Goal: Task Accomplishment & Management: Manage account settings

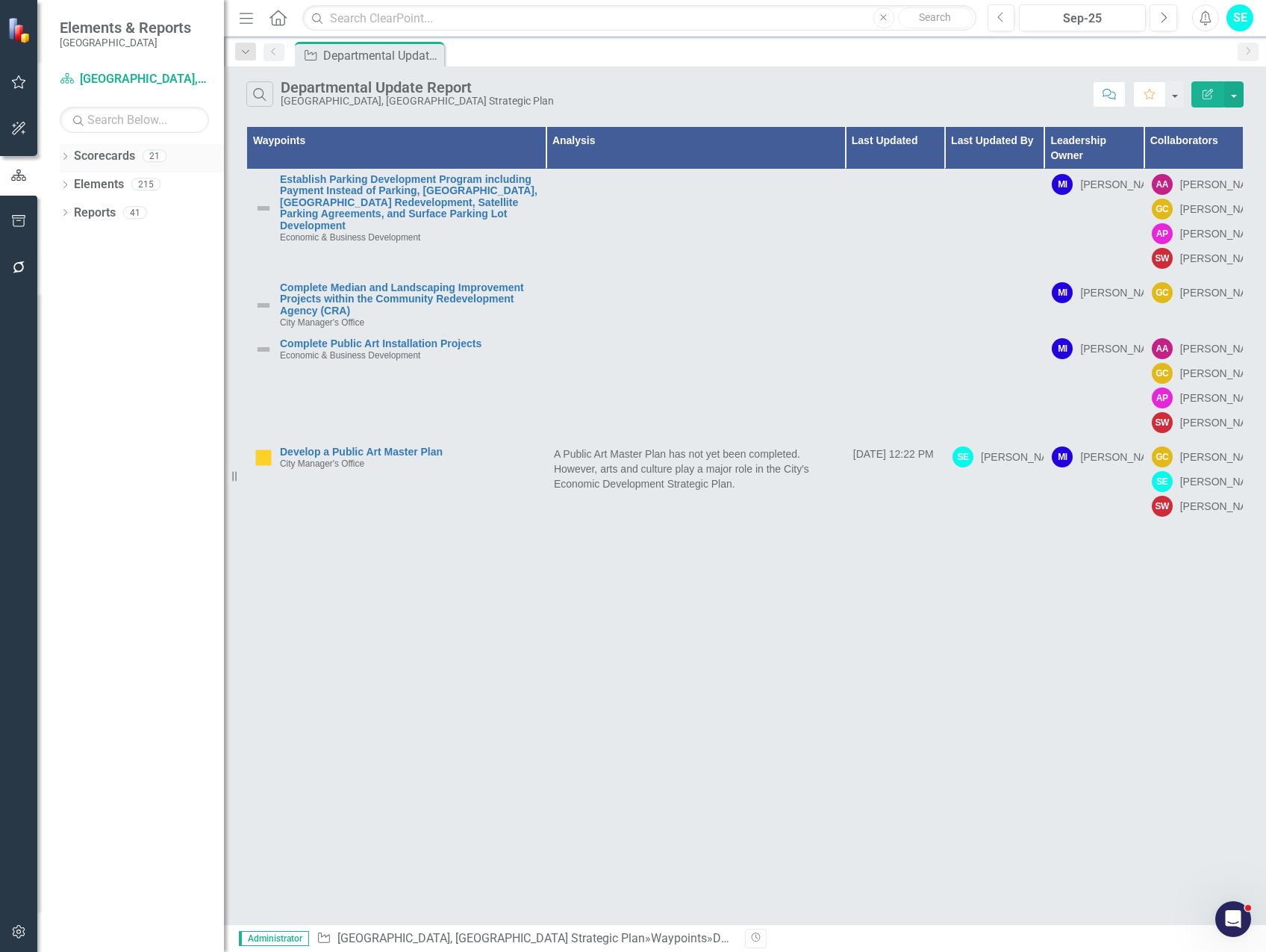
click at [67, 157] on icon "Dropdown" at bounding box center [65, 157] width 10 height 9
click at [148, 183] on link "[GEOGRAPHIC_DATA], [GEOGRAPHIC_DATA] Business Initiatives" at bounding box center [153, 185] width 142 height 17
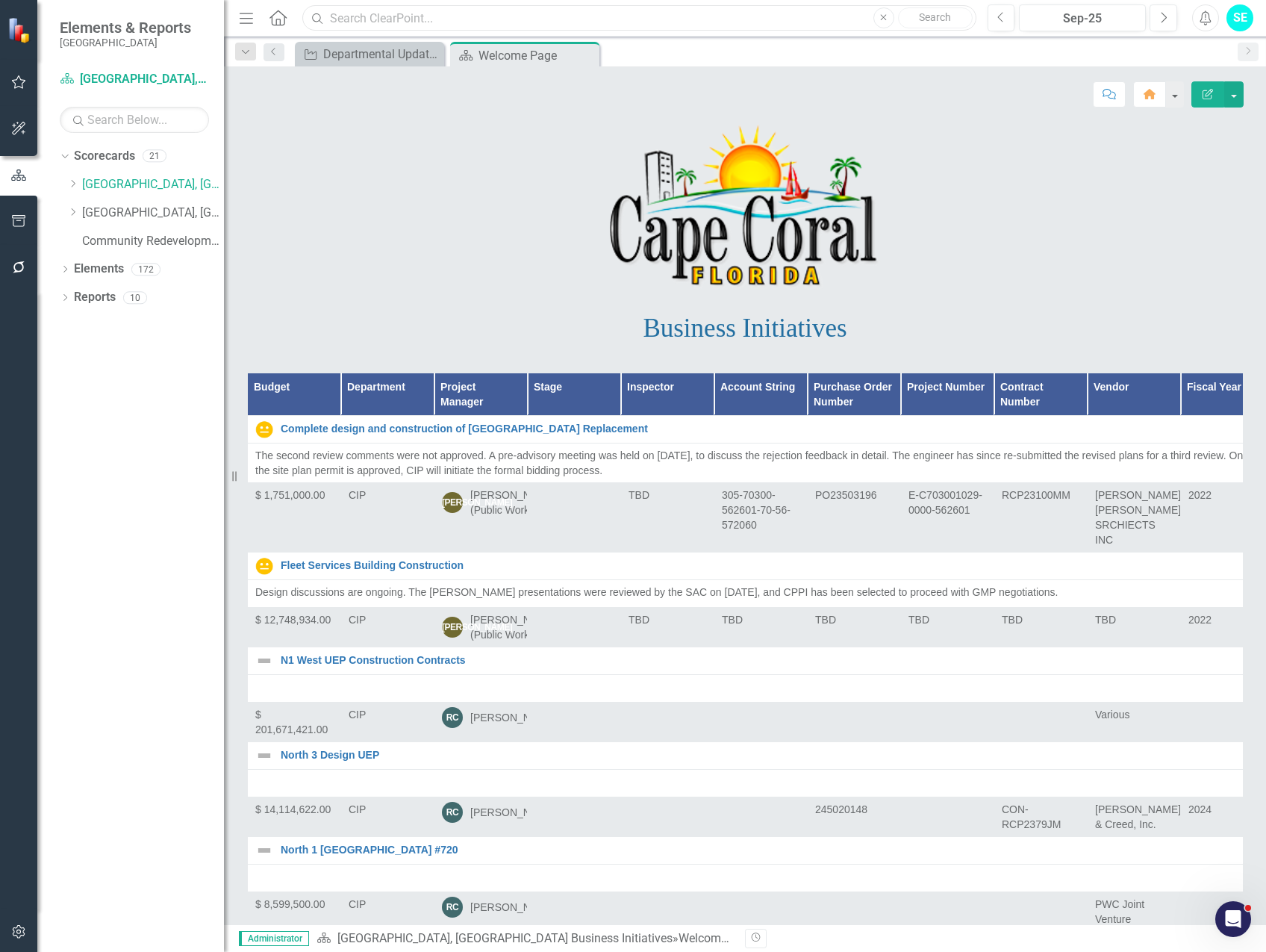
click at [424, 23] on input "text" at bounding box center [639, 19] width 673 height 26
type input "FY"
click at [400, 24] on input "FY" at bounding box center [639, 19] width 673 height 26
click at [399, 23] on input "FY" at bounding box center [639, 19] width 673 height 26
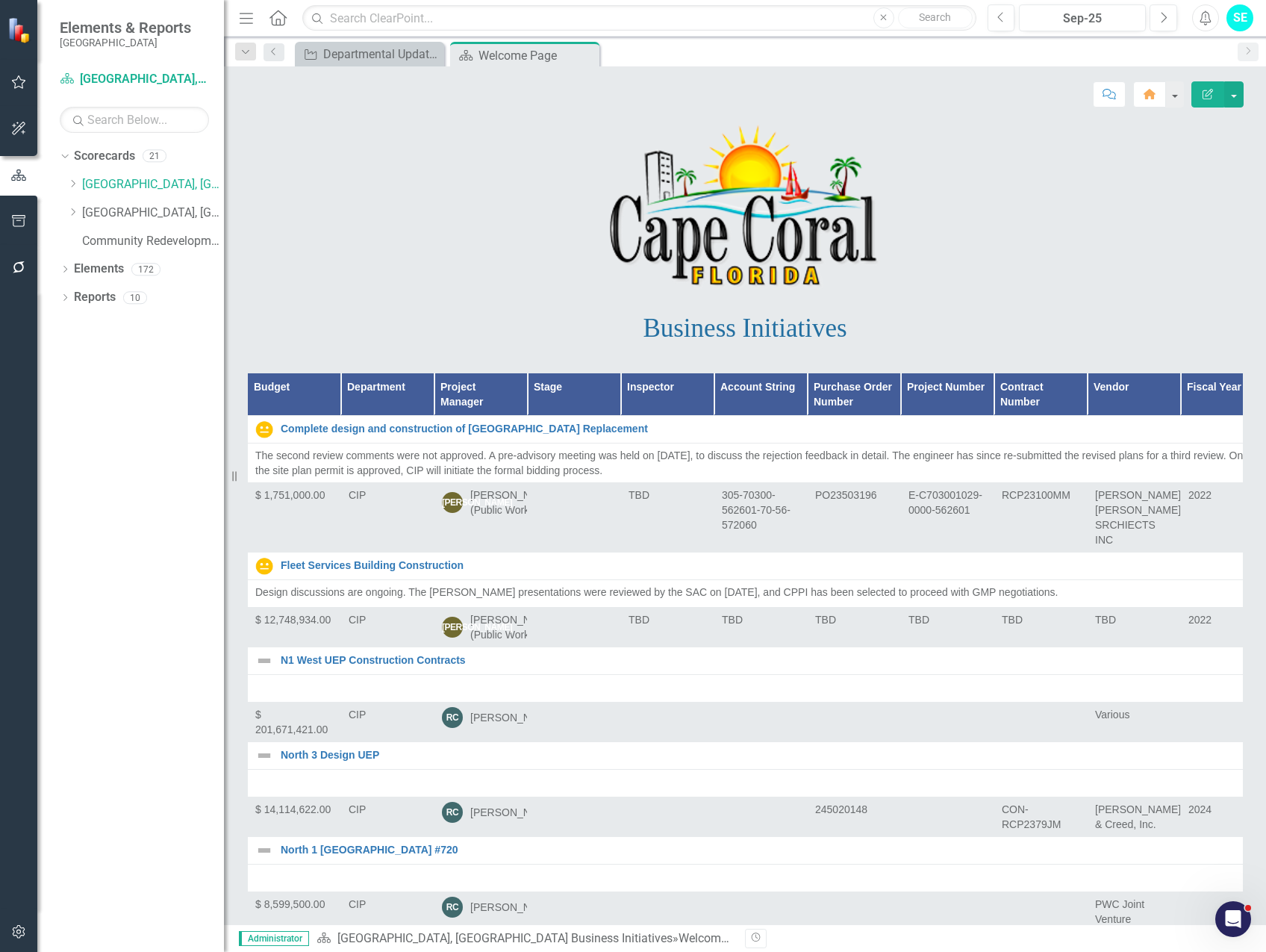
click at [21, 81] on icon "button" at bounding box center [19, 82] width 16 height 12
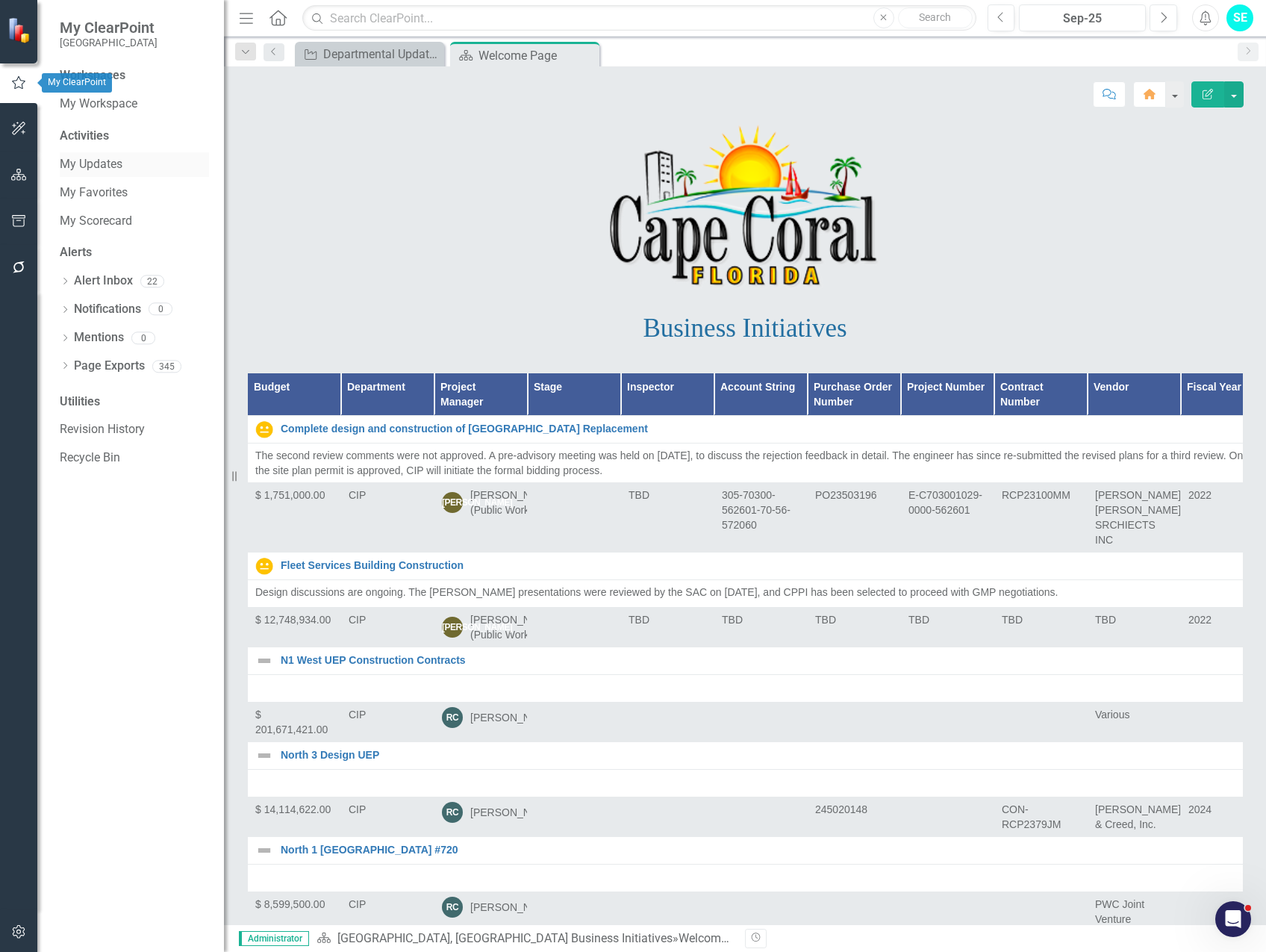
click at [108, 158] on link "My Updates" at bounding box center [135, 164] width 150 height 17
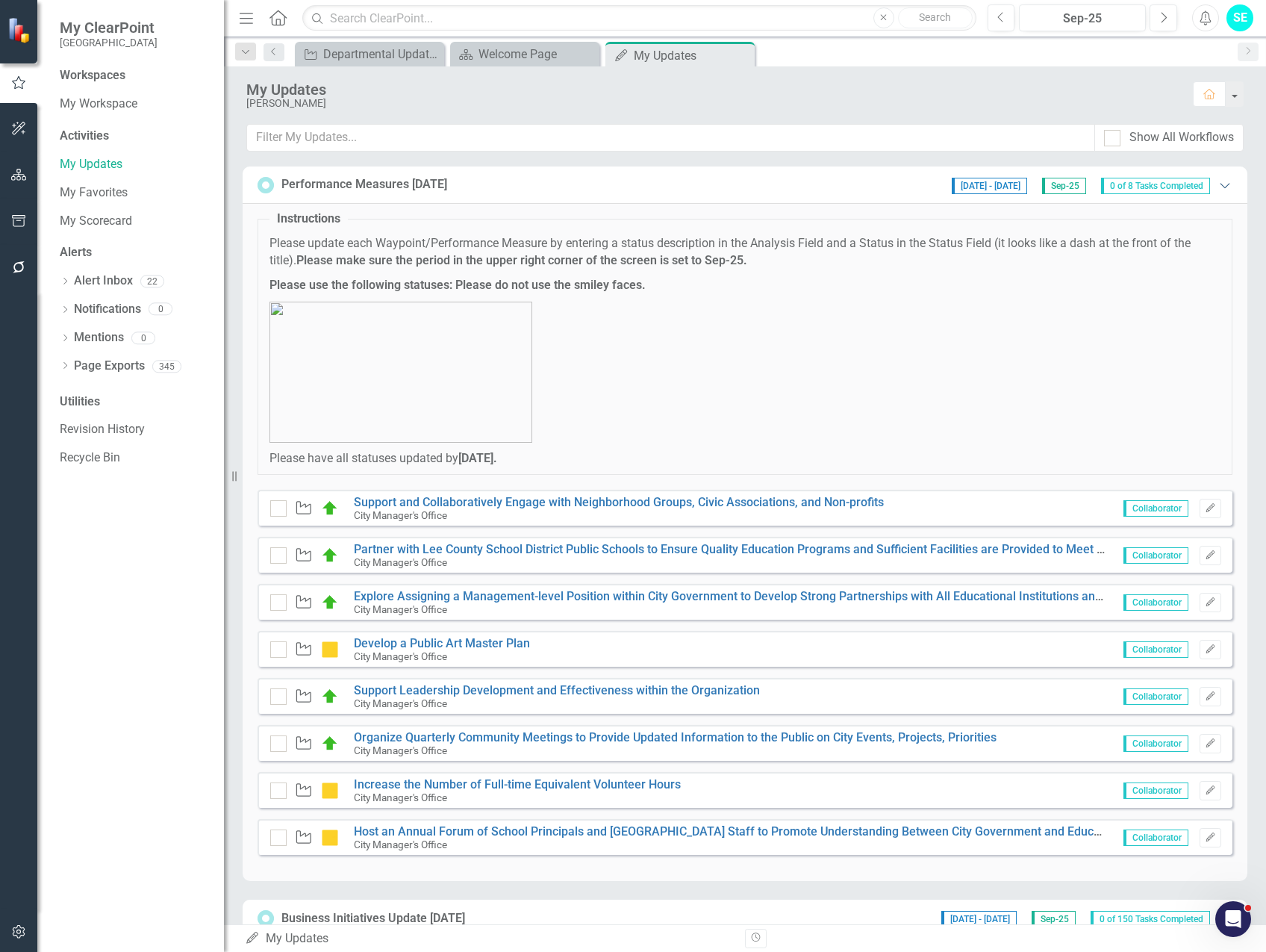
click at [1218, 186] on icon "Expanded" at bounding box center [1225, 185] width 15 height 12
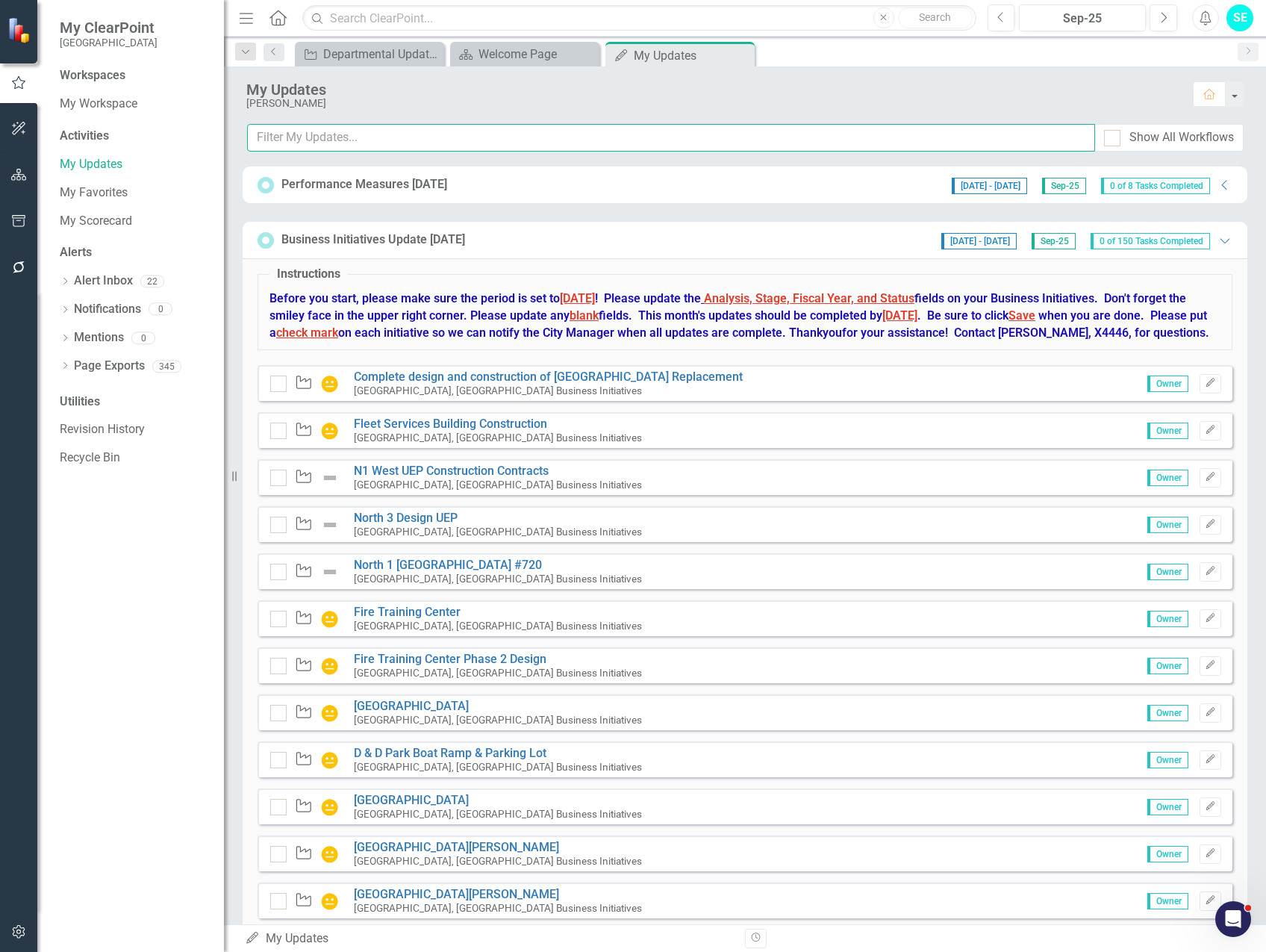
click at [419, 133] on input "text" at bounding box center [671, 137] width 848 height 27
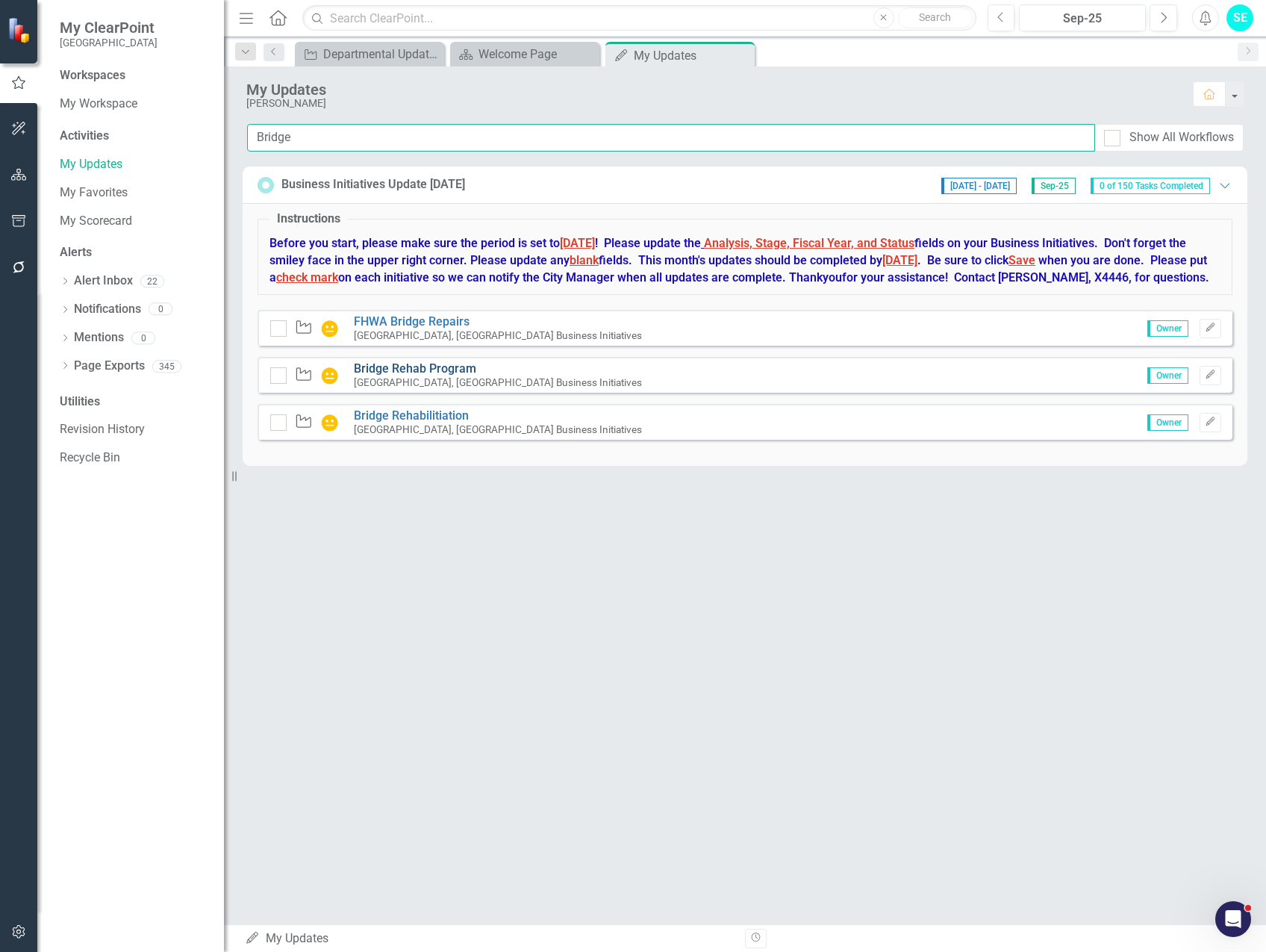
type input "Bridge"
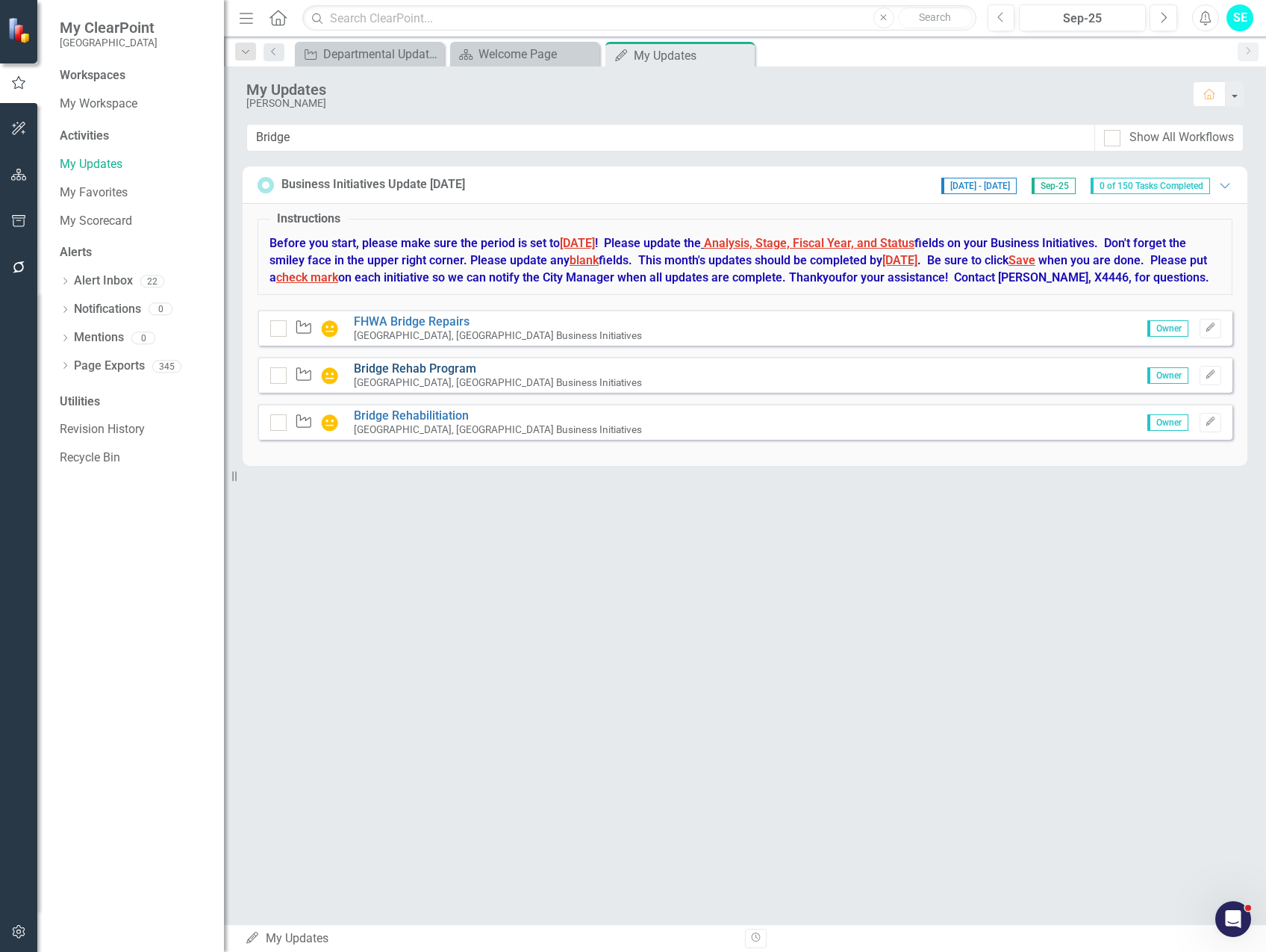
click at [445, 376] on link "Bridge Rehab Program" at bounding box center [414, 368] width 122 height 14
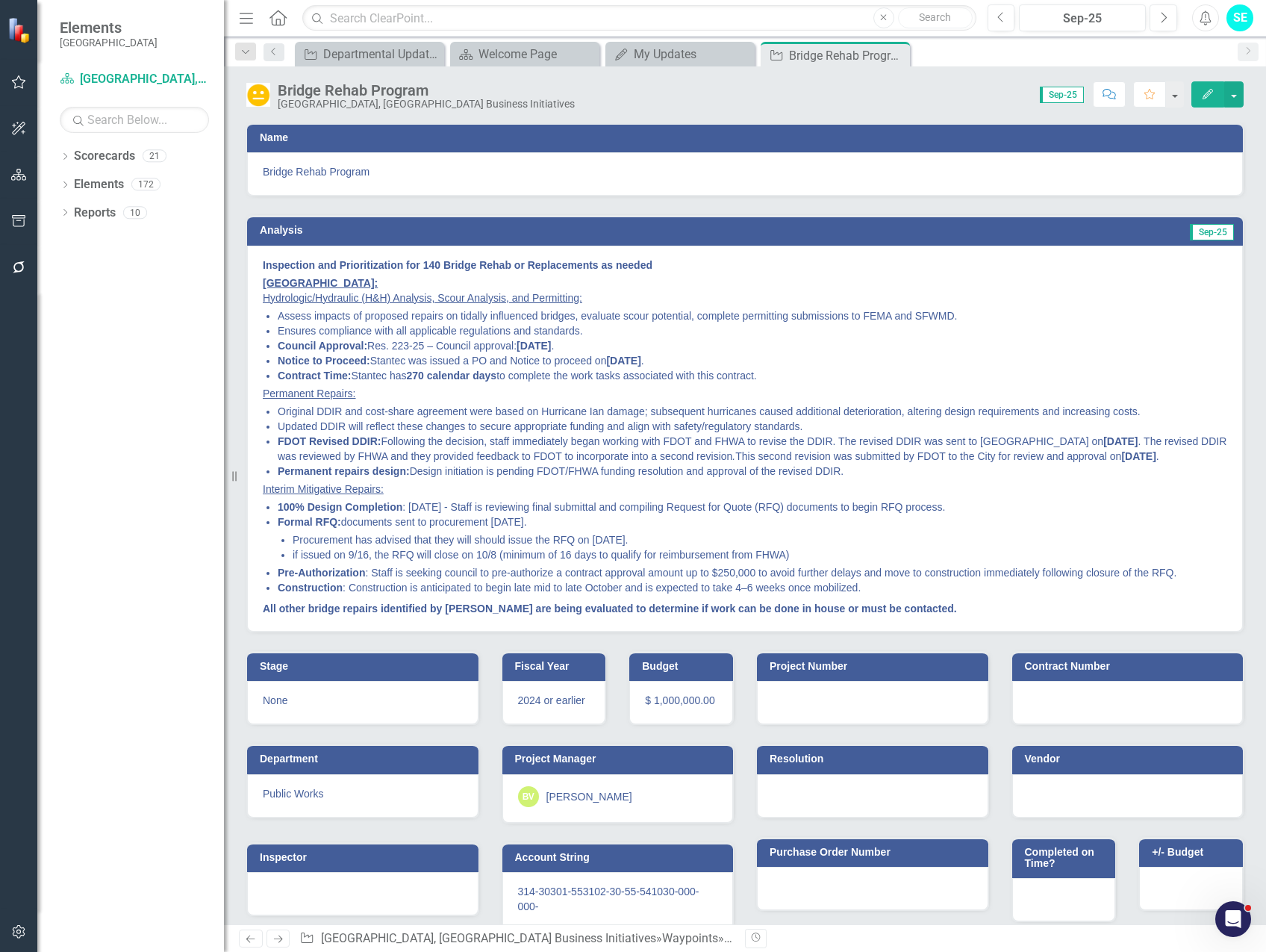
click at [1207, 90] on icon "Edit" at bounding box center [1208, 93] width 13 height 10
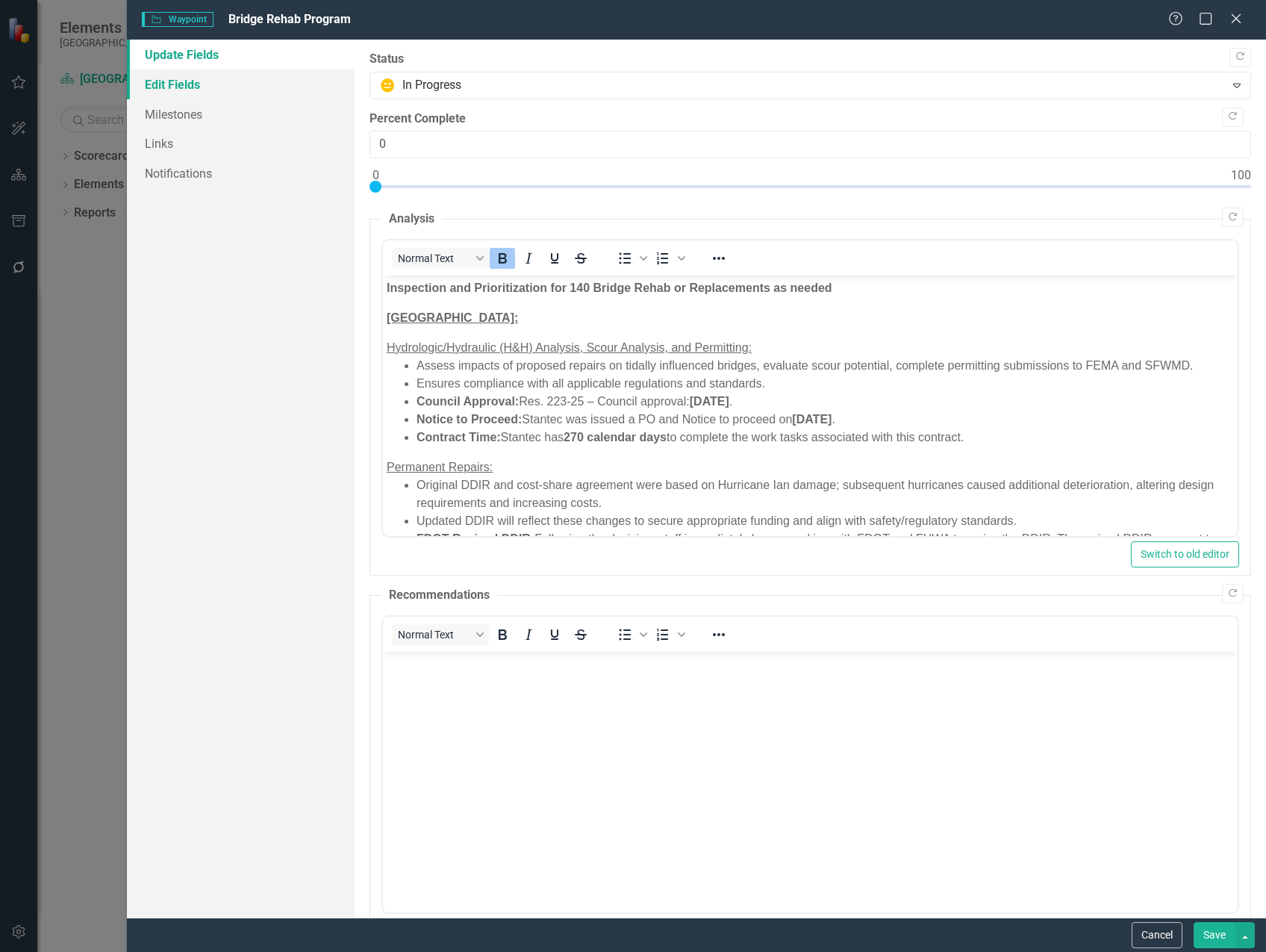
click at [186, 86] on link "Edit Fields" at bounding box center [241, 84] width 227 height 30
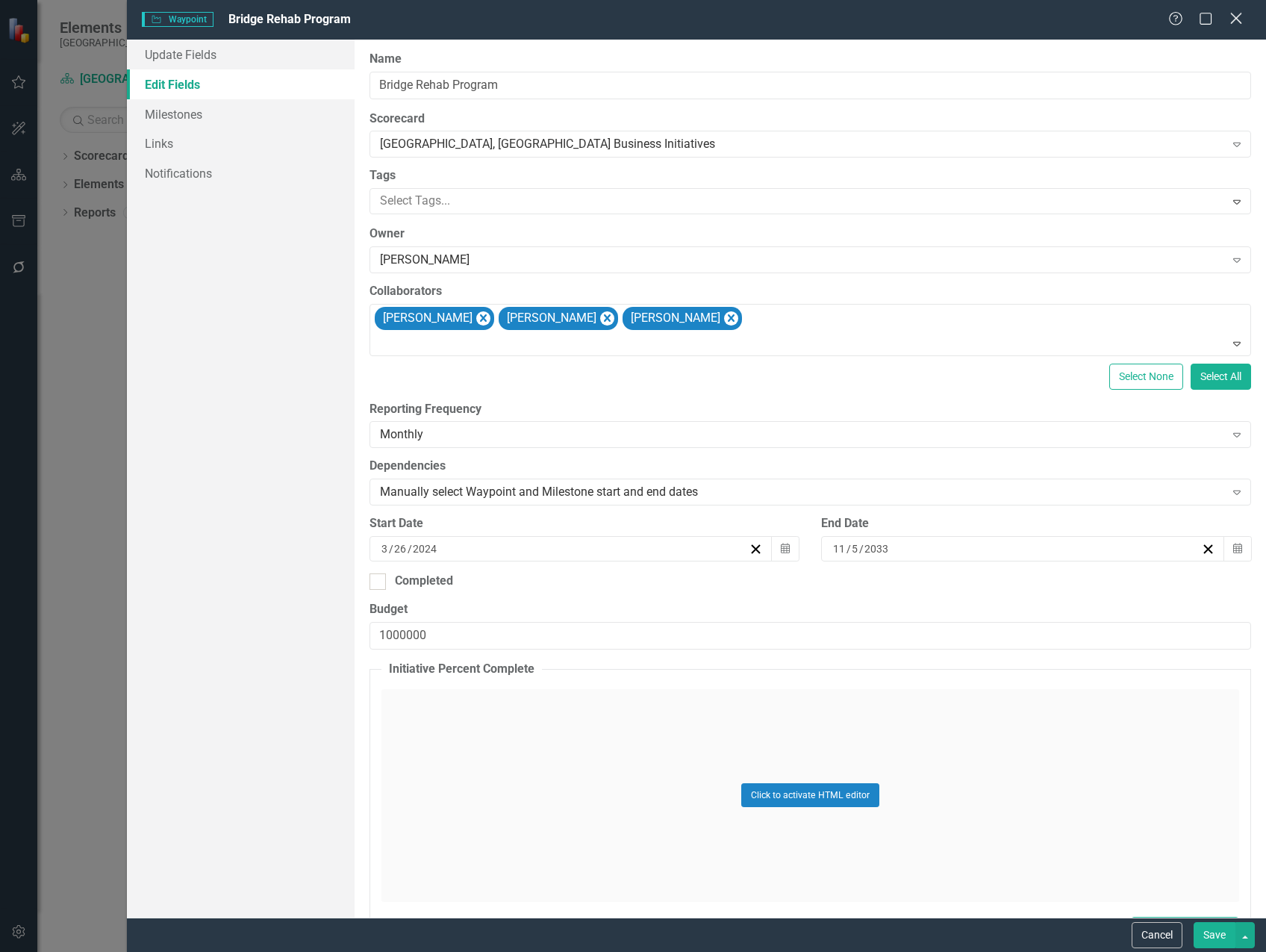
click at [1232, 23] on icon at bounding box center [1236, 18] width 11 height 11
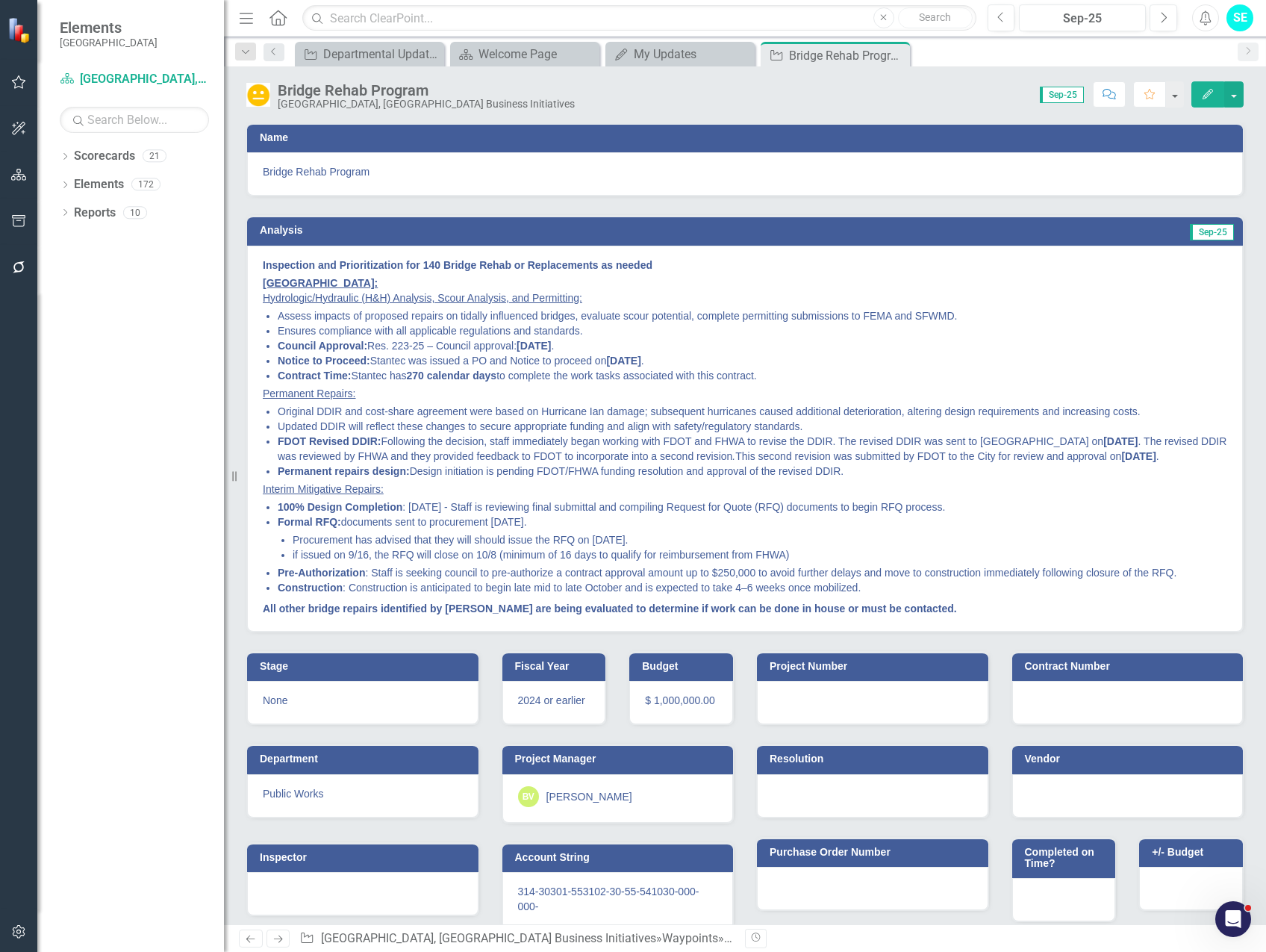
click at [1204, 97] on icon "button" at bounding box center [1208, 93] width 10 height 10
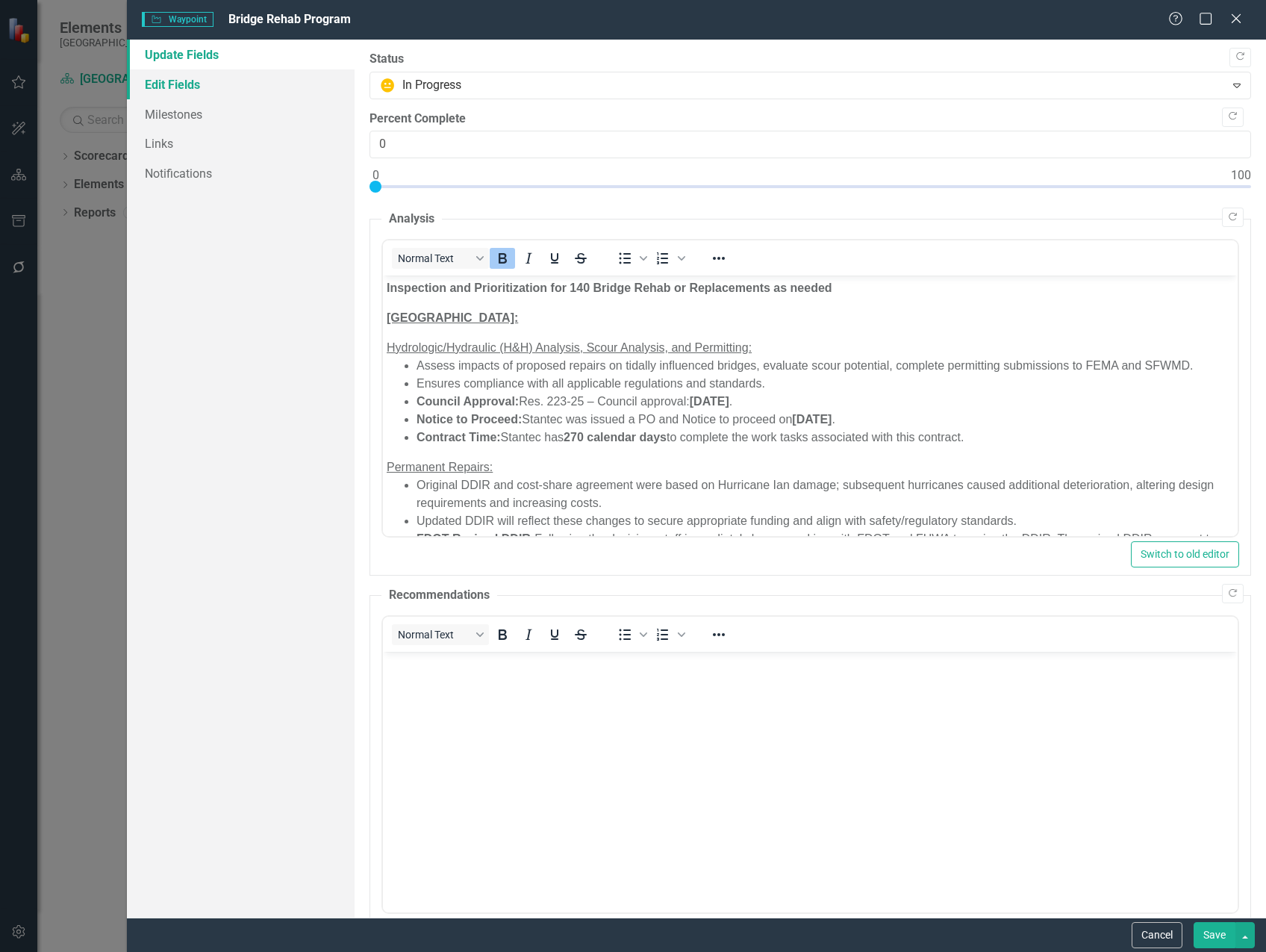
click at [233, 79] on link "Edit Fields" at bounding box center [241, 84] width 227 height 30
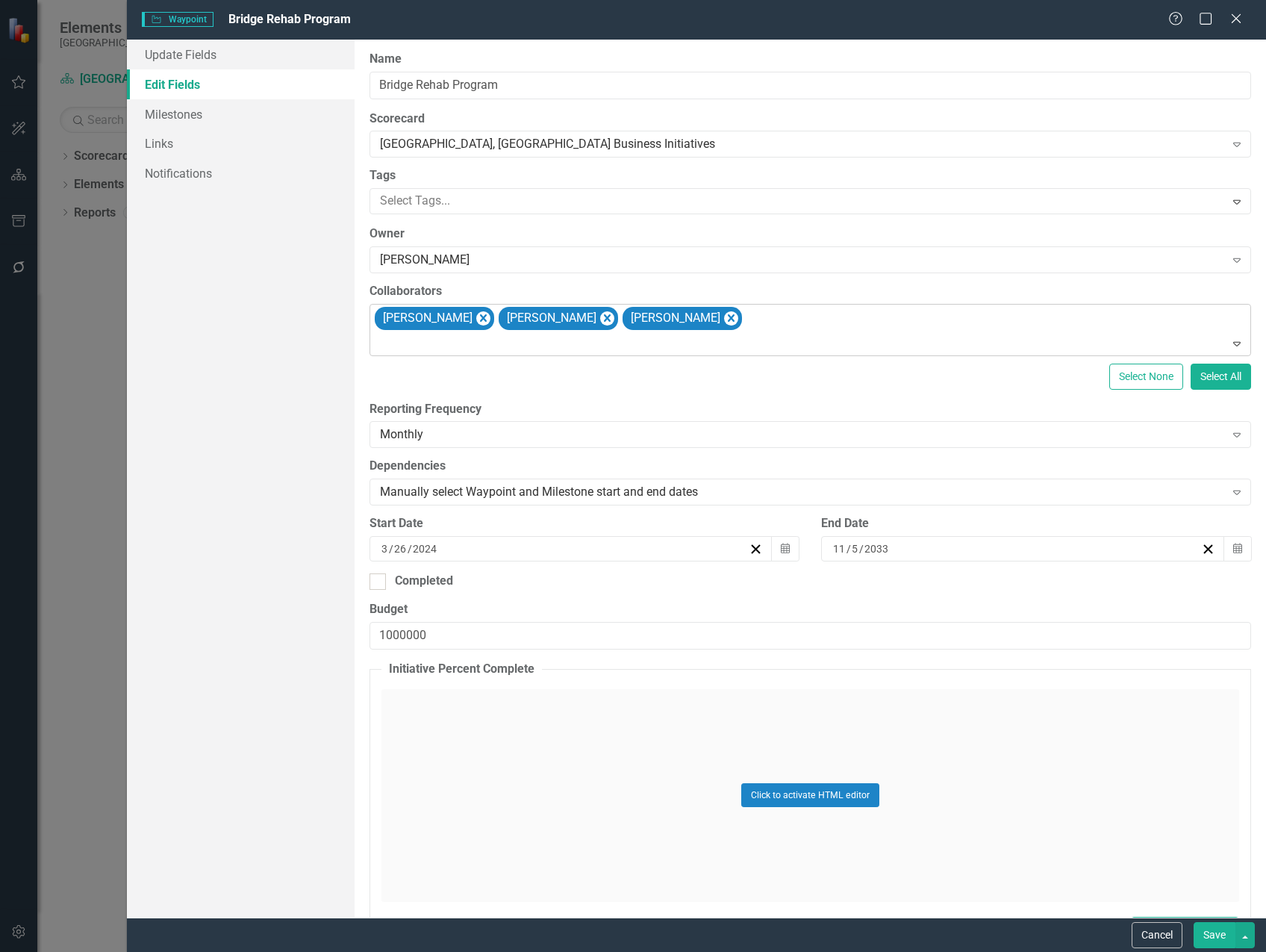
click at [822, 321] on div "[PERSON_NAME] [PERSON_NAME] [PERSON_NAME]" at bounding box center [811, 330] width 878 height 51
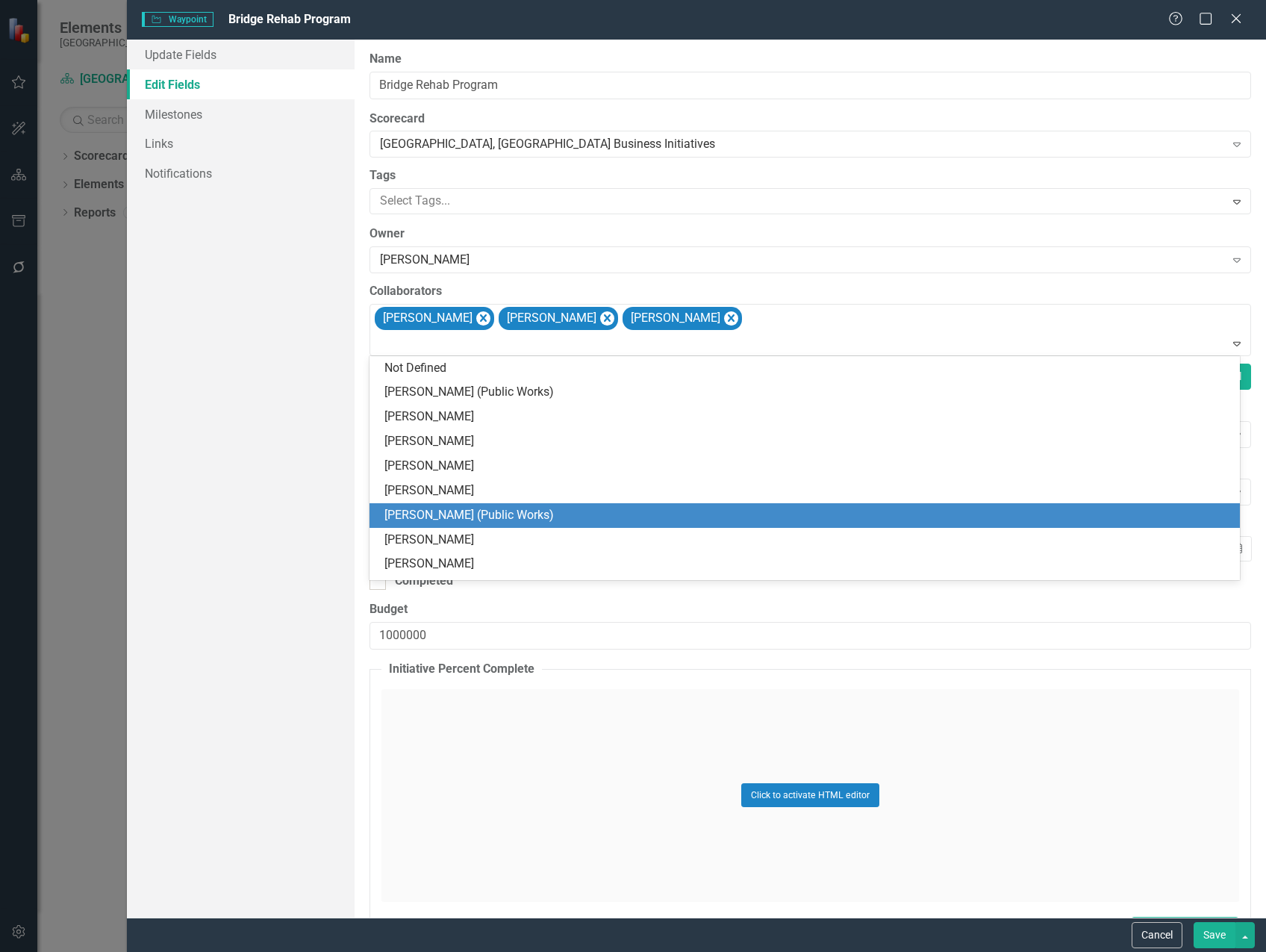
click at [665, 513] on div "[PERSON_NAME] (Public Works)" at bounding box center [807, 516] width 847 height 17
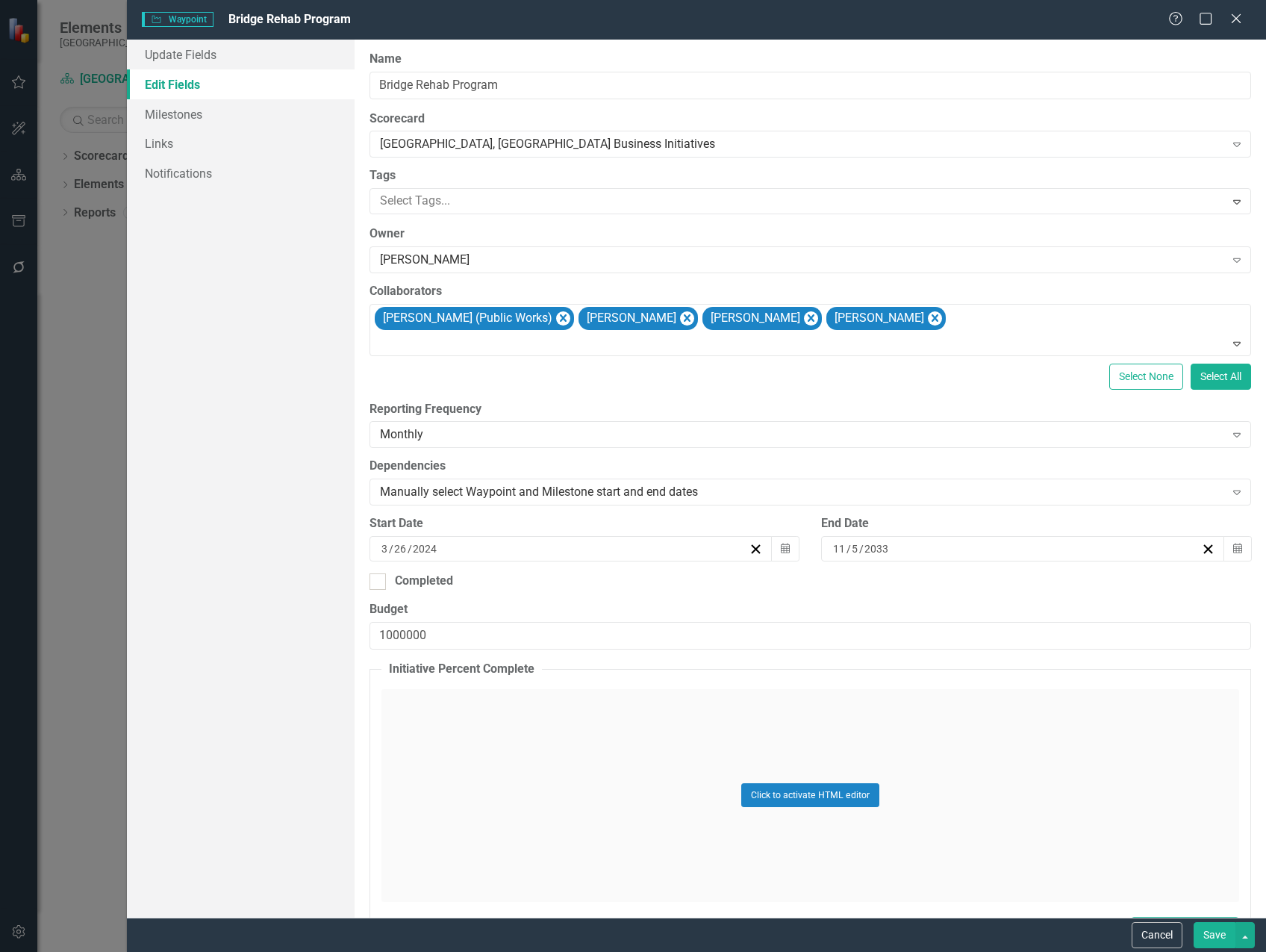
click at [1208, 933] on button "Save" at bounding box center [1215, 935] width 42 height 26
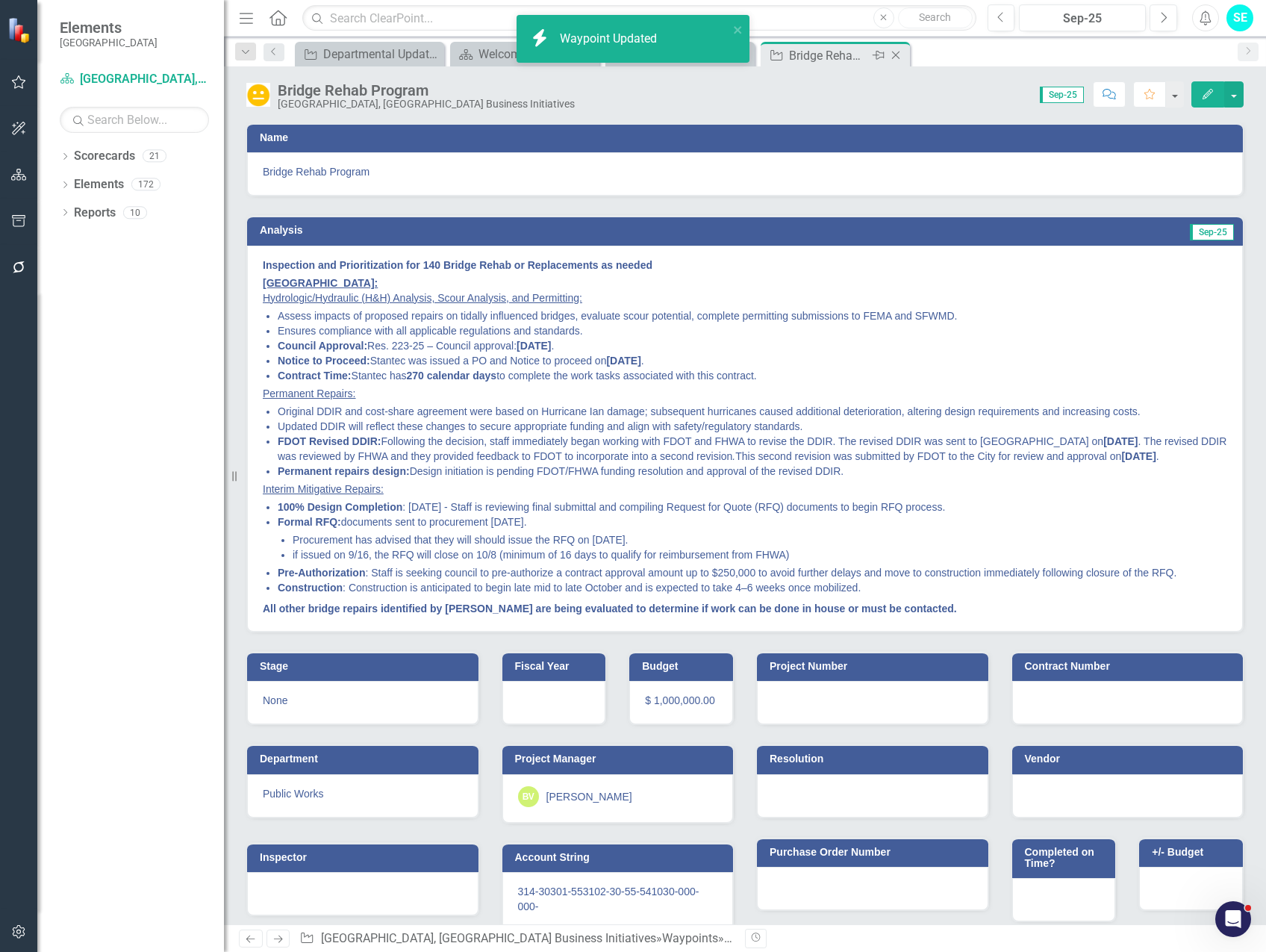
click at [896, 57] on icon "Close" at bounding box center [895, 55] width 15 height 12
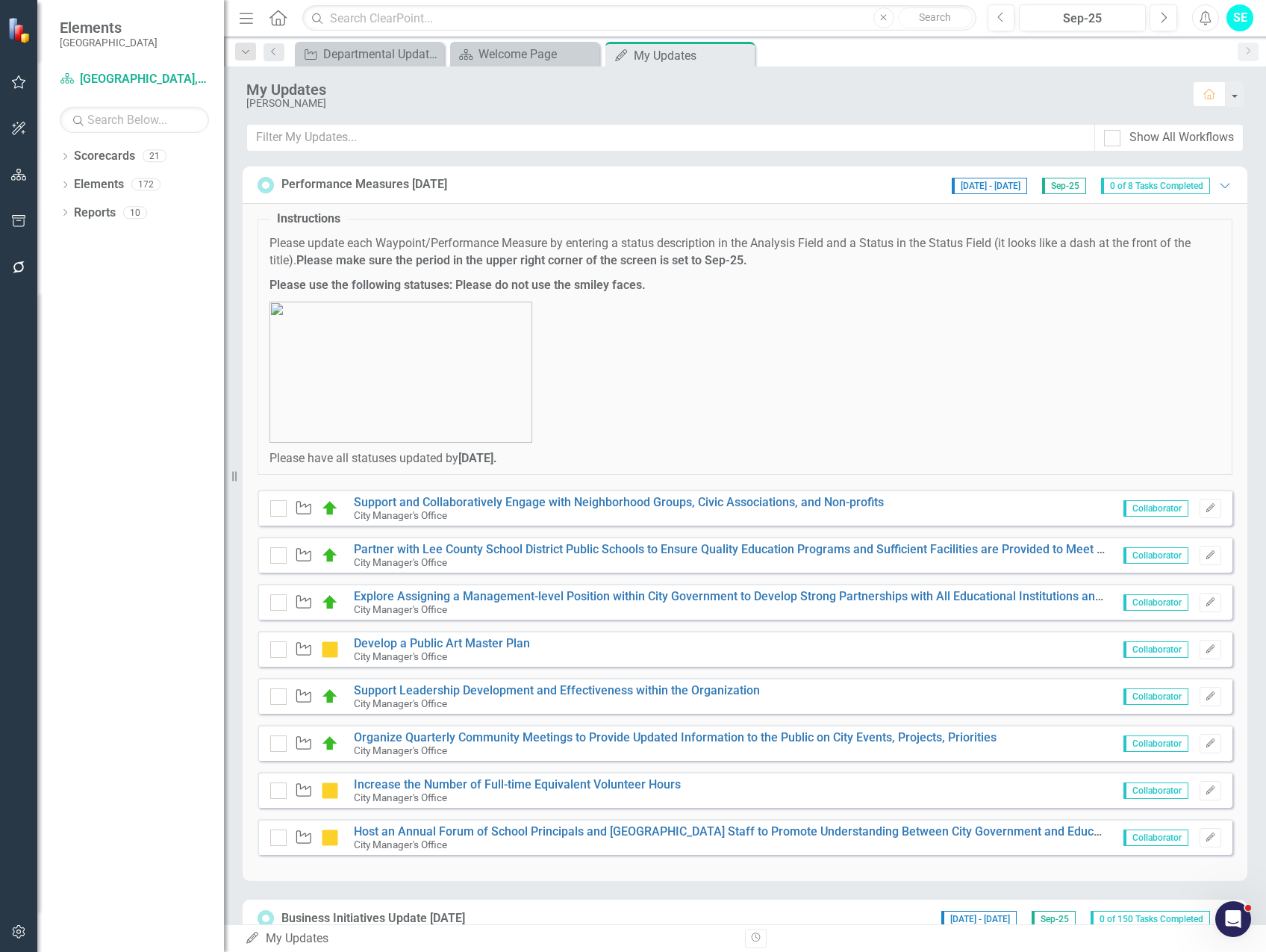
click at [1218, 183] on icon "Expanded" at bounding box center [1225, 185] width 15 height 12
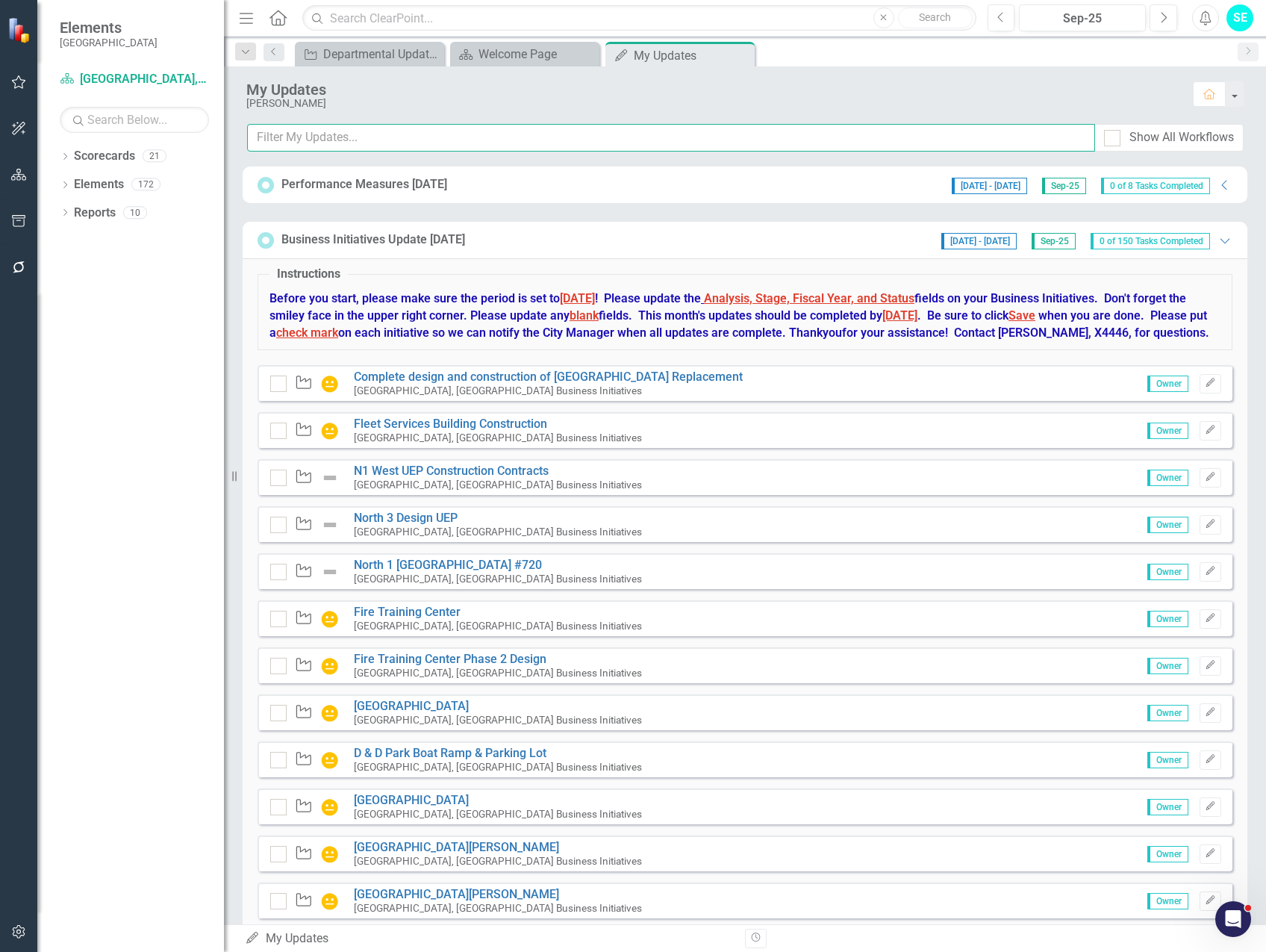
click at [513, 134] on input "text" at bounding box center [671, 137] width 848 height 27
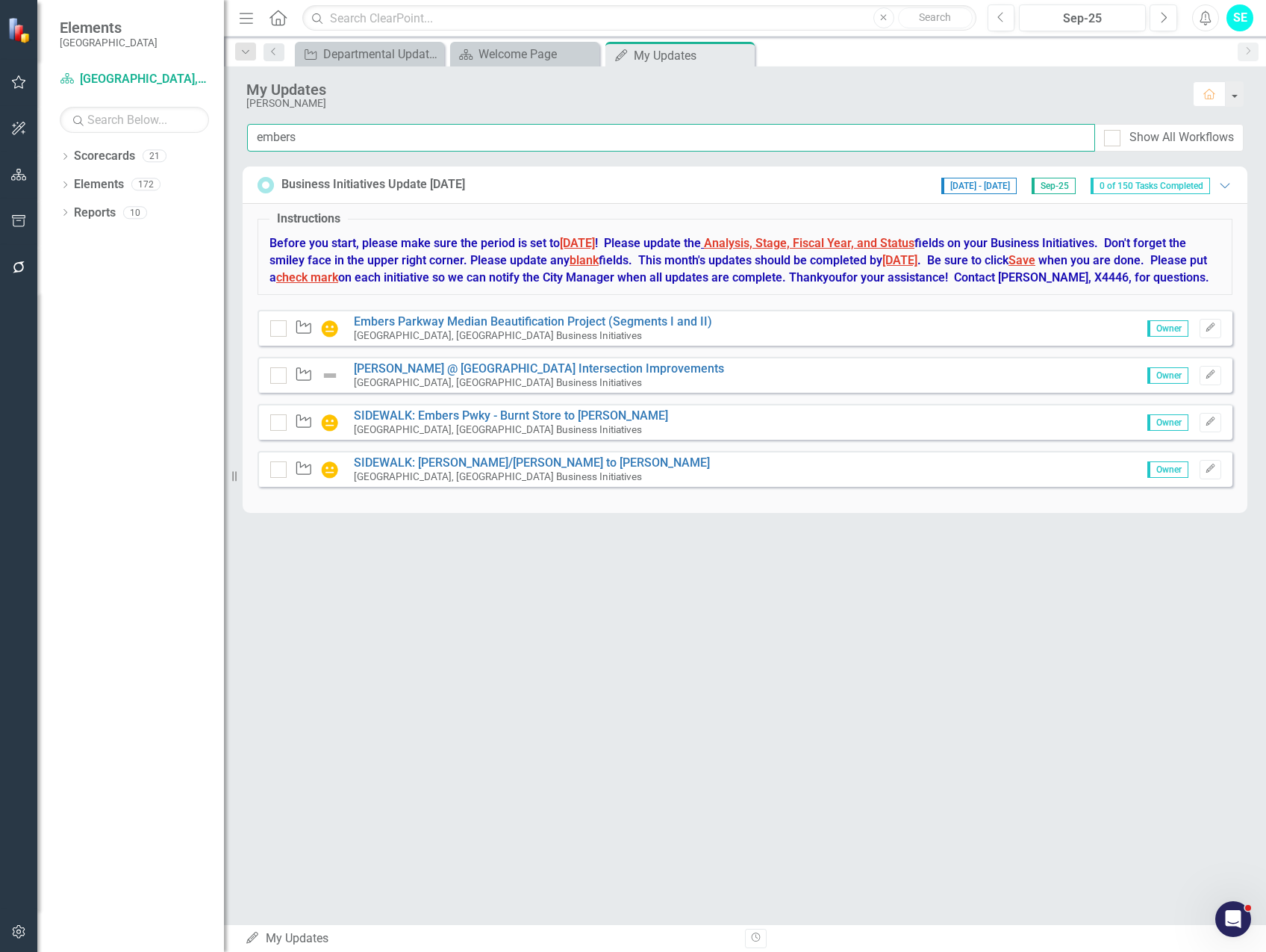
type input "embers"
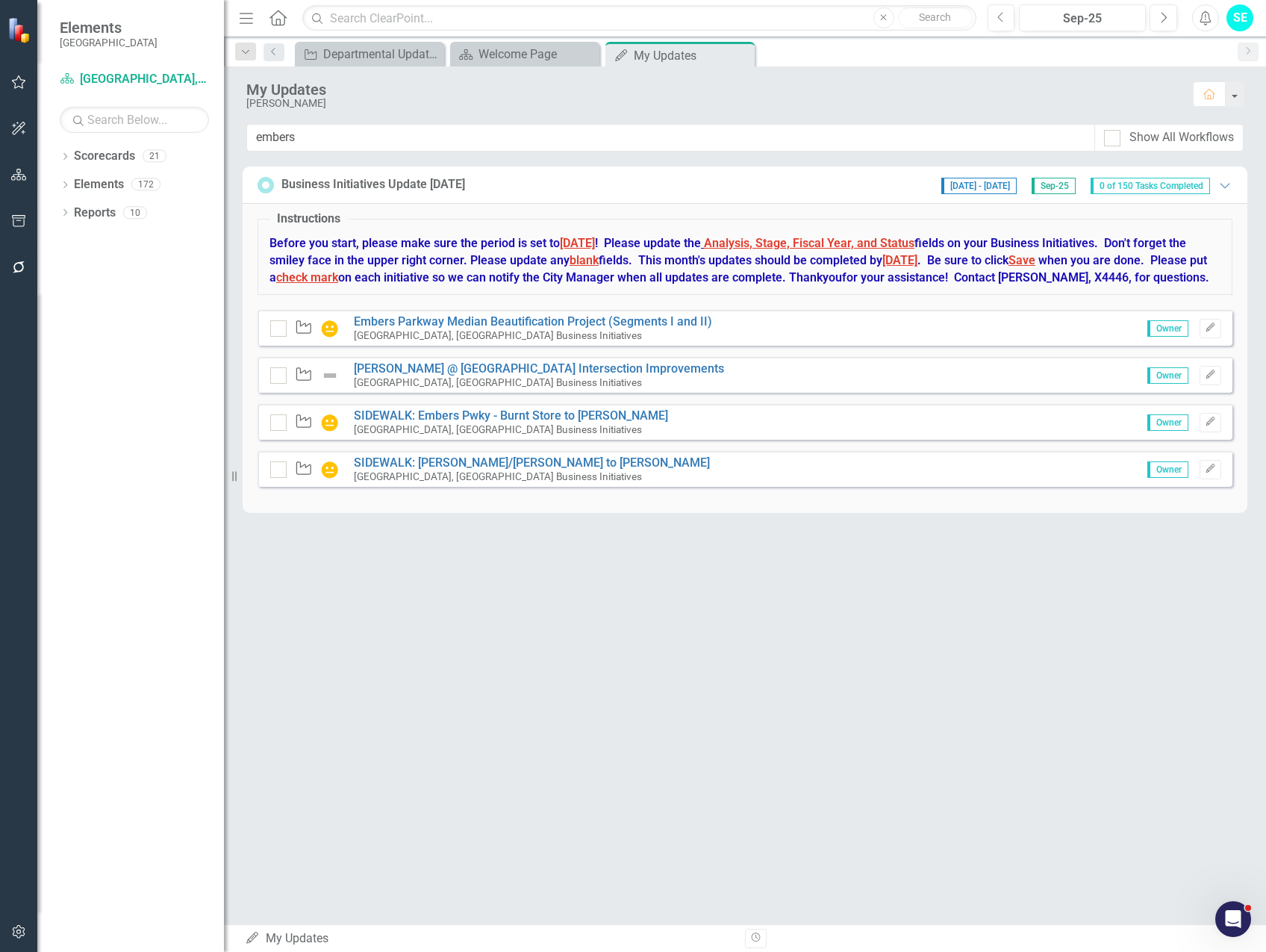
click at [555, 330] on div "Waypoint Embers Parkway Median Beautification Project (Segments I and II) [GEOG…" at bounding box center [745, 328] width 975 height 36
click at [557, 329] on link "Embers Parkway Median Beautification Project (Segments I and II)" at bounding box center [533, 321] width 358 height 14
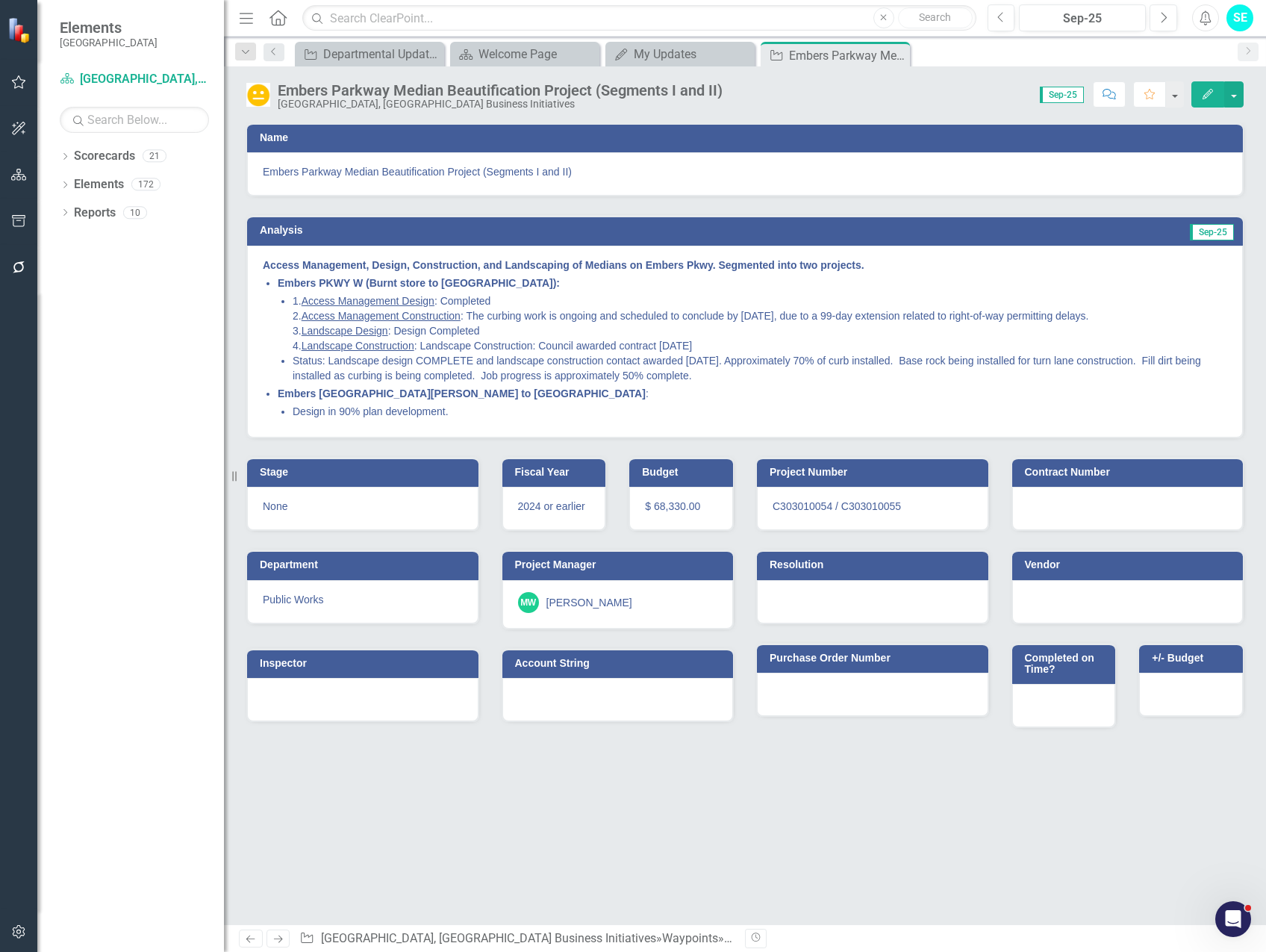
click at [1200, 100] on button "Edit" at bounding box center [1208, 94] width 33 height 26
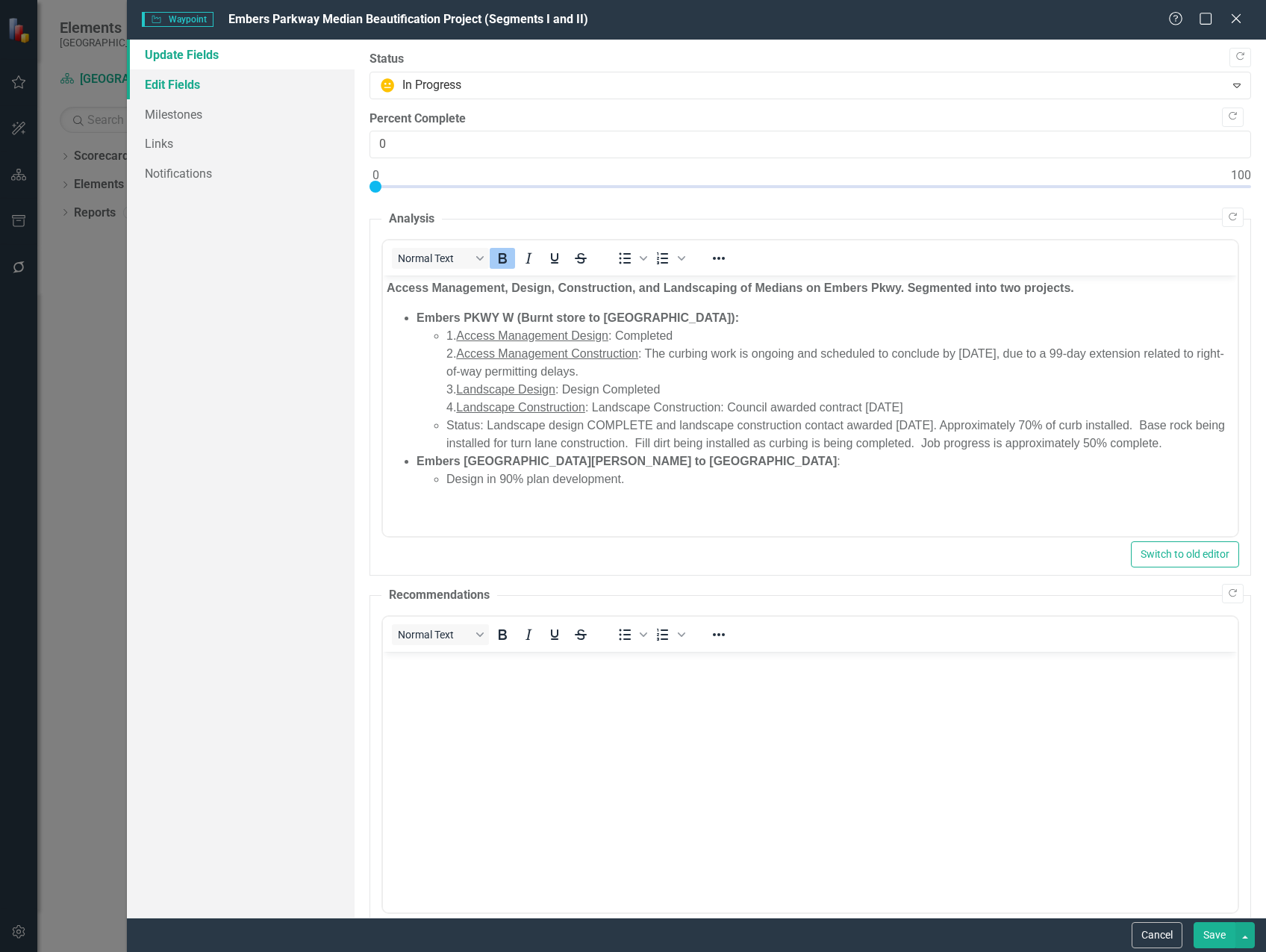
click at [178, 82] on link "Edit Fields" at bounding box center [241, 84] width 227 height 30
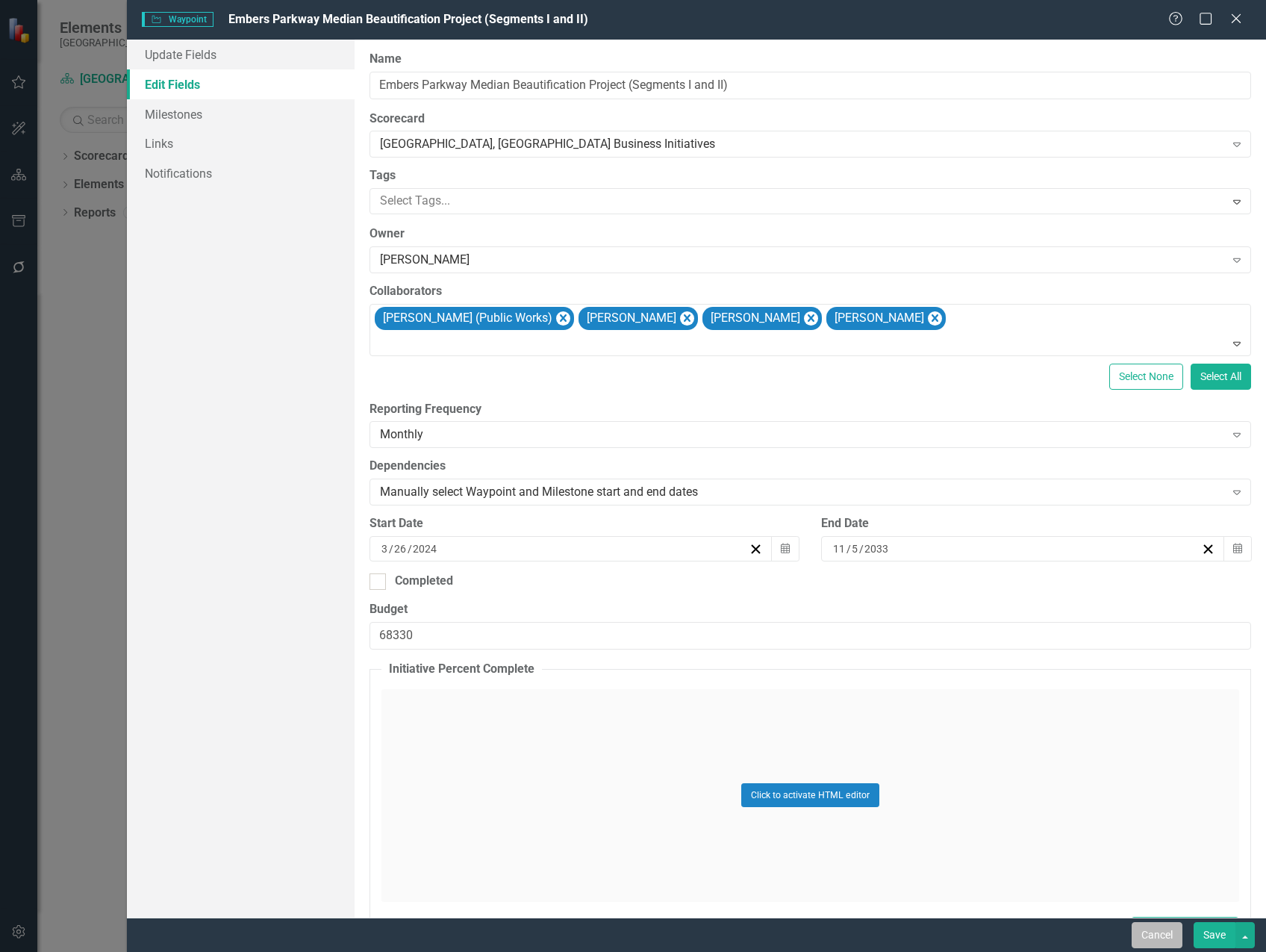
click at [1156, 936] on button "Cancel" at bounding box center [1157, 935] width 51 height 26
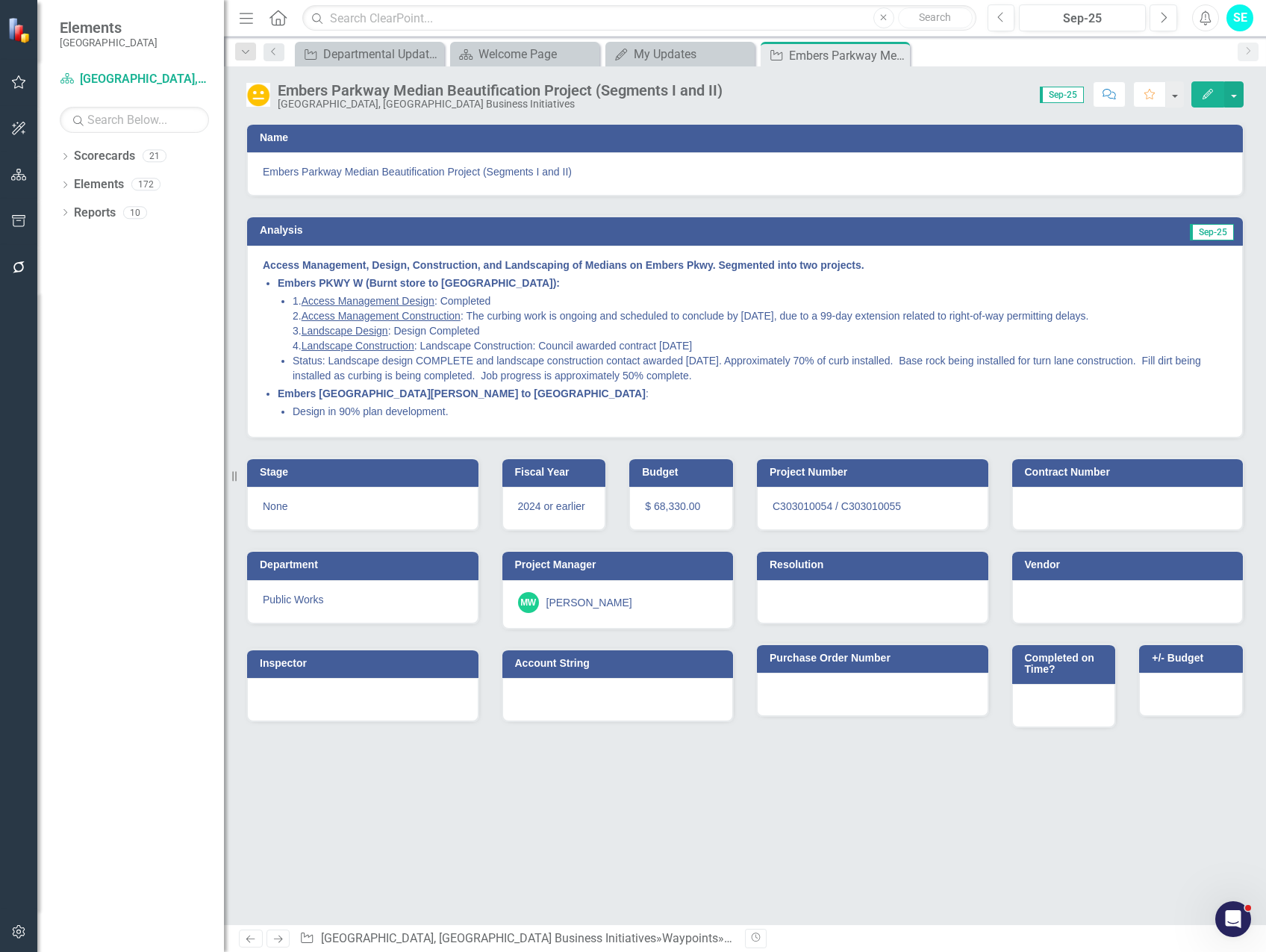
click at [0, 0] on icon "Close" at bounding box center [0, 0] width 0 height 0
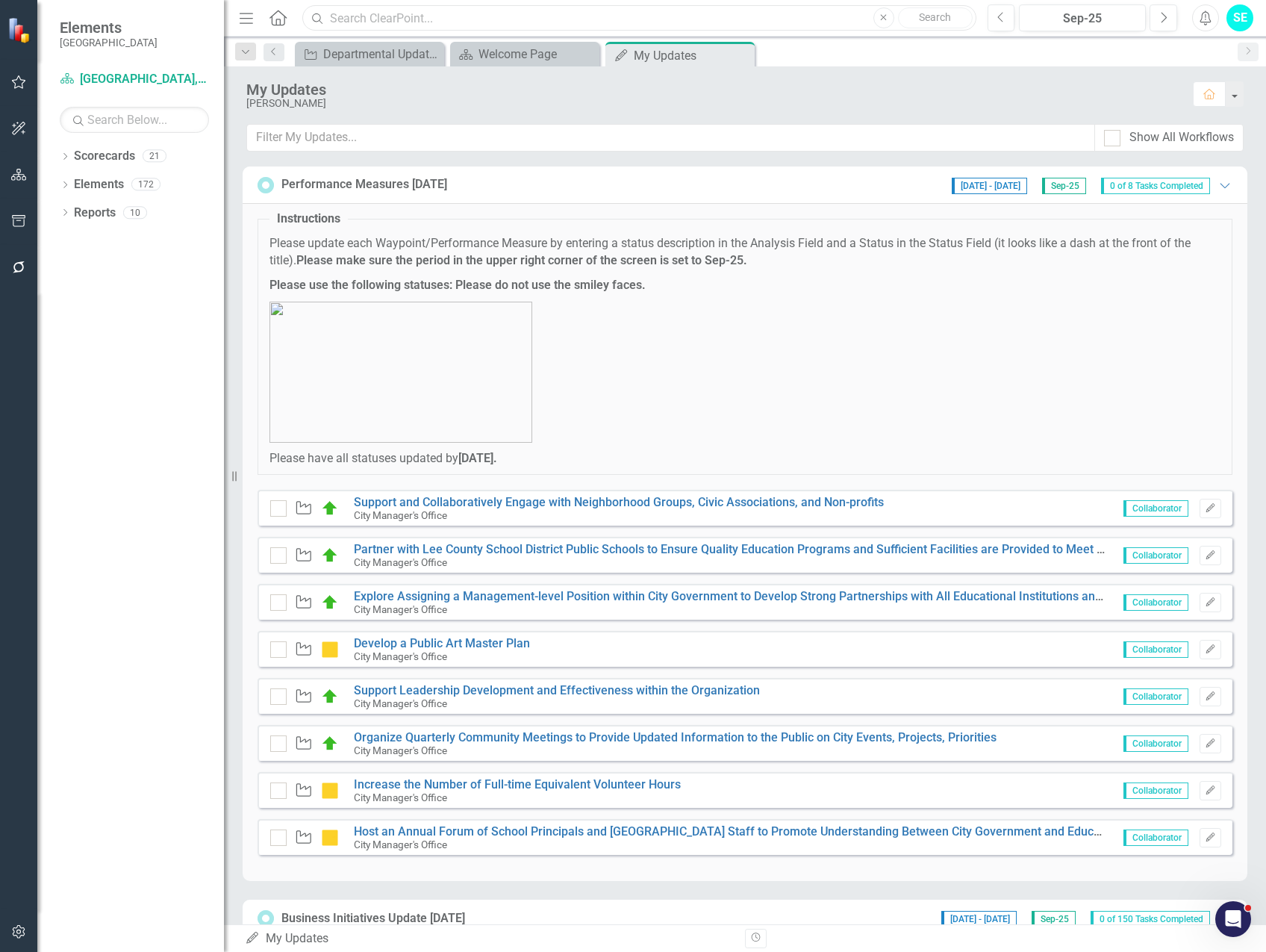
click at [386, 12] on input "text" at bounding box center [639, 19] width 673 height 26
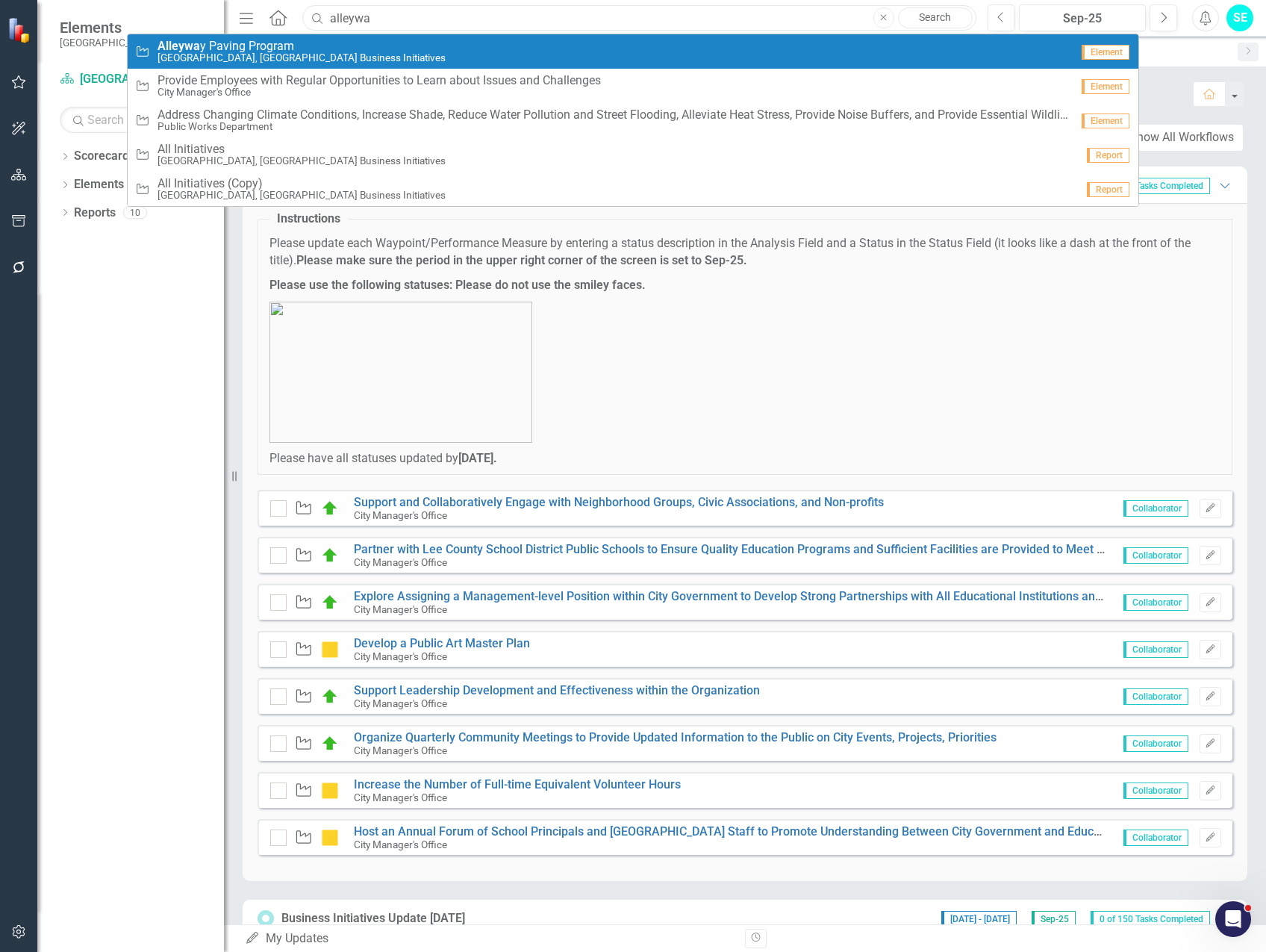
type input "alleywa"
click at [376, 42] on div "Waypoint Alleywa y Paving Program [GEOGRAPHIC_DATA], [GEOGRAPHIC_DATA] Business…" at bounding box center [602, 52] width 936 height 25
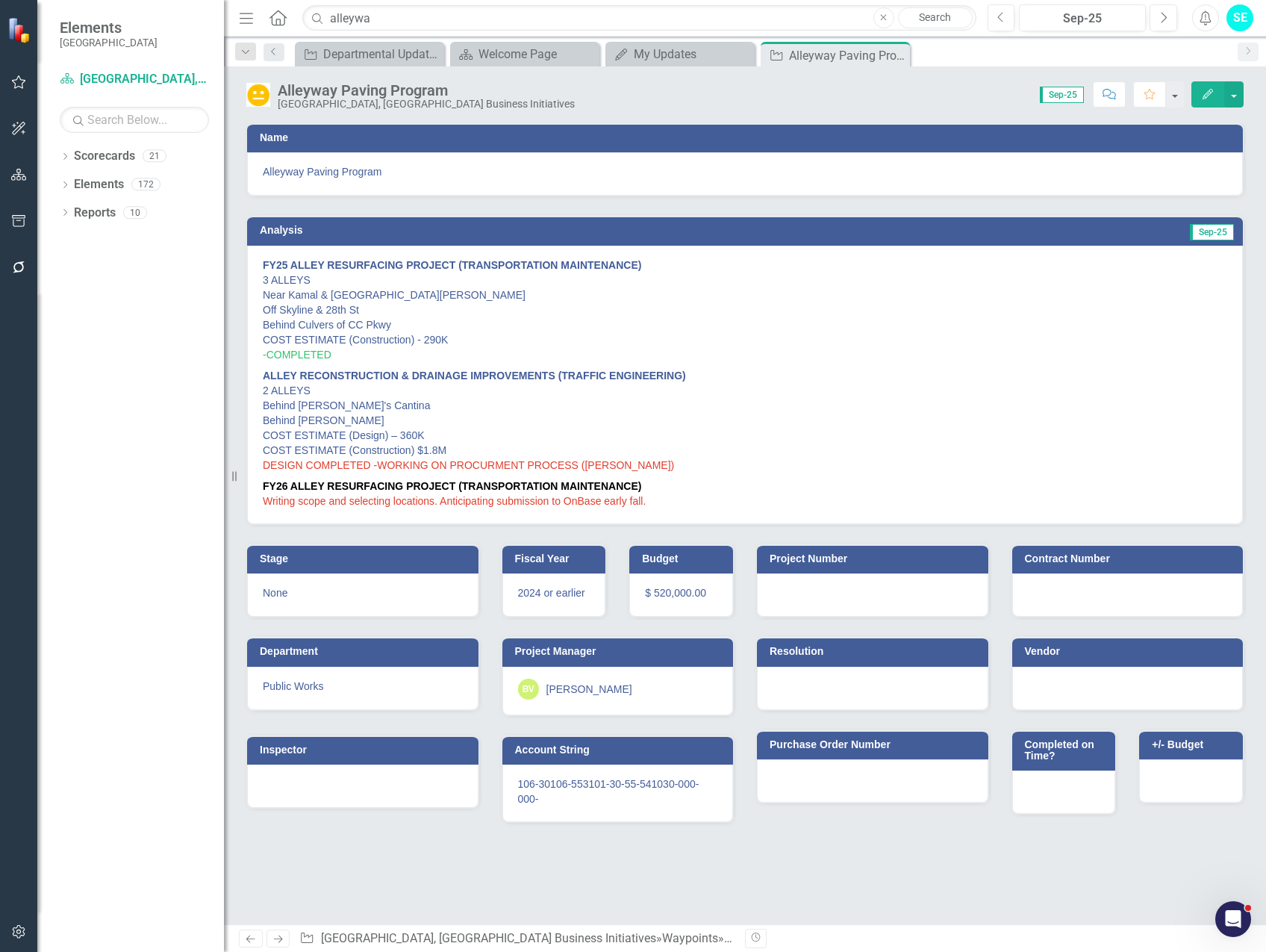
click at [1209, 95] on icon "button" at bounding box center [1208, 93] width 10 height 10
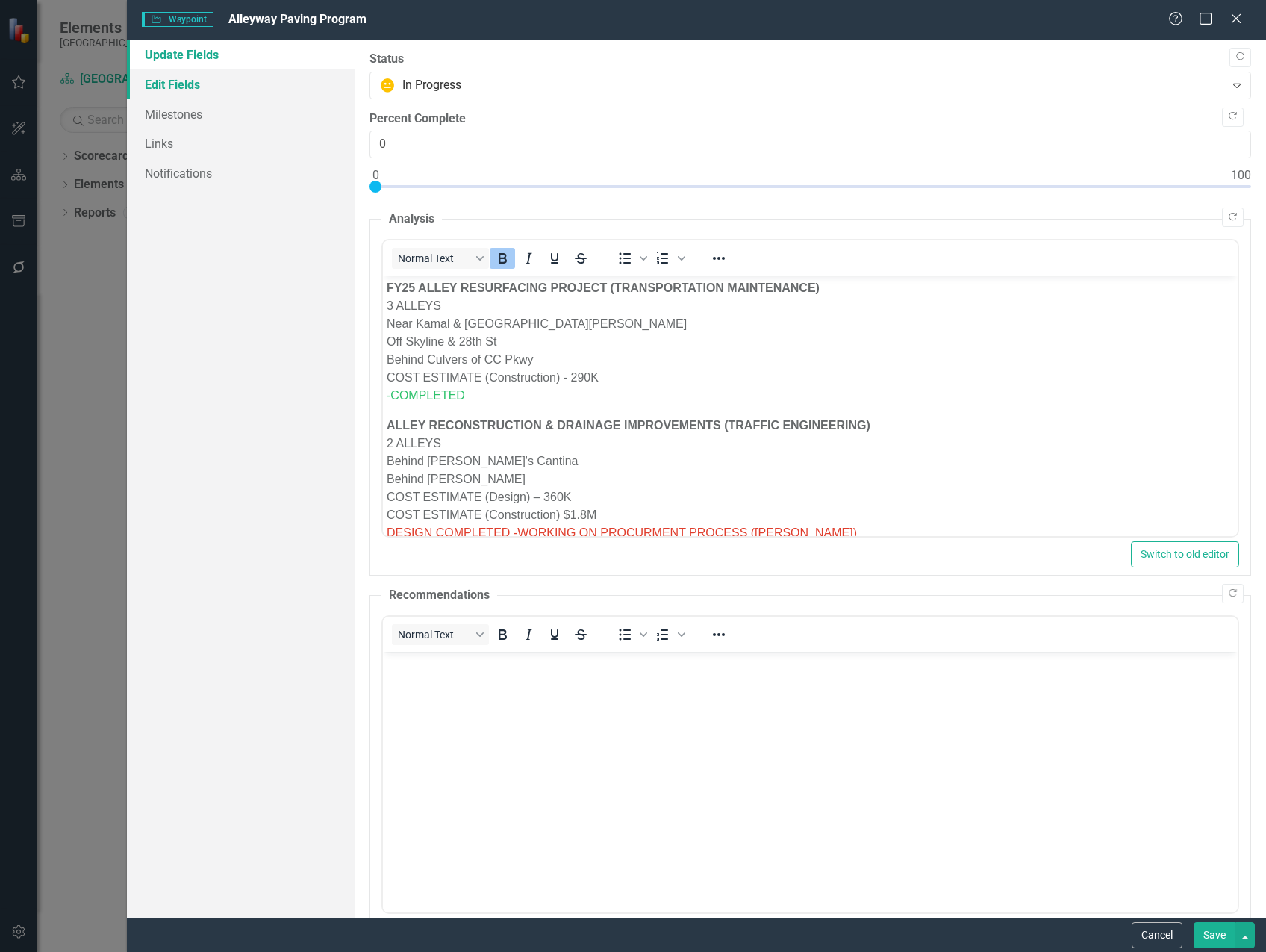
click at [149, 86] on link "Edit Fields" at bounding box center [241, 84] width 227 height 30
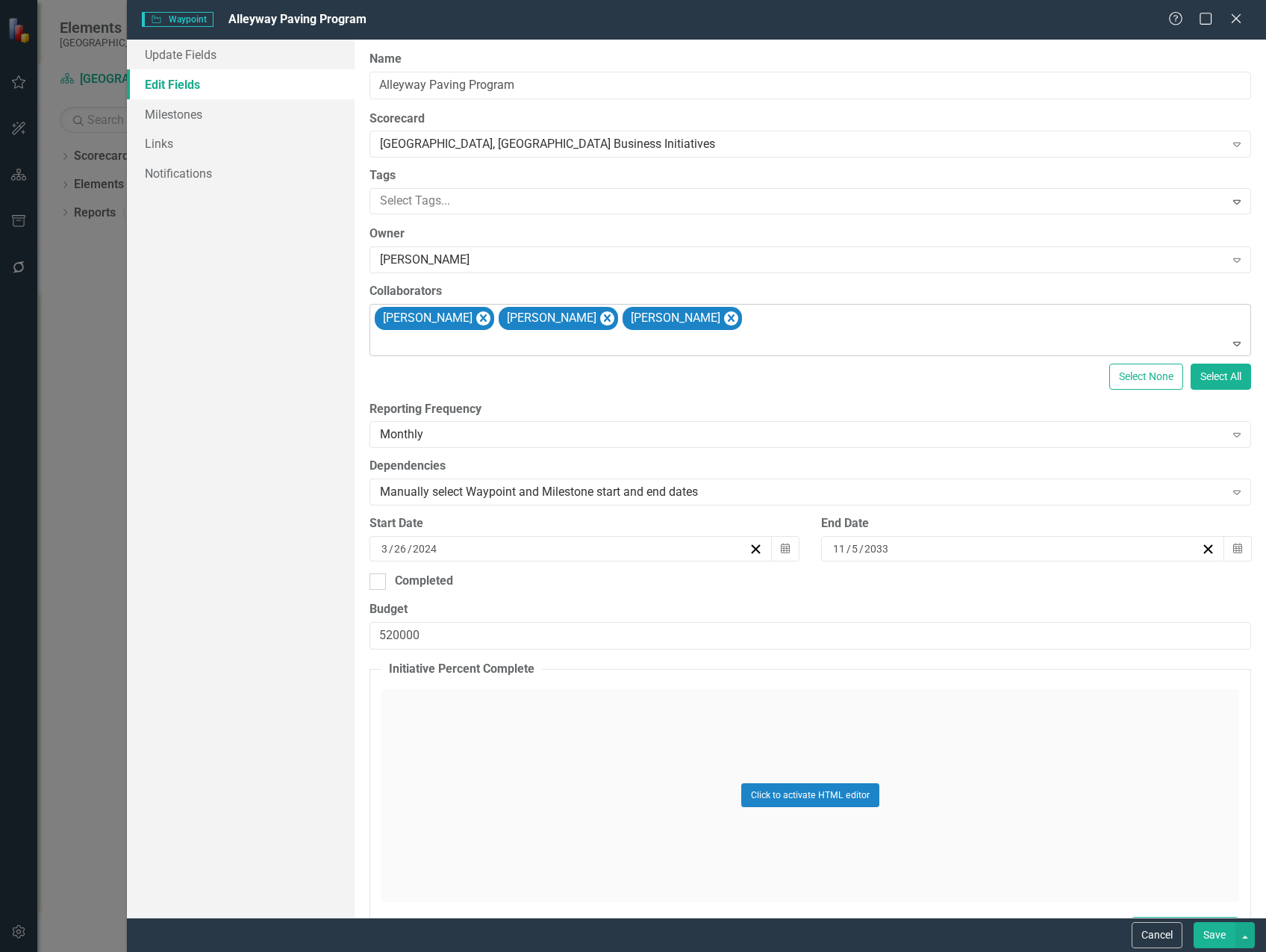
click at [861, 324] on div "[PERSON_NAME] [PERSON_NAME] [PERSON_NAME]" at bounding box center [811, 330] width 878 height 51
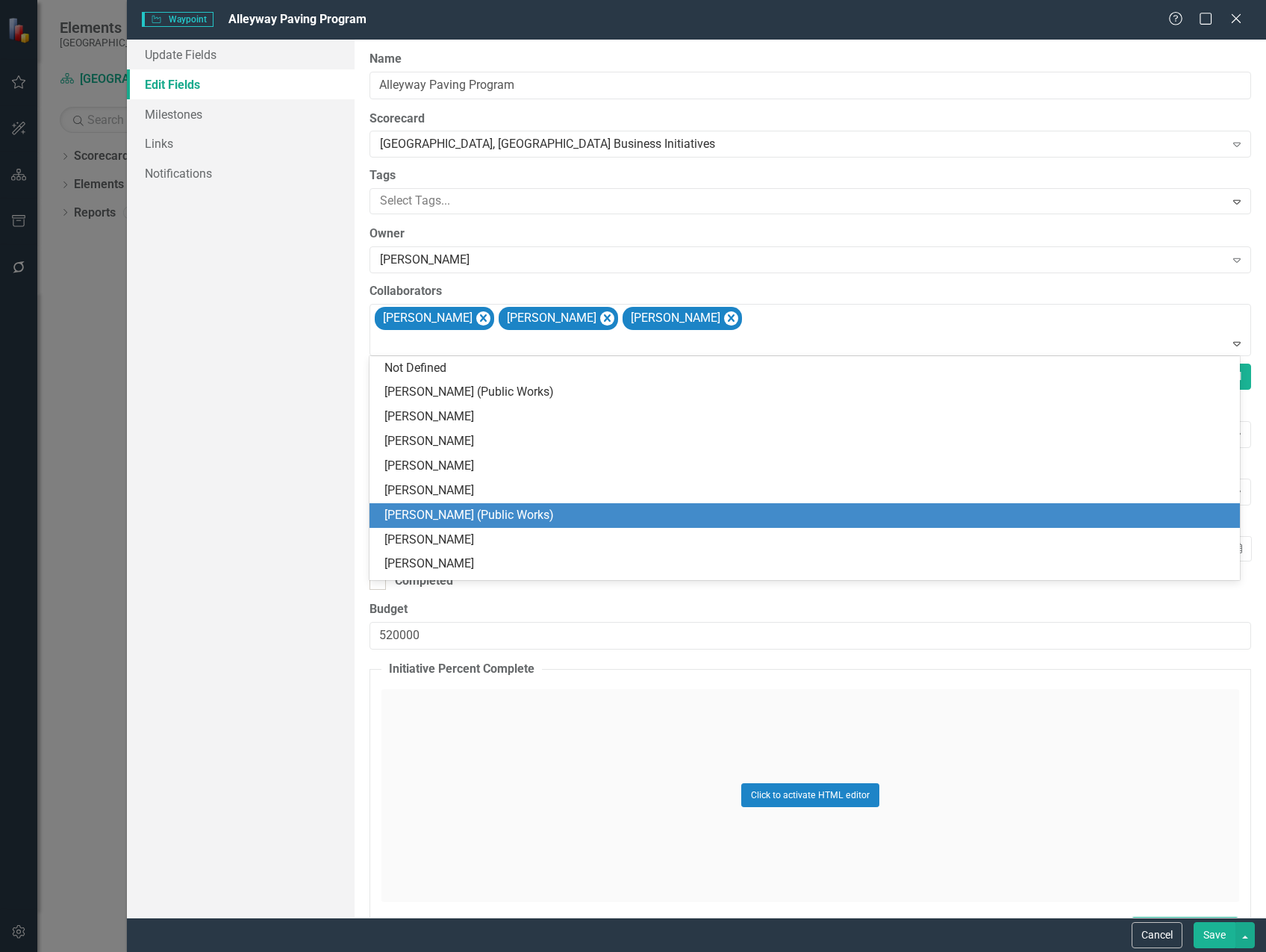
click at [769, 503] on div "[PERSON_NAME] (Public Works)" at bounding box center [804, 516] width 870 height 25
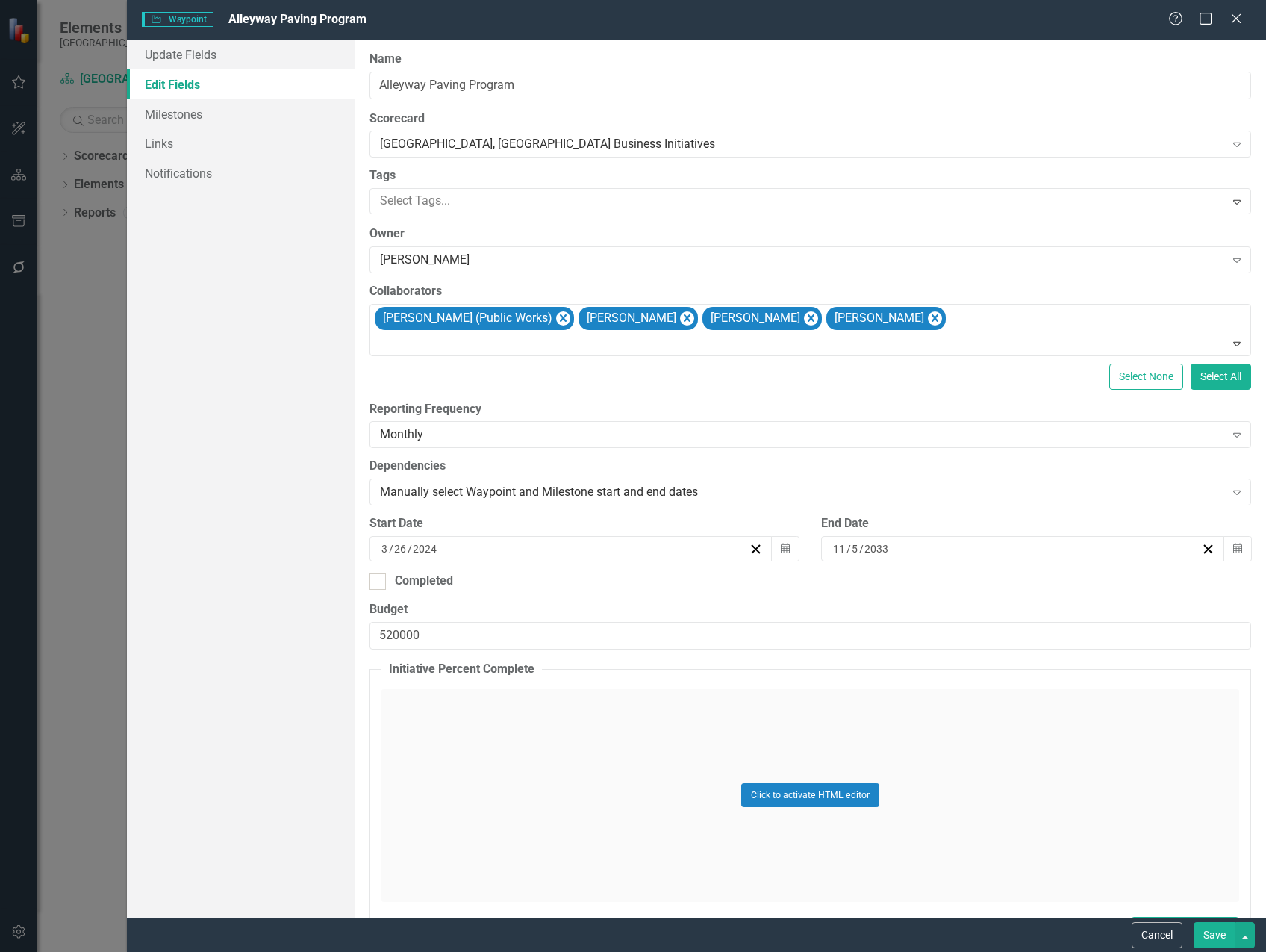
click at [1203, 933] on button "Save" at bounding box center [1215, 935] width 42 height 26
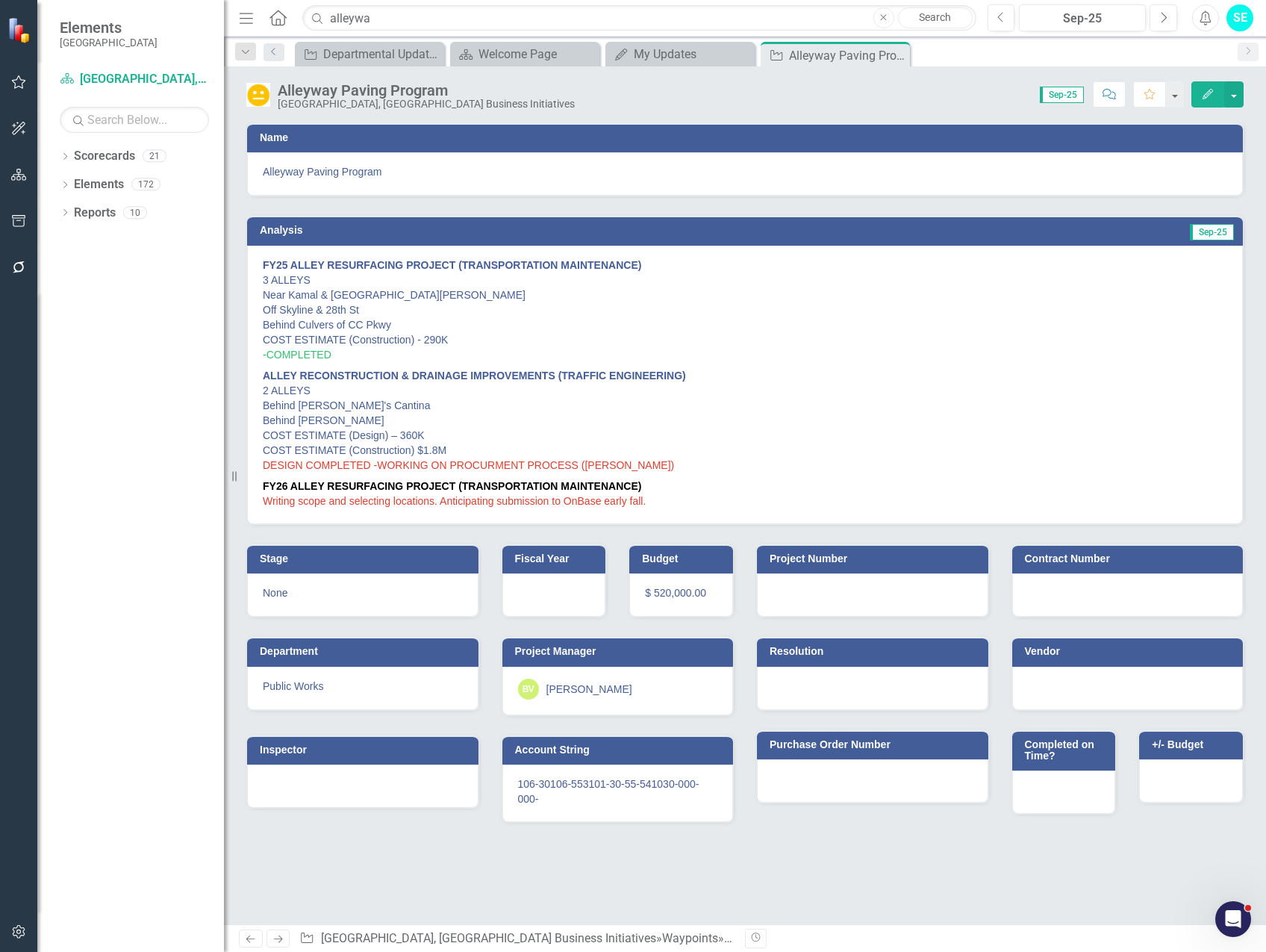
click at [0, 0] on icon "Close" at bounding box center [0, 0] width 0 height 0
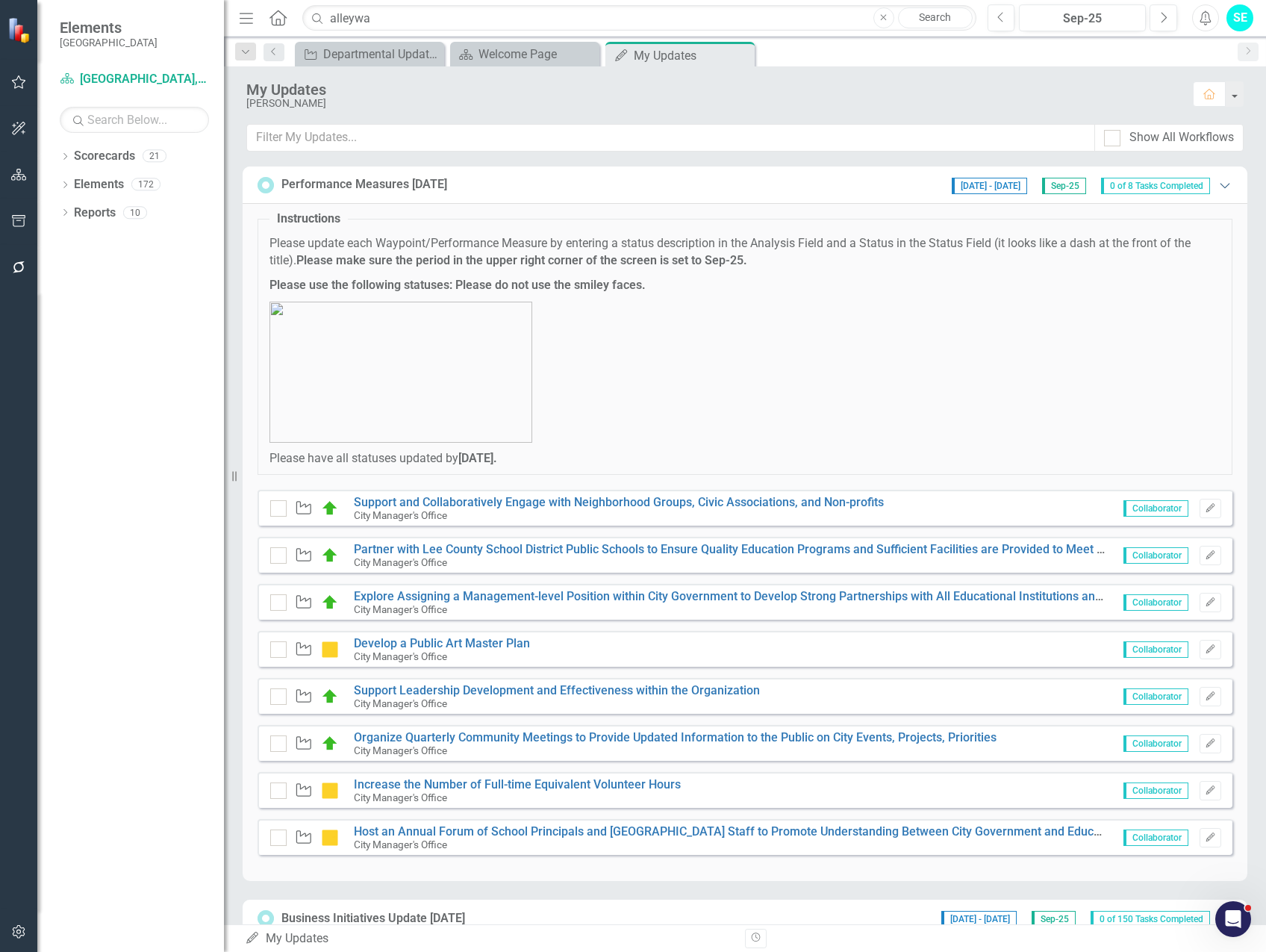
click at [1218, 182] on icon "Expanded" at bounding box center [1225, 185] width 15 height 12
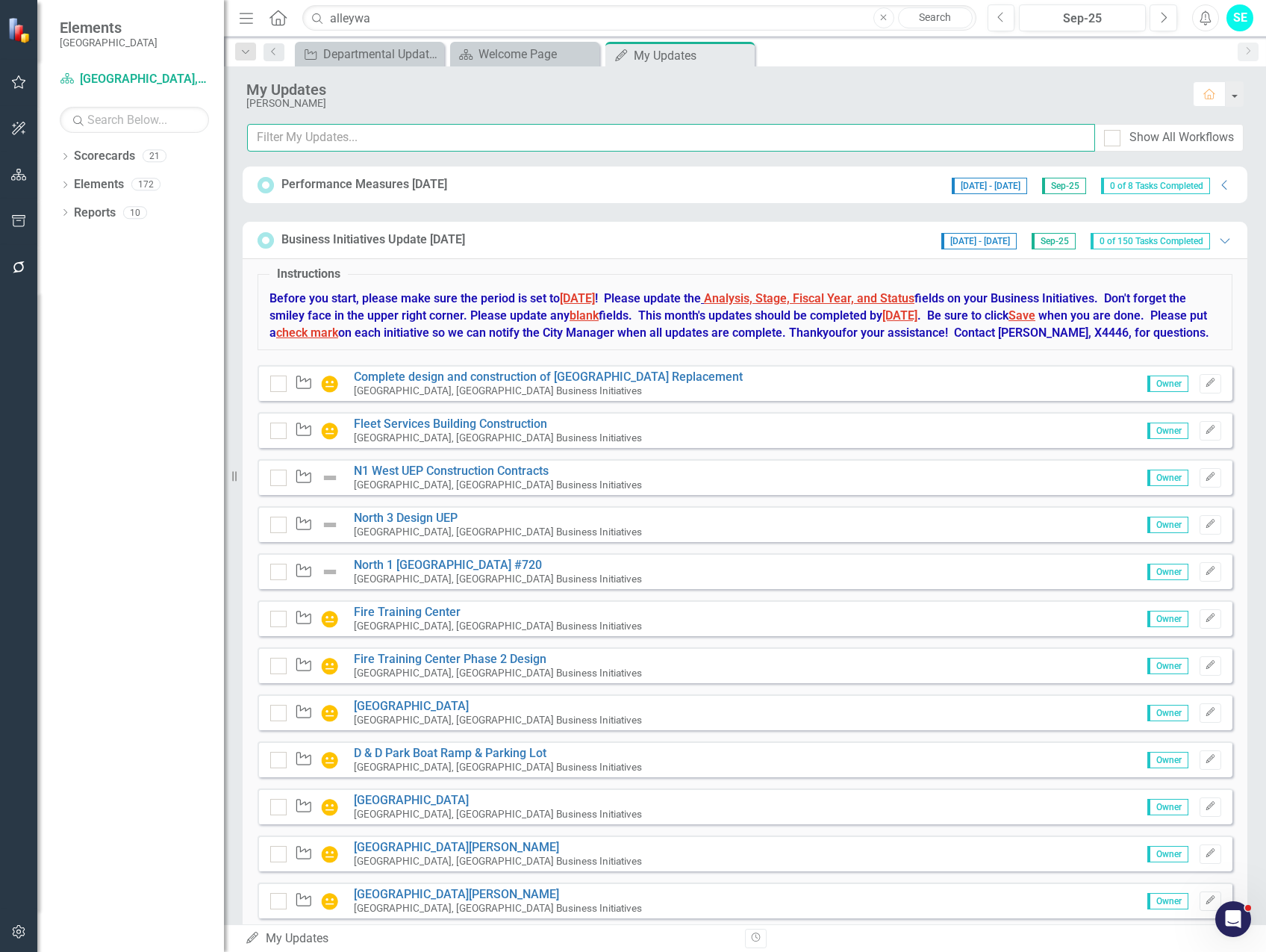
click at [319, 136] on input "text" at bounding box center [671, 137] width 848 height 27
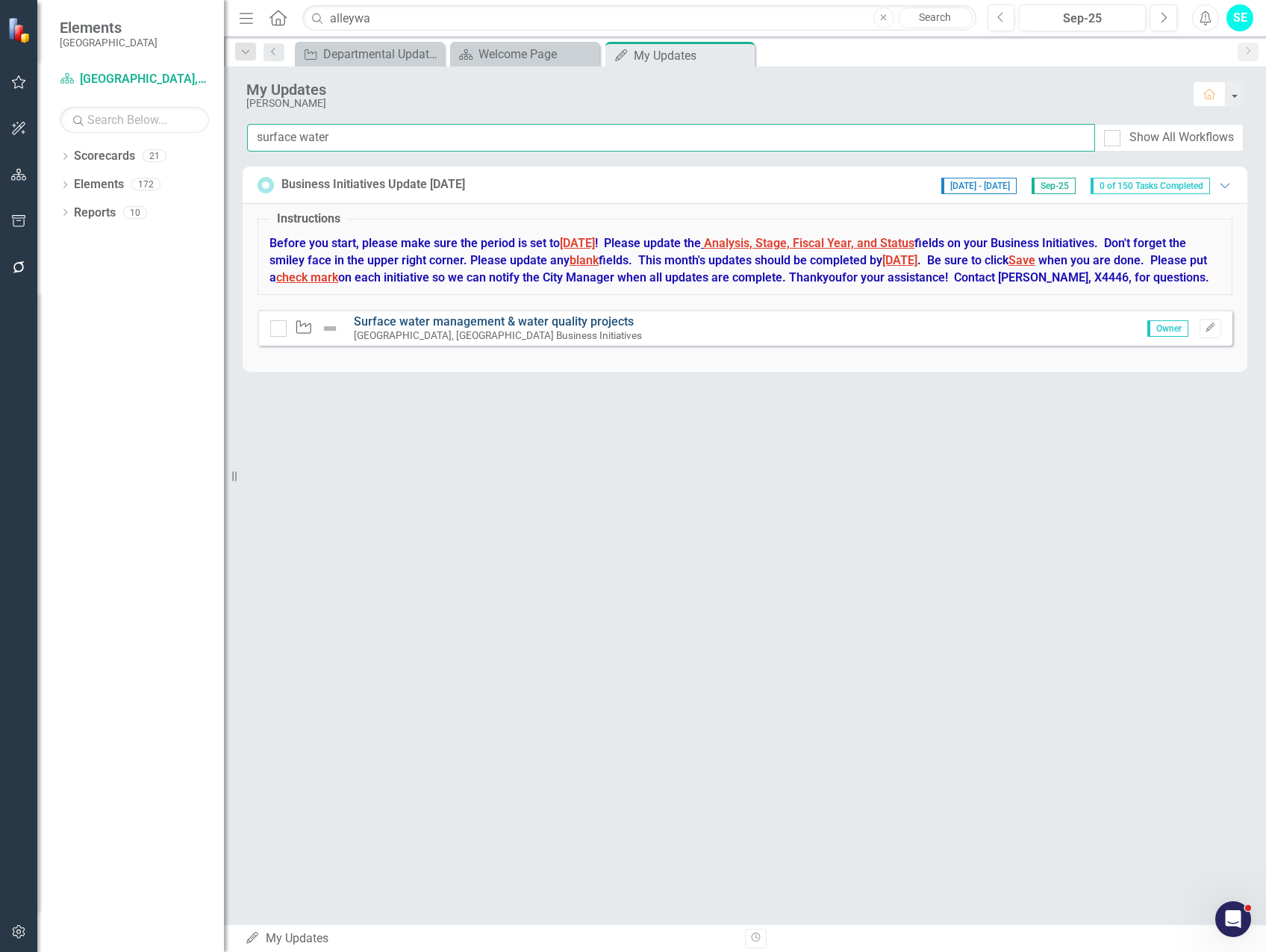
type input "surface water"
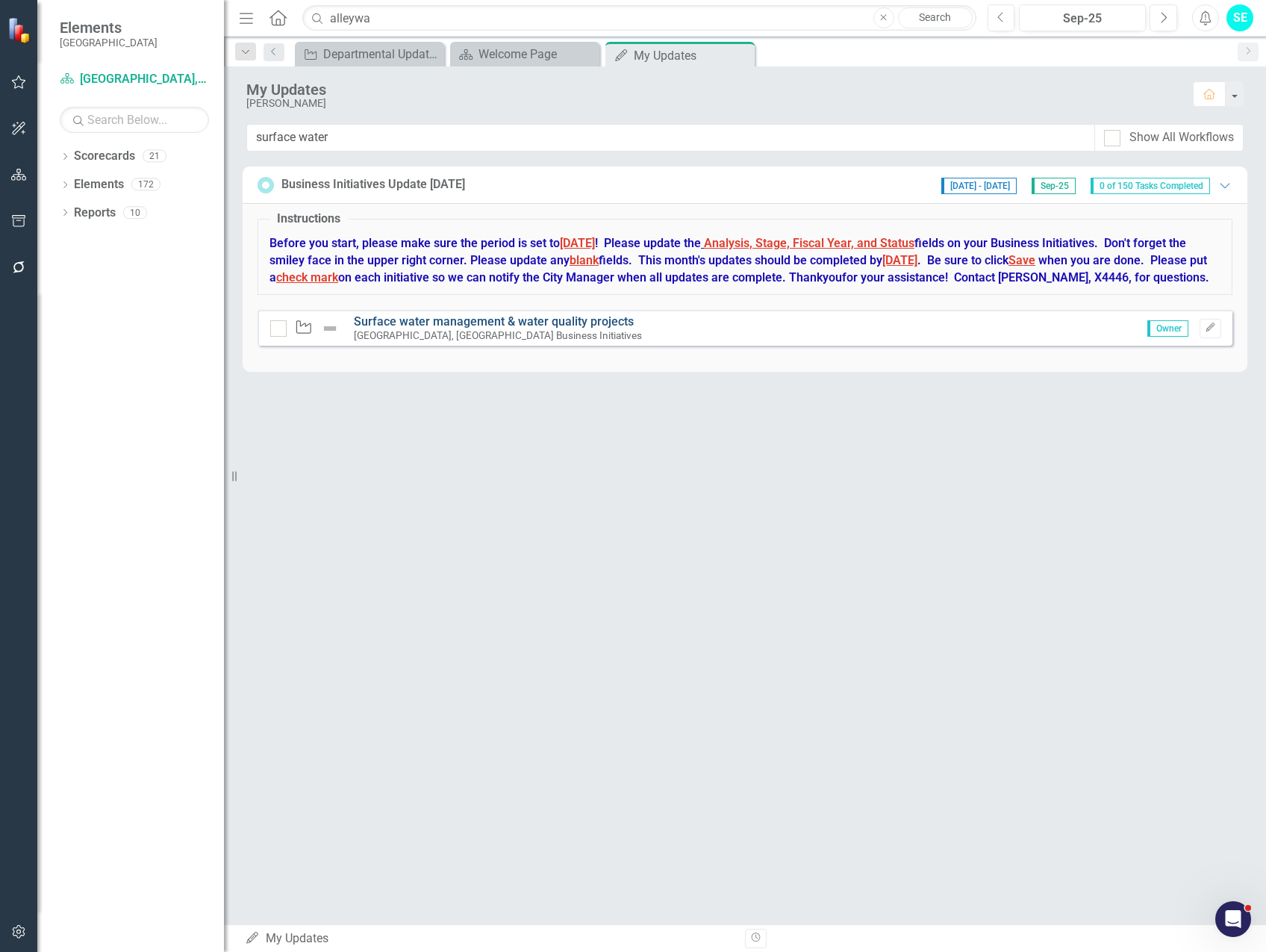
click at [486, 329] on link "Surface water management & water quality projects" at bounding box center [493, 321] width 280 height 14
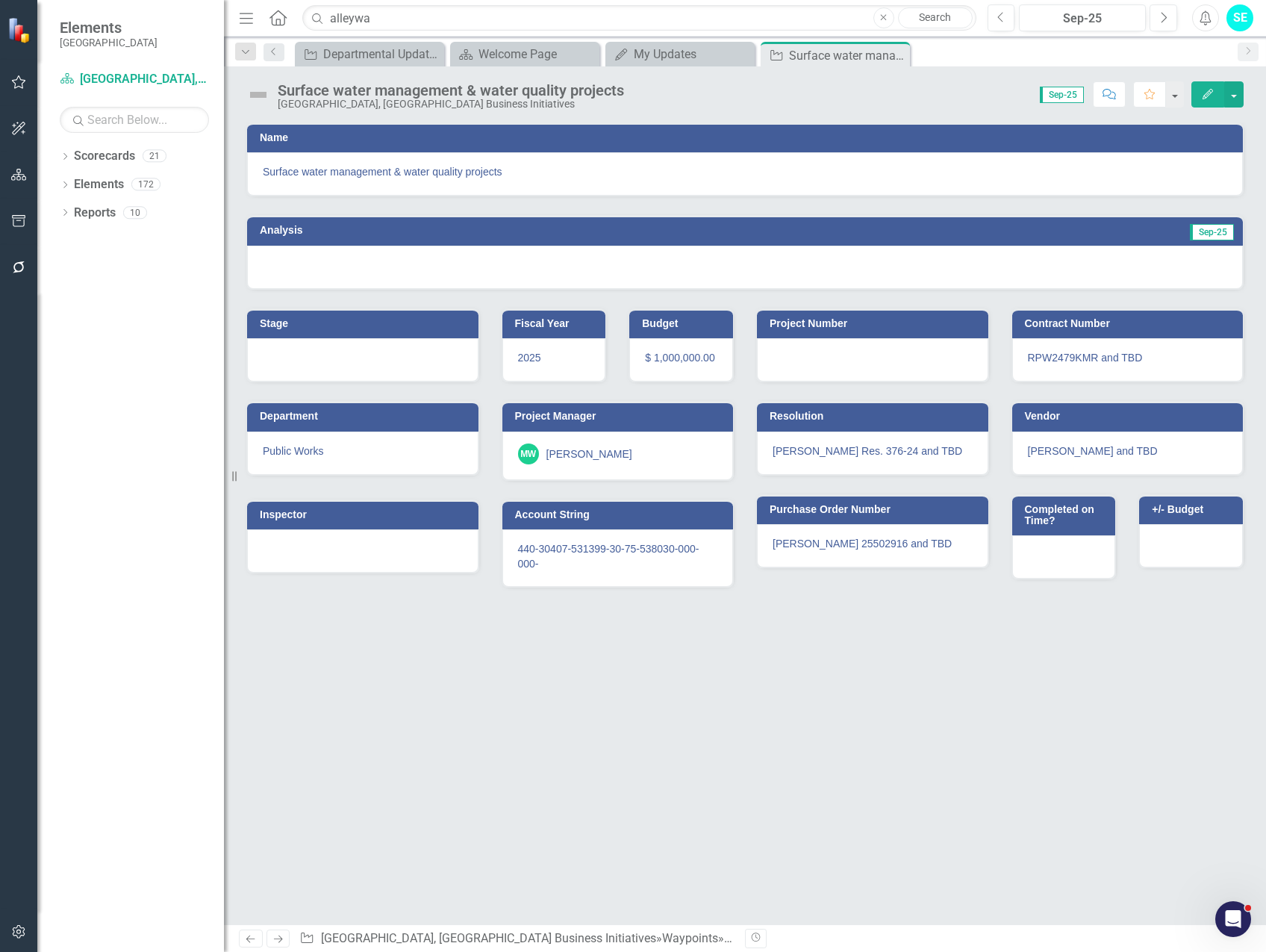
click at [1202, 96] on icon "Edit" at bounding box center [1208, 93] width 13 height 10
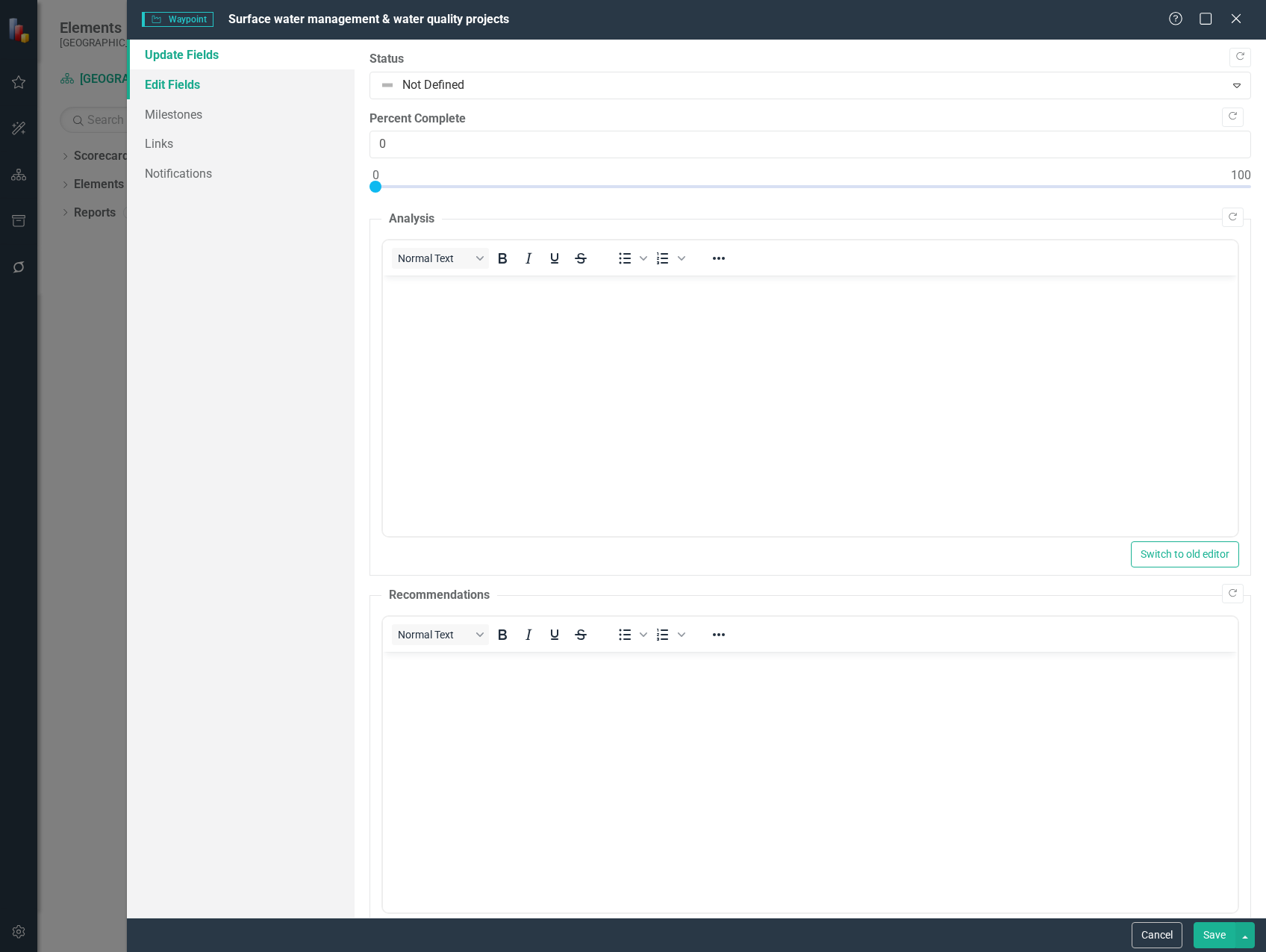
click at [239, 83] on link "Edit Fields" at bounding box center [241, 84] width 227 height 30
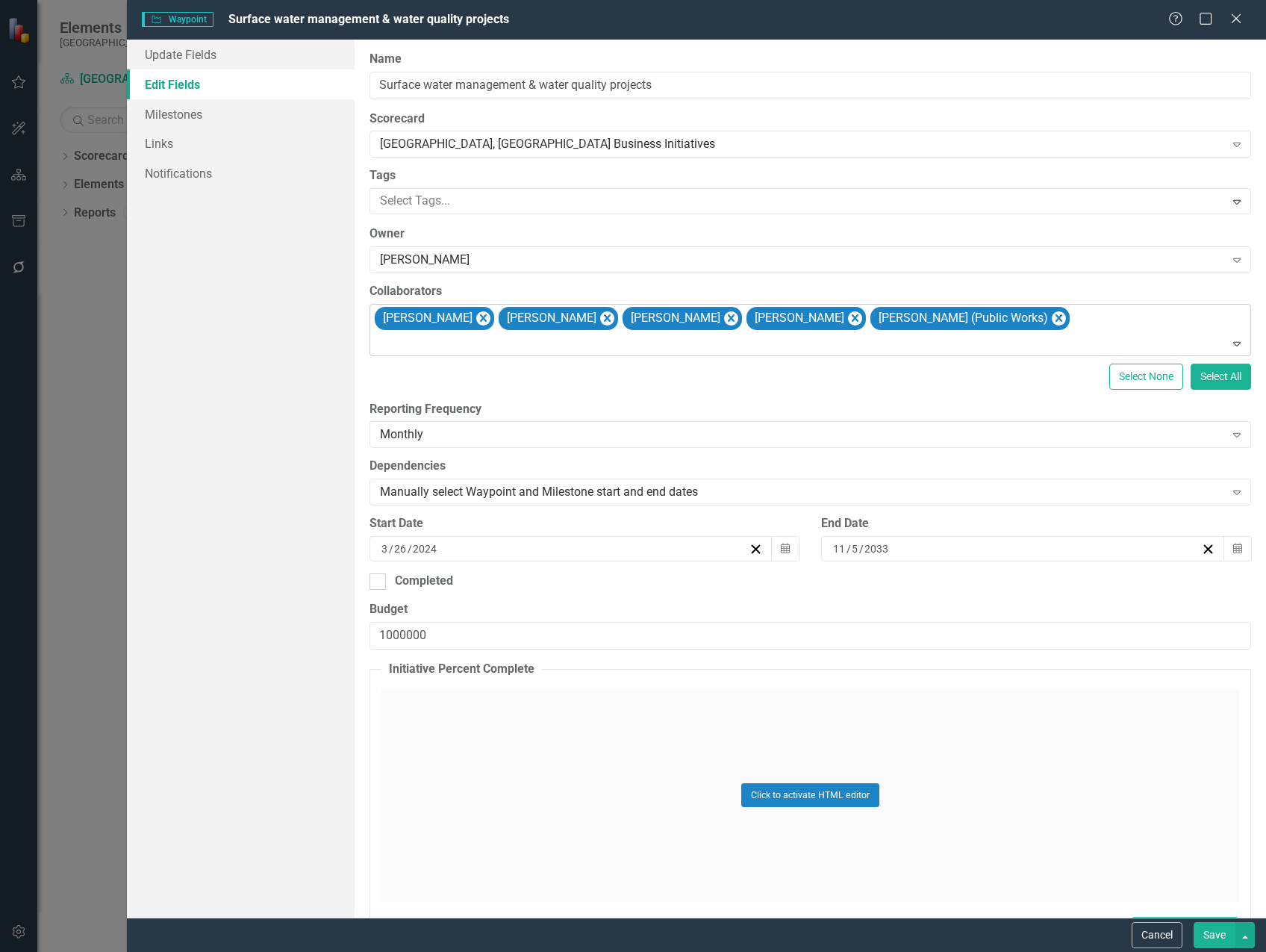
click at [1119, 324] on div "[PERSON_NAME] [PERSON_NAME] [PERSON_NAME] [PERSON_NAME] [PERSON_NAME] [PERSON_N…" at bounding box center [811, 330] width 878 height 51
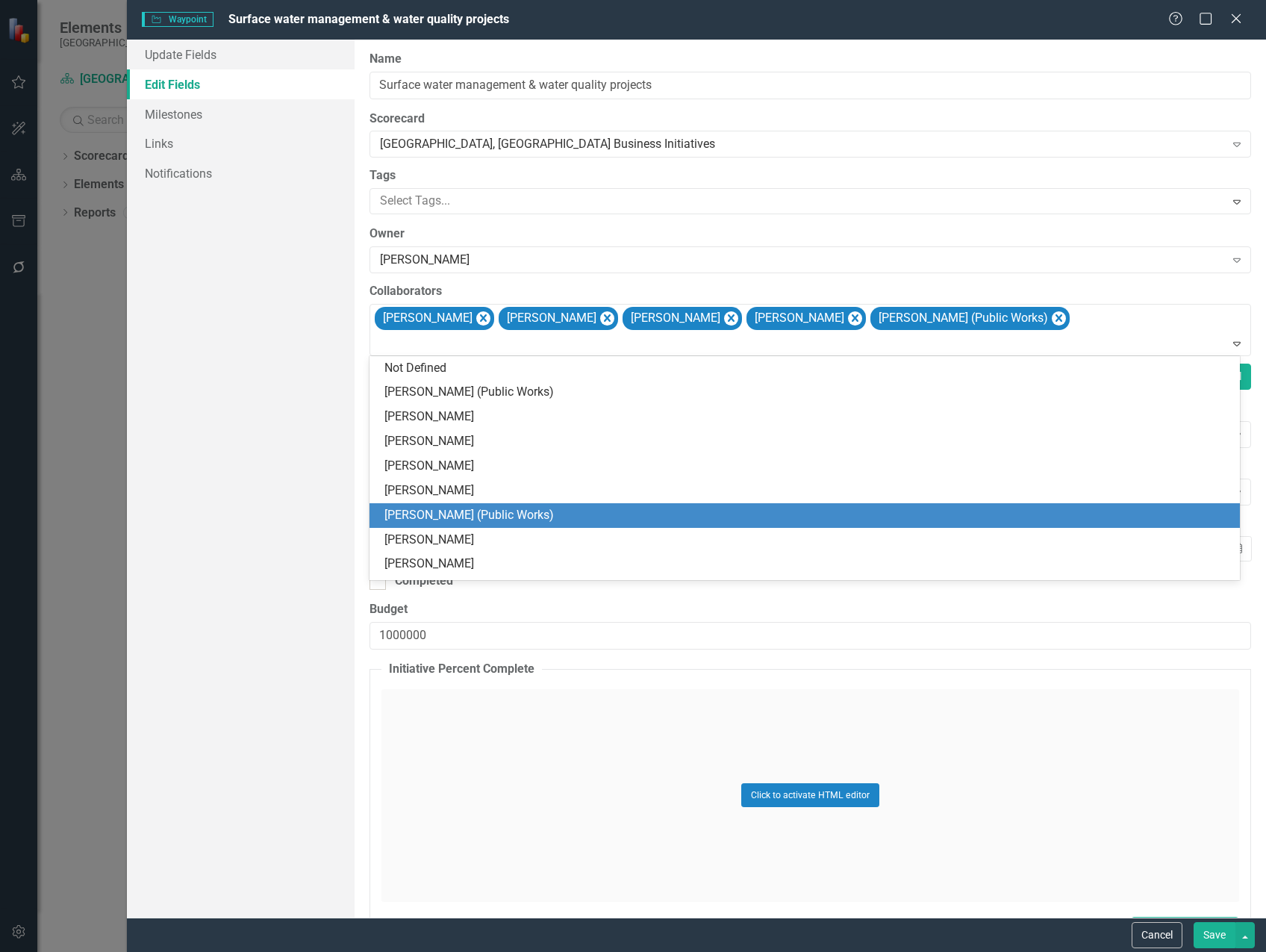
click at [598, 505] on div "[PERSON_NAME] (Public Works)" at bounding box center [804, 516] width 870 height 25
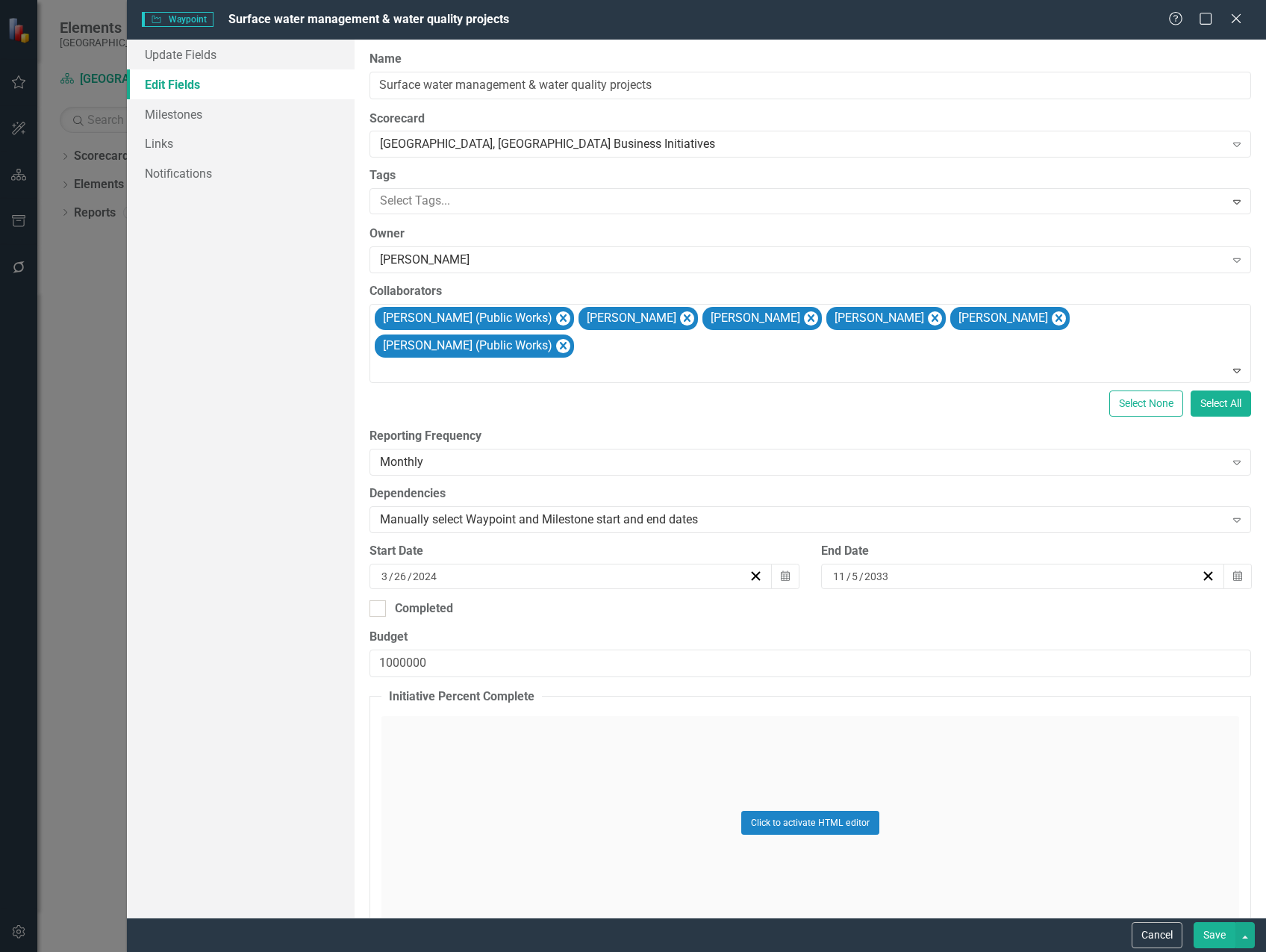
click at [1227, 944] on button "Save" at bounding box center [1215, 935] width 42 height 26
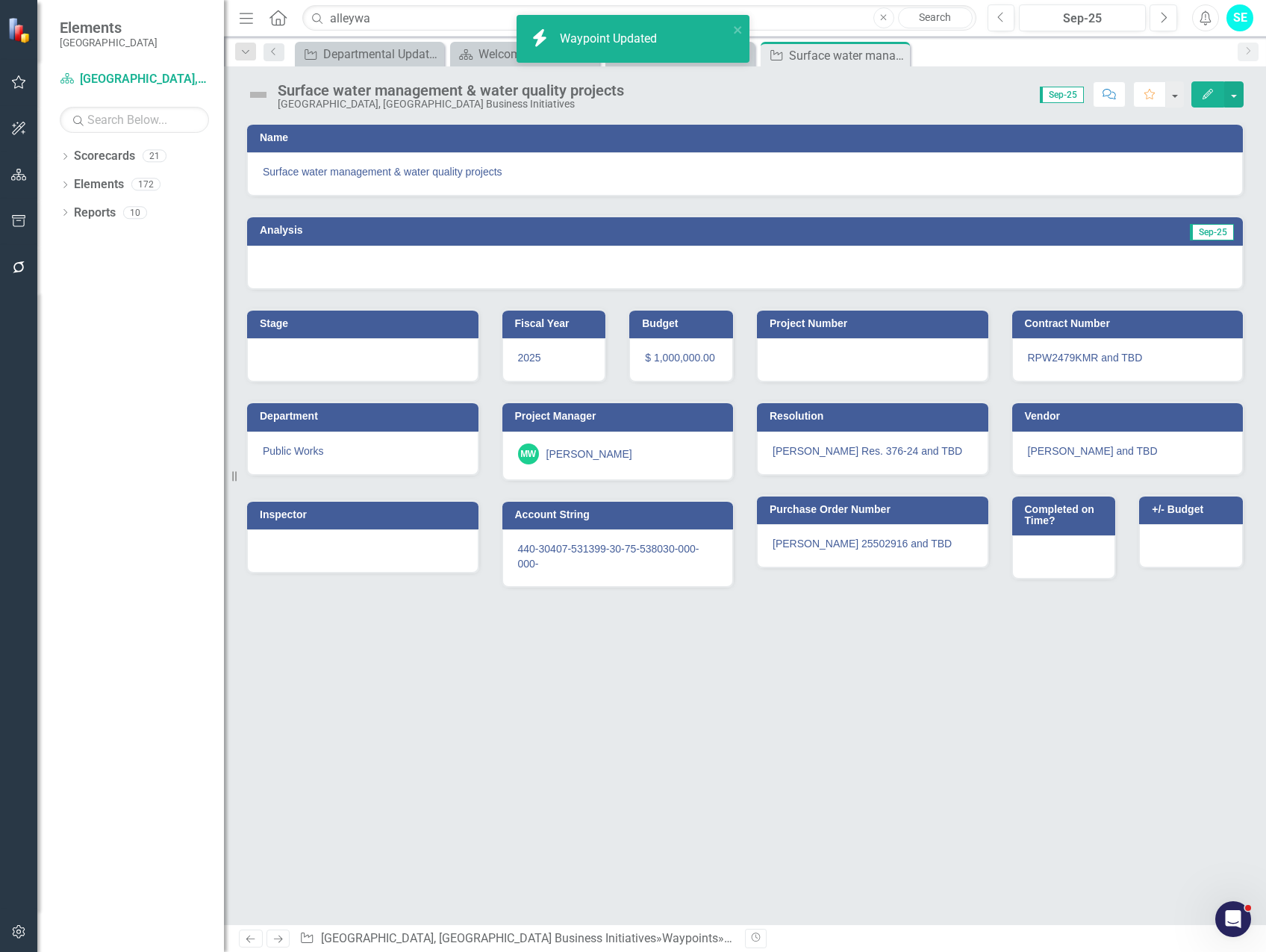
drag, startPoint x: 898, startPoint y: 54, endPoint x: 767, endPoint y: 65, distance: 131.5
click at [0, 0] on icon "Close" at bounding box center [0, 0] width 0 height 0
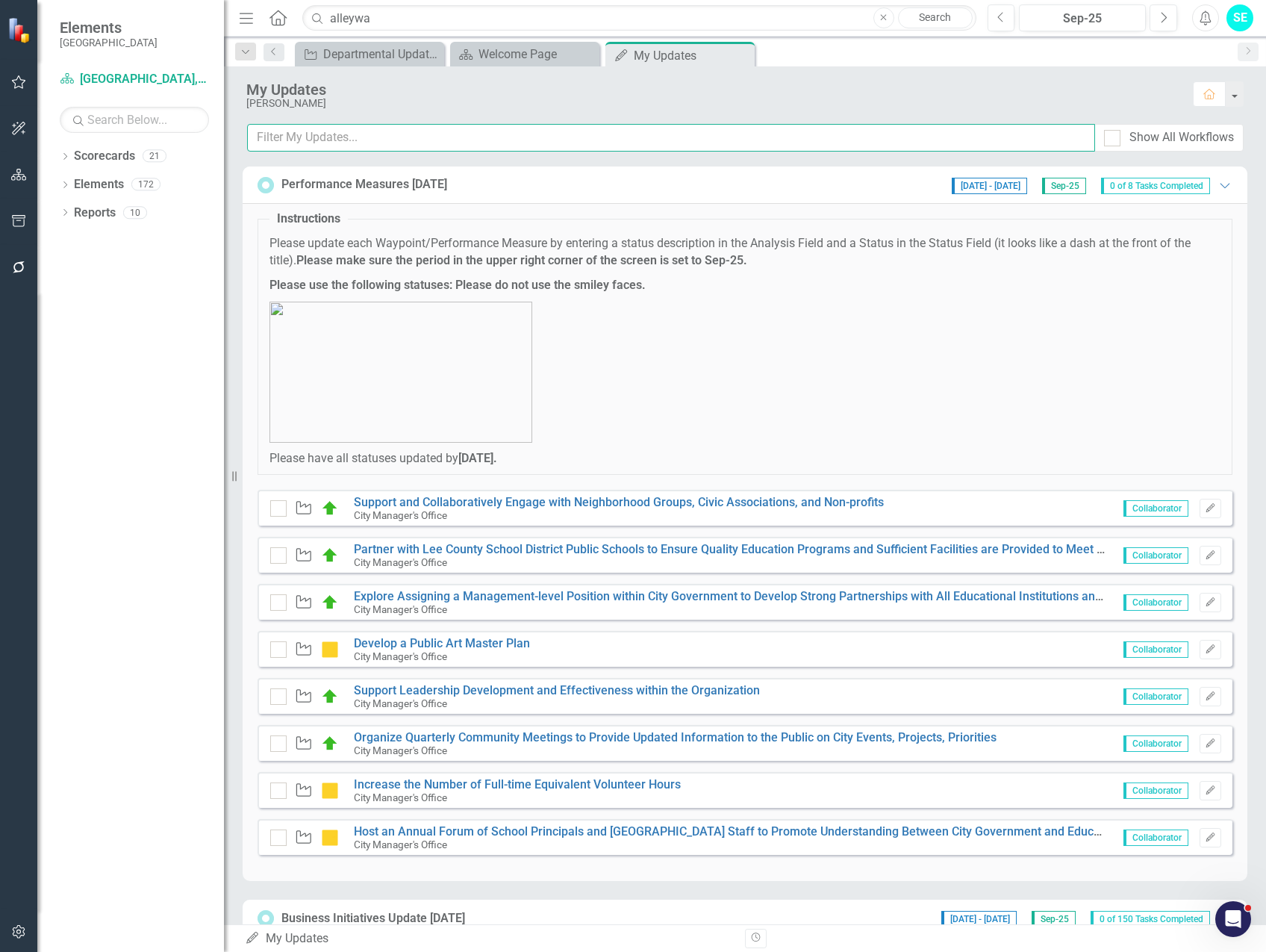
click at [397, 136] on input "text" at bounding box center [671, 137] width 848 height 27
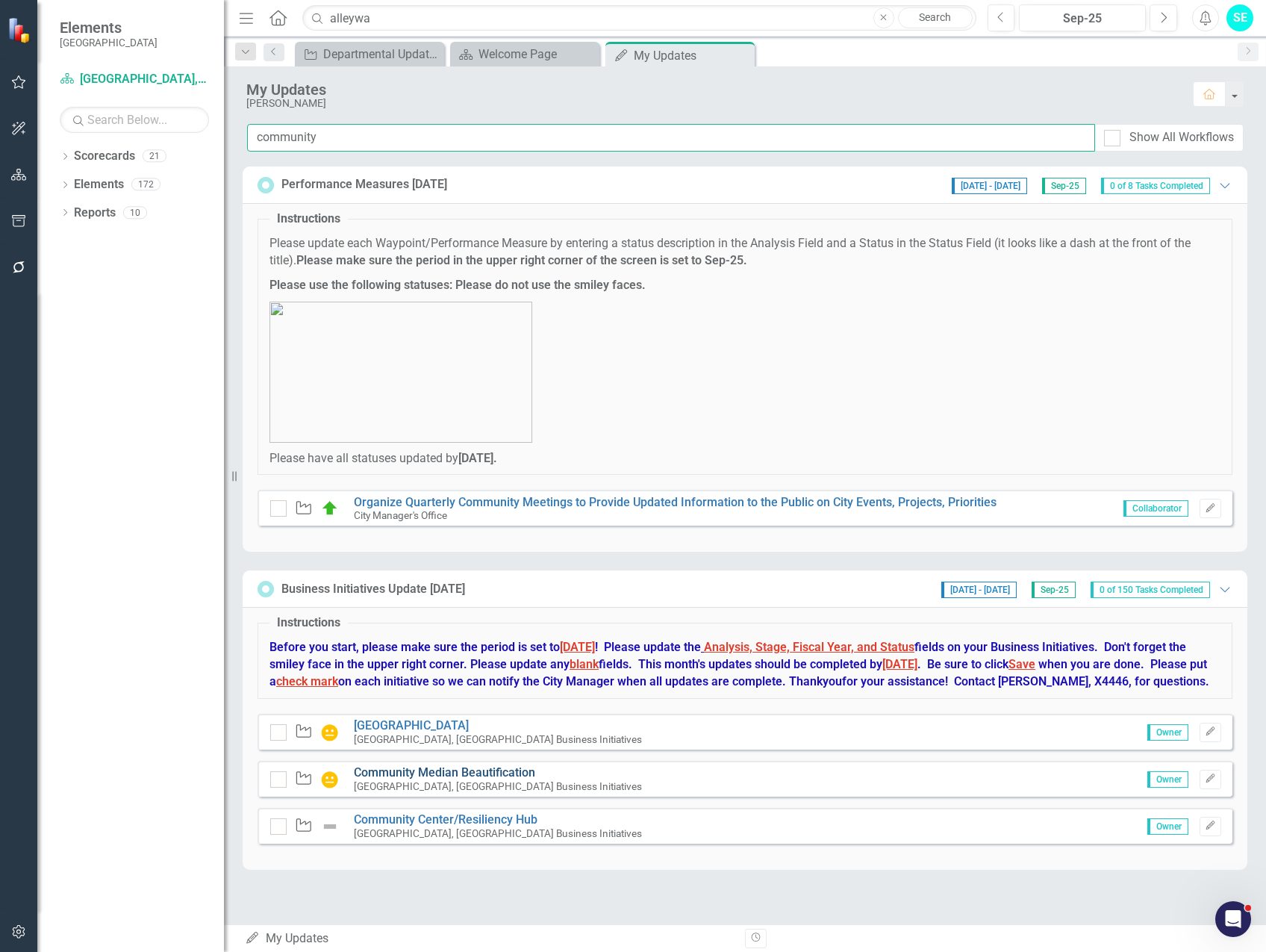
type input "community"
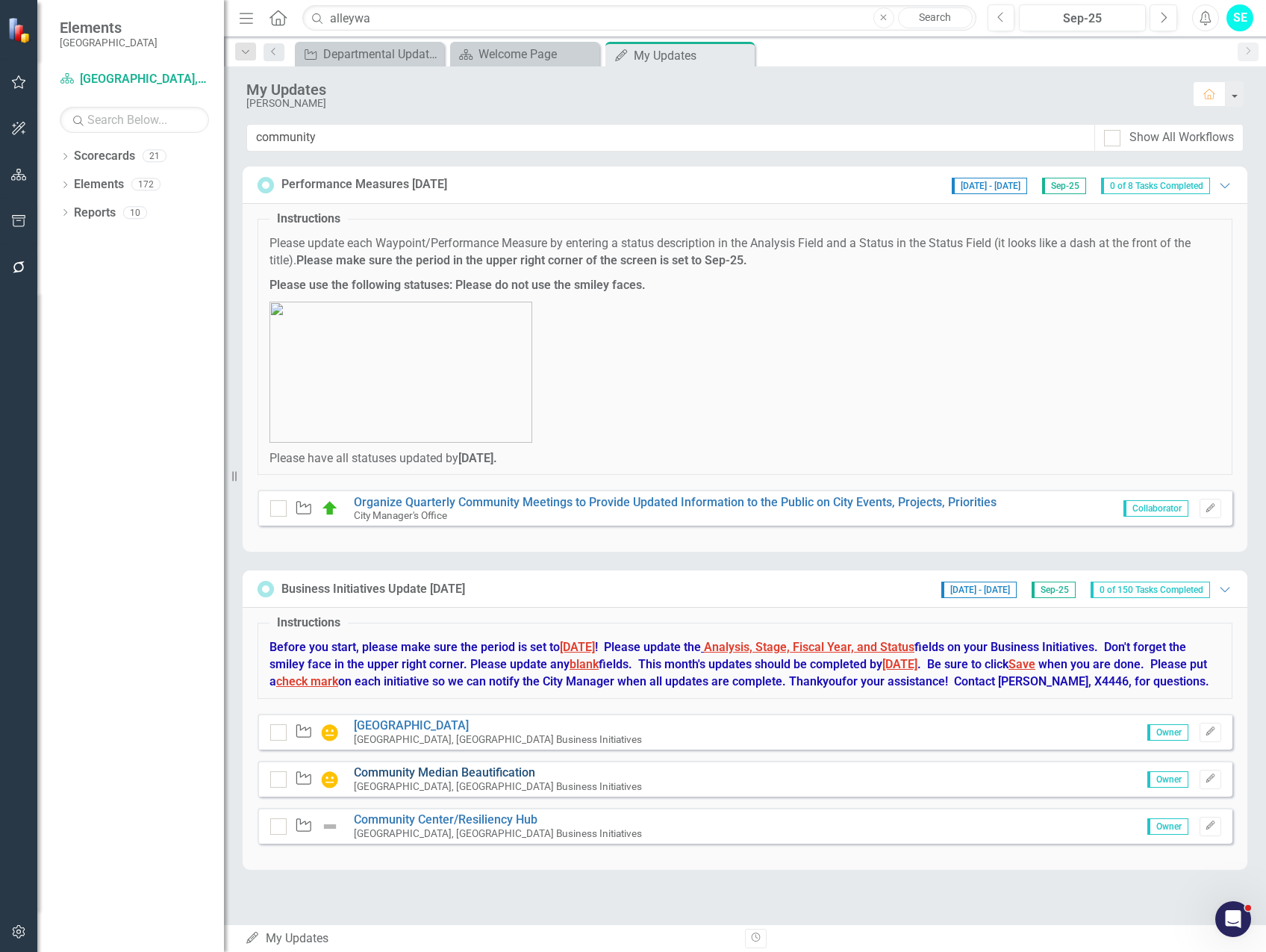
click at [472, 779] on link "Community Median Beautification" at bounding box center [444, 772] width 182 height 14
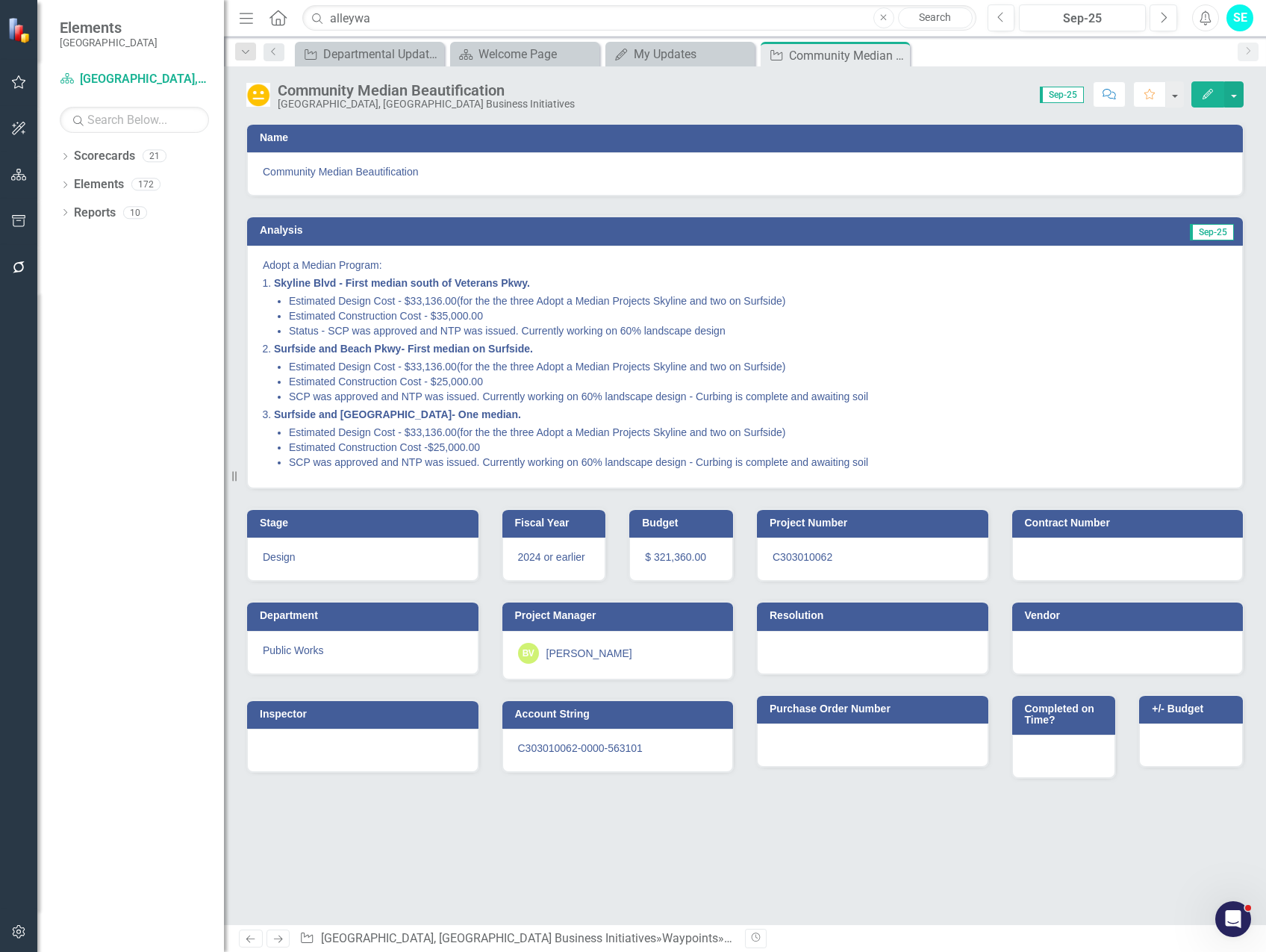
click at [1211, 91] on icon "Edit" at bounding box center [1208, 93] width 13 height 10
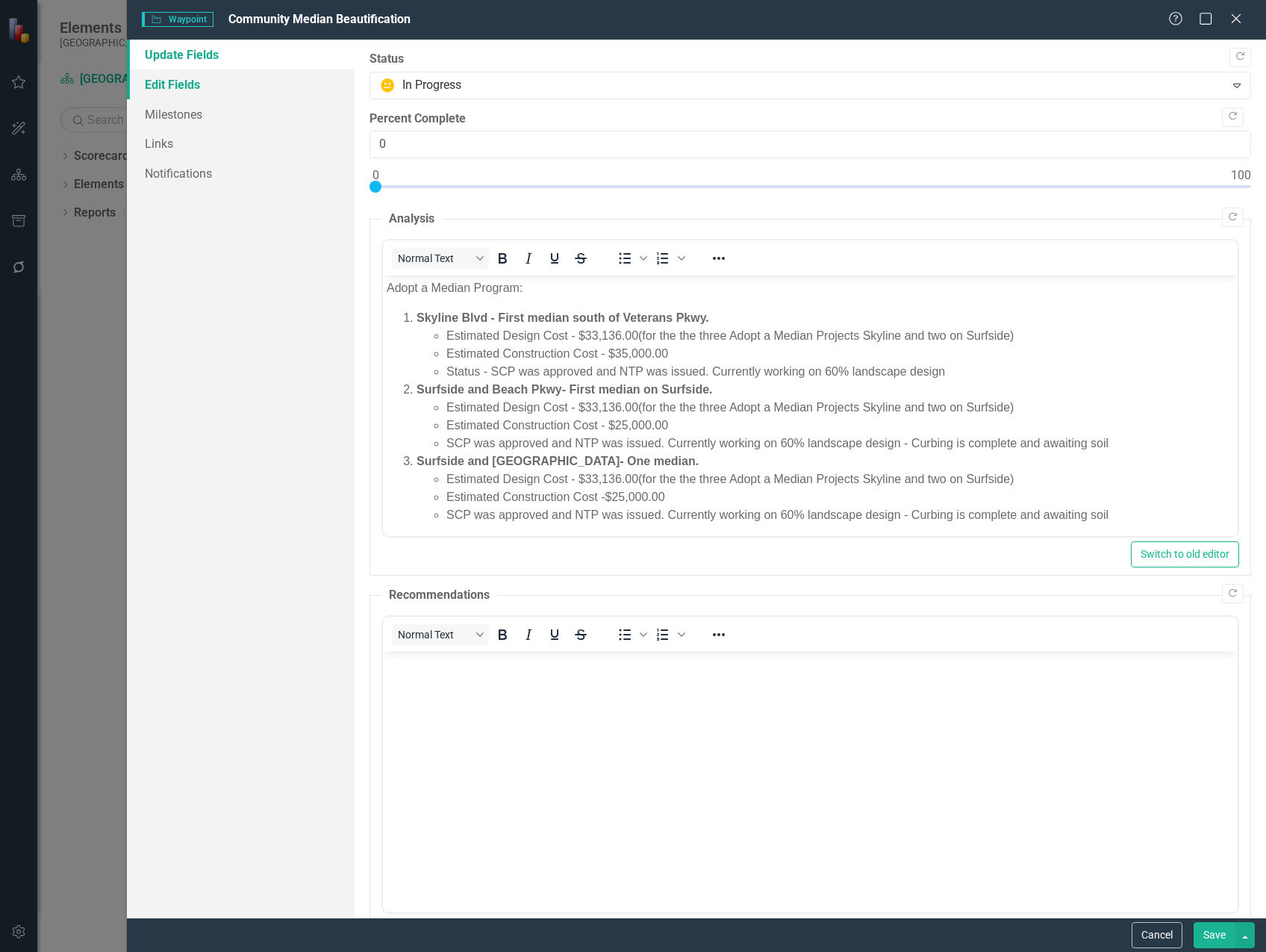
click at [259, 79] on link "Edit Fields" at bounding box center [241, 84] width 227 height 30
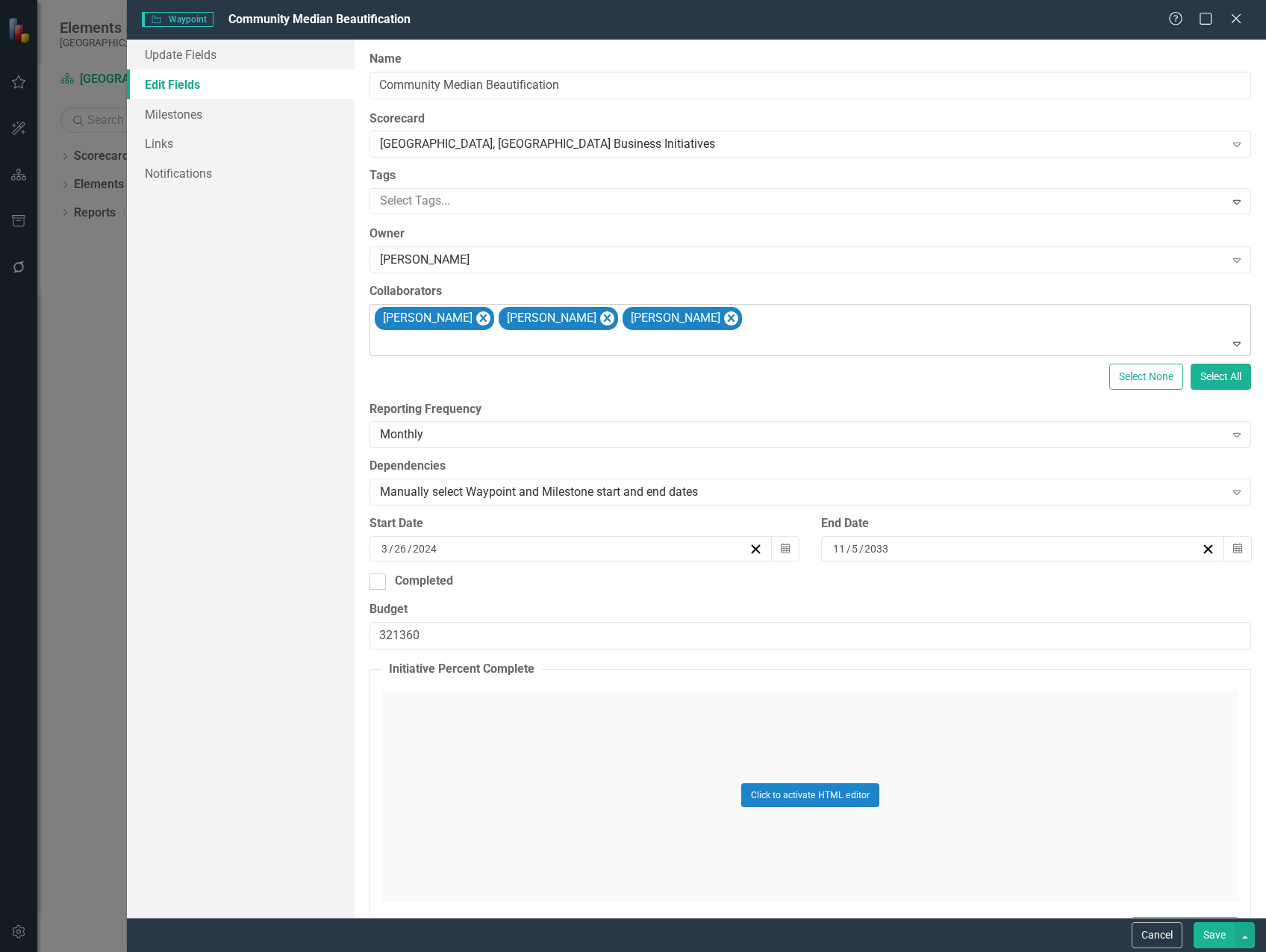
click at [876, 330] on div "[PERSON_NAME] [PERSON_NAME] [PERSON_NAME]" at bounding box center [811, 330] width 878 height 51
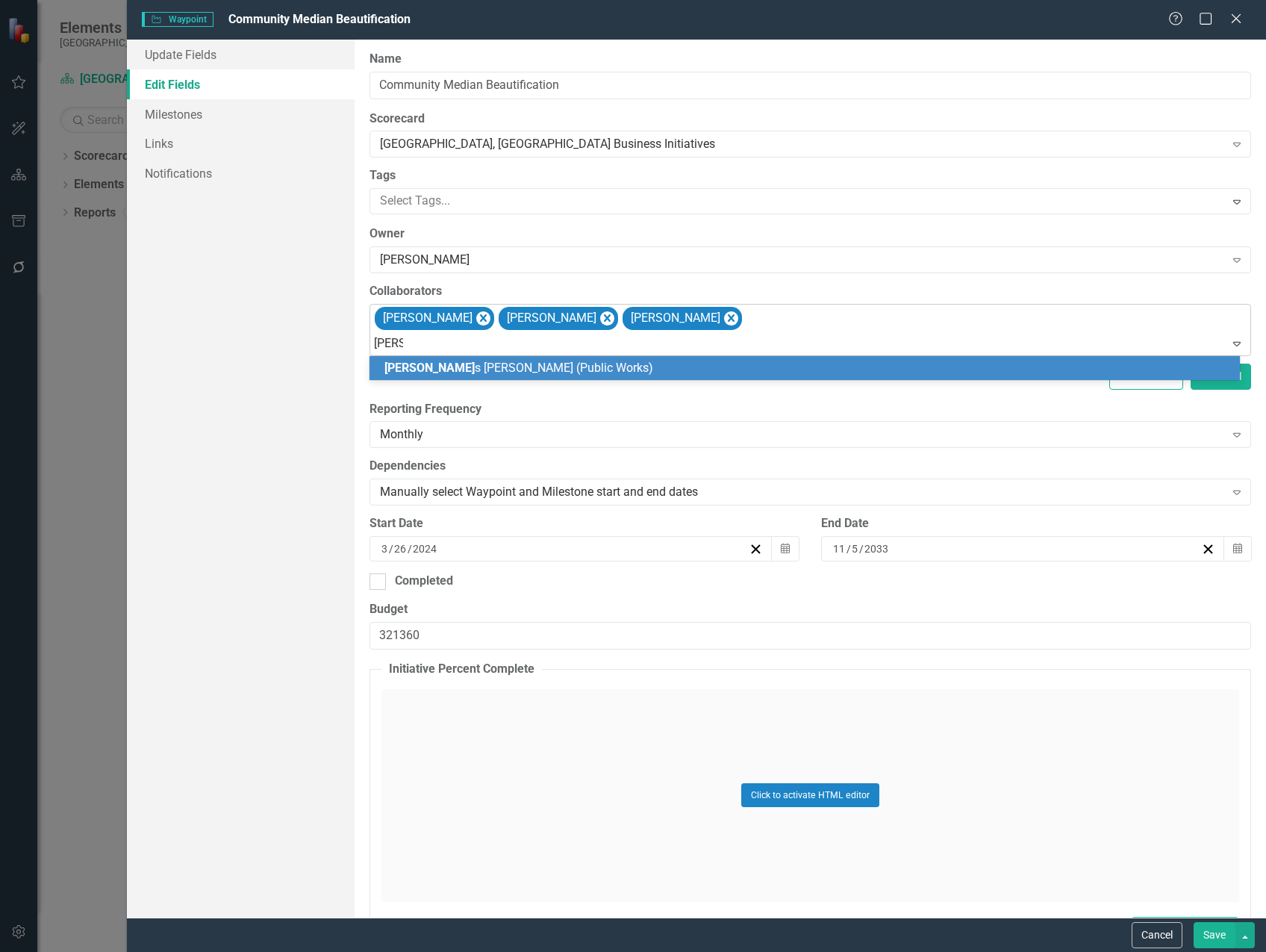
type input "[PERSON_NAME]"
click at [835, 372] on div "[PERSON_NAME] (Public Works)" at bounding box center [807, 368] width 847 height 17
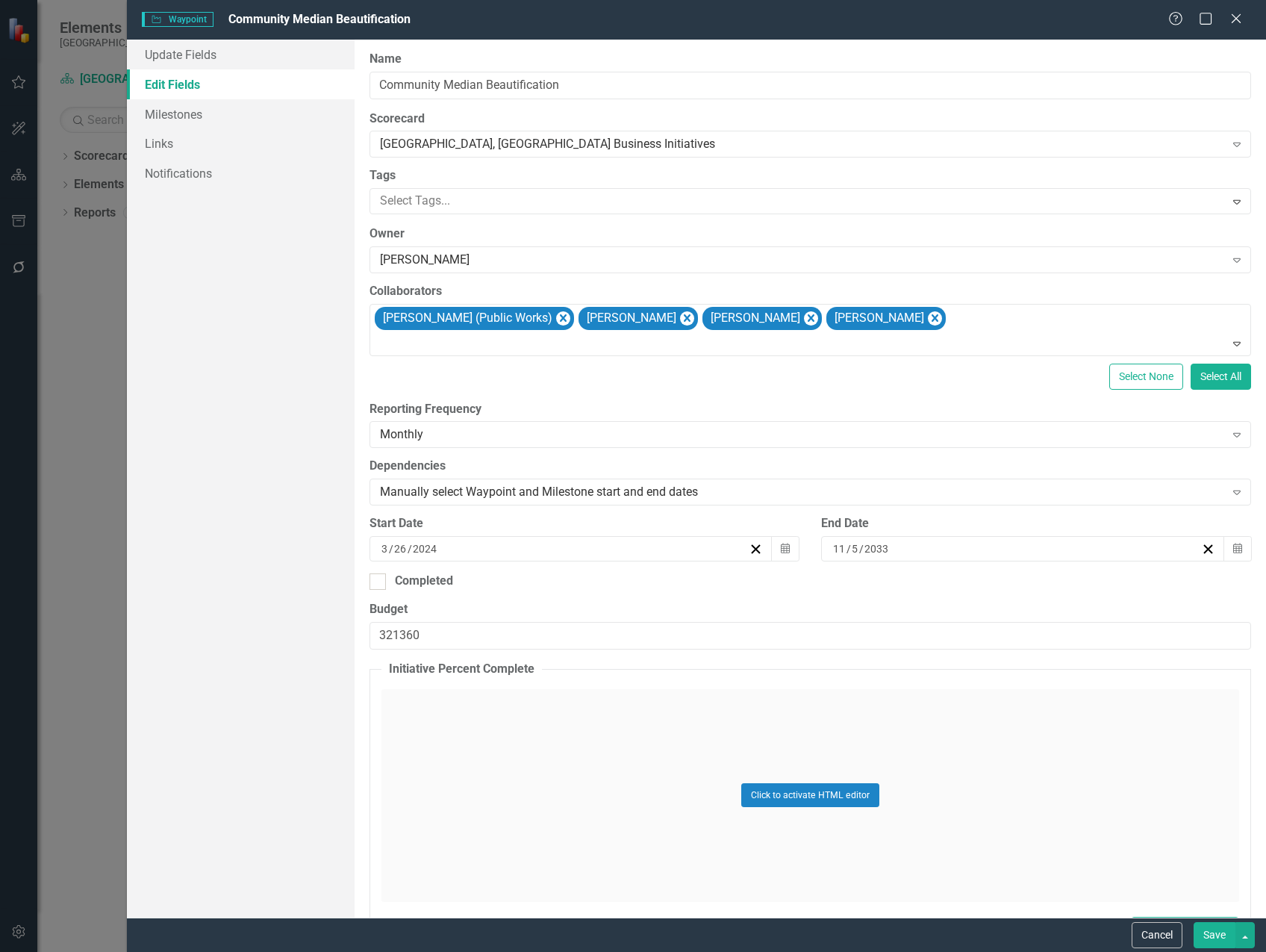
click at [1214, 939] on button "Save" at bounding box center [1215, 935] width 42 height 26
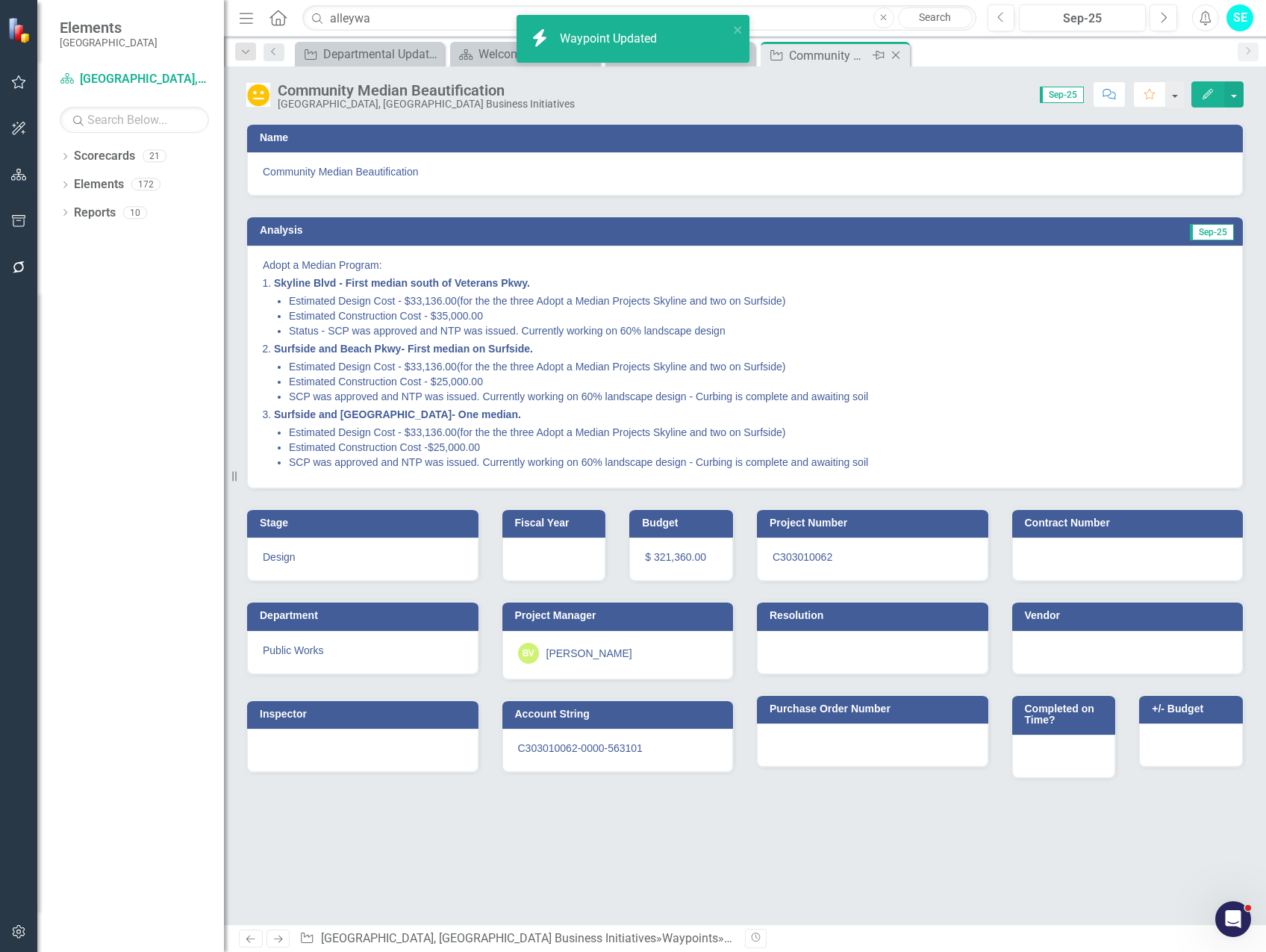
click at [897, 55] on icon at bounding box center [896, 55] width 9 height 9
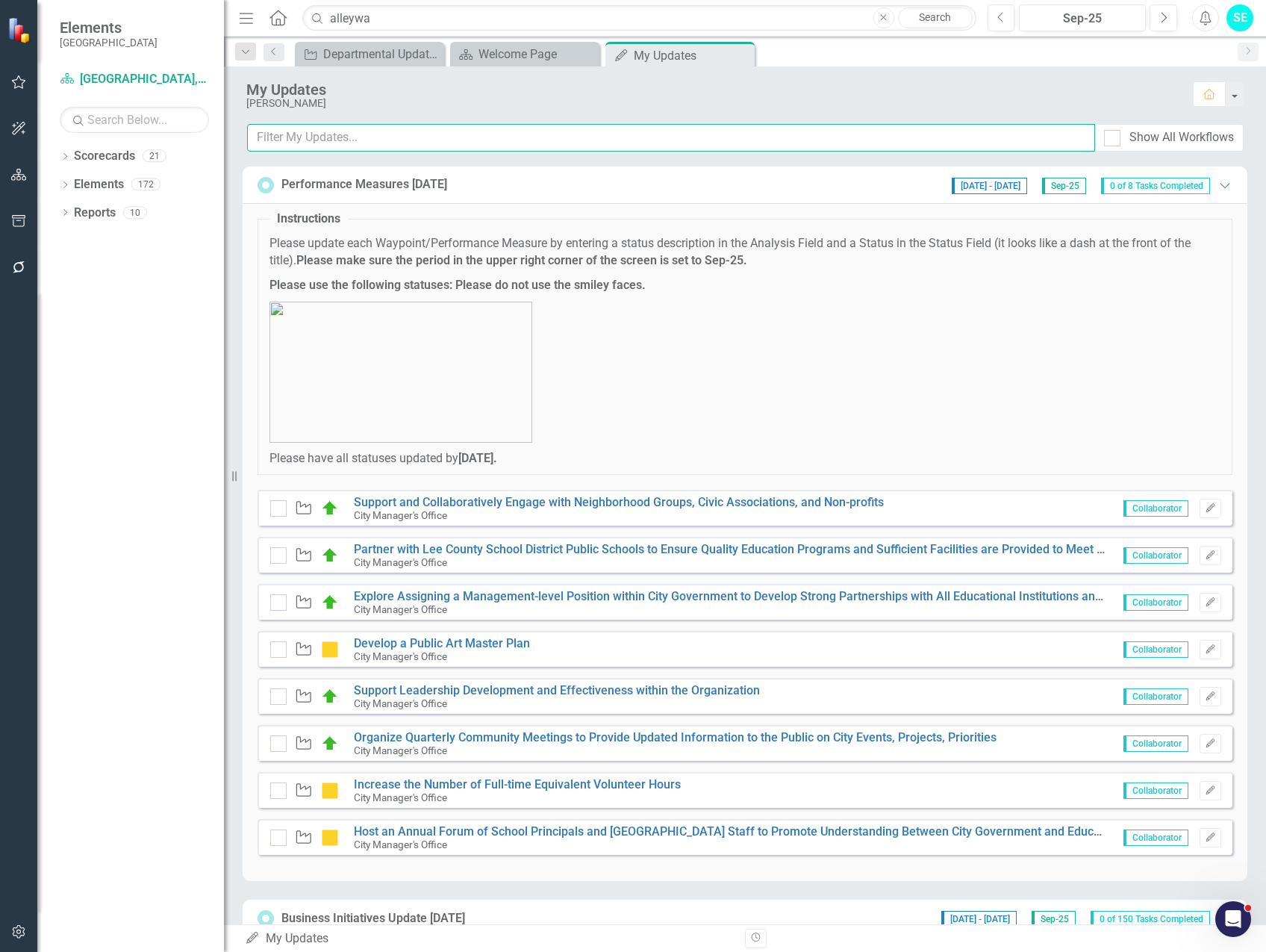
click at [423, 143] on input "text" at bounding box center [671, 137] width 848 height 27
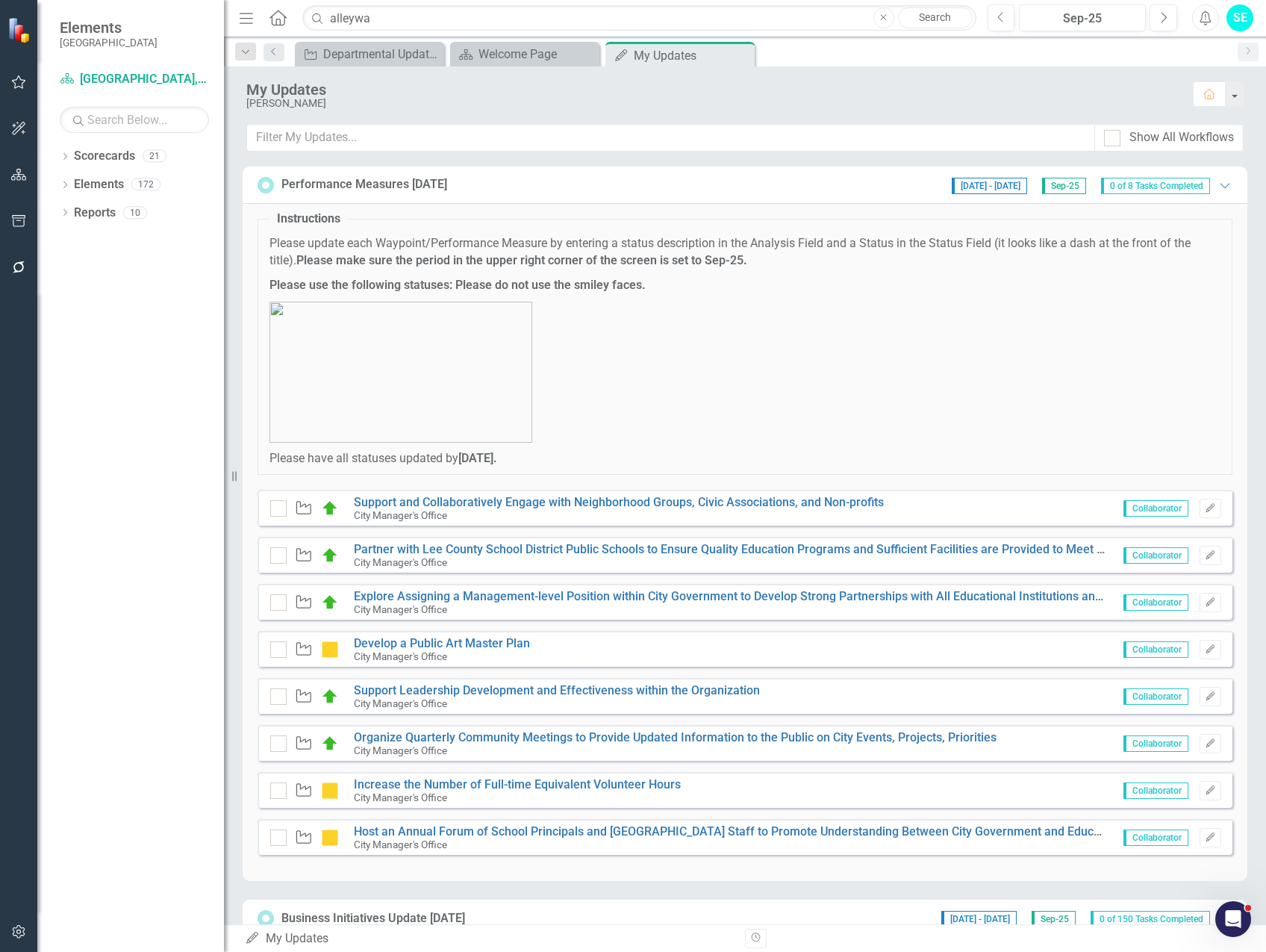
drag, startPoint x: 1214, startPoint y: 187, endPoint x: 549, endPoint y: 167, distance: 665.3
click at [1218, 186] on icon "Expanded" at bounding box center [1225, 185] width 15 height 12
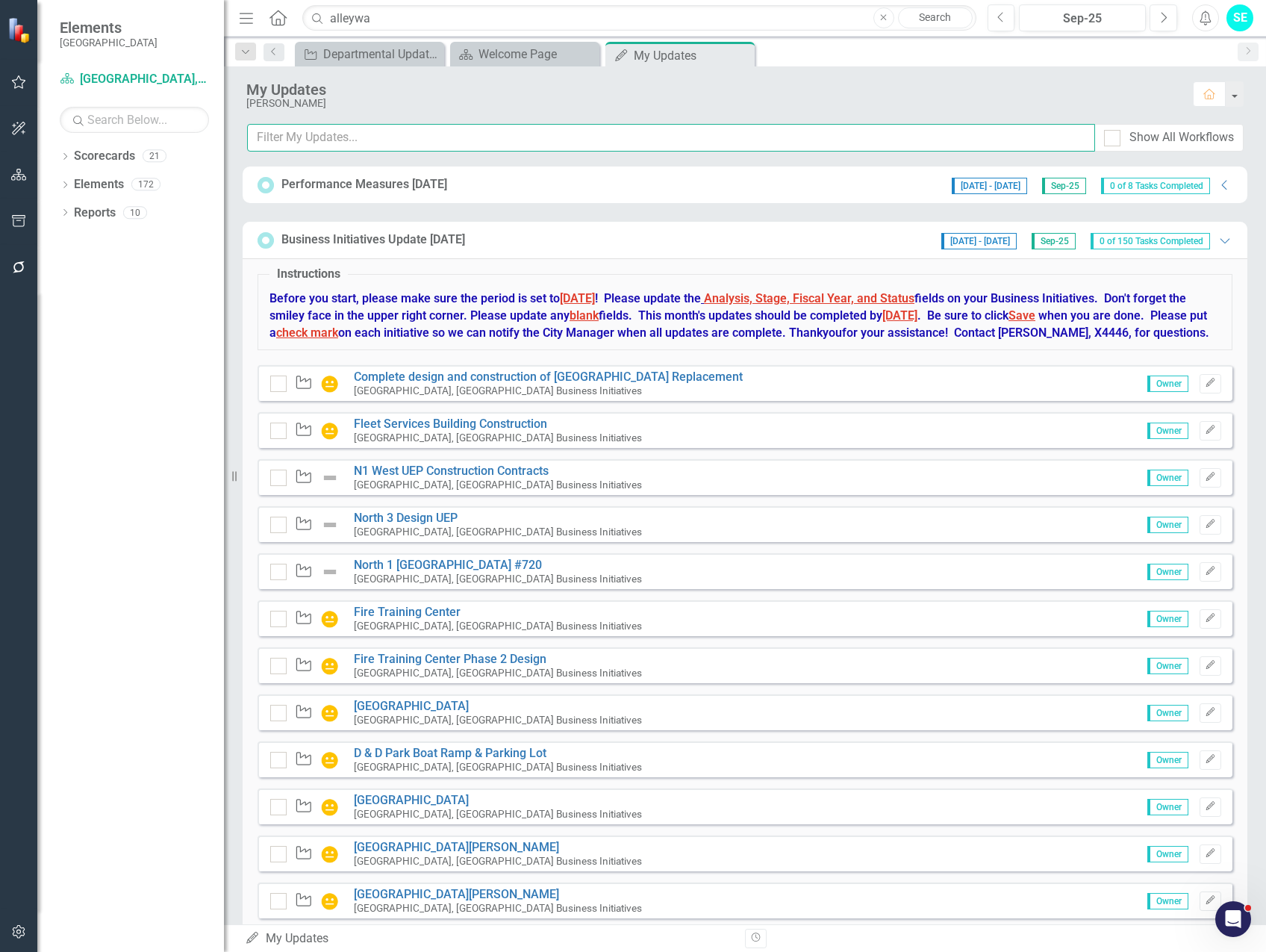
click at [474, 132] on input "text" at bounding box center [671, 137] width 848 height 27
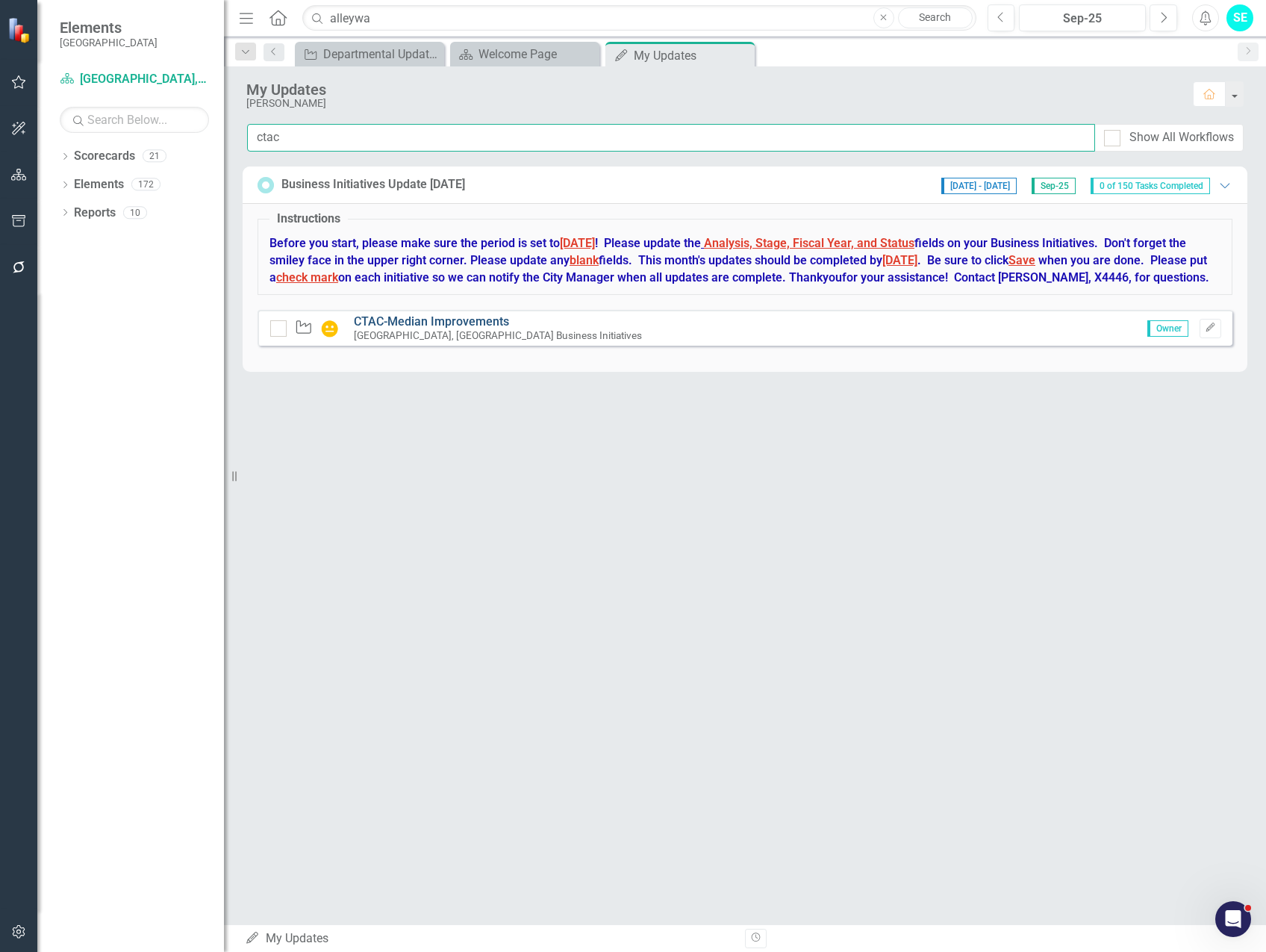
type input "ctac"
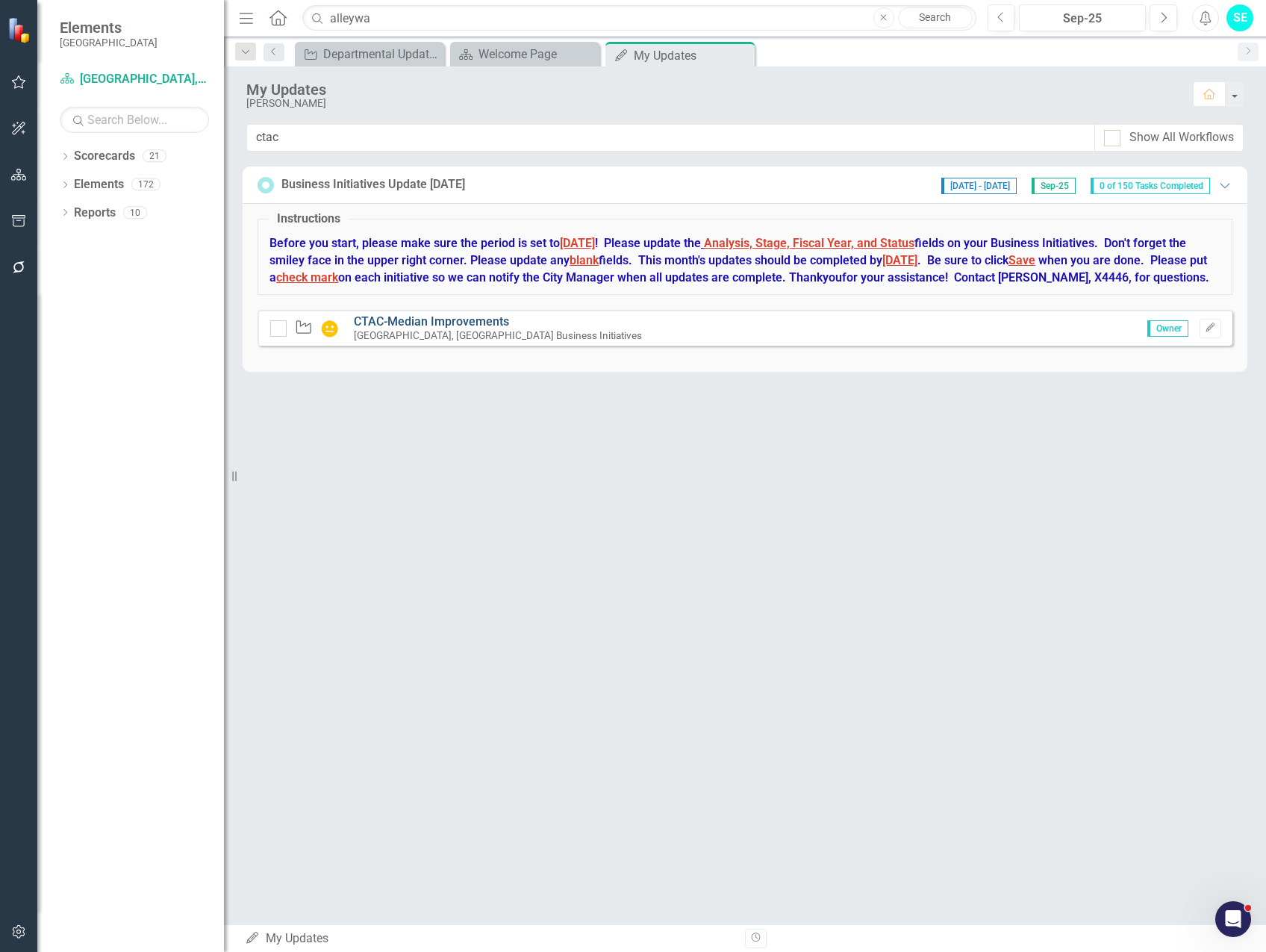
click at [471, 329] on link "CTAC-Median Improvements" at bounding box center [431, 321] width 155 height 14
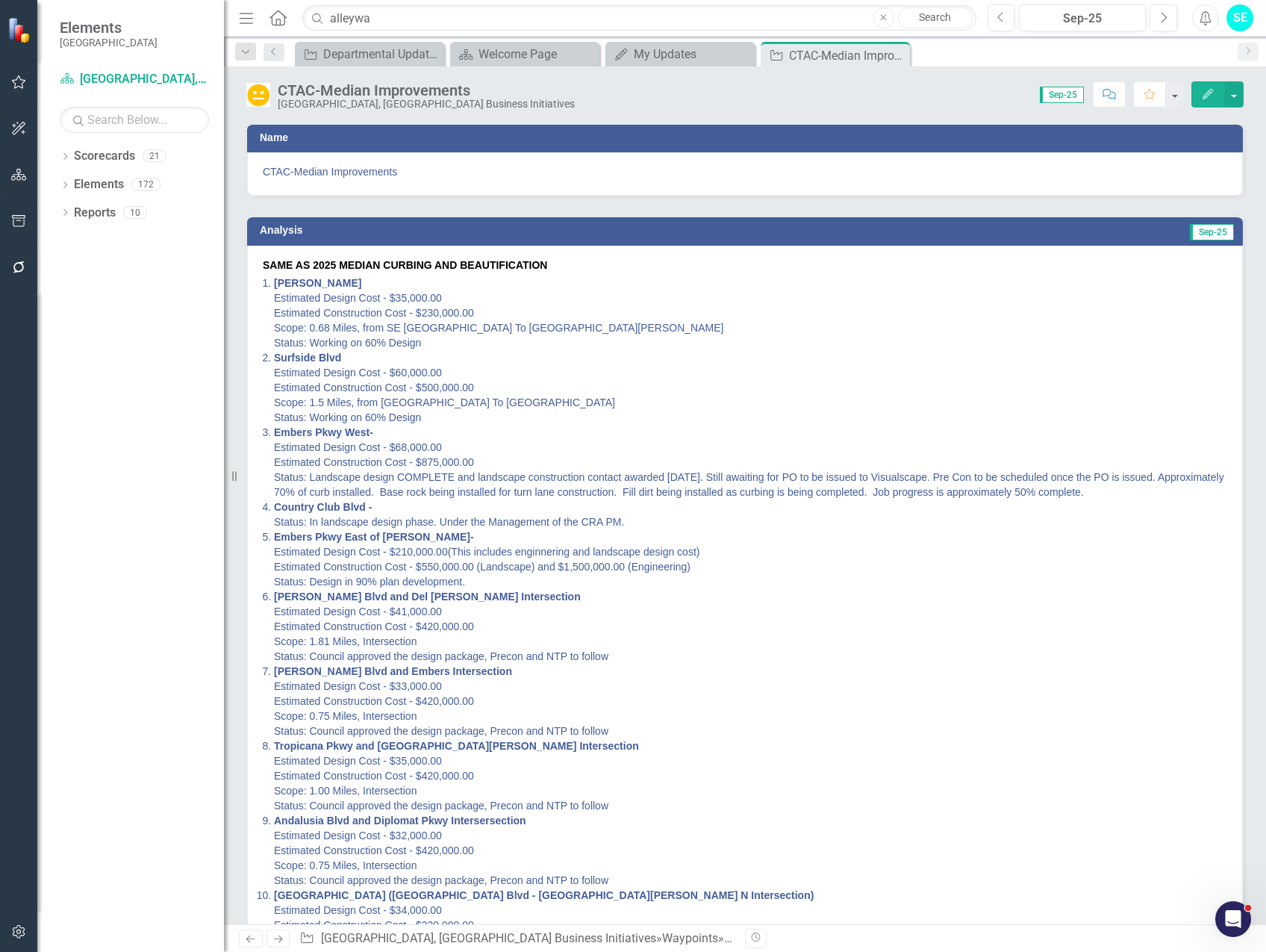
click at [1202, 95] on icon "Edit" at bounding box center [1208, 93] width 13 height 10
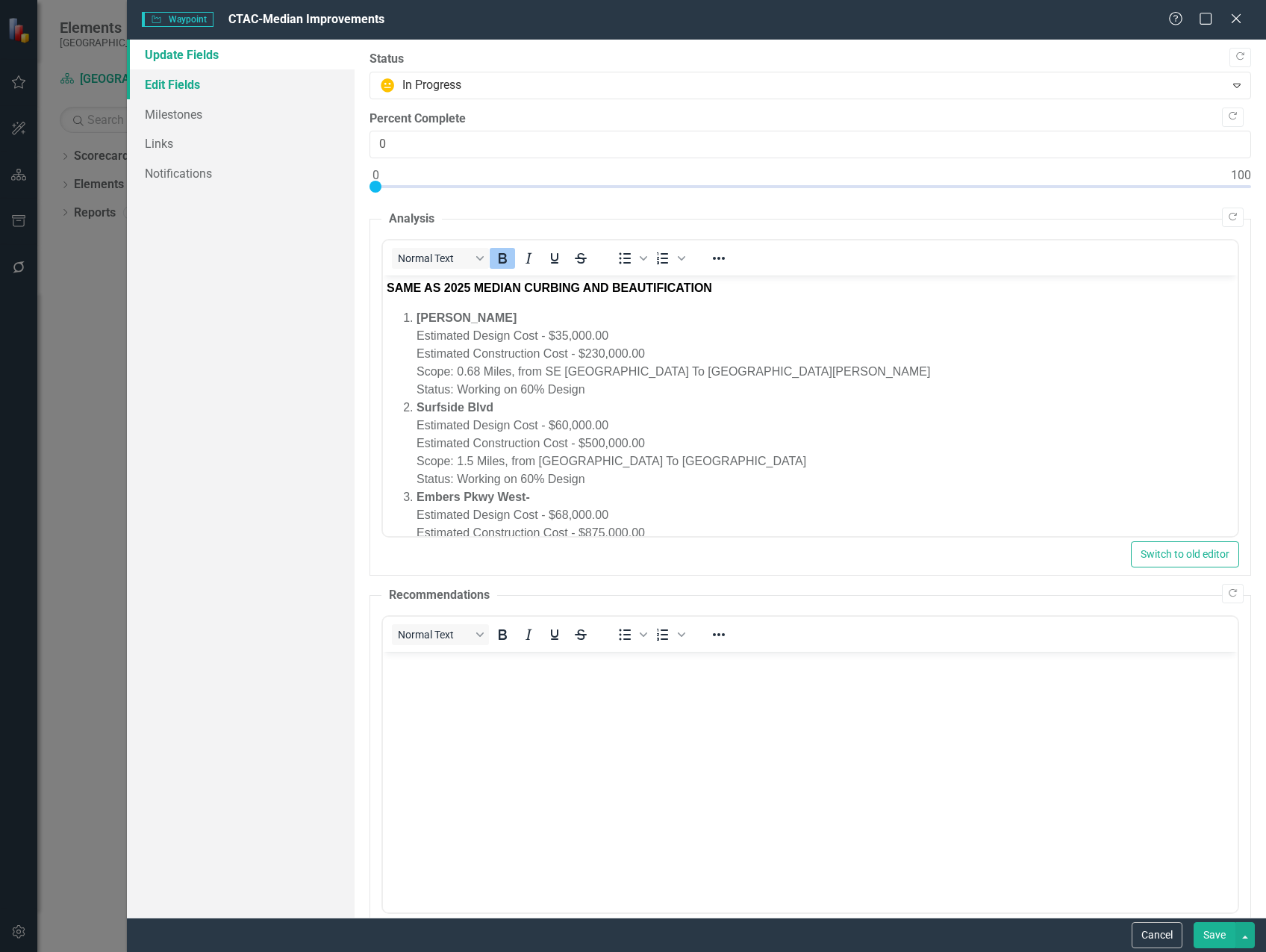
click at [219, 84] on link "Edit Fields" at bounding box center [241, 84] width 227 height 30
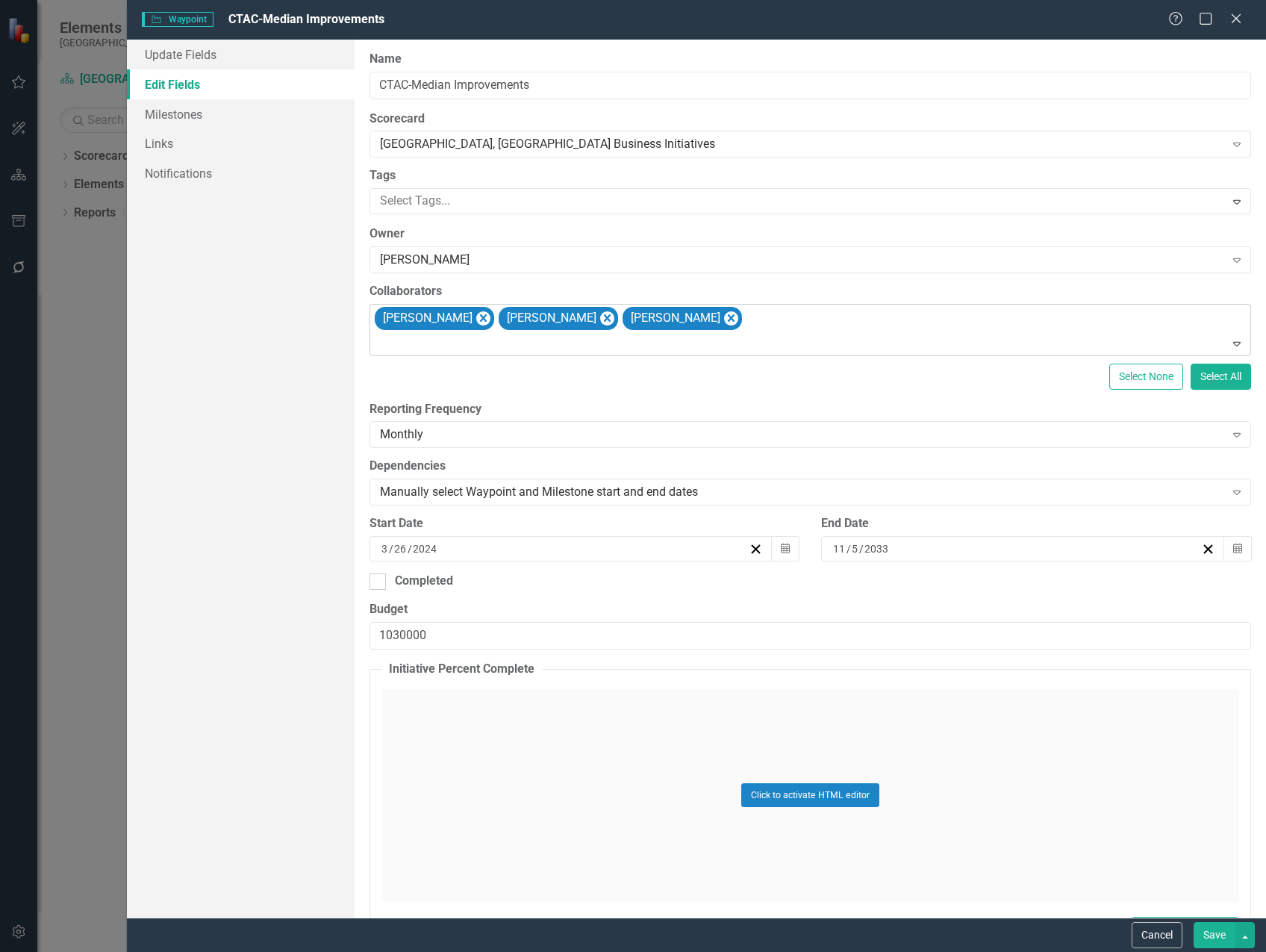
click at [844, 330] on div "[PERSON_NAME] [PERSON_NAME] [PERSON_NAME]" at bounding box center [811, 330] width 878 height 51
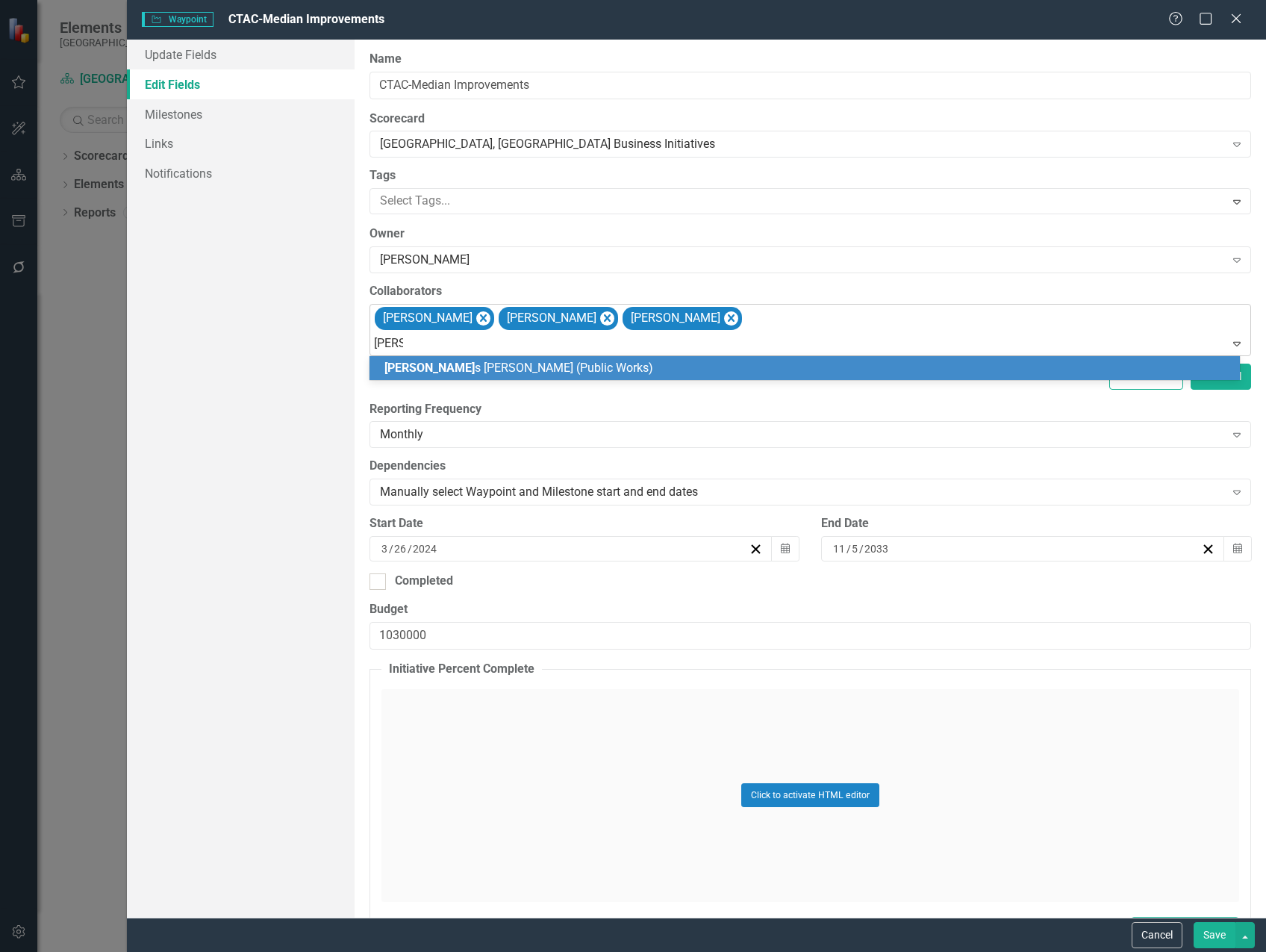
type input "[PERSON_NAME]"
click at [848, 368] on div "[PERSON_NAME] (Public Works)" at bounding box center [807, 368] width 847 height 17
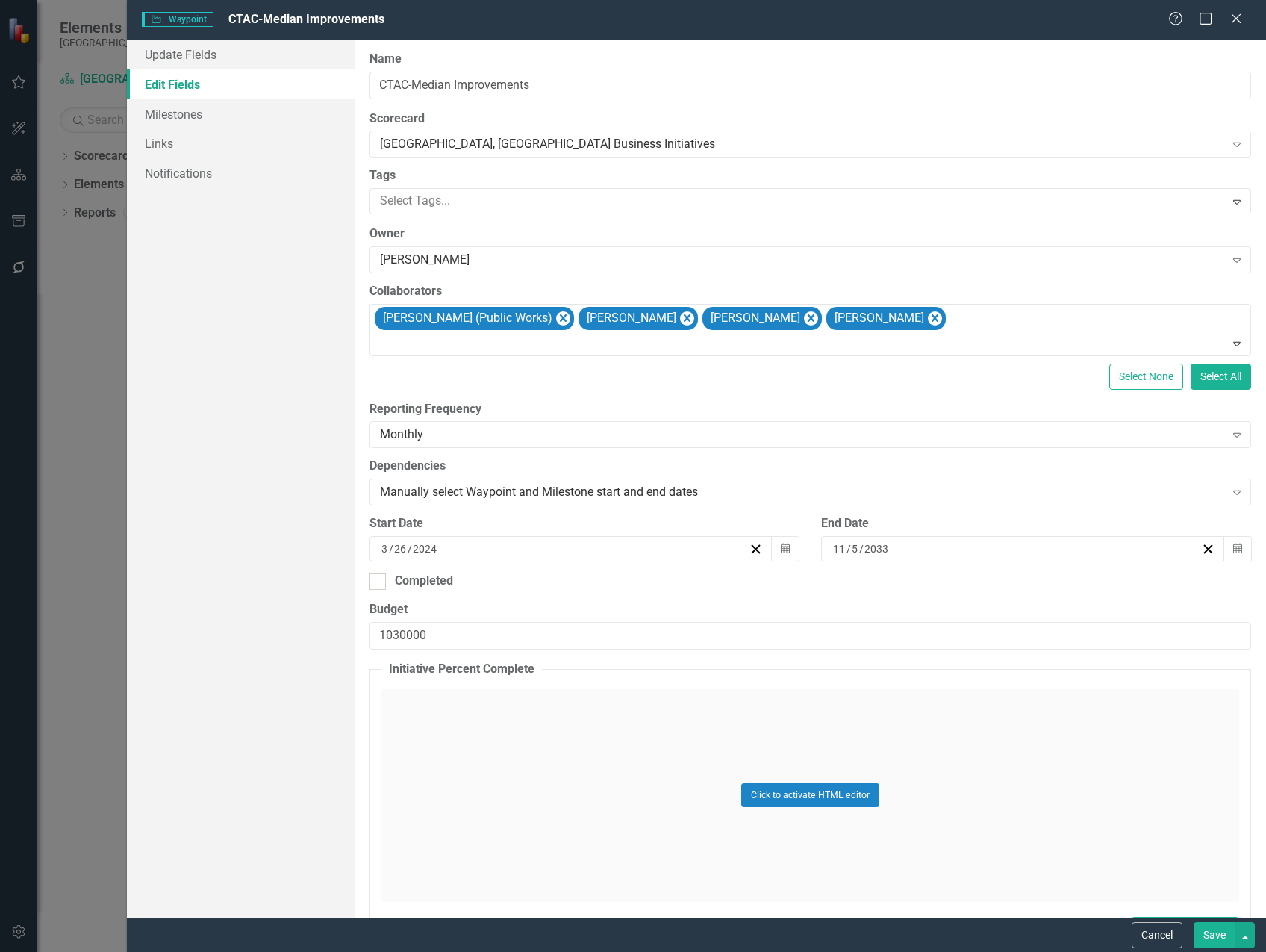
click at [1212, 936] on button "Save" at bounding box center [1215, 935] width 42 height 26
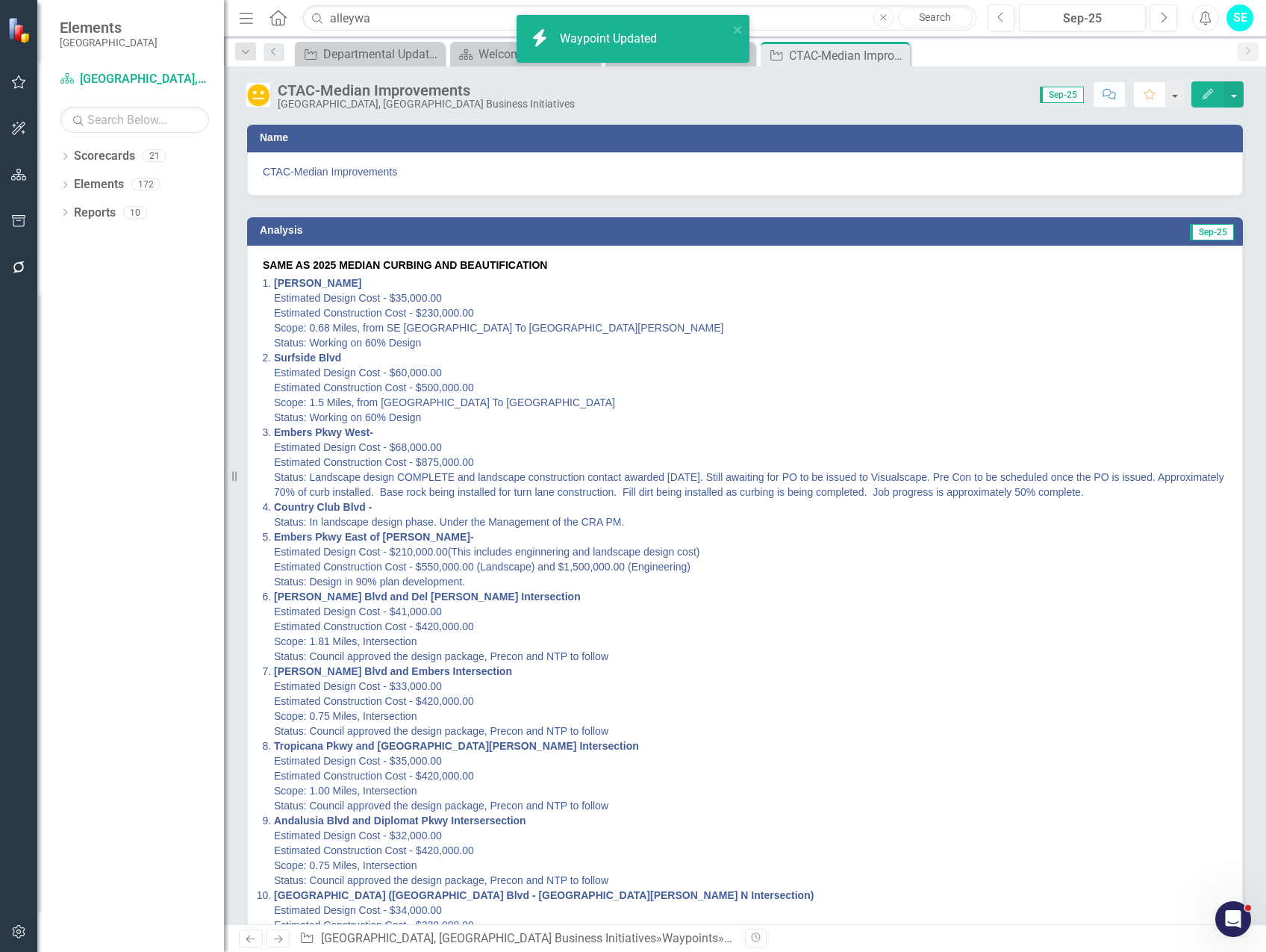
drag, startPoint x: 898, startPoint y: 54, endPoint x: 707, endPoint y: 64, distance: 191.3
click at [0, 0] on icon "Close" at bounding box center [0, 0] width 0 height 0
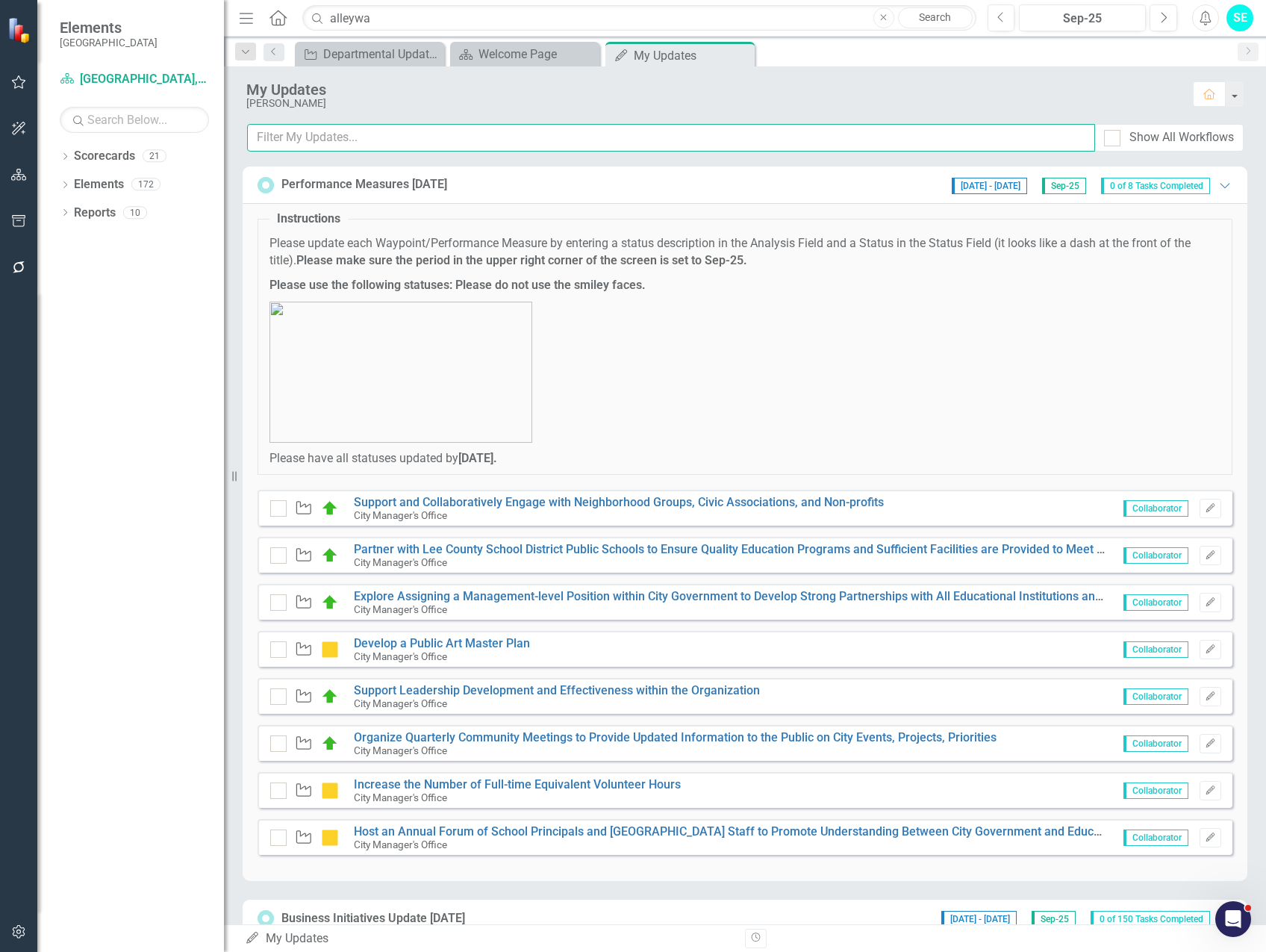
click at [366, 139] on input "text" at bounding box center [671, 137] width 848 height 27
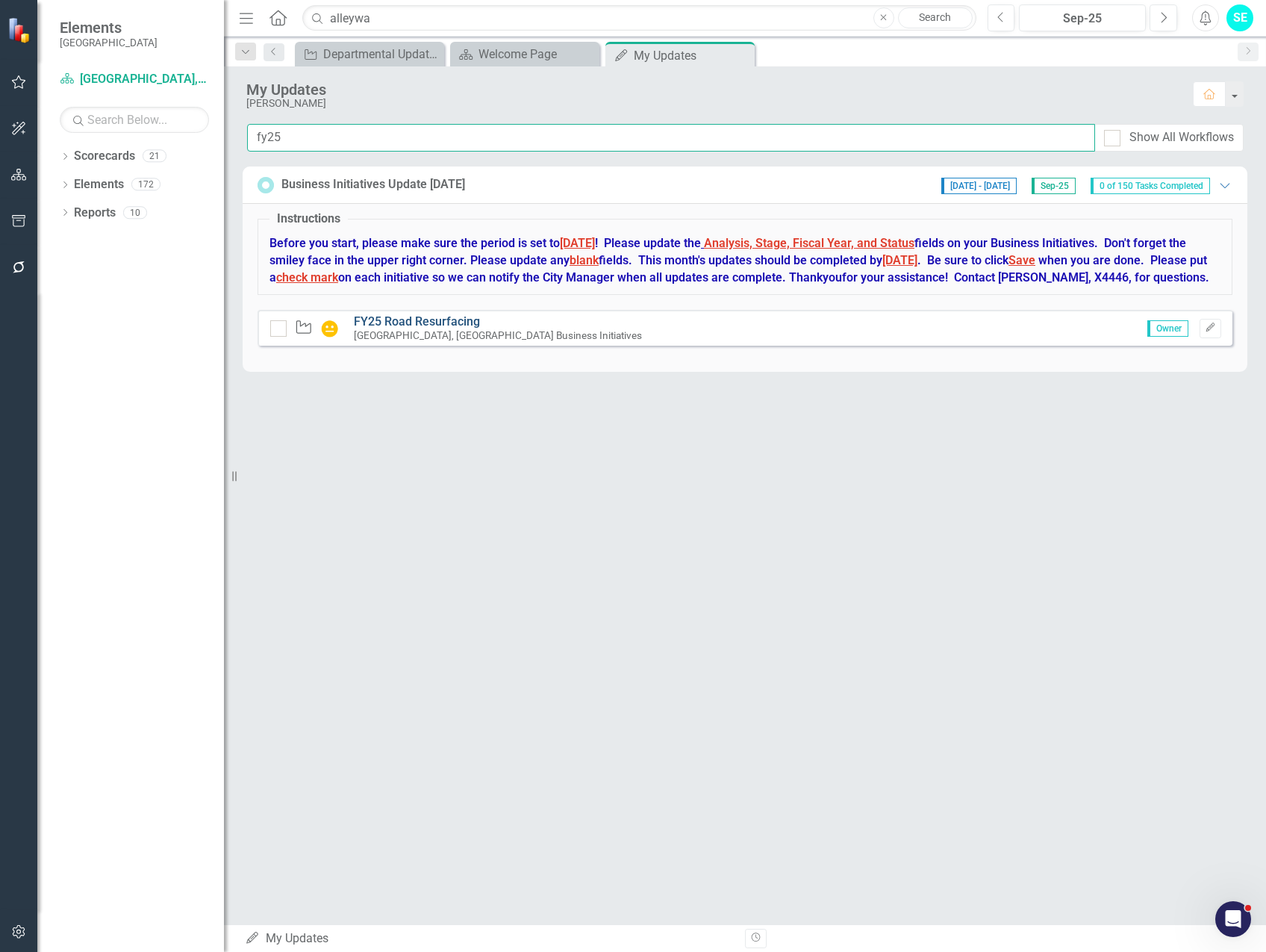
type input "fy25"
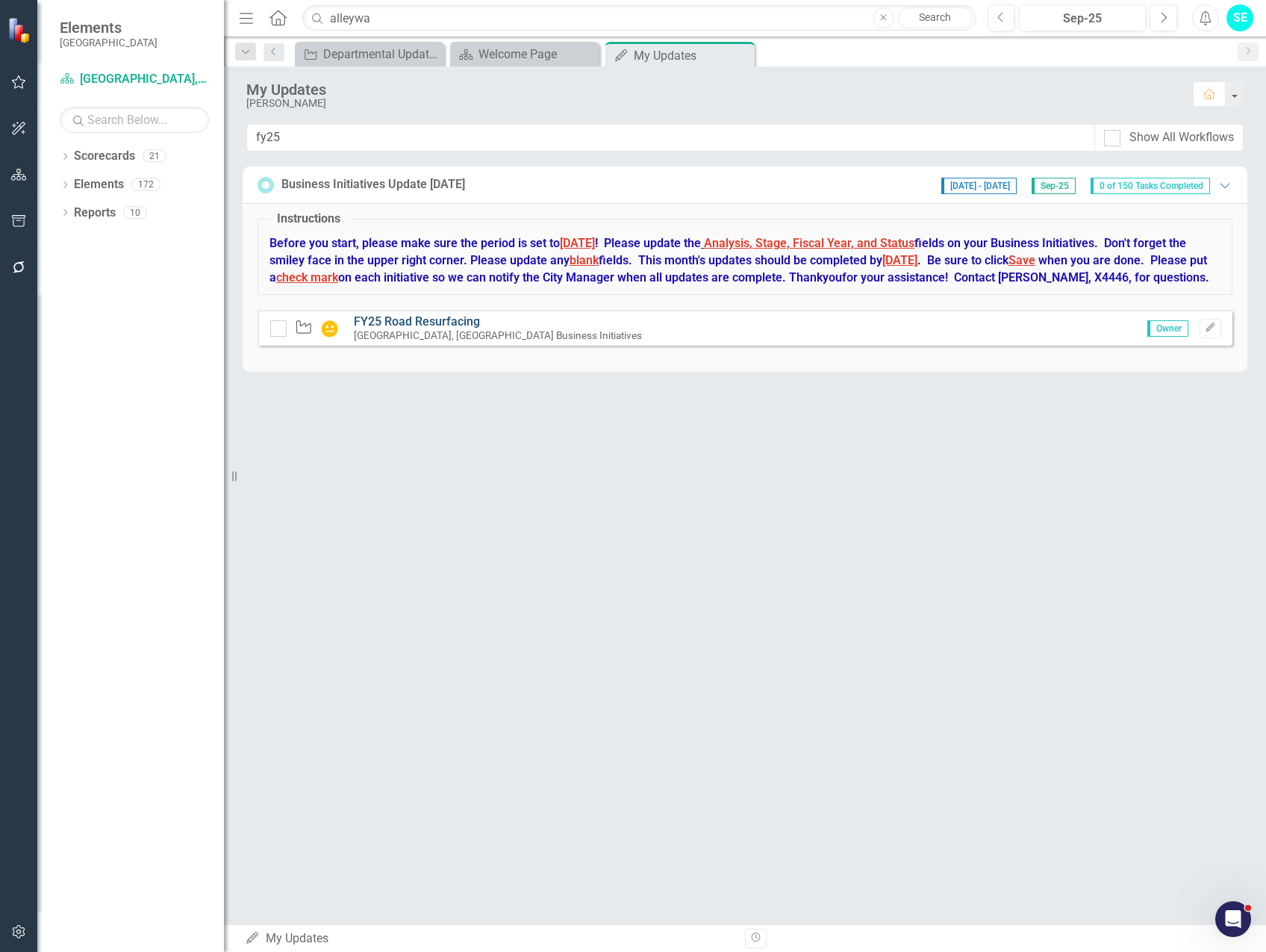
click at [425, 329] on link "FY25 Road Resurfacing" at bounding box center [417, 321] width 126 height 14
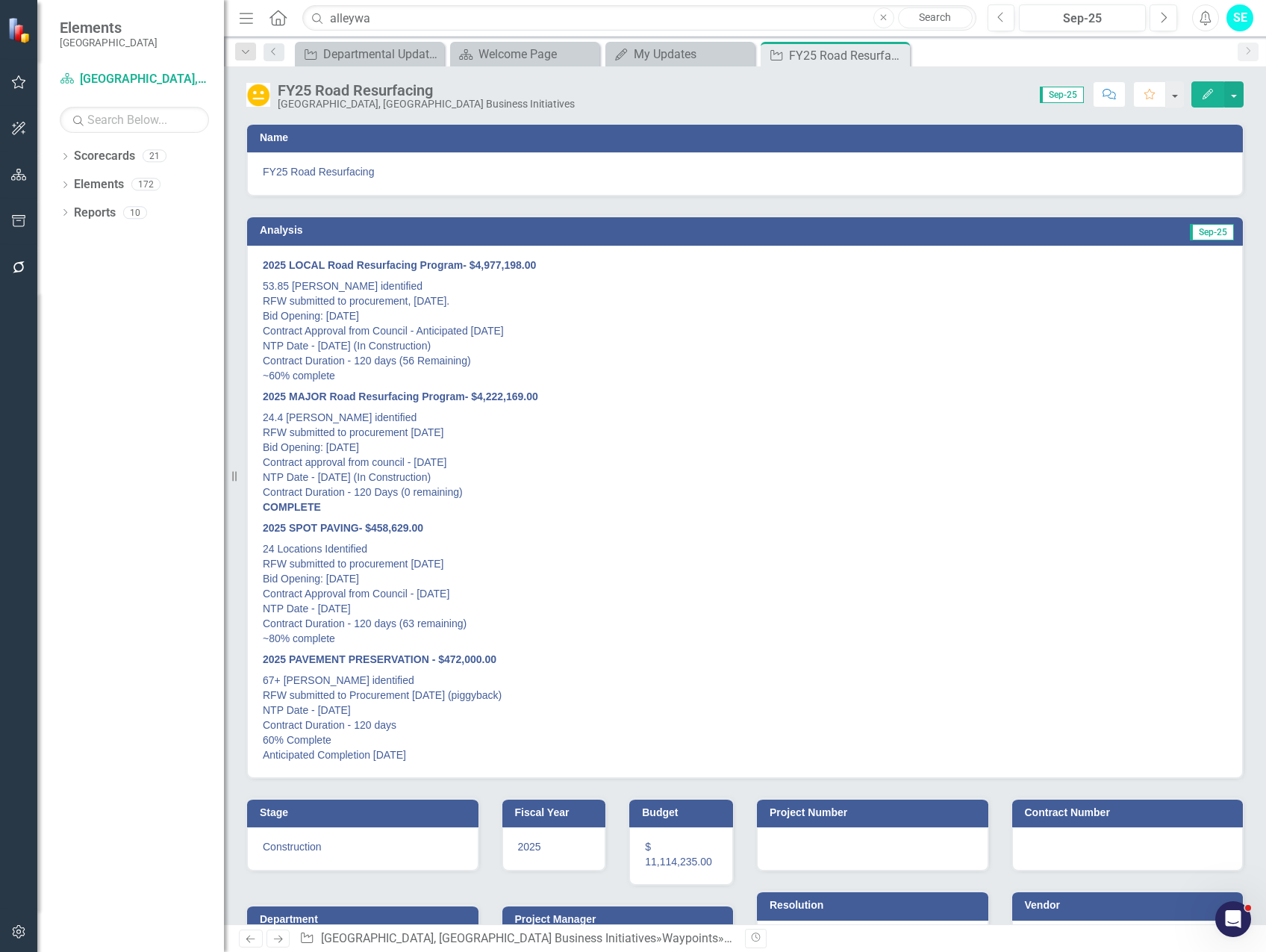
click at [1203, 90] on icon "Edit" at bounding box center [1208, 93] width 13 height 10
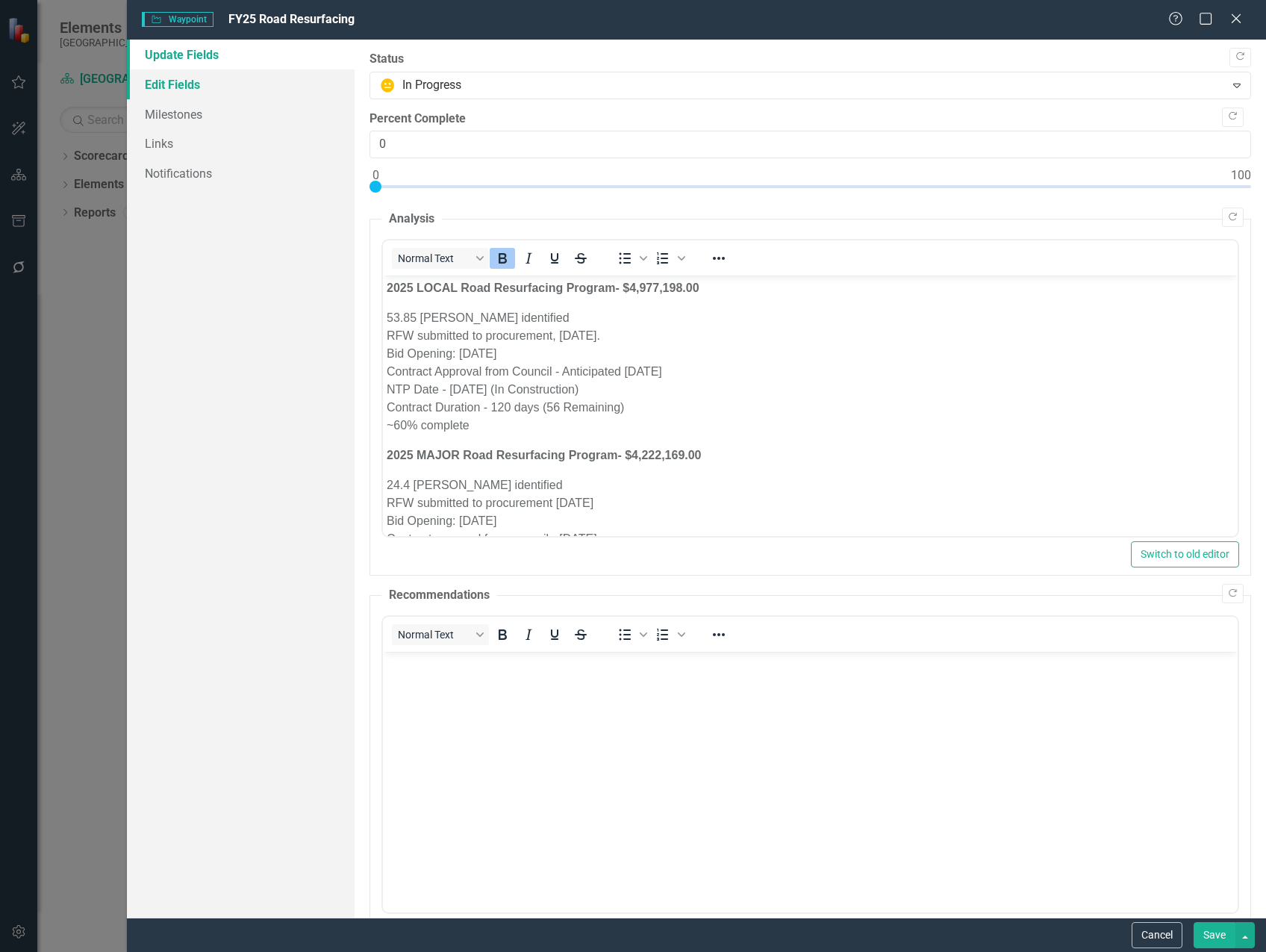
click at [187, 79] on link "Edit Fields" at bounding box center [241, 84] width 227 height 30
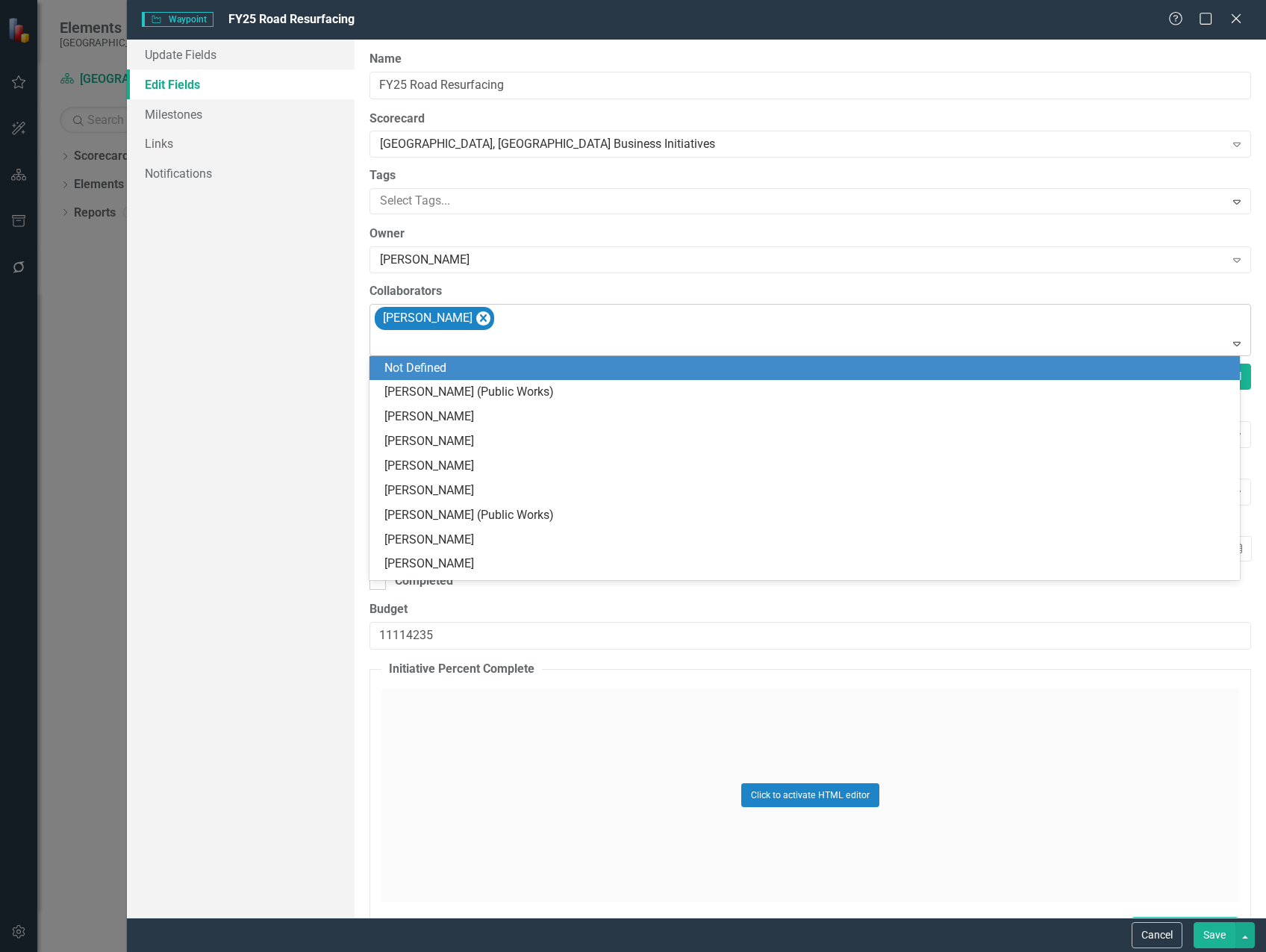
click at [598, 321] on div "[PERSON_NAME]" at bounding box center [811, 330] width 878 height 51
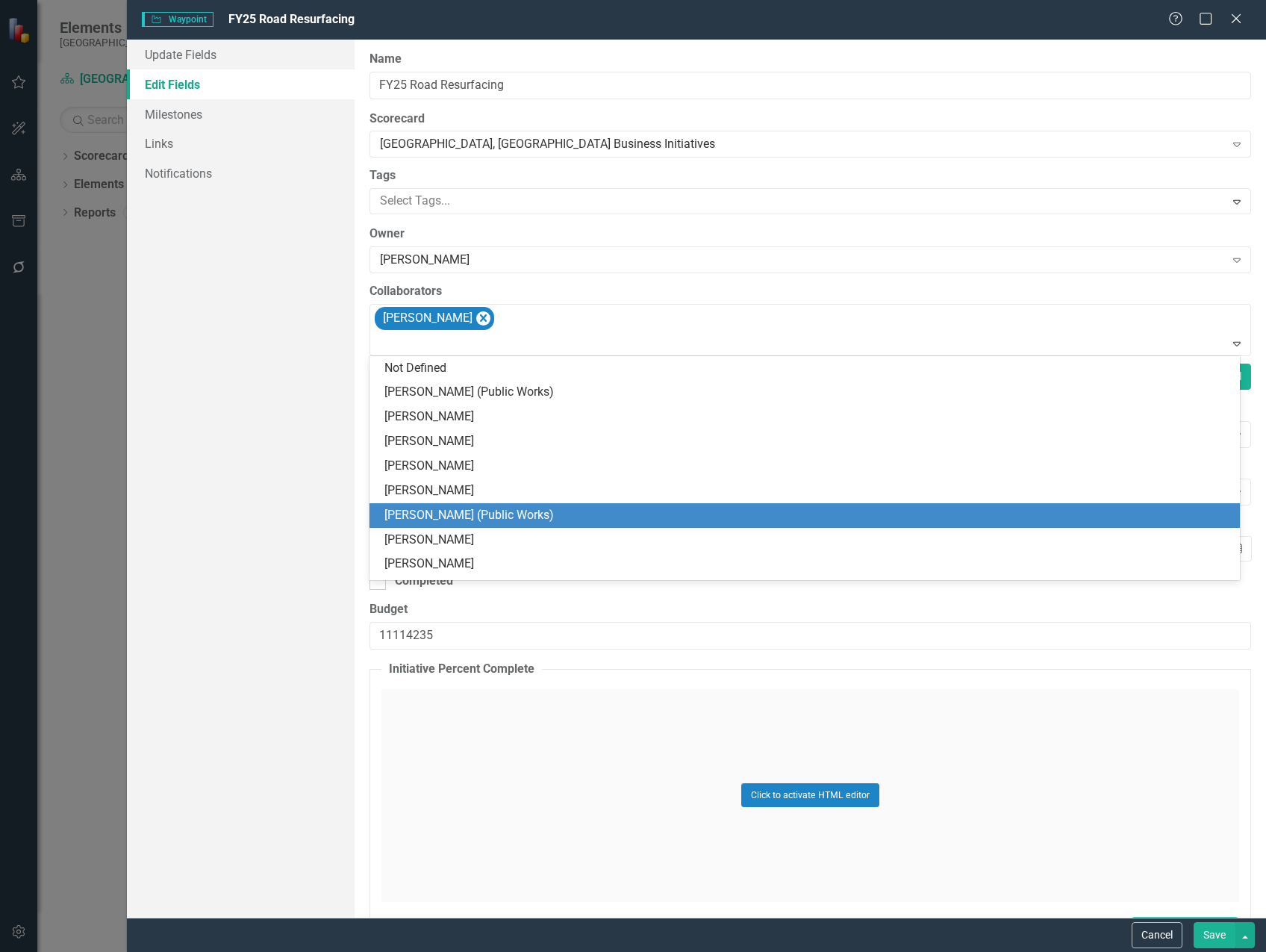
click at [511, 509] on div "[PERSON_NAME] (Public Works)" at bounding box center [807, 516] width 847 height 17
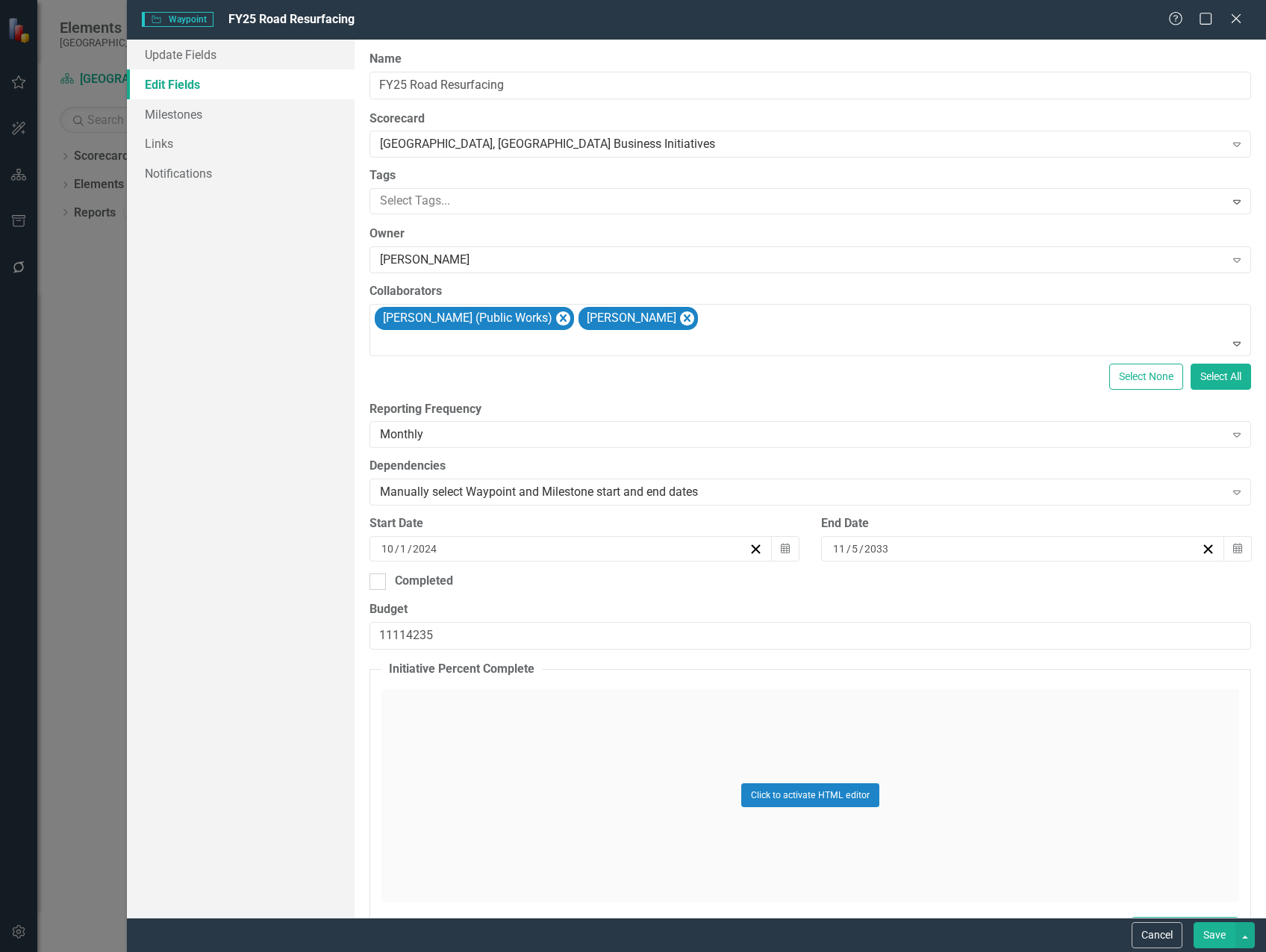
click at [1209, 937] on button "Save" at bounding box center [1215, 935] width 42 height 26
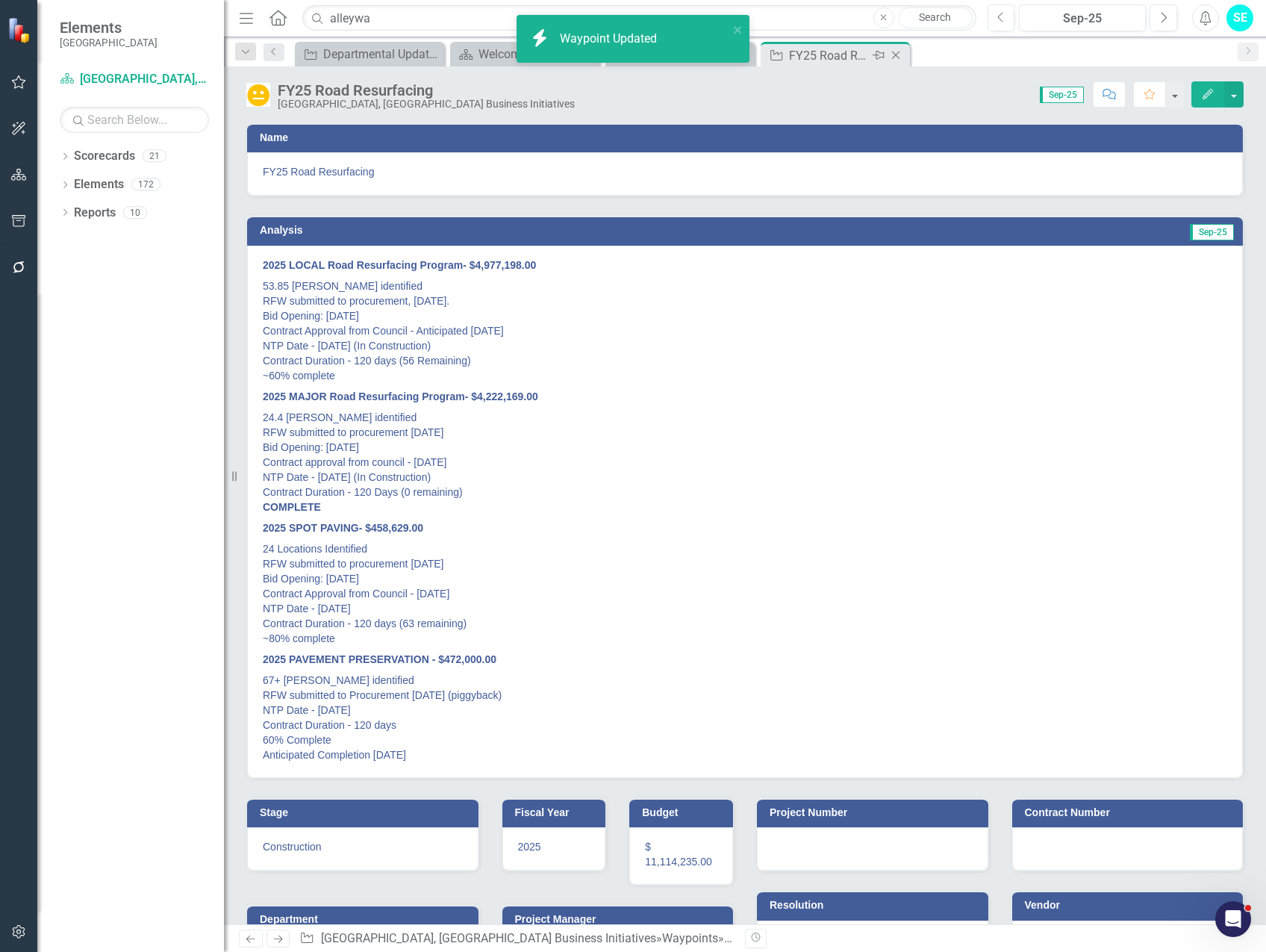
click at [898, 55] on icon "Close" at bounding box center [895, 55] width 15 height 12
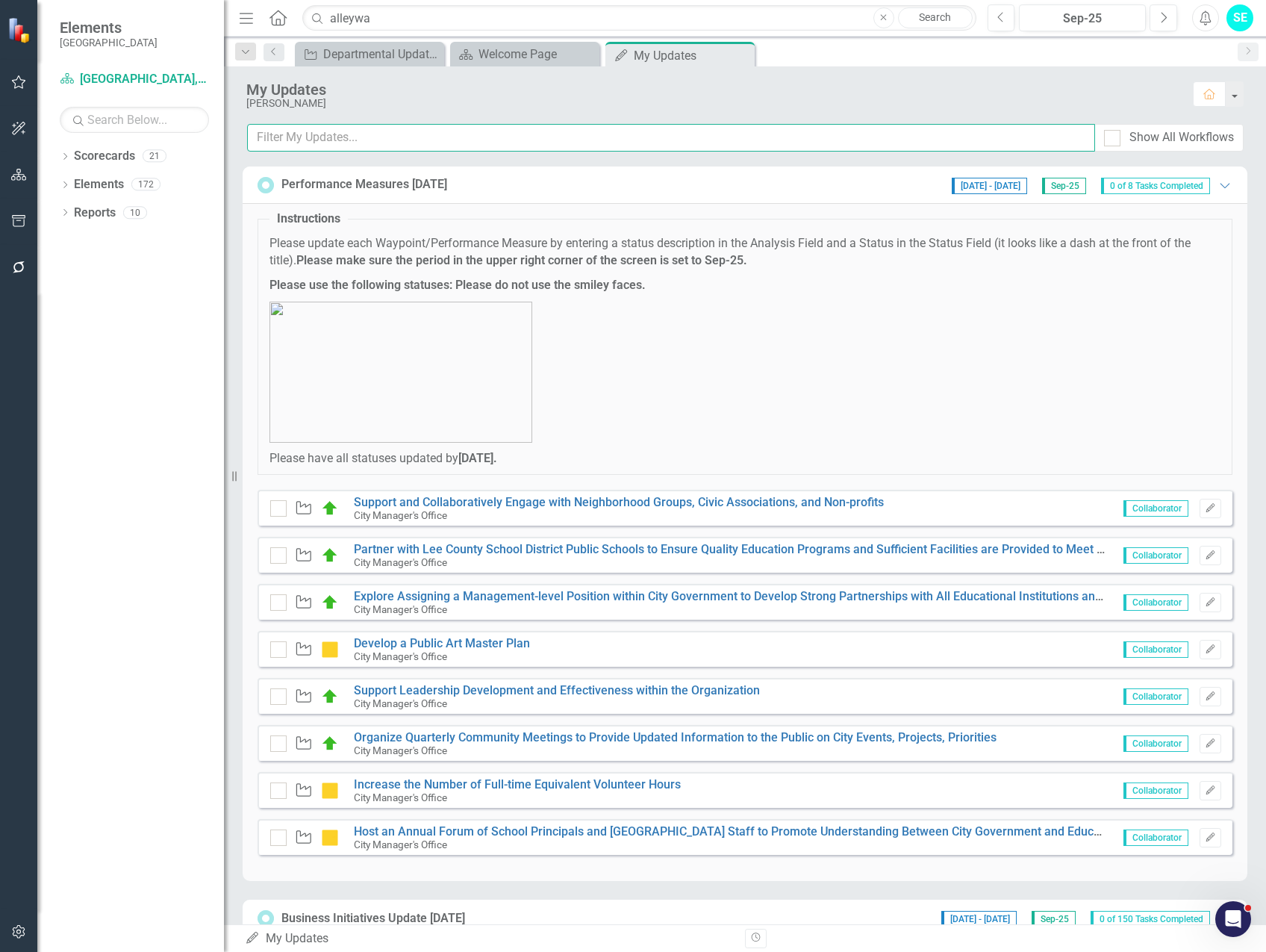
click at [516, 135] on input "text" at bounding box center [671, 137] width 848 height 27
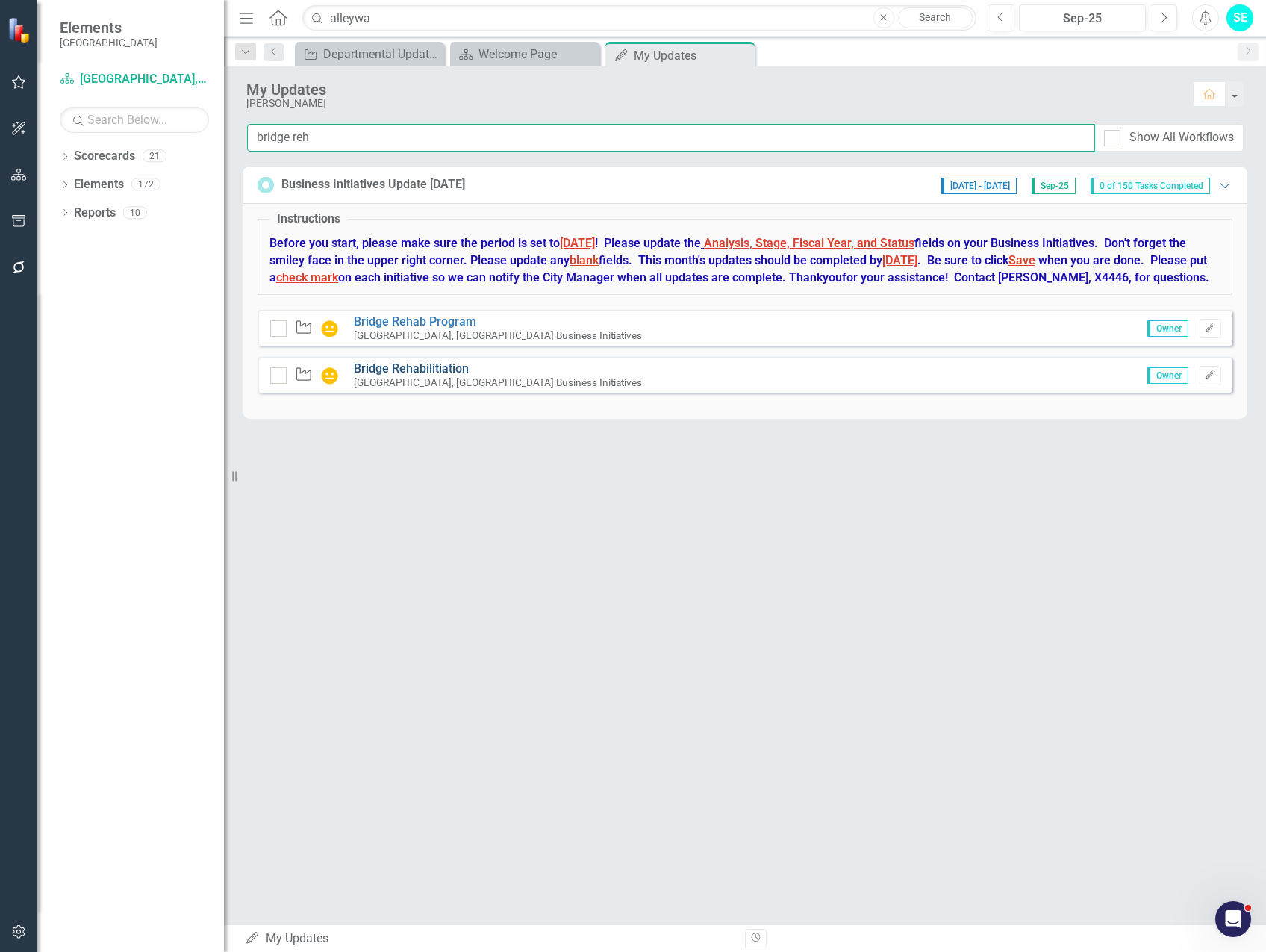
type input "bridge reh"
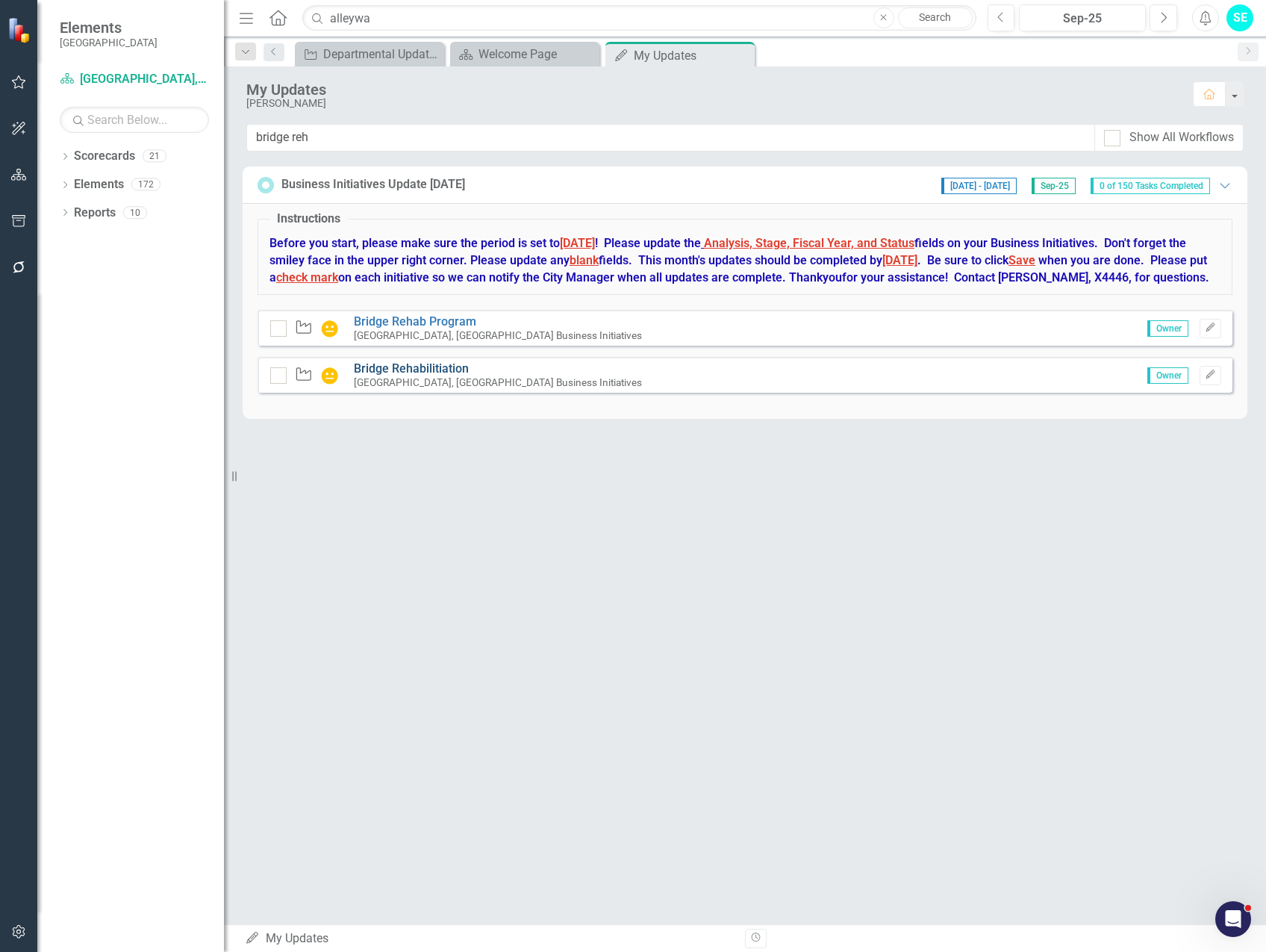
click at [453, 376] on link "Bridge Rehabilitiation" at bounding box center [411, 368] width 115 height 14
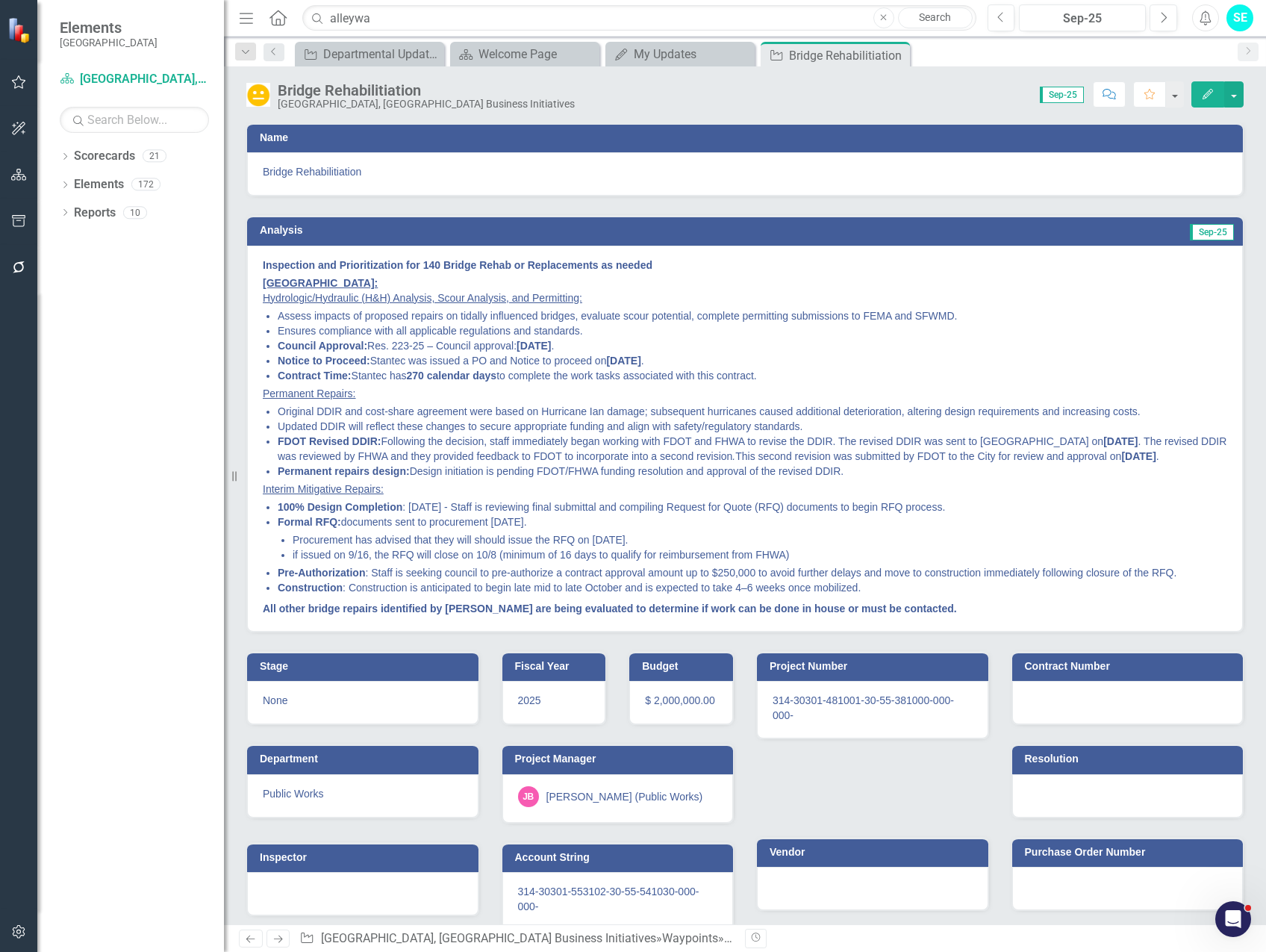
click at [1212, 93] on icon "Edit" at bounding box center [1208, 93] width 13 height 10
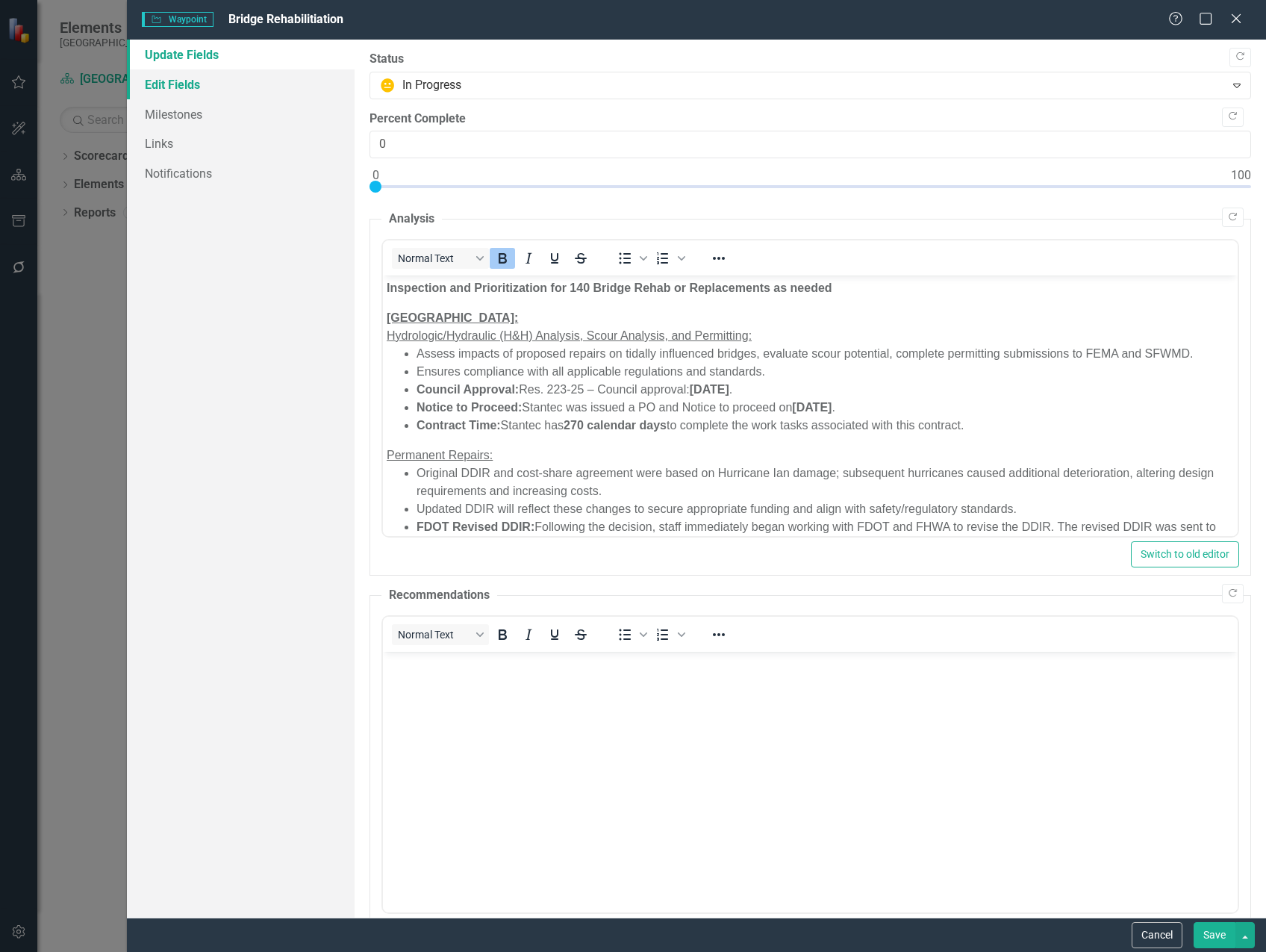
click at [206, 87] on link "Edit Fields" at bounding box center [241, 84] width 227 height 30
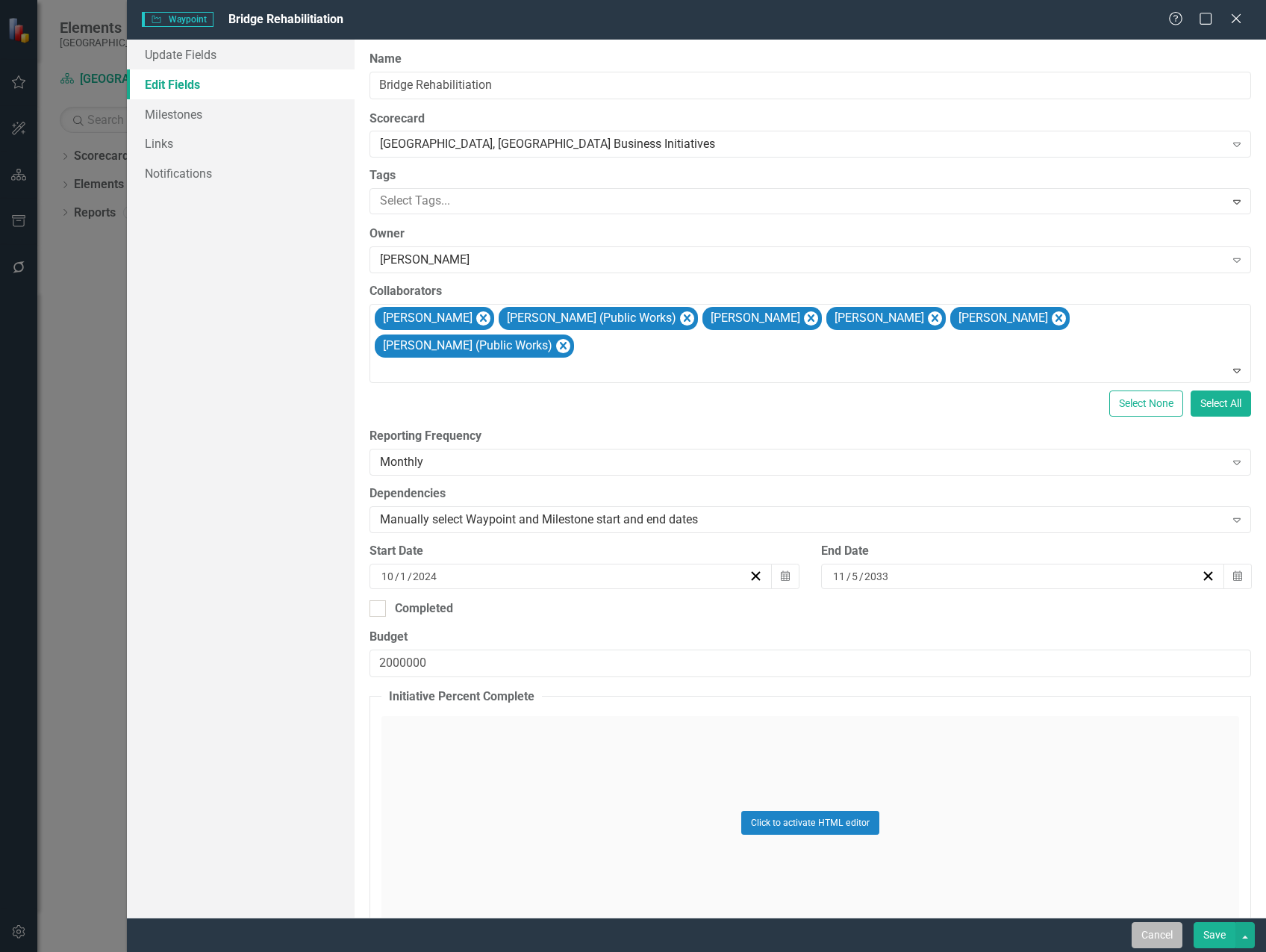
click at [1156, 929] on button "Cancel" at bounding box center [1157, 935] width 51 height 26
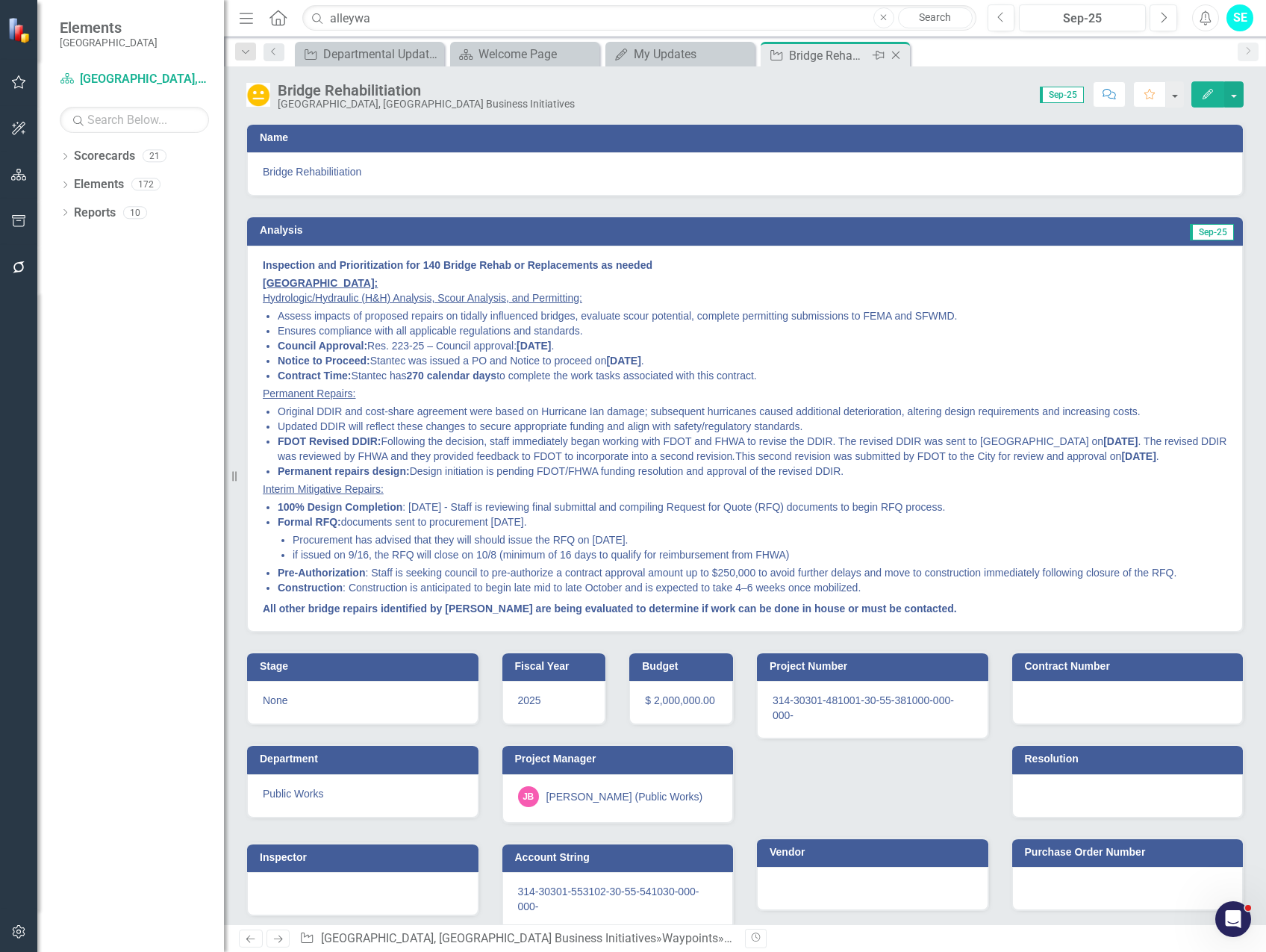
click at [897, 55] on icon "Close" at bounding box center [895, 55] width 15 height 12
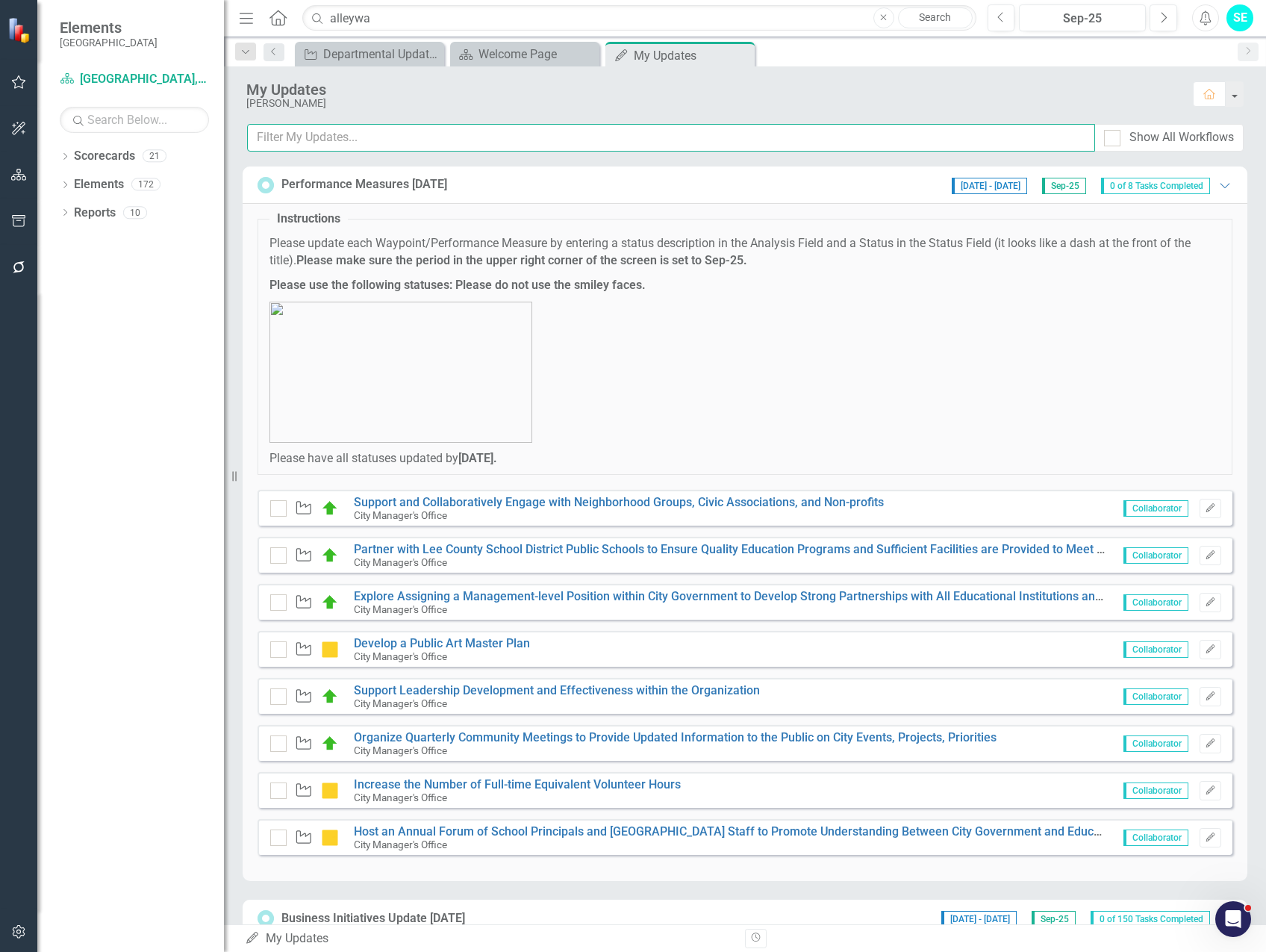
click at [425, 139] on input "text" at bounding box center [671, 137] width 848 height 27
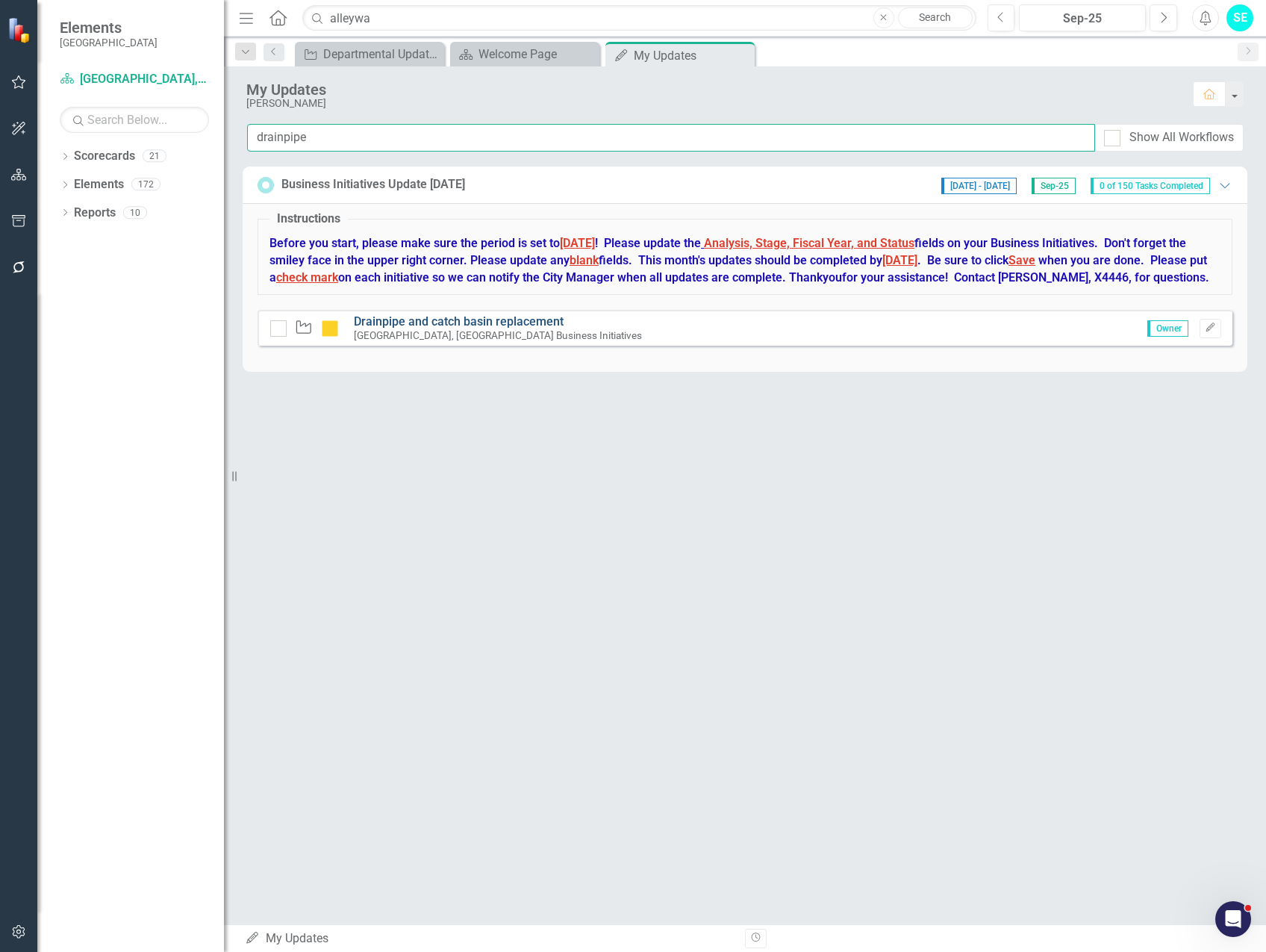
type input "drainpipe"
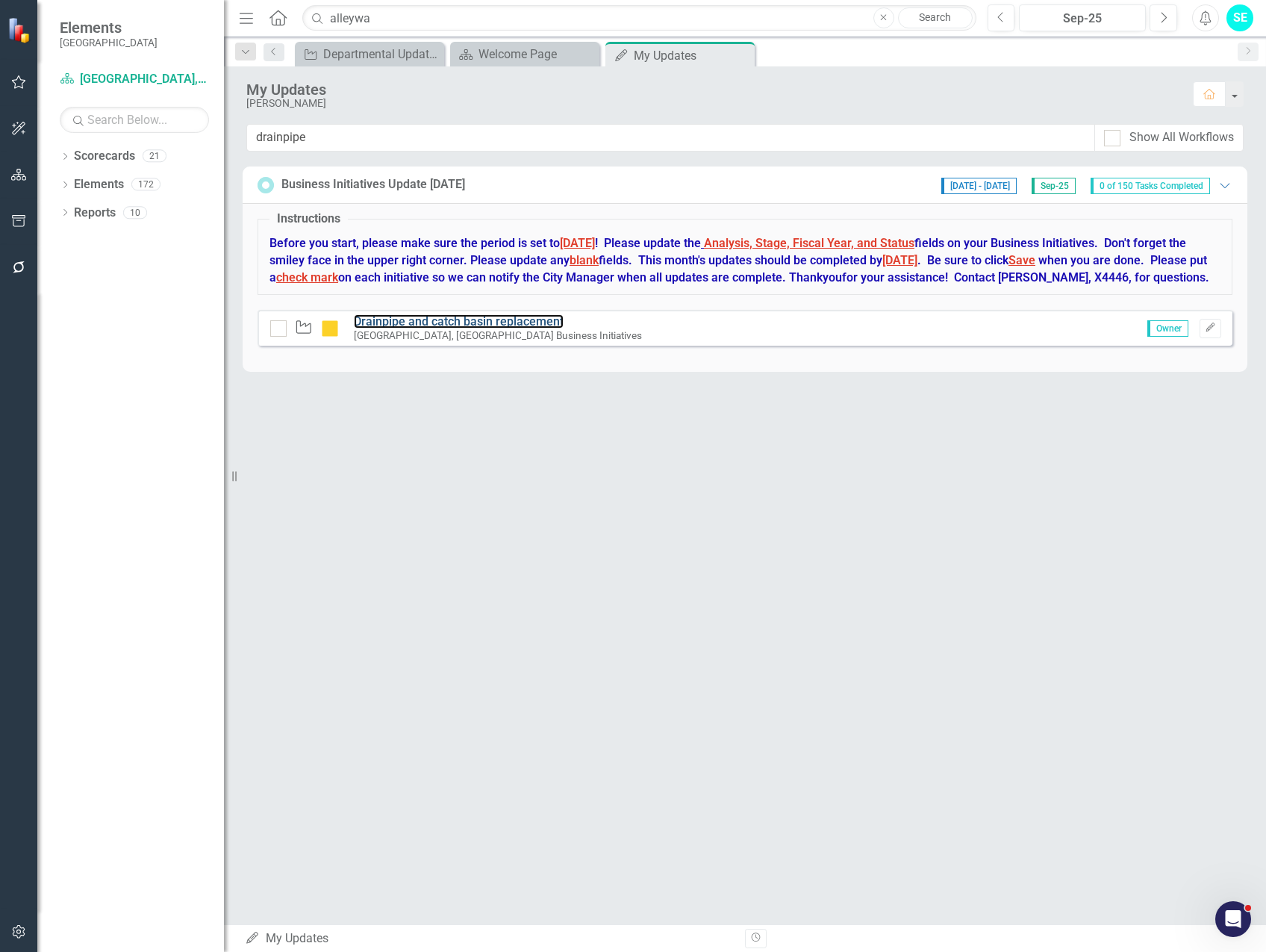
click at [463, 330] on div "Waypoint Drainpipe and catch basin replacement [GEOGRAPHIC_DATA], [GEOGRAPHIC_D…" at bounding box center [745, 328] width 975 height 36
click at [505, 329] on link "Drainpipe and catch basin replacement" at bounding box center [458, 321] width 210 height 14
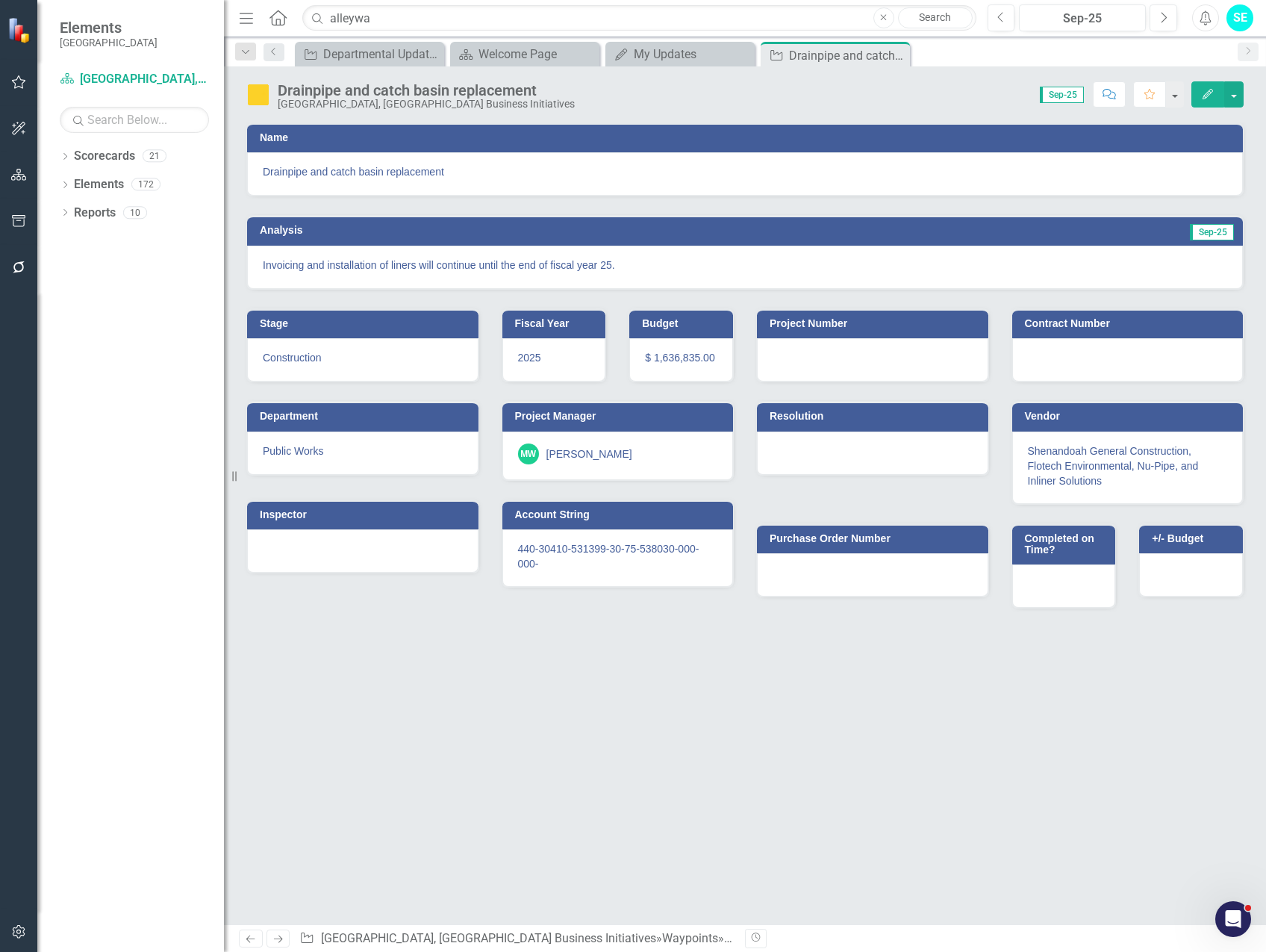
click at [1204, 98] on icon "button" at bounding box center [1208, 93] width 10 height 10
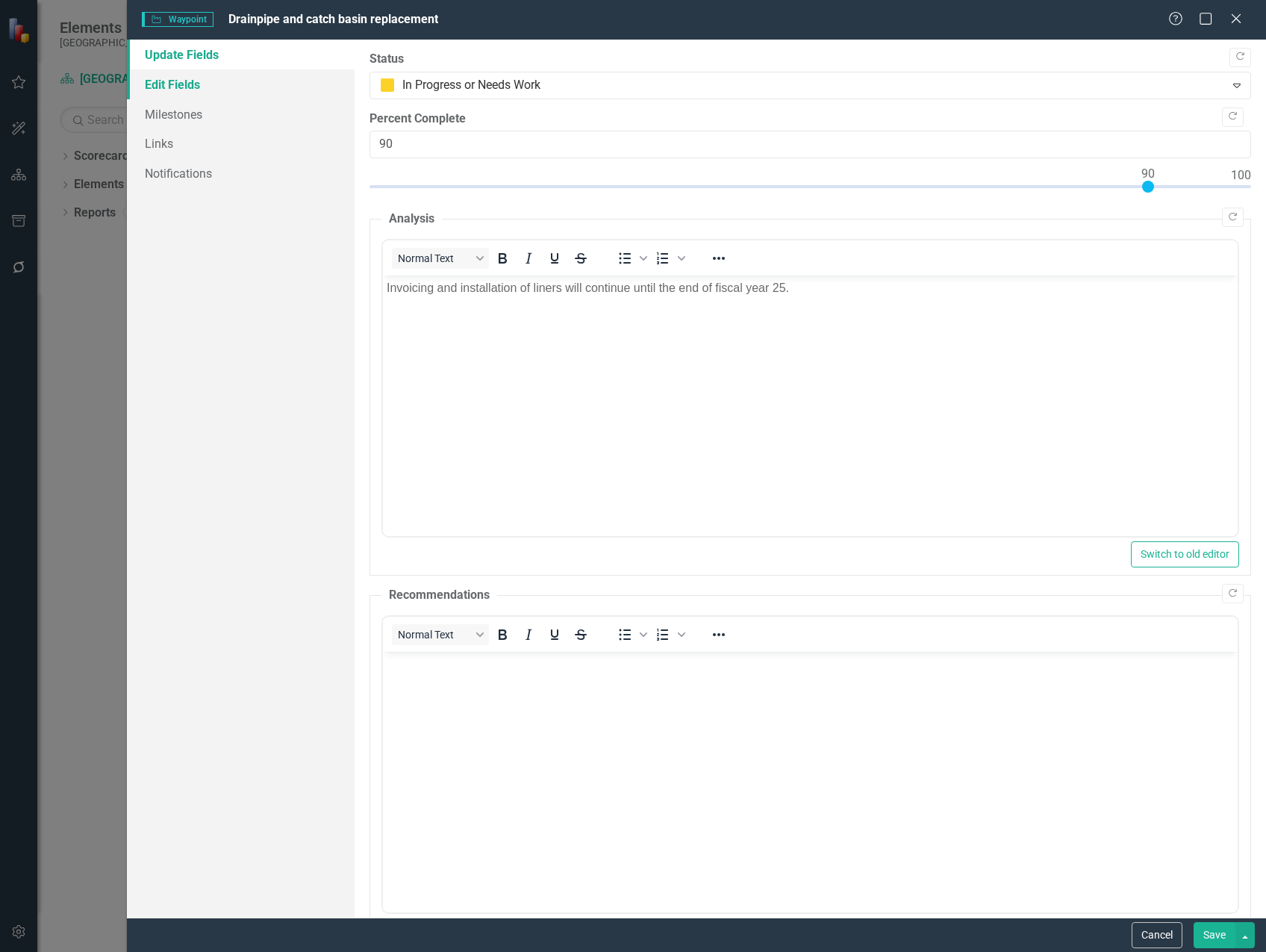
click at [238, 80] on link "Edit Fields" at bounding box center [241, 84] width 227 height 30
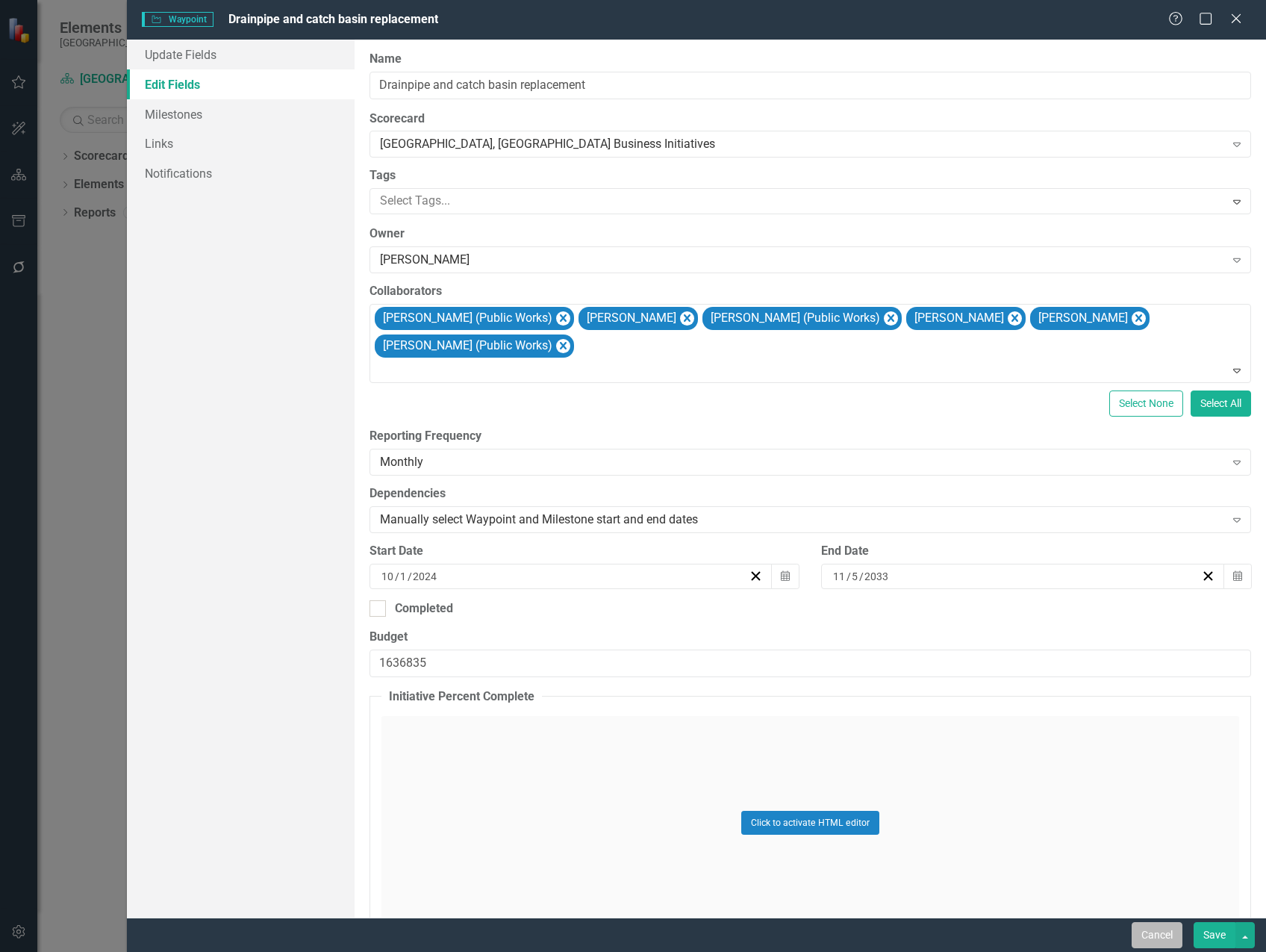
click at [1162, 922] on button "Cancel" at bounding box center [1157, 935] width 51 height 26
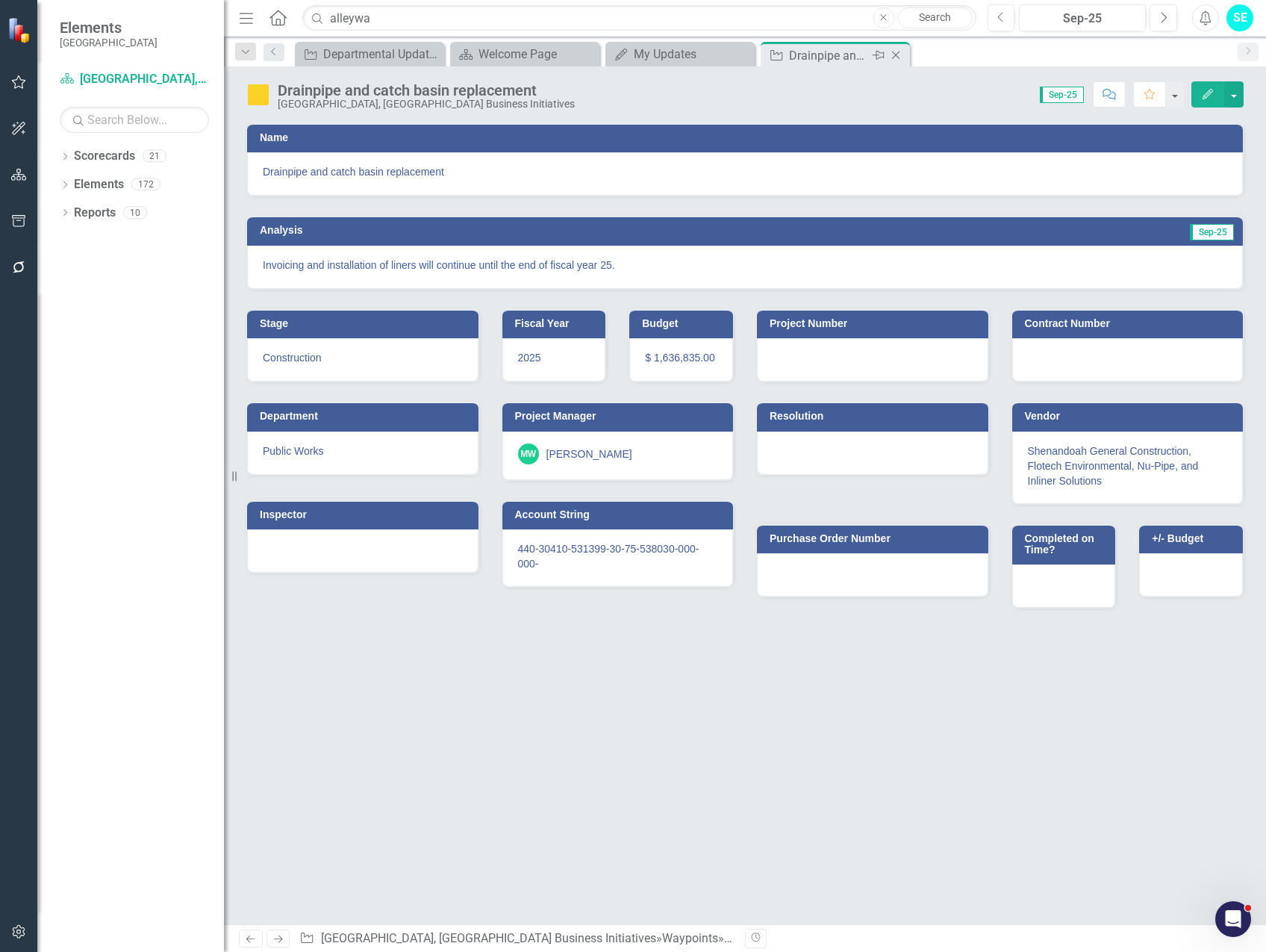
click at [899, 53] on icon "Close" at bounding box center [895, 55] width 15 height 12
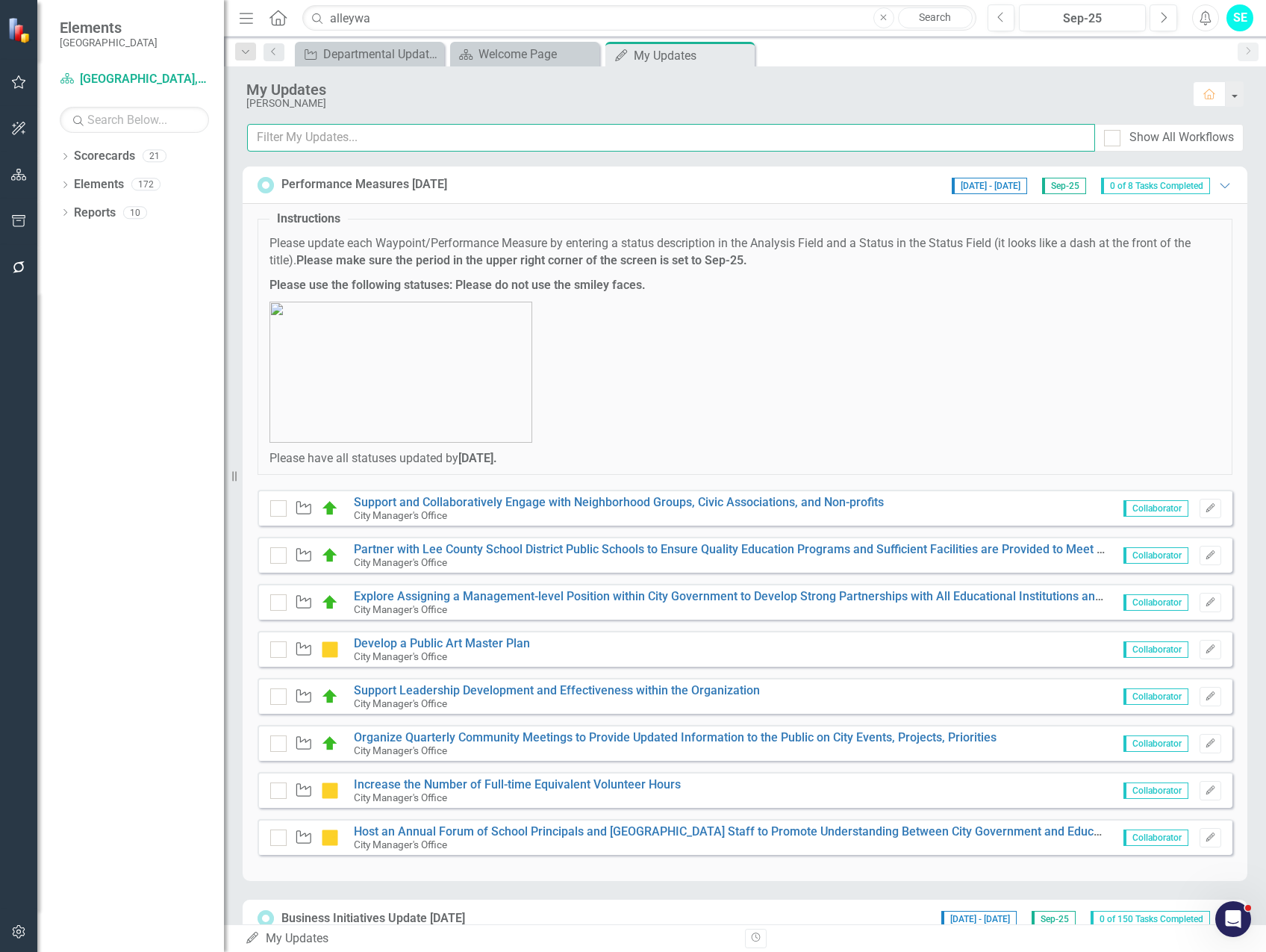
click at [409, 139] on input "text" at bounding box center [671, 137] width 848 height 27
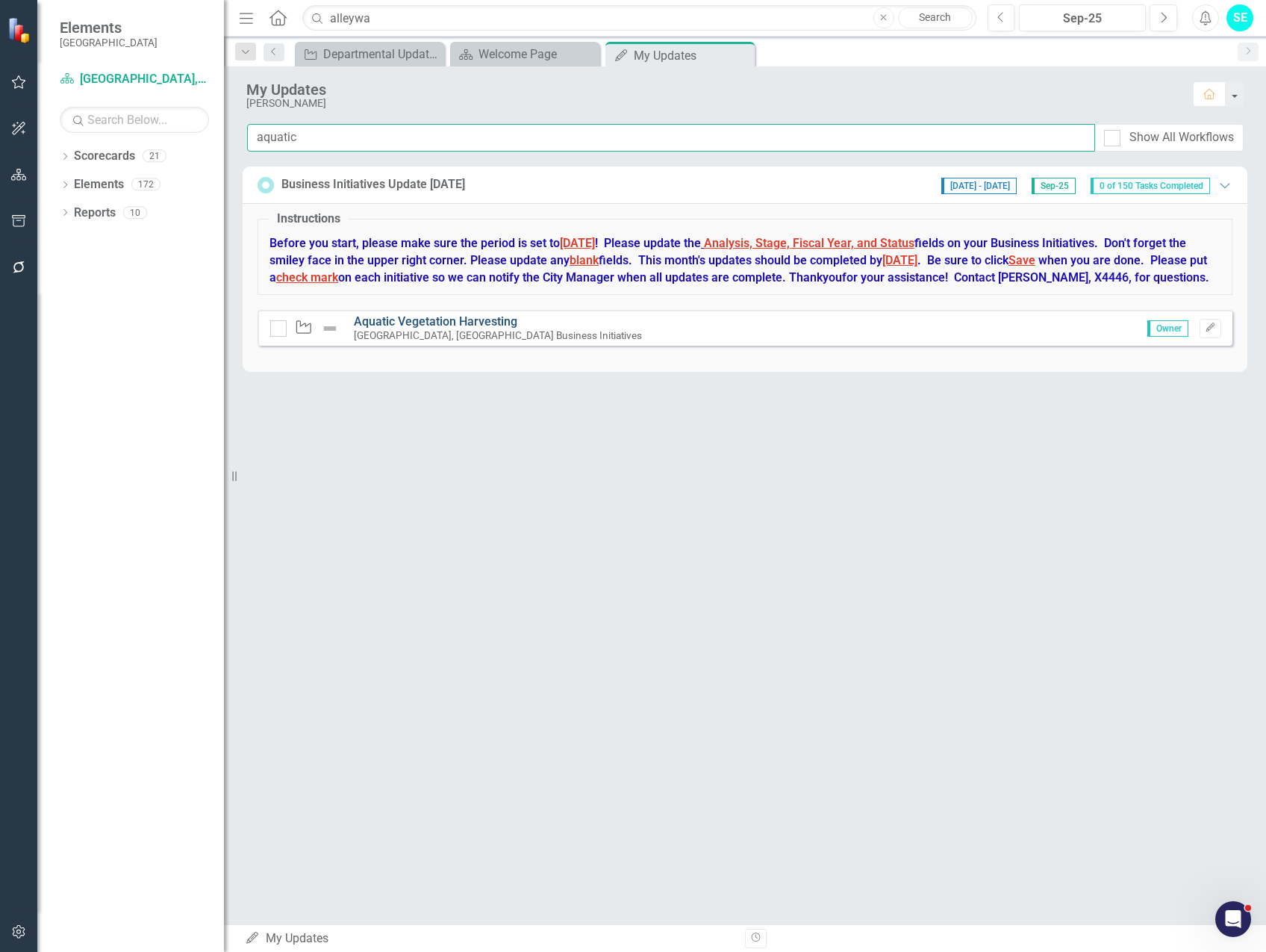
type input "aquatic"
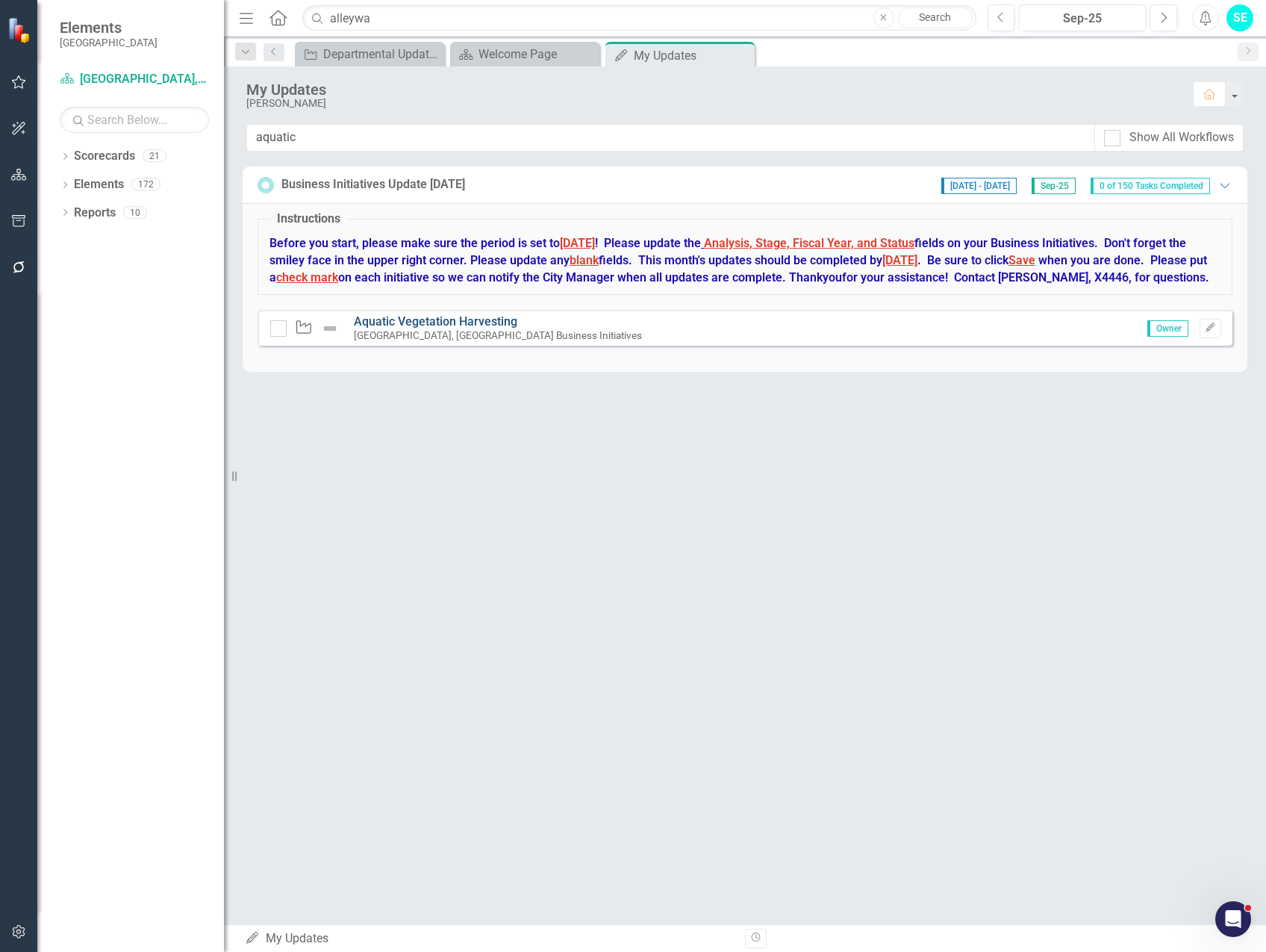
click at [447, 329] on link "Aquatic Vegetation Harvesting" at bounding box center [436, 321] width 164 height 14
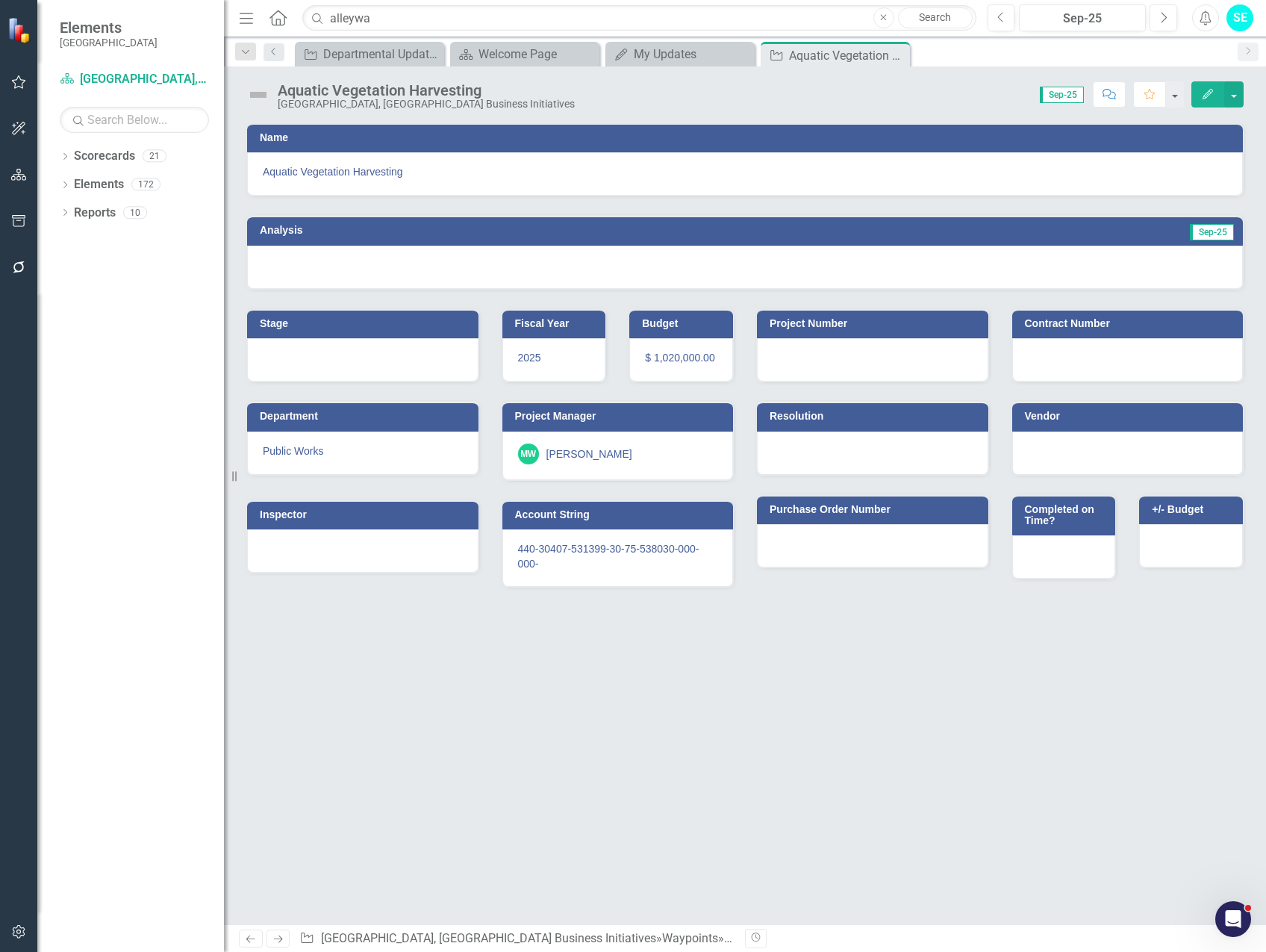
click at [1204, 95] on icon "Edit" at bounding box center [1208, 93] width 13 height 10
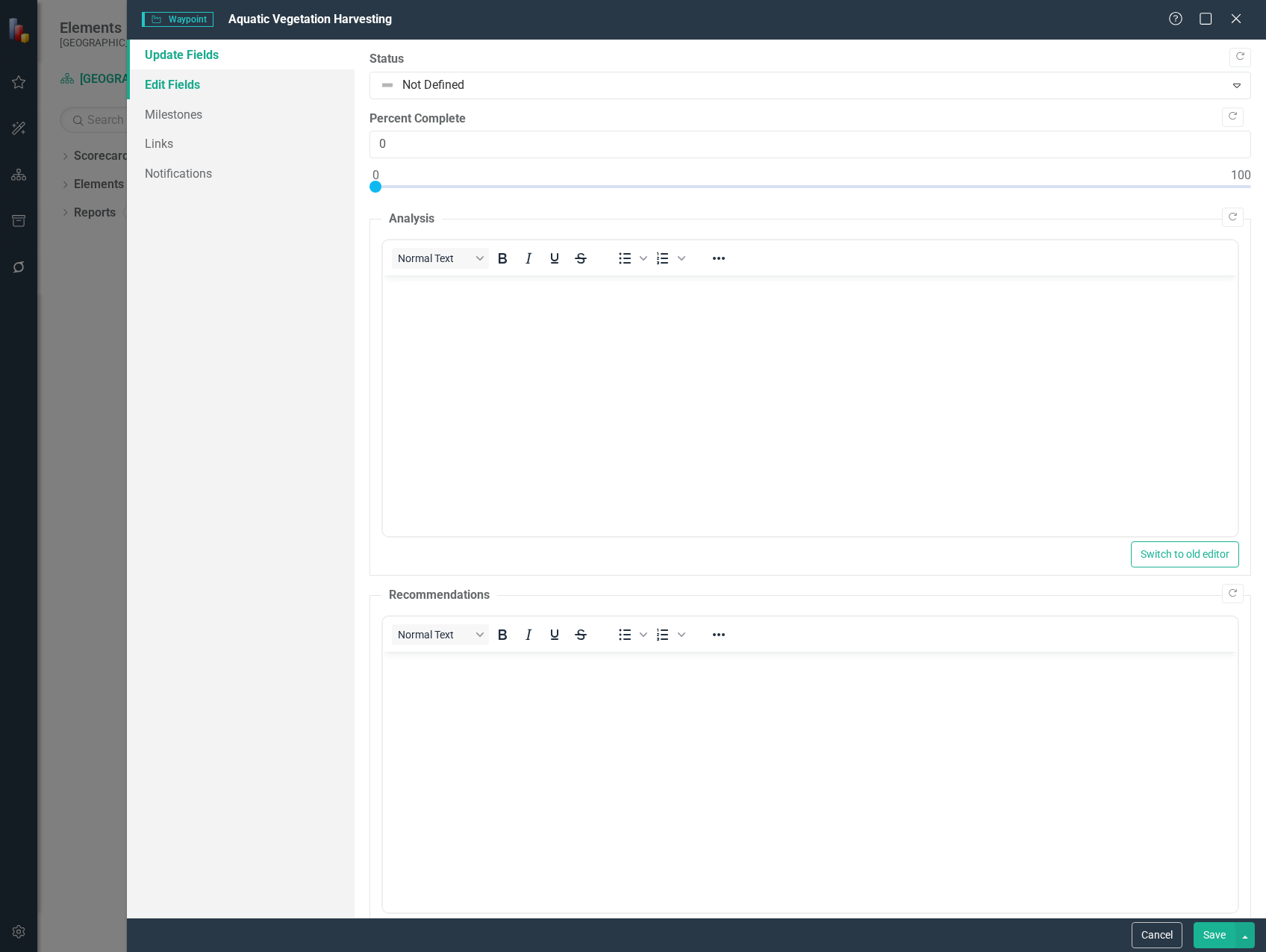
click at [173, 83] on link "Edit Fields" at bounding box center [241, 84] width 227 height 30
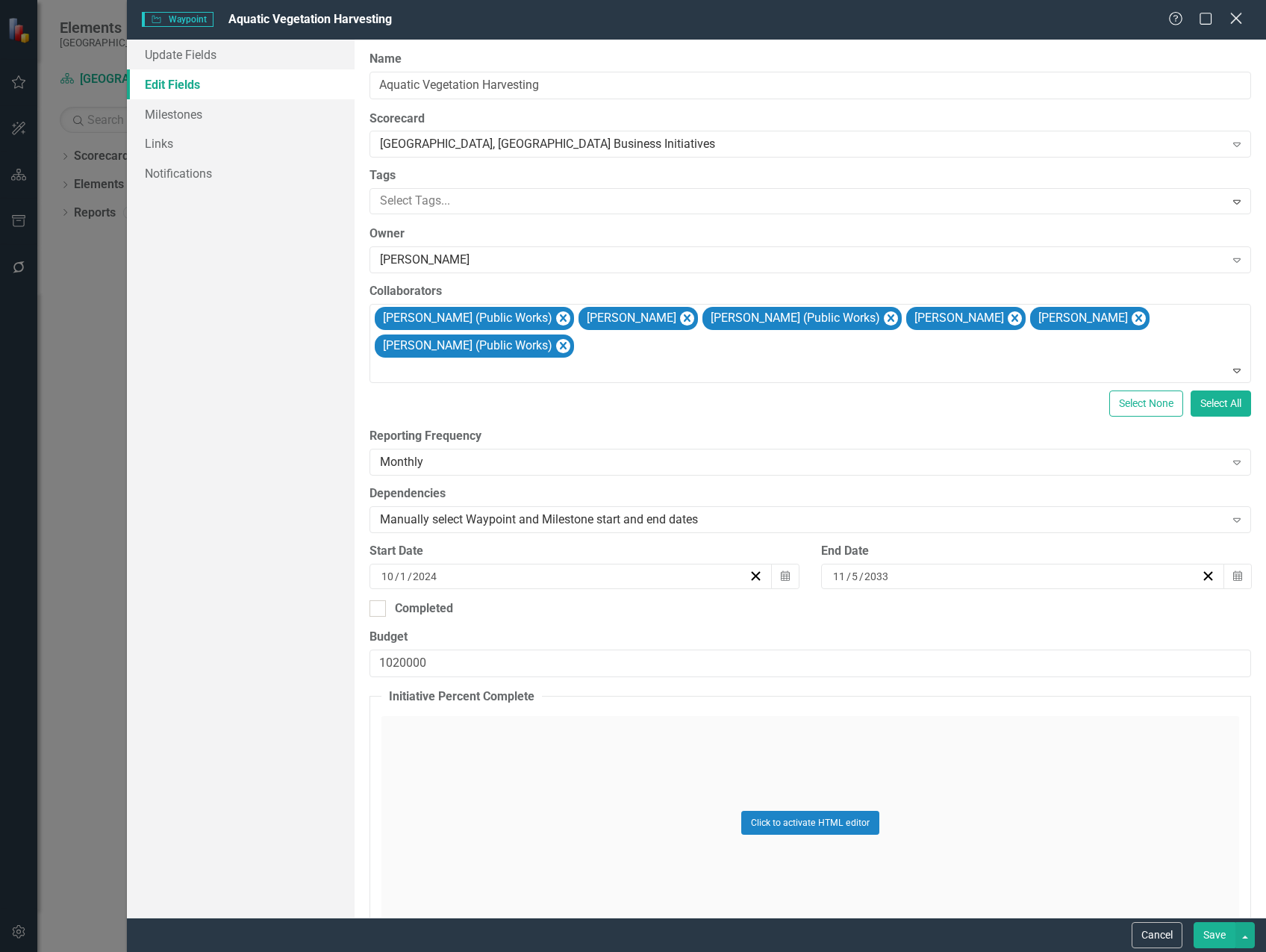
click at [1235, 17] on icon at bounding box center [1236, 18] width 11 height 11
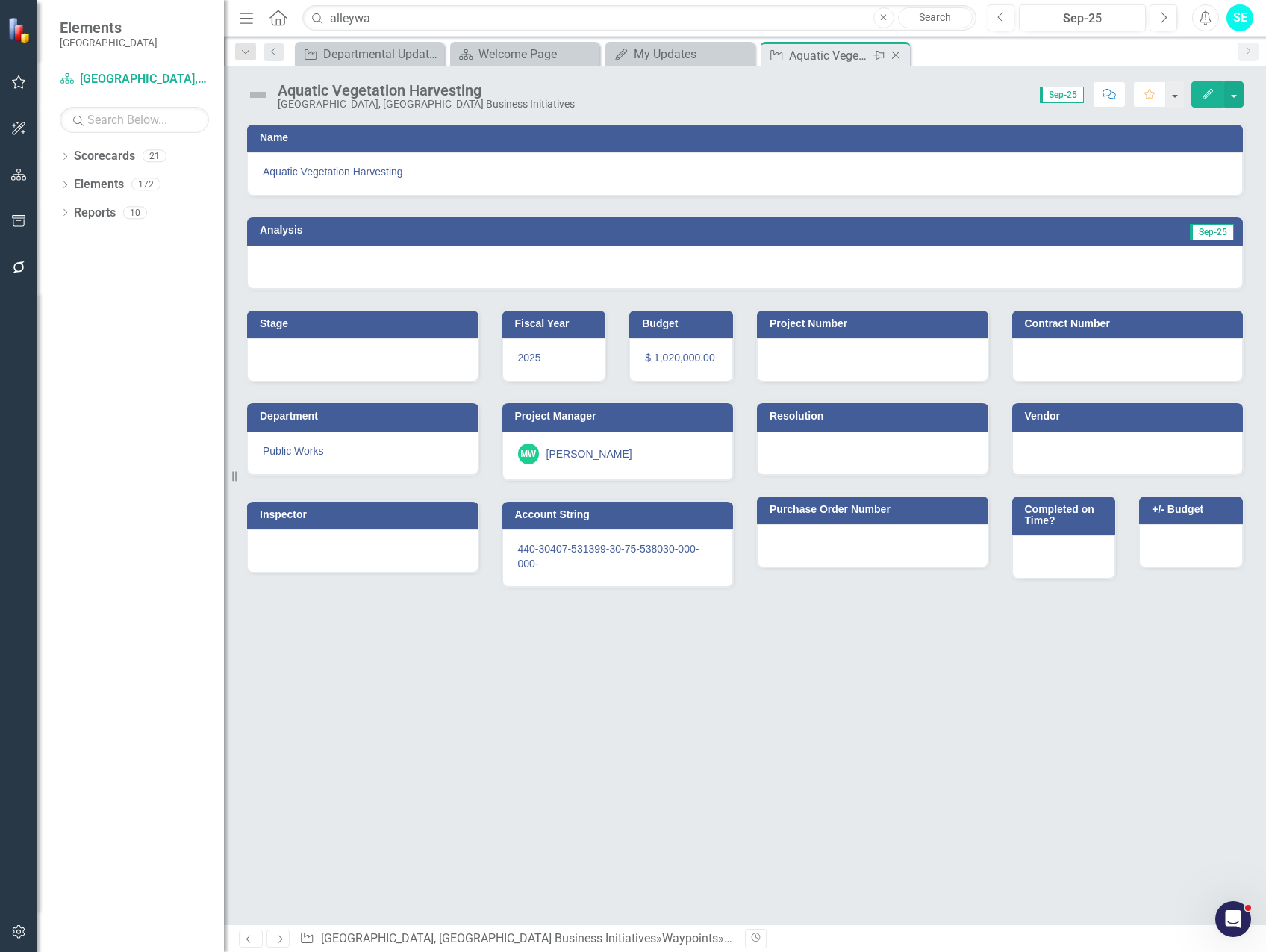
click at [901, 56] on icon "Close" at bounding box center [895, 55] width 15 height 12
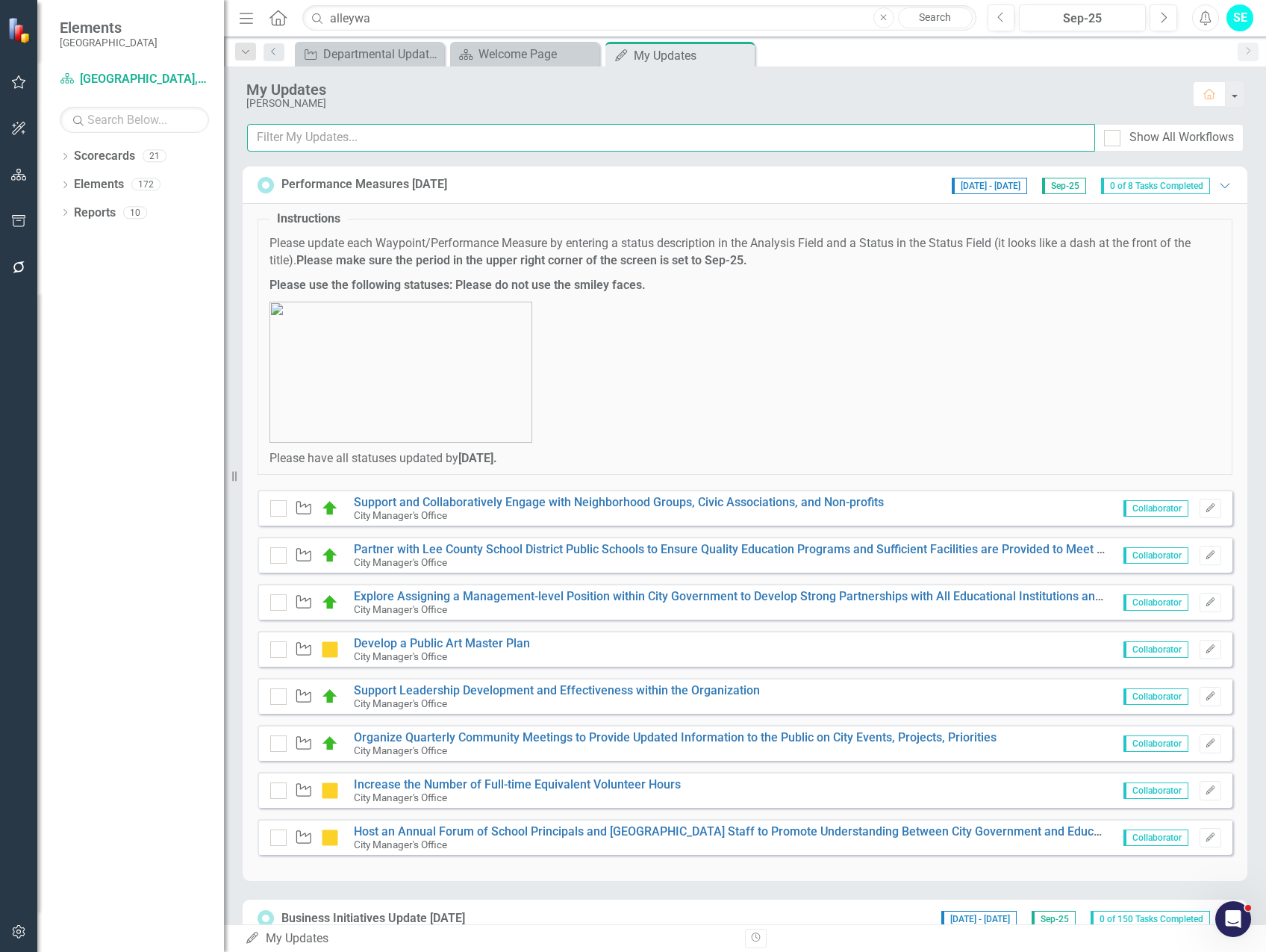
click at [414, 141] on input "text" at bounding box center [671, 137] width 848 height 27
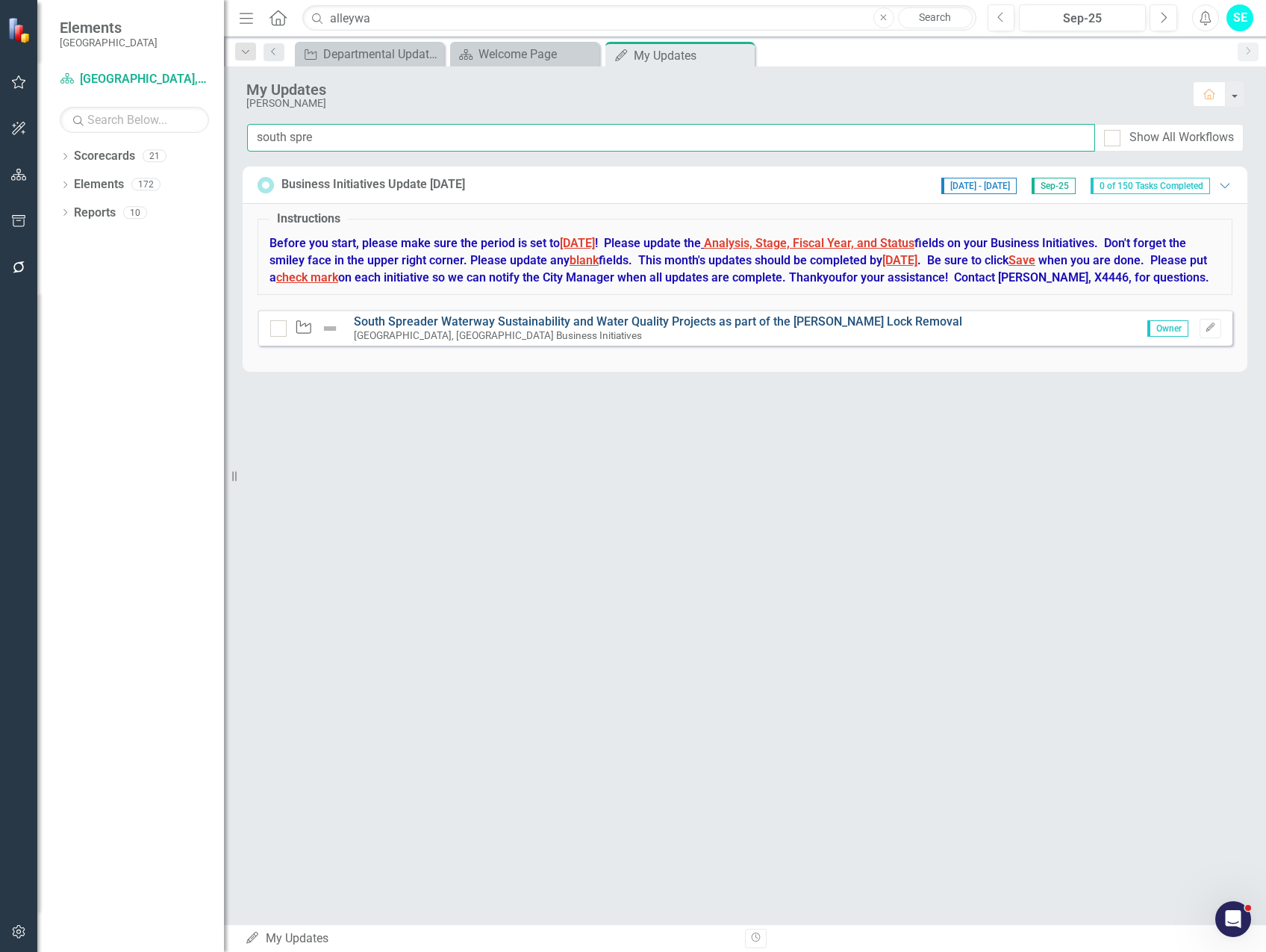
type input "south spre"
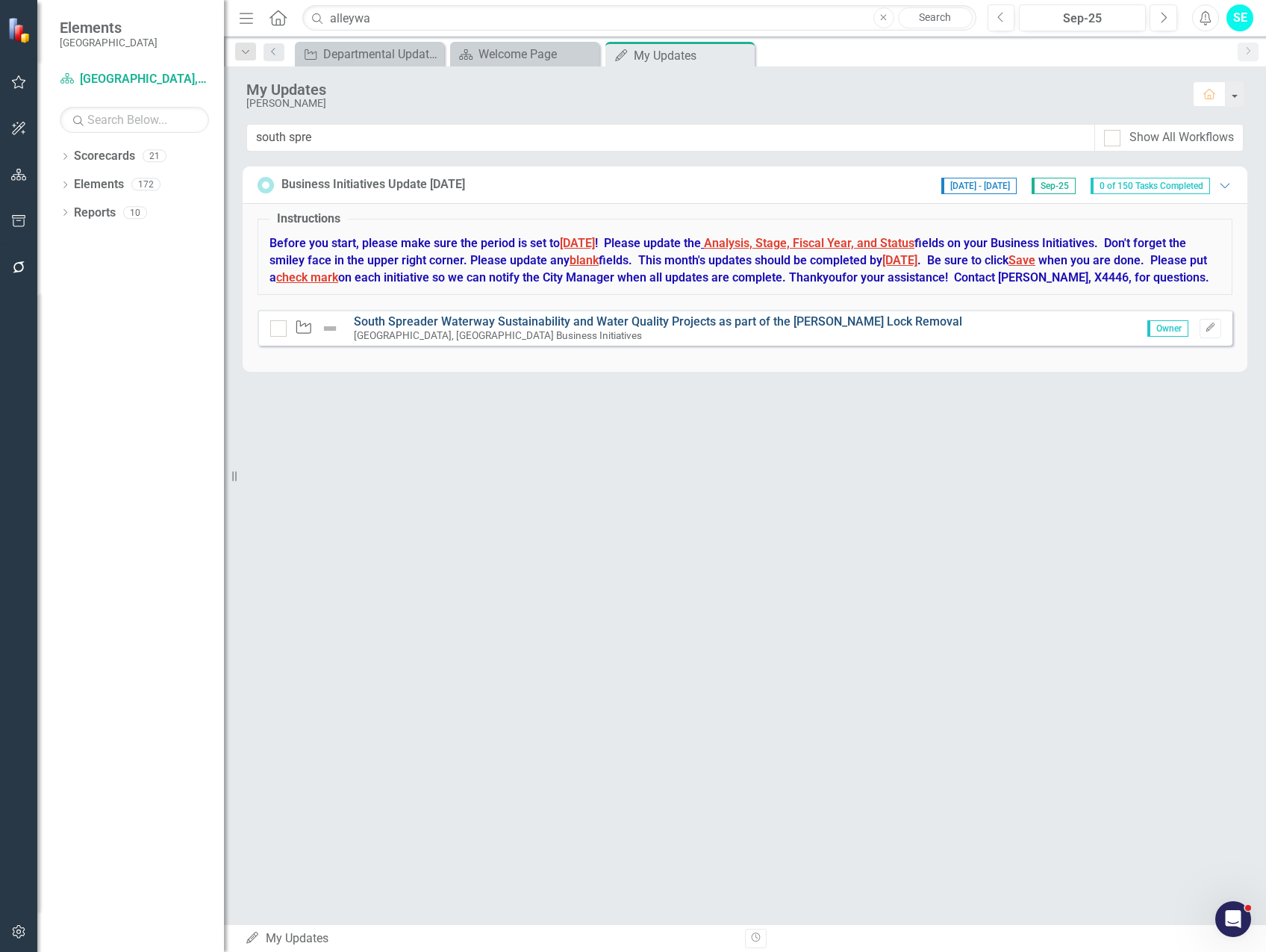
click at [472, 329] on link "South Spreader Waterway Sustainability and Water Quality Projects as part of th…" at bounding box center [658, 321] width 608 height 14
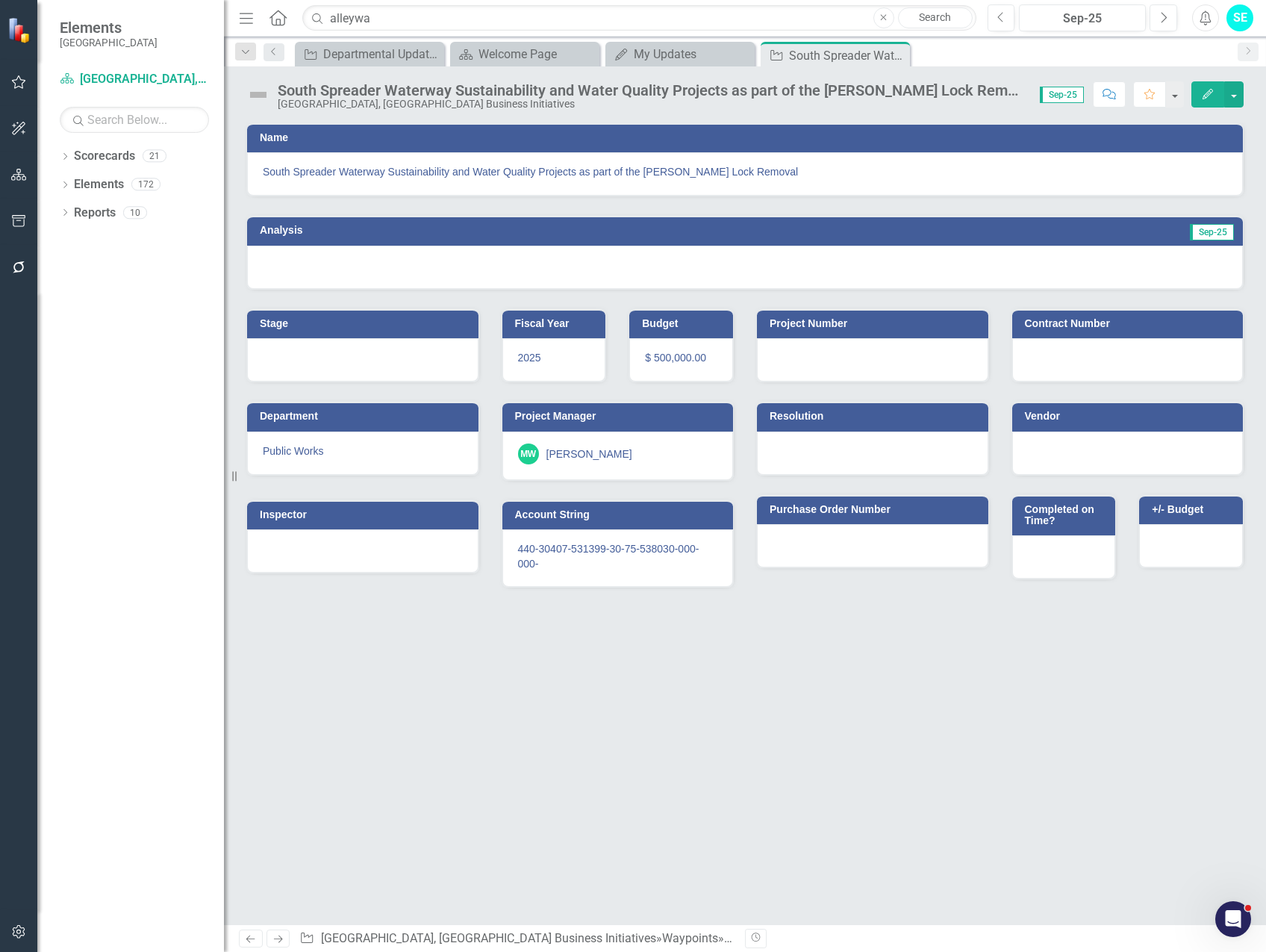
click at [1207, 93] on icon "Edit" at bounding box center [1208, 93] width 13 height 10
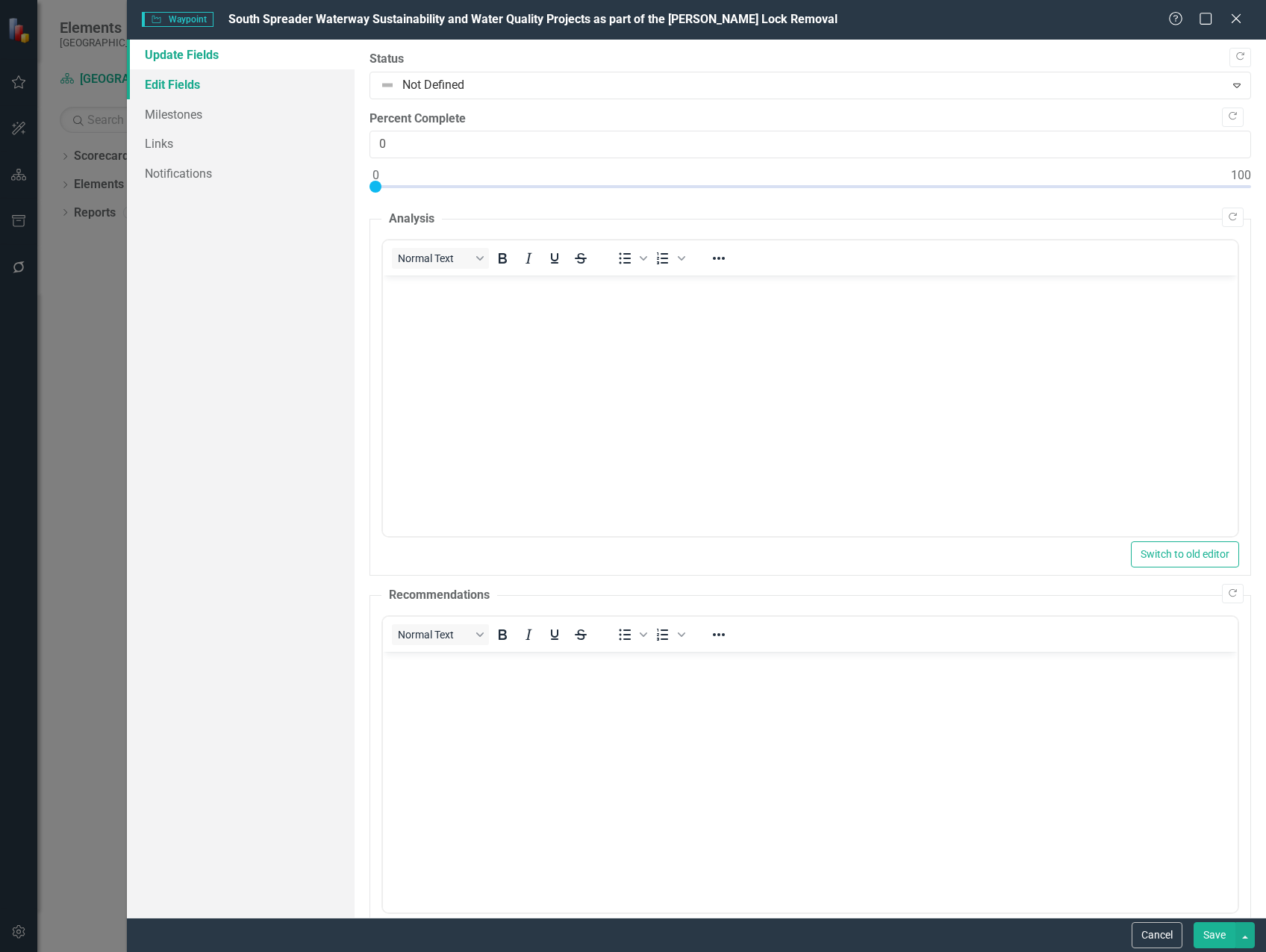
click at [243, 76] on link "Edit Fields" at bounding box center [241, 84] width 227 height 30
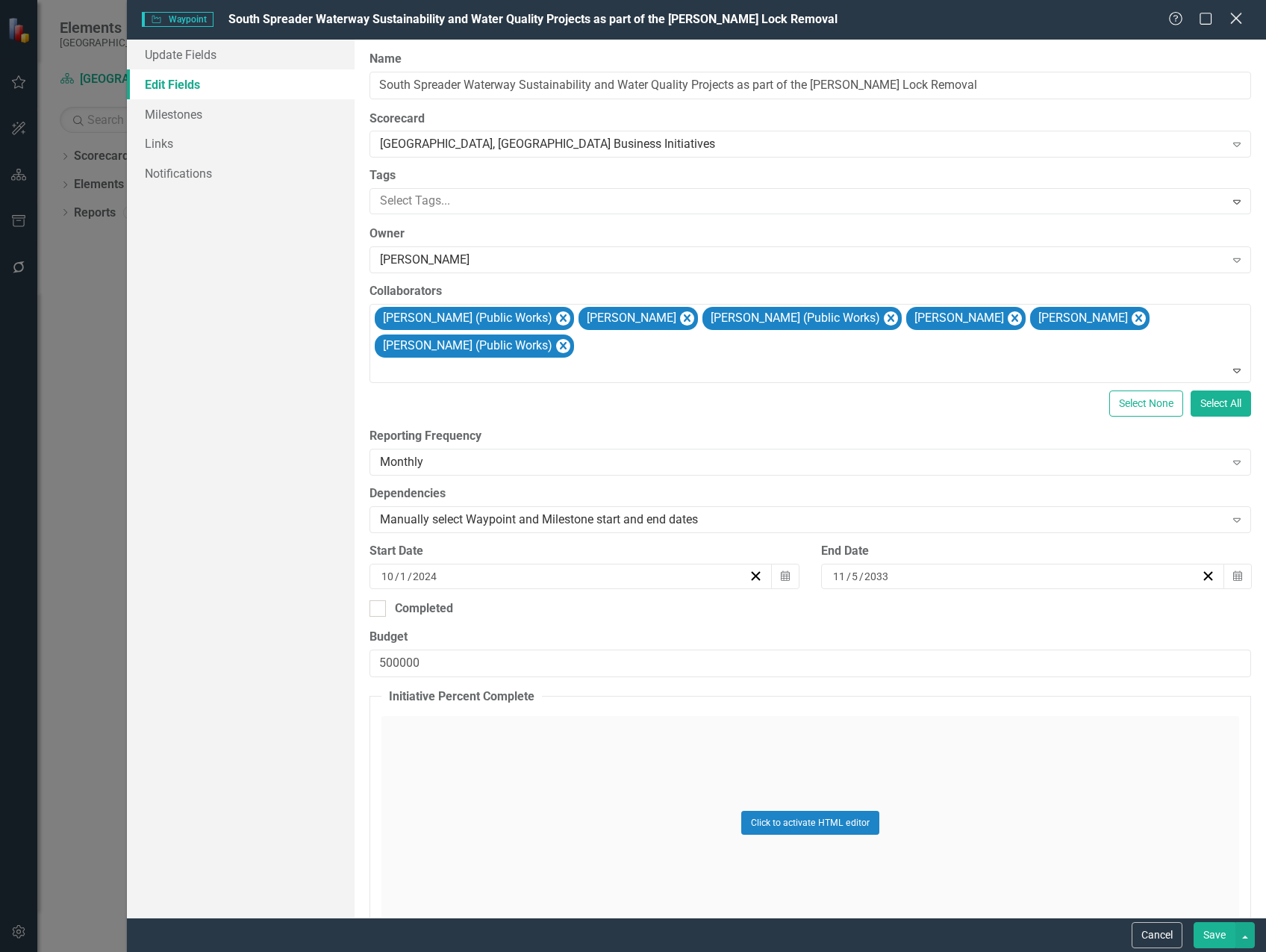
click at [1232, 19] on icon "Close" at bounding box center [1236, 18] width 19 height 14
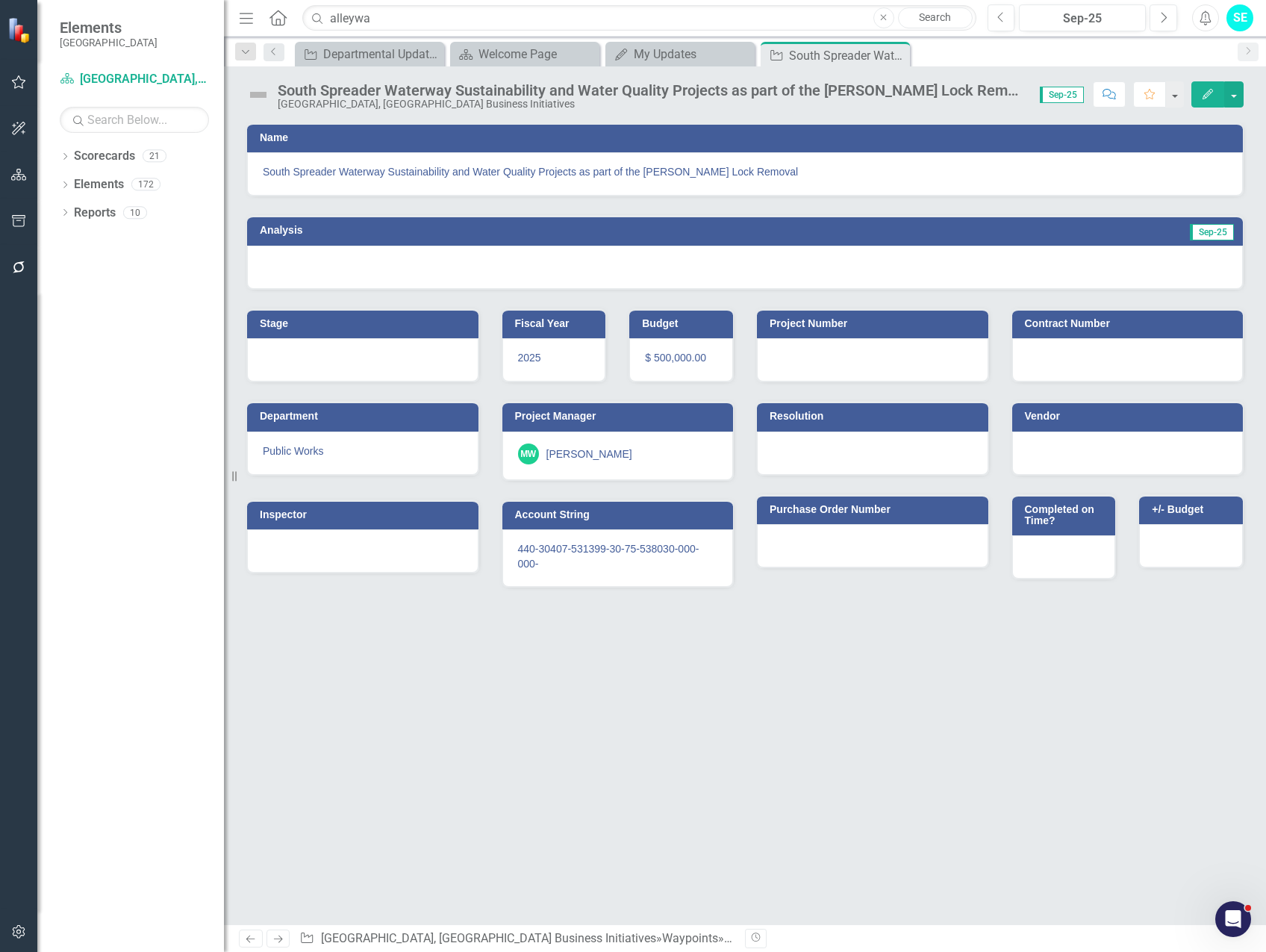
click at [0, 0] on icon "Close" at bounding box center [0, 0] width 0 height 0
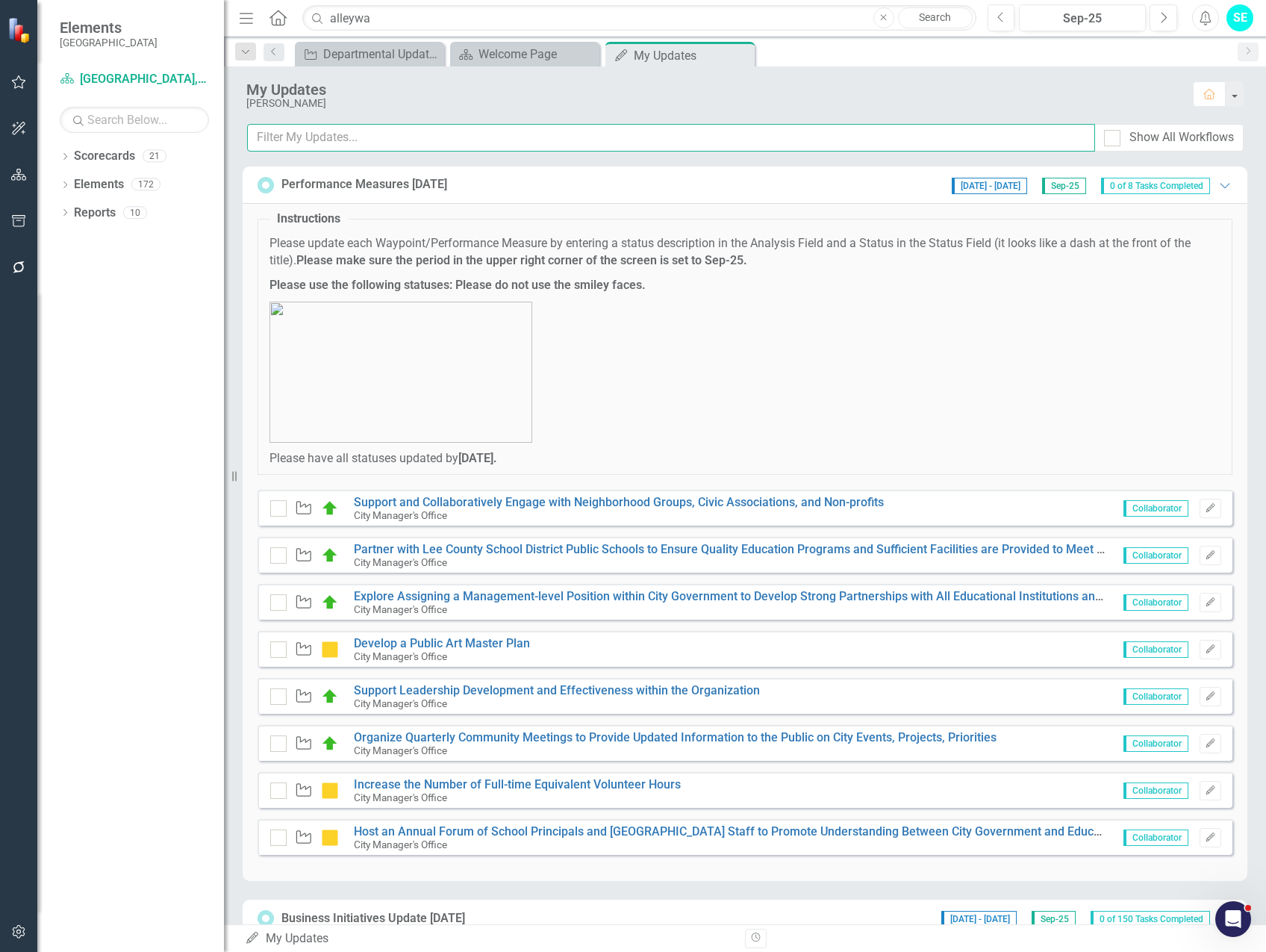
click at [403, 146] on input "text" at bounding box center [671, 137] width 848 height 27
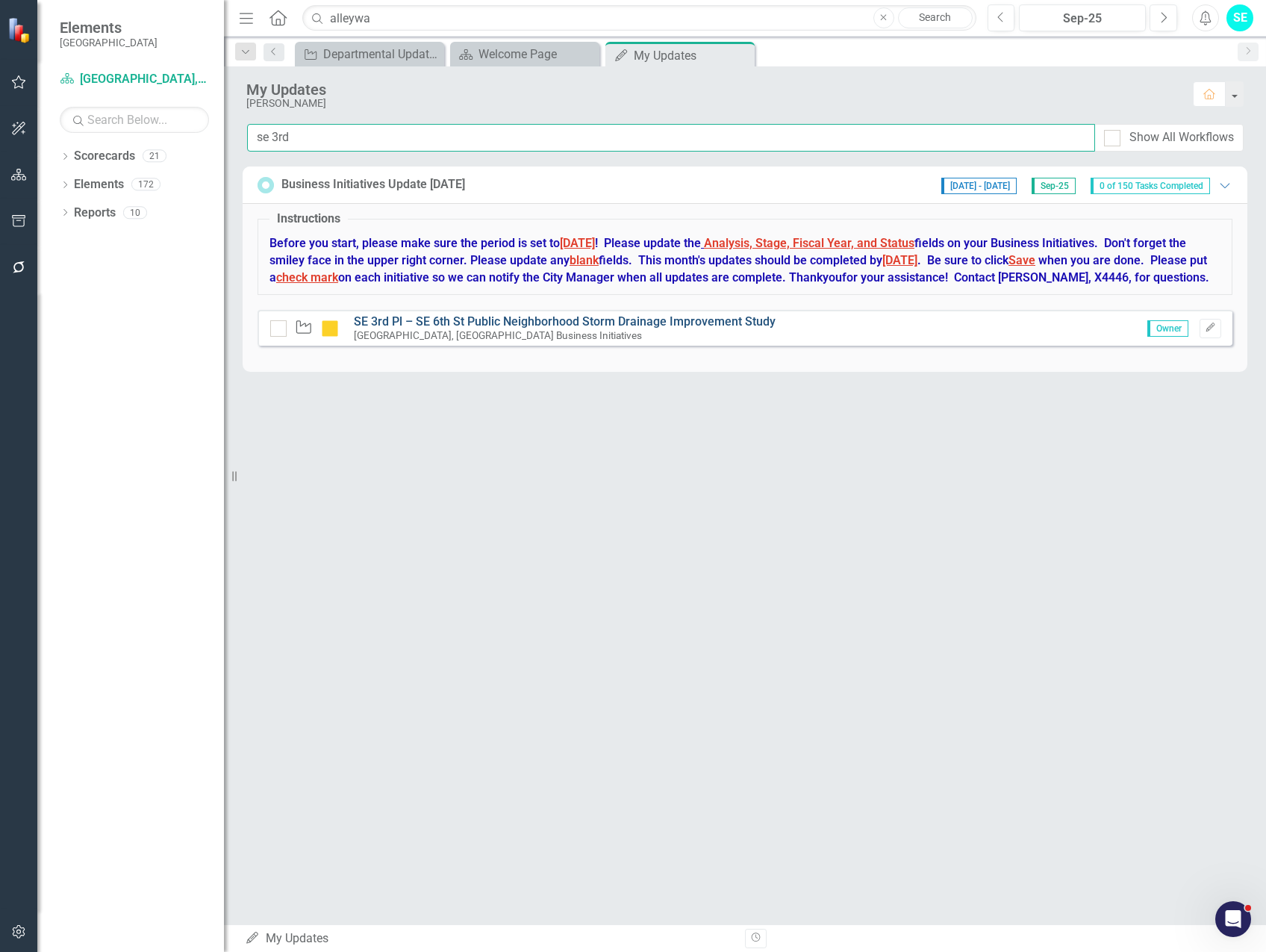
type input "se 3rd"
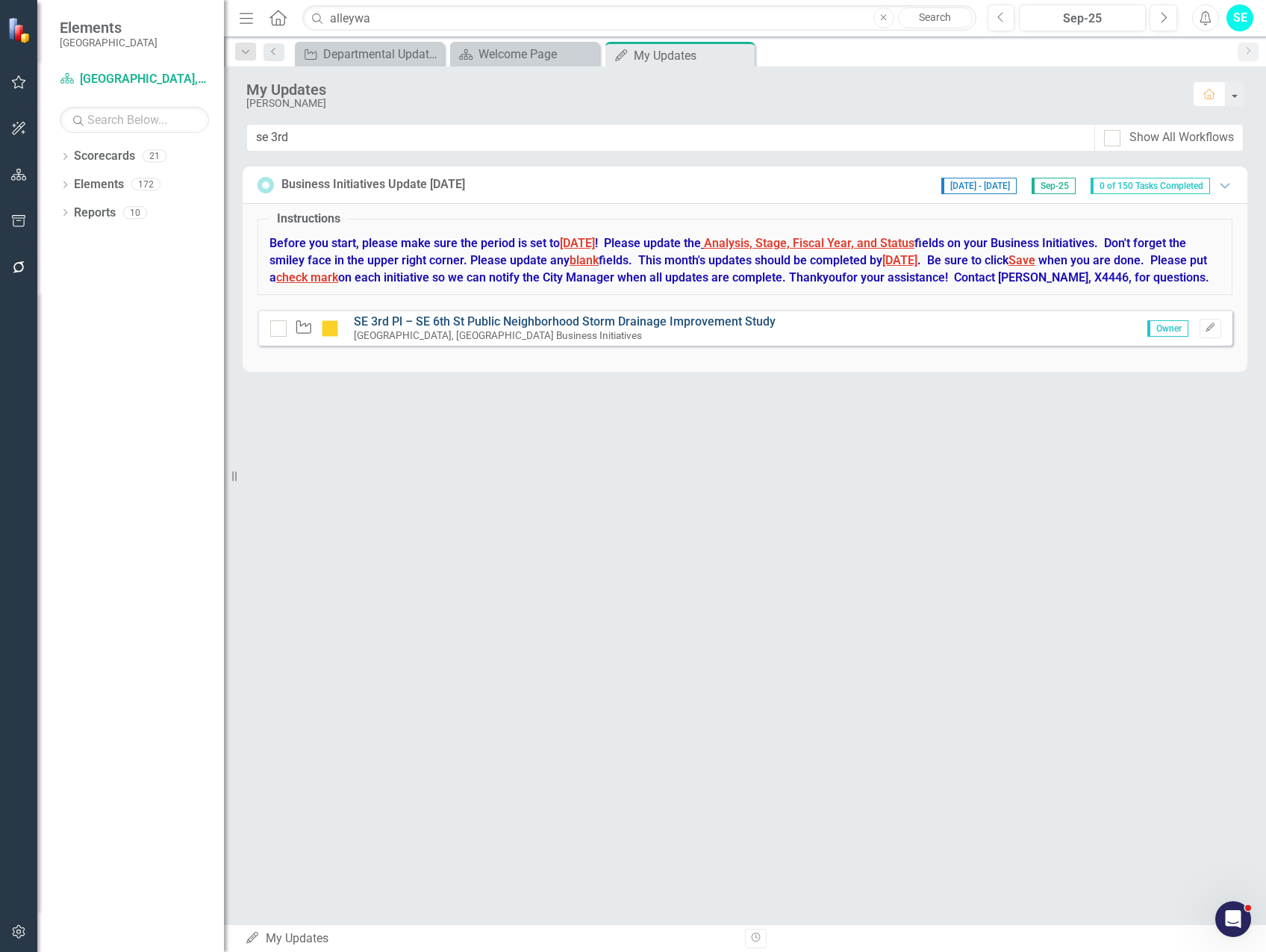
click at [534, 329] on link "SE 3rd Pl – SE 6th St Public Neighborhood Storm Drainage Improvement Study" at bounding box center [564, 321] width 421 height 14
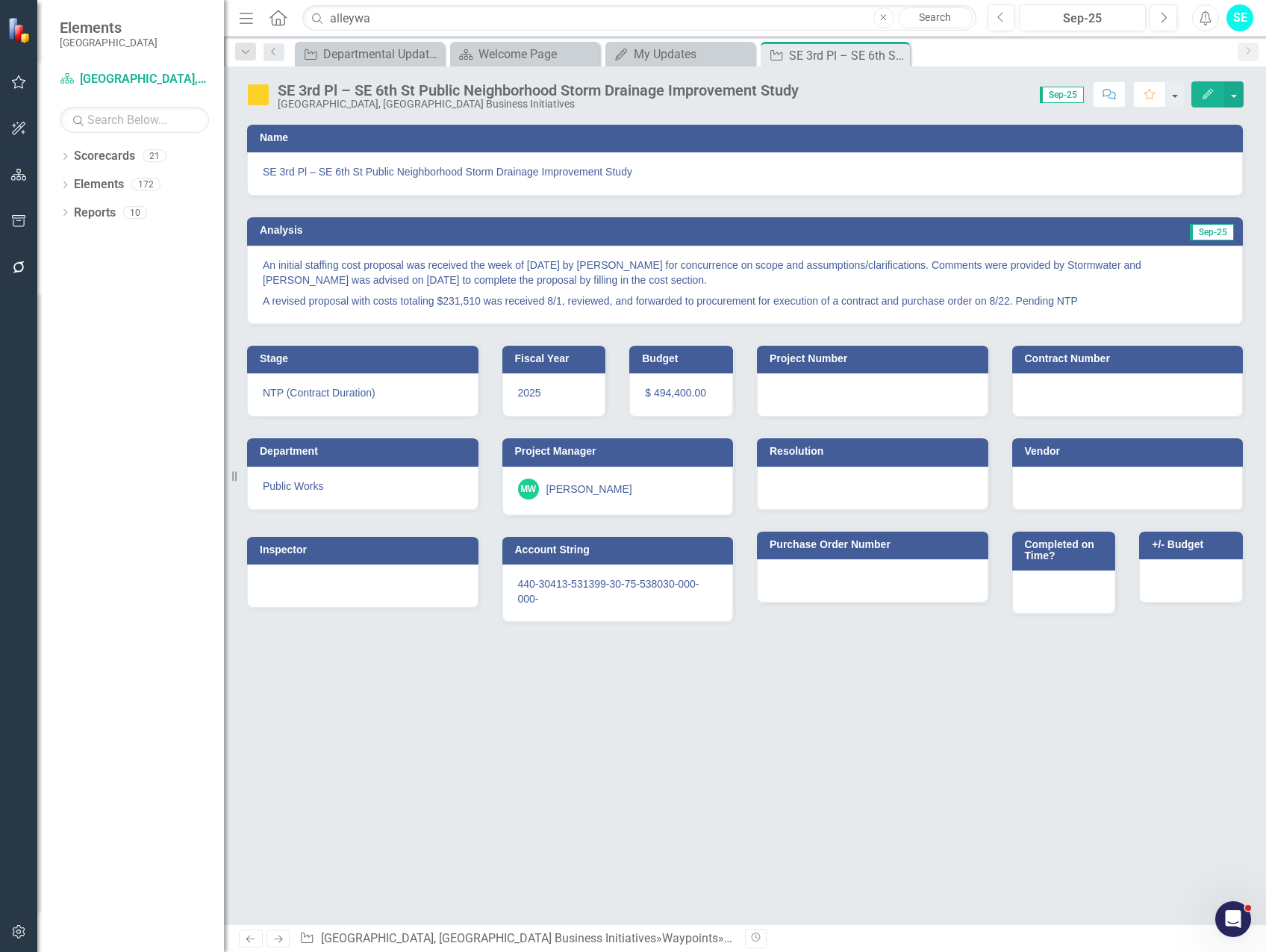
click at [1204, 99] on button "Edit" at bounding box center [1208, 94] width 33 height 26
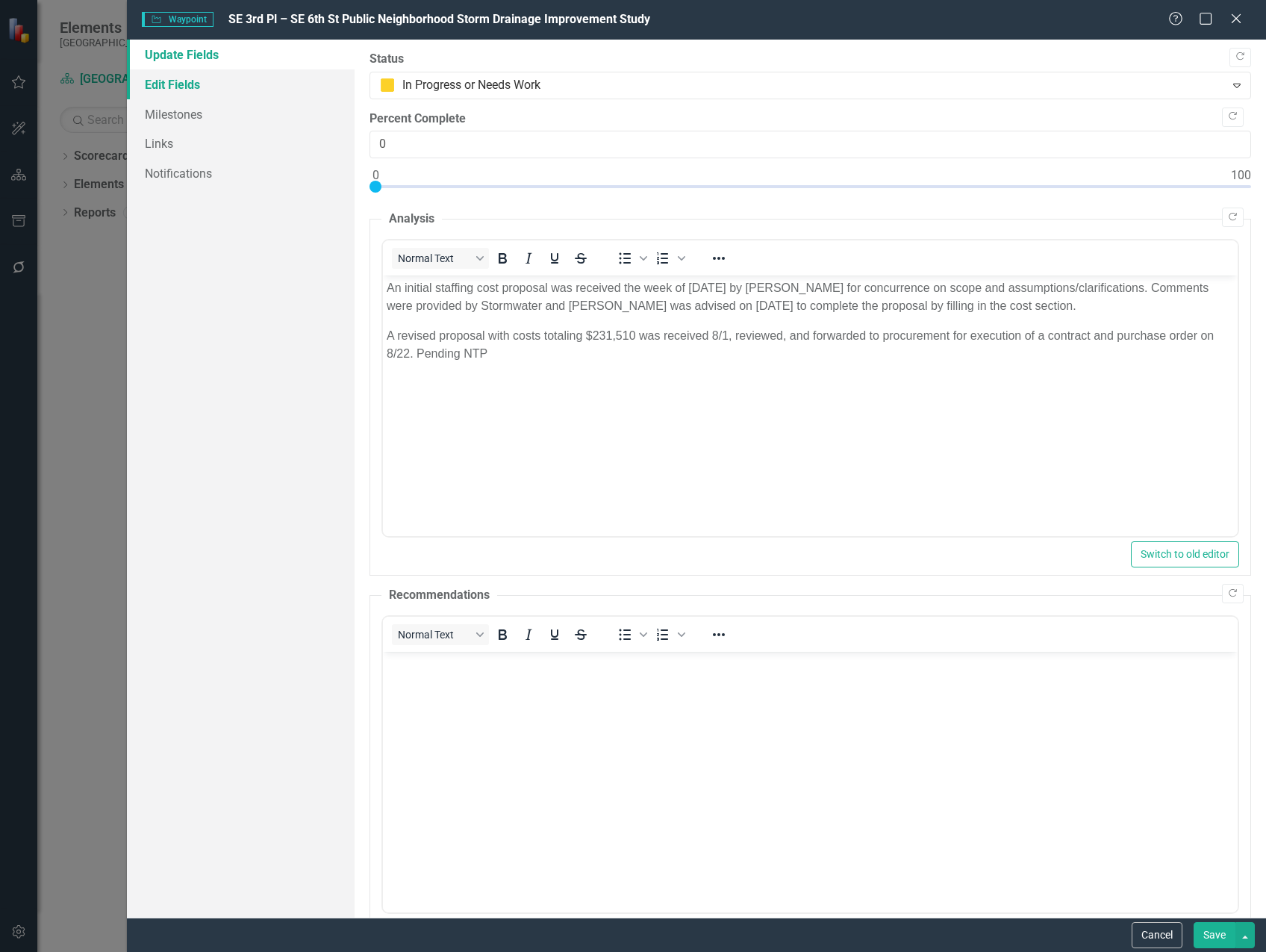
click at [182, 83] on link "Edit Fields" at bounding box center [241, 84] width 227 height 30
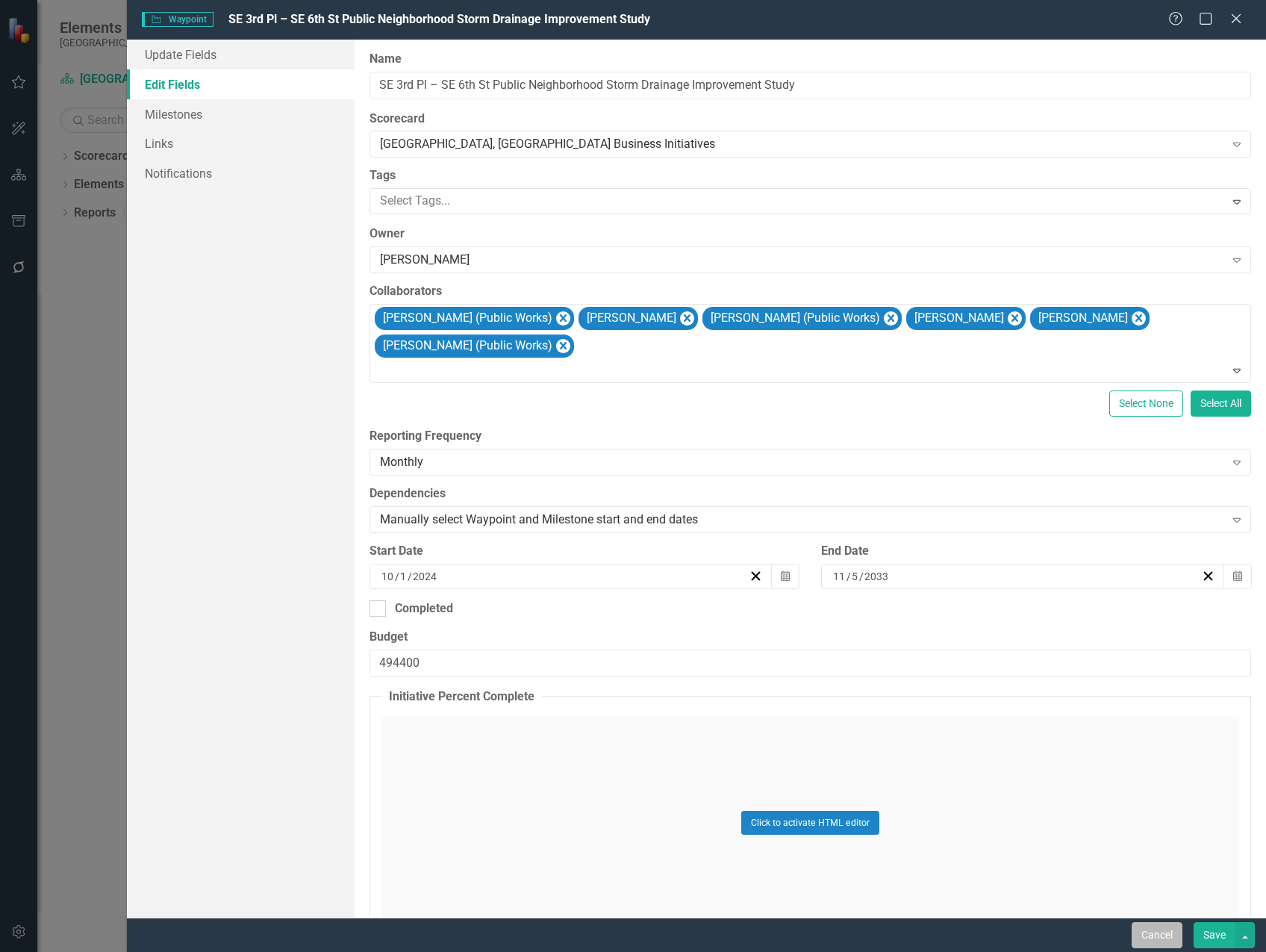
click at [1153, 936] on button "Cancel" at bounding box center [1157, 935] width 51 height 26
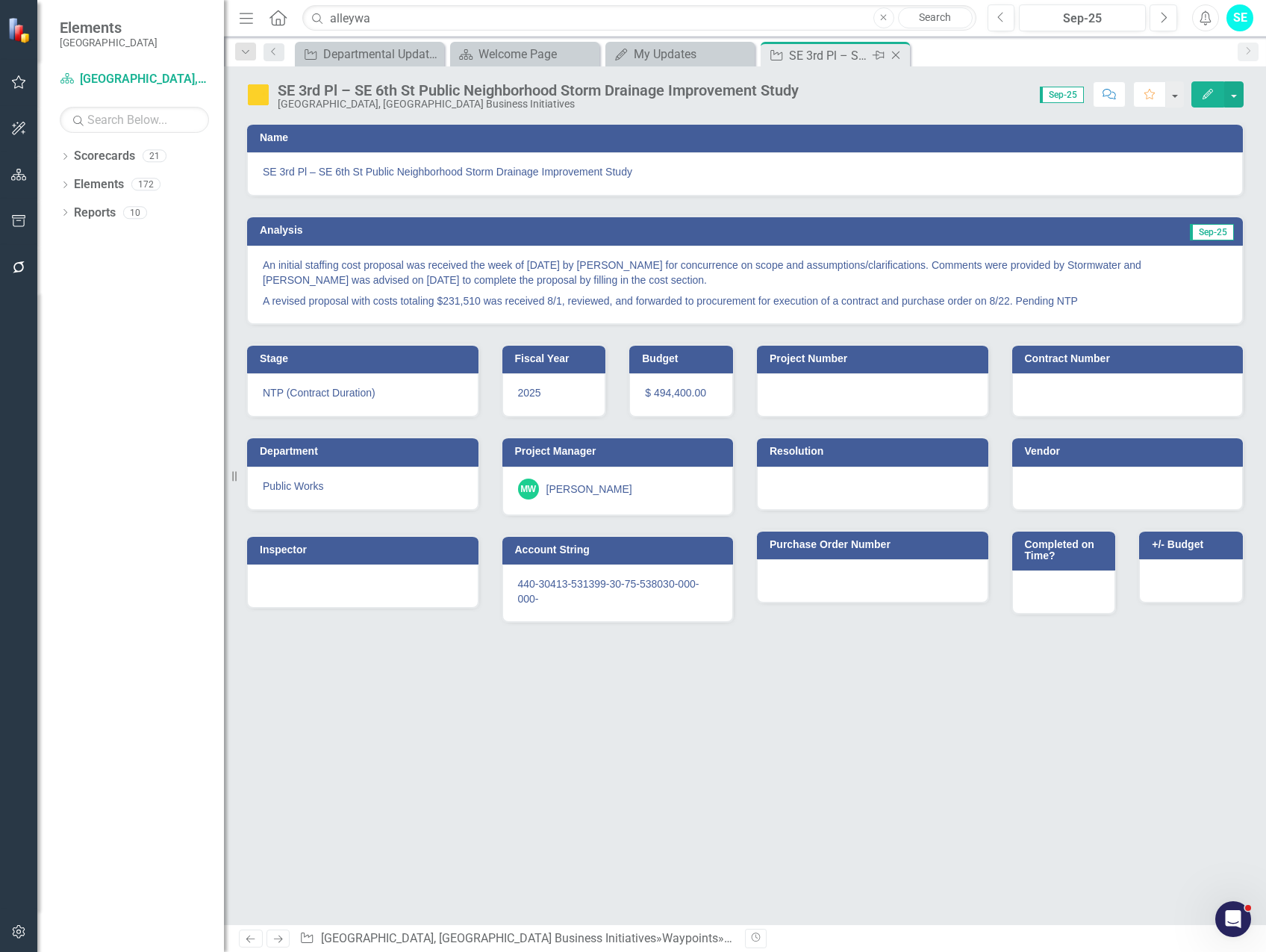
click at [896, 55] on icon at bounding box center [896, 55] width 9 height 9
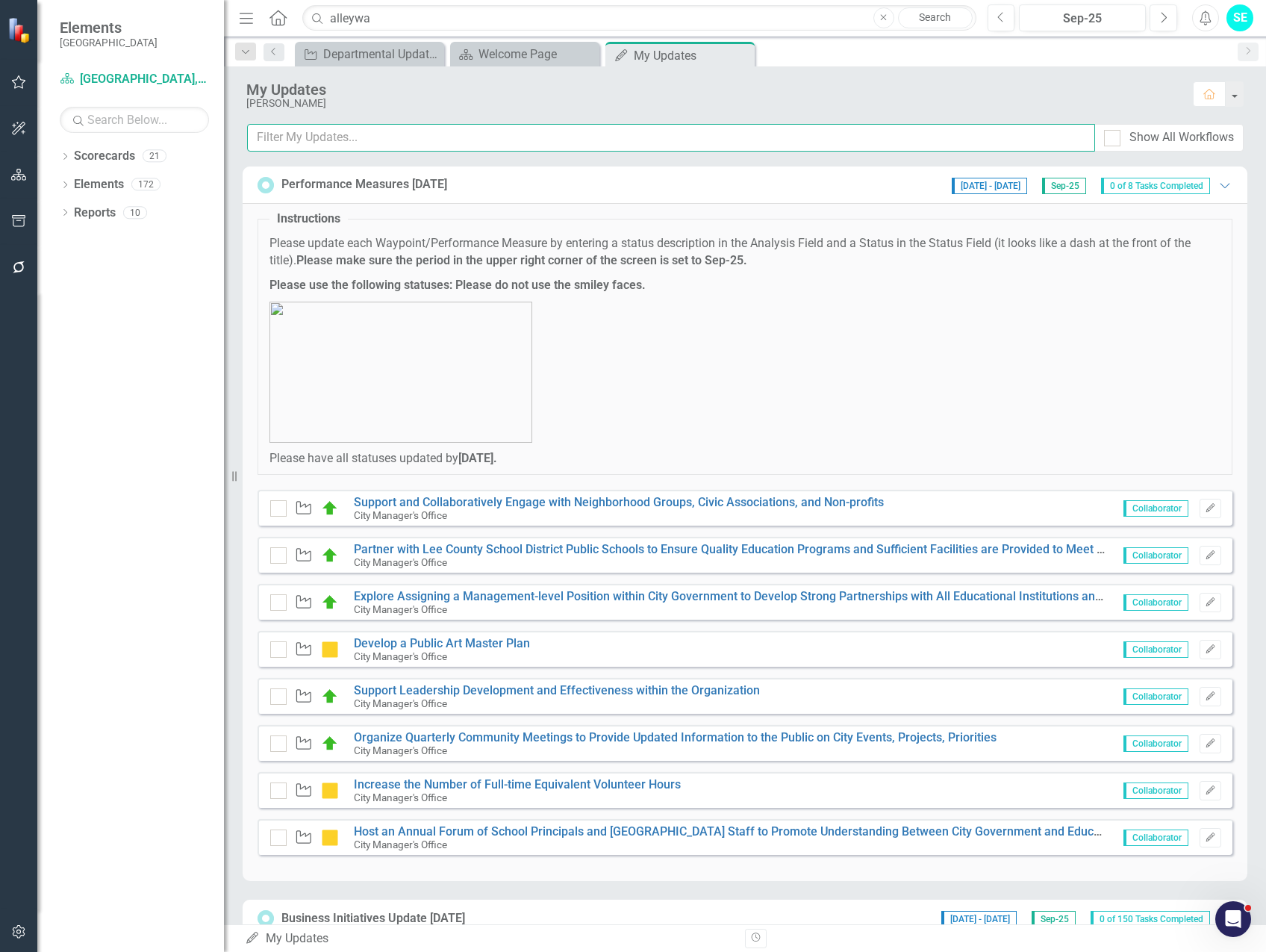
click at [398, 141] on input "text" at bounding box center [671, 137] width 848 height 27
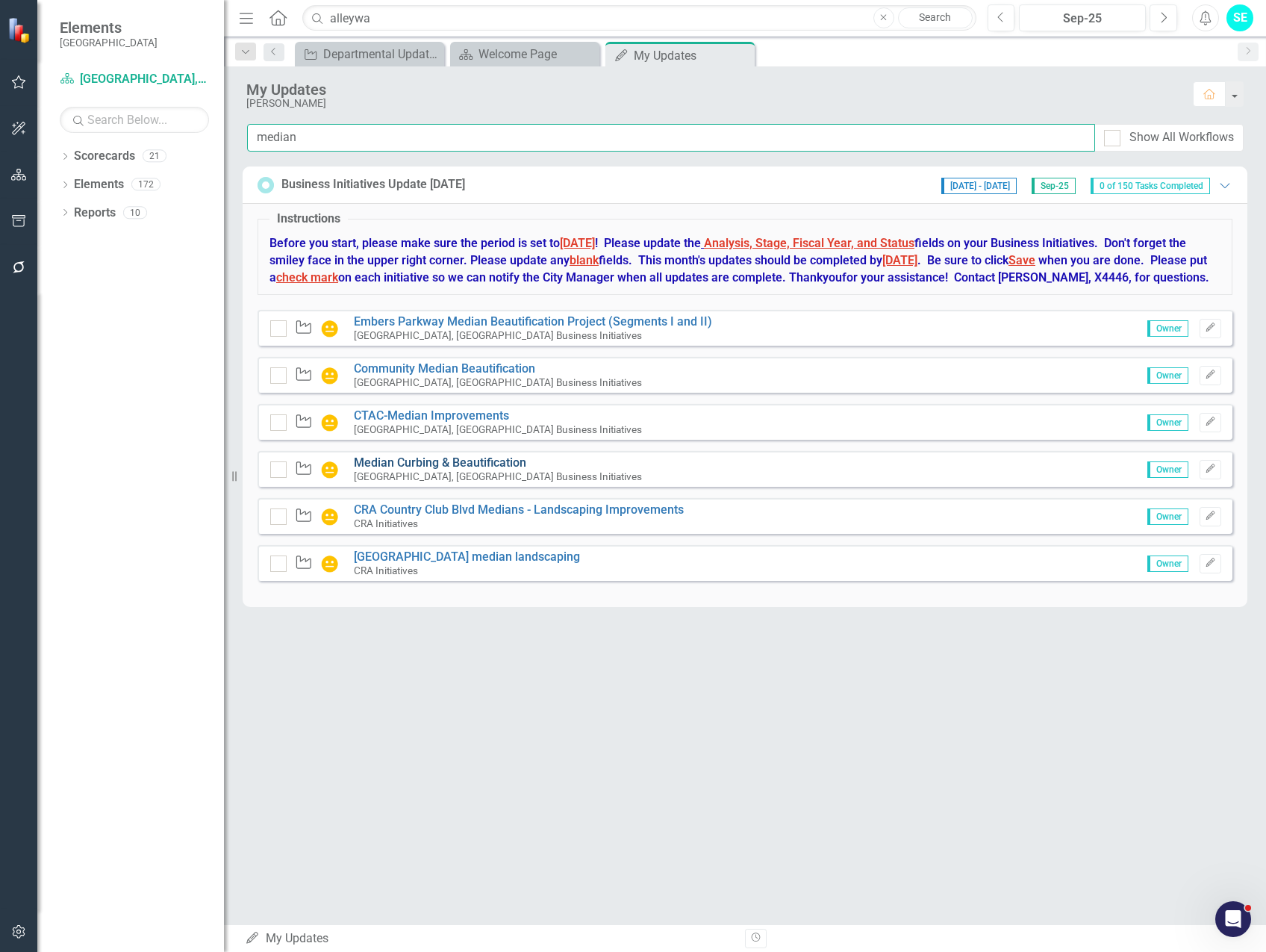
type input "median"
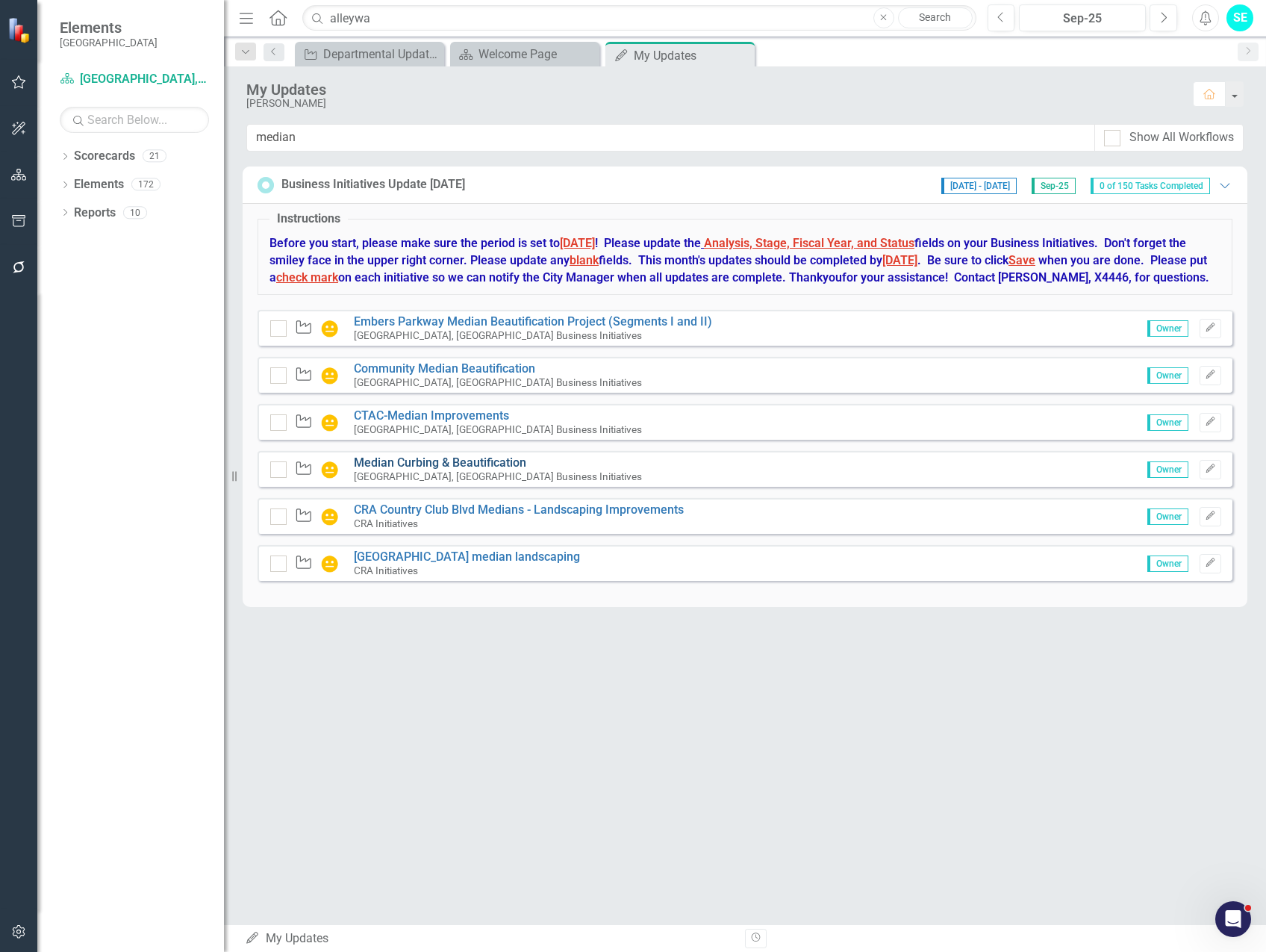
click at [483, 470] on link "Median Curbing & Beautification" at bounding box center [439, 462] width 172 height 14
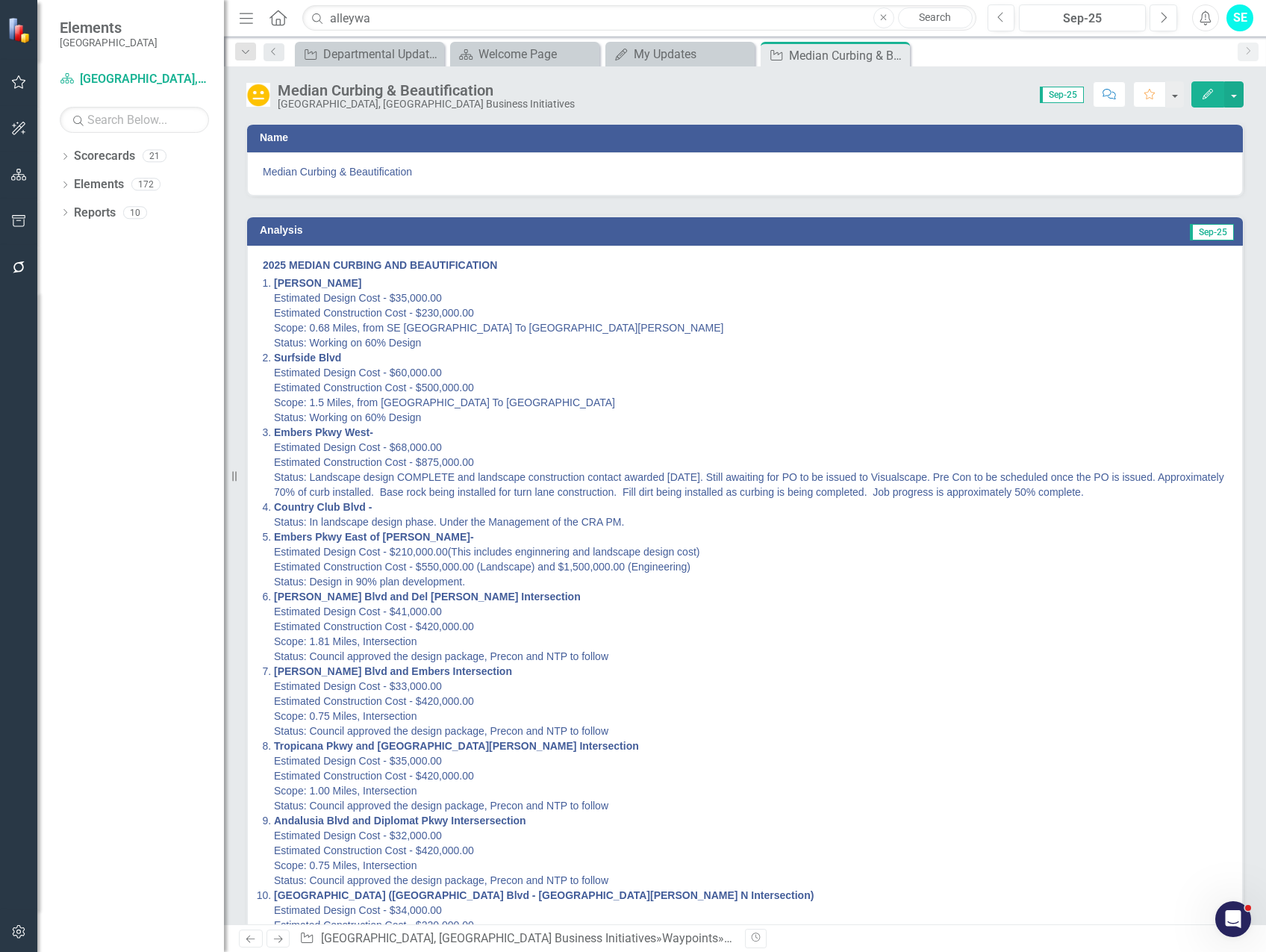
click at [1211, 93] on icon "button" at bounding box center [1208, 93] width 10 height 10
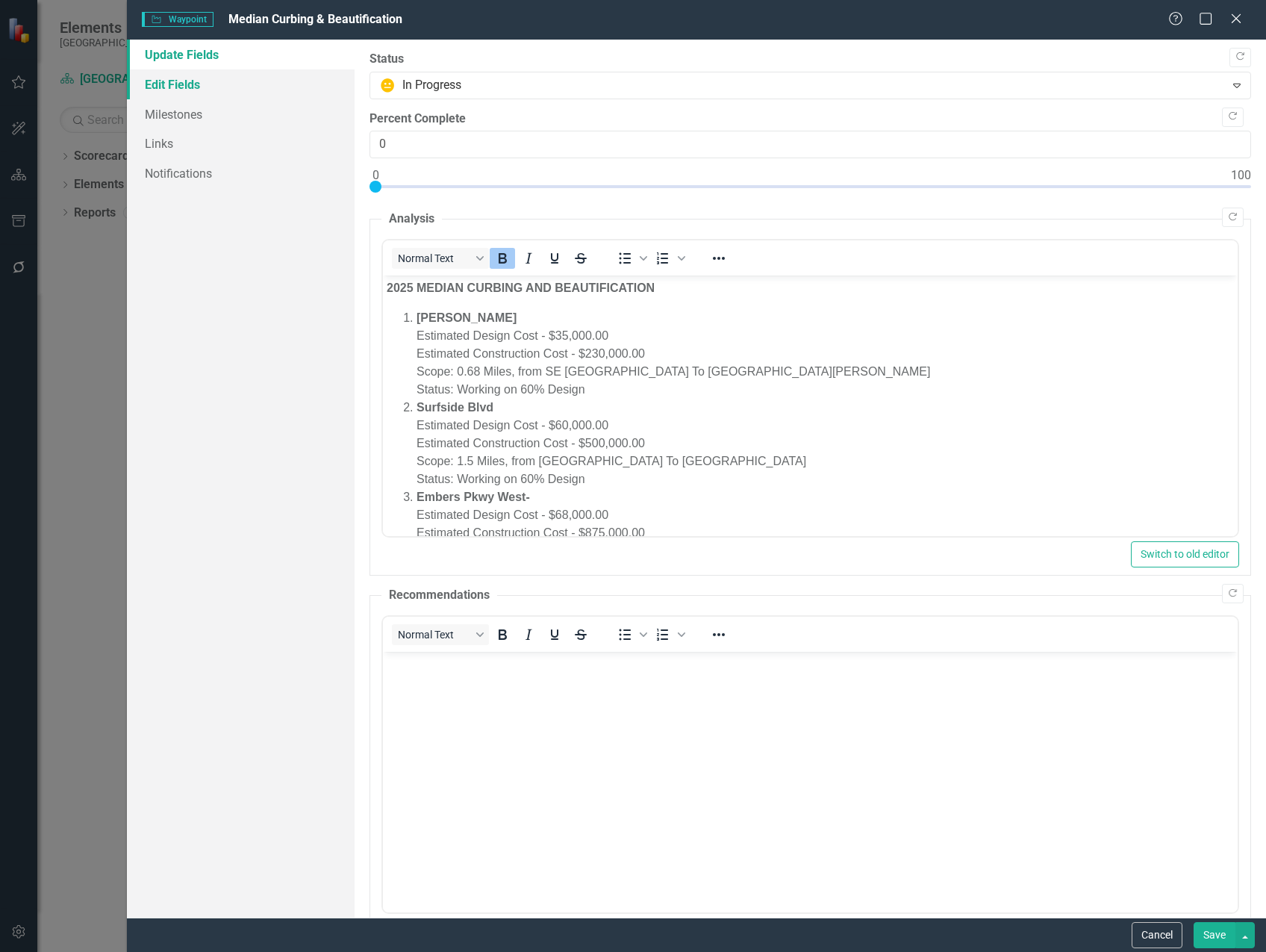
click at [193, 80] on link "Edit Fields" at bounding box center [241, 84] width 227 height 30
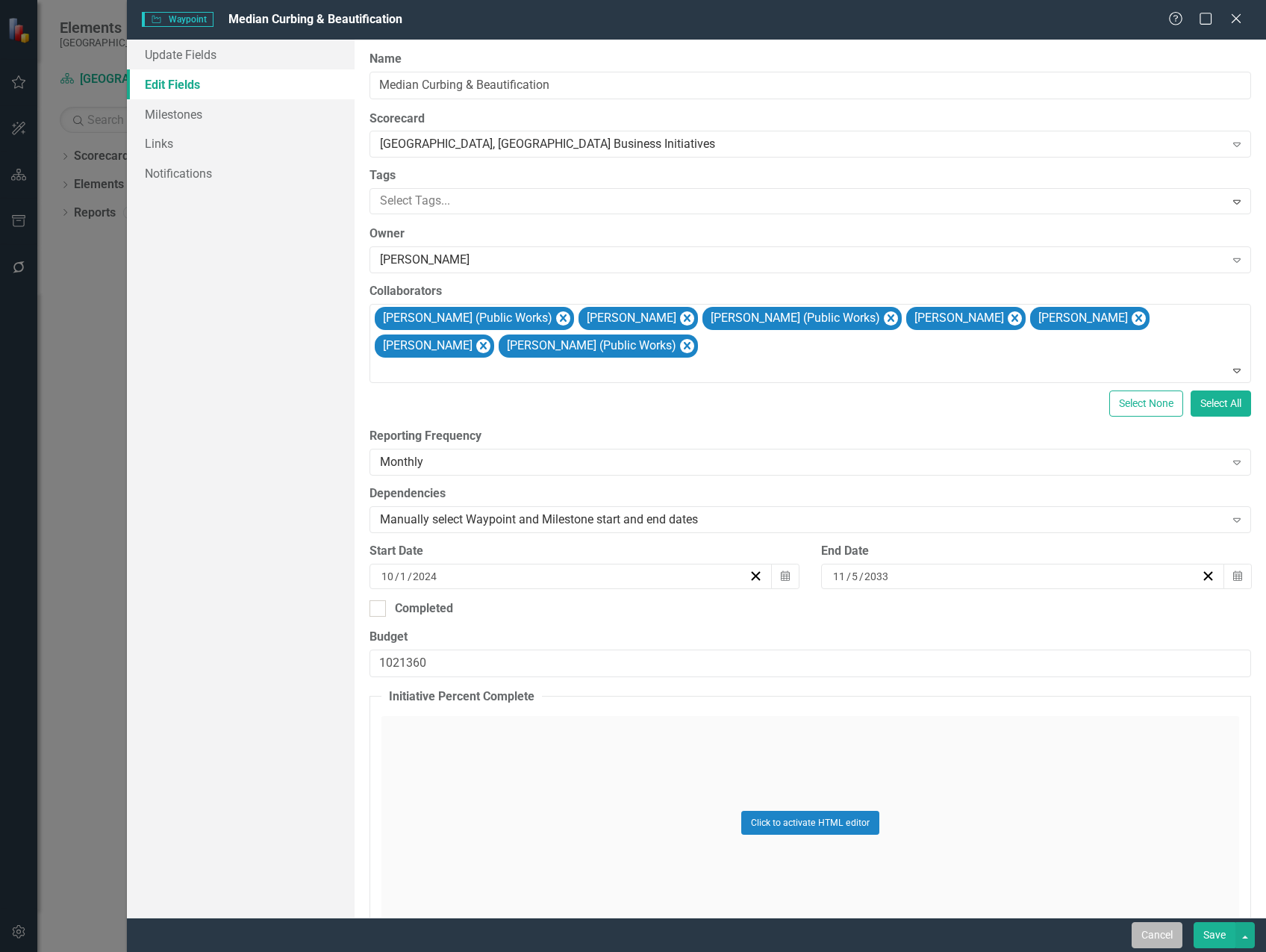
click at [1152, 936] on button "Cancel" at bounding box center [1157, 935] width 51 height 26
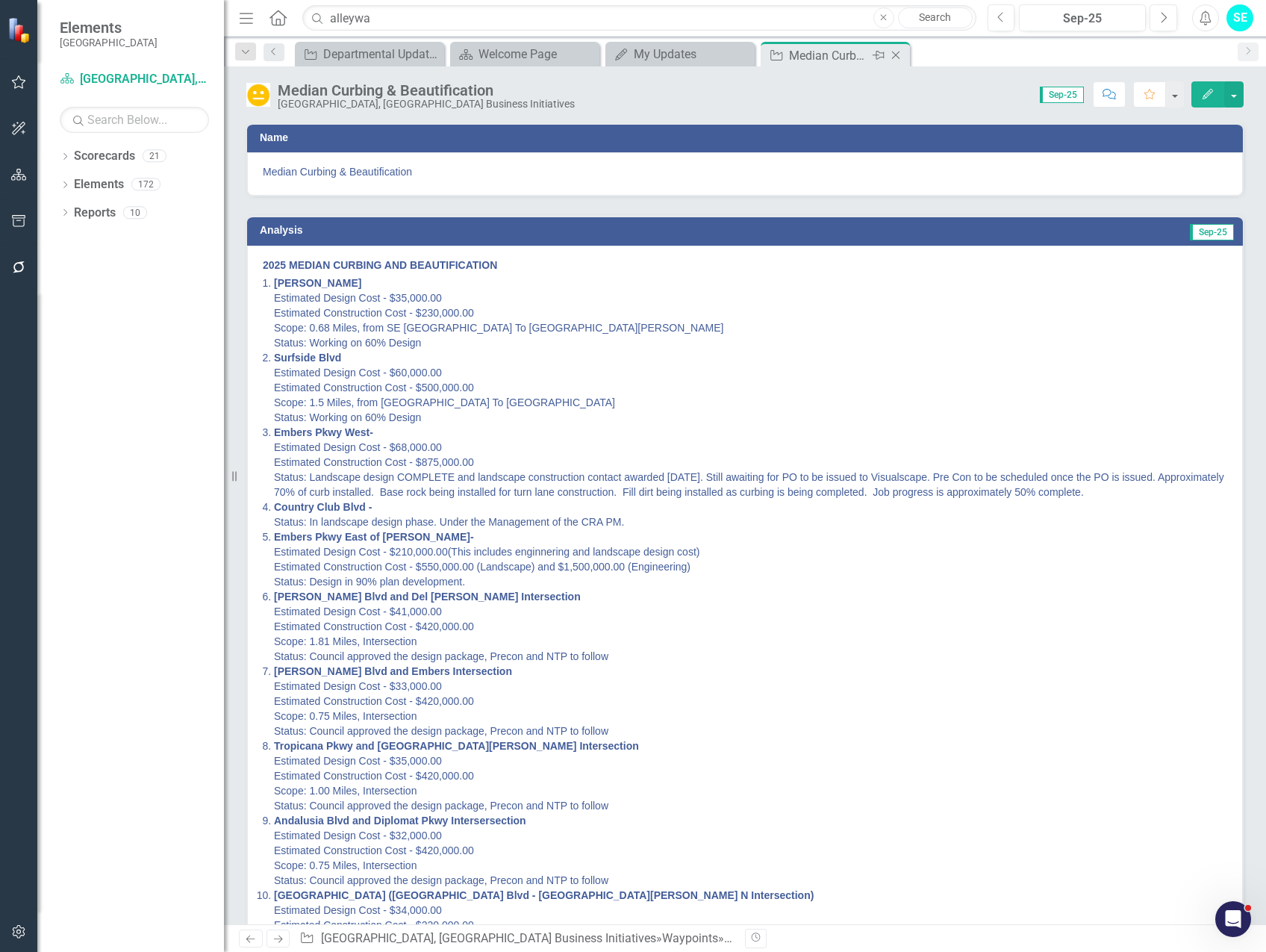
click at [894, 51] on icon "Close" at bounding box center [895, 55] width 15 height 12
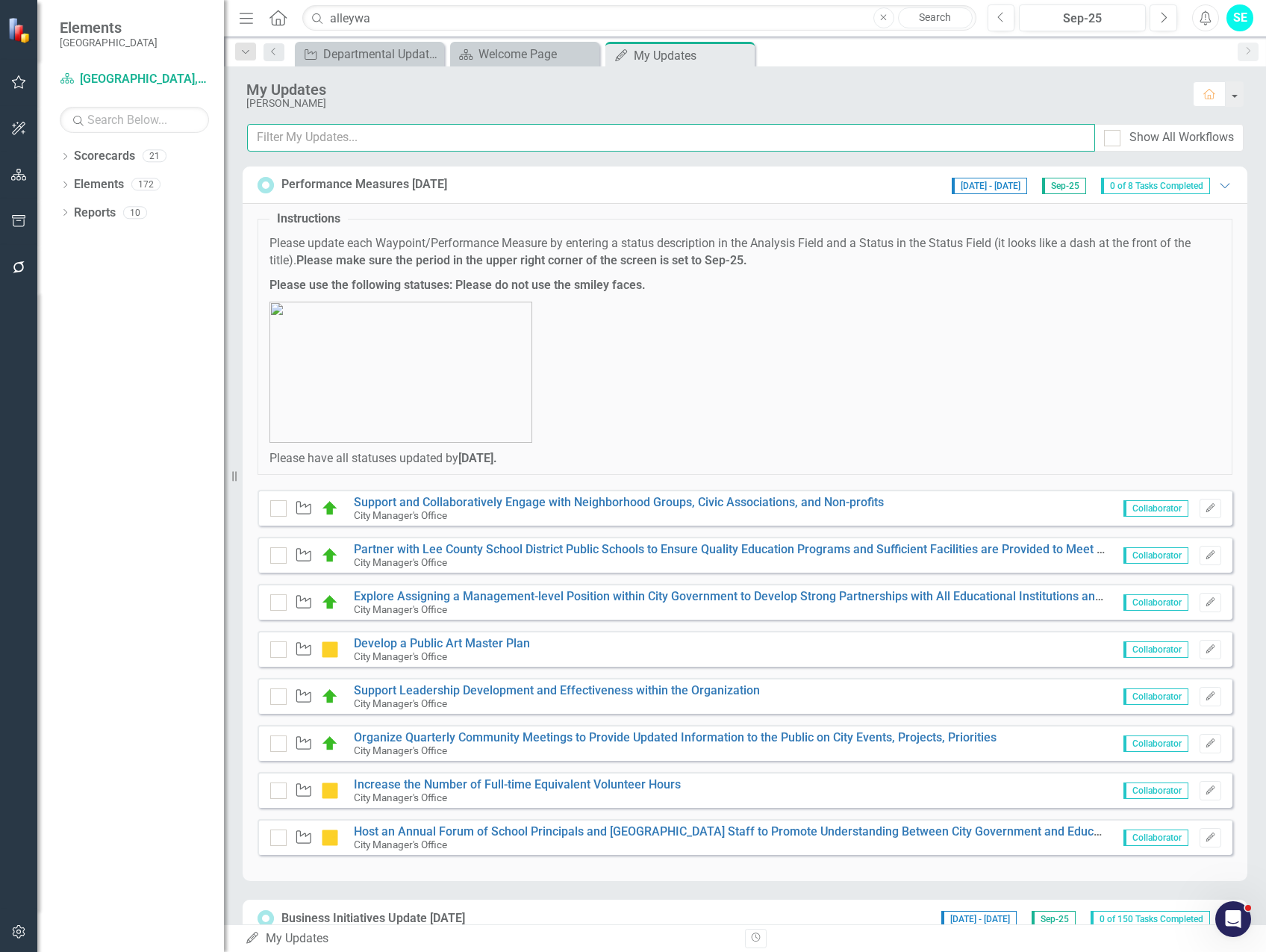
click at [534, 137] on input "text" at bounding box center [671, 137] width 848 height 27
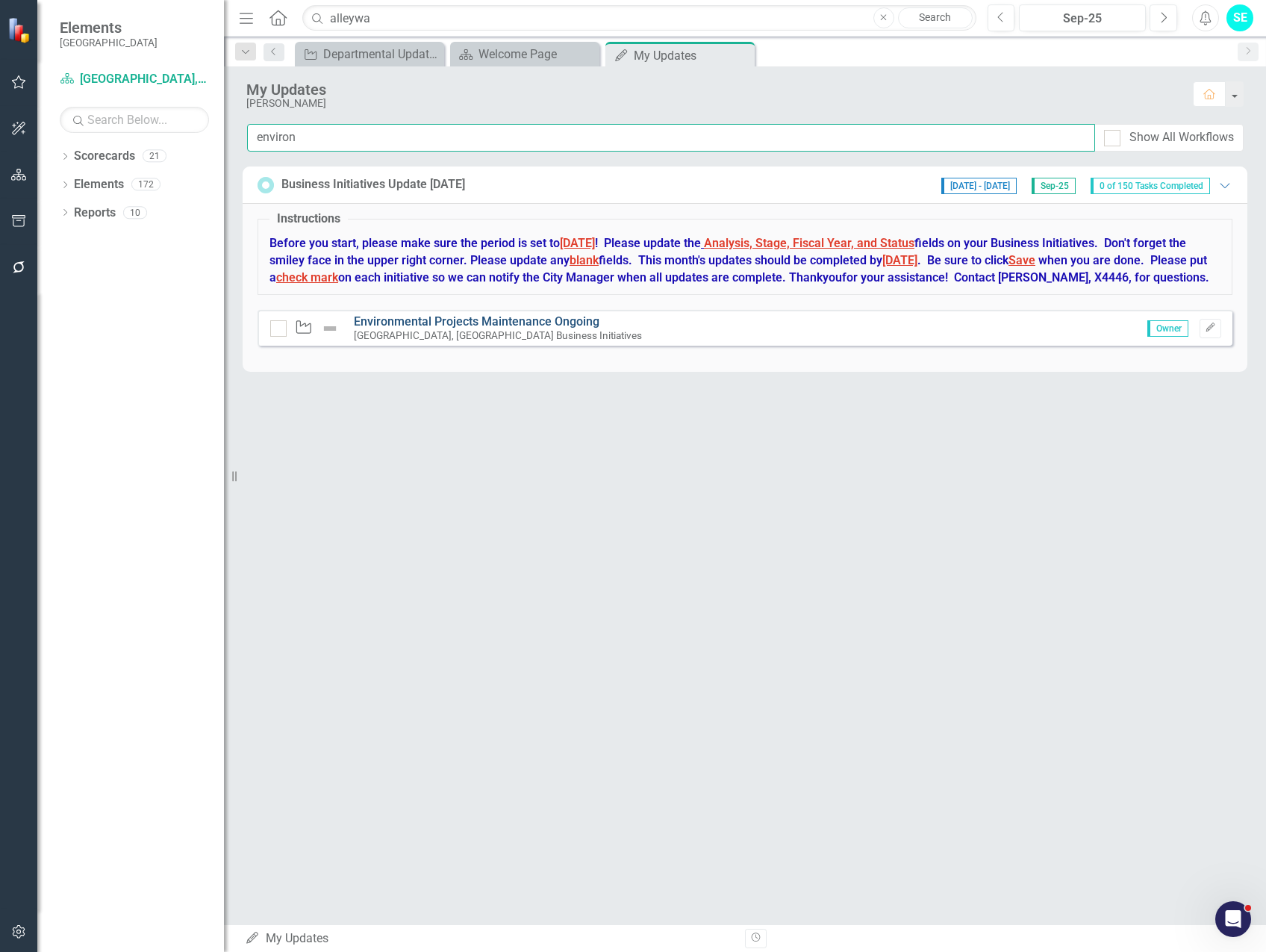
type input "environ"
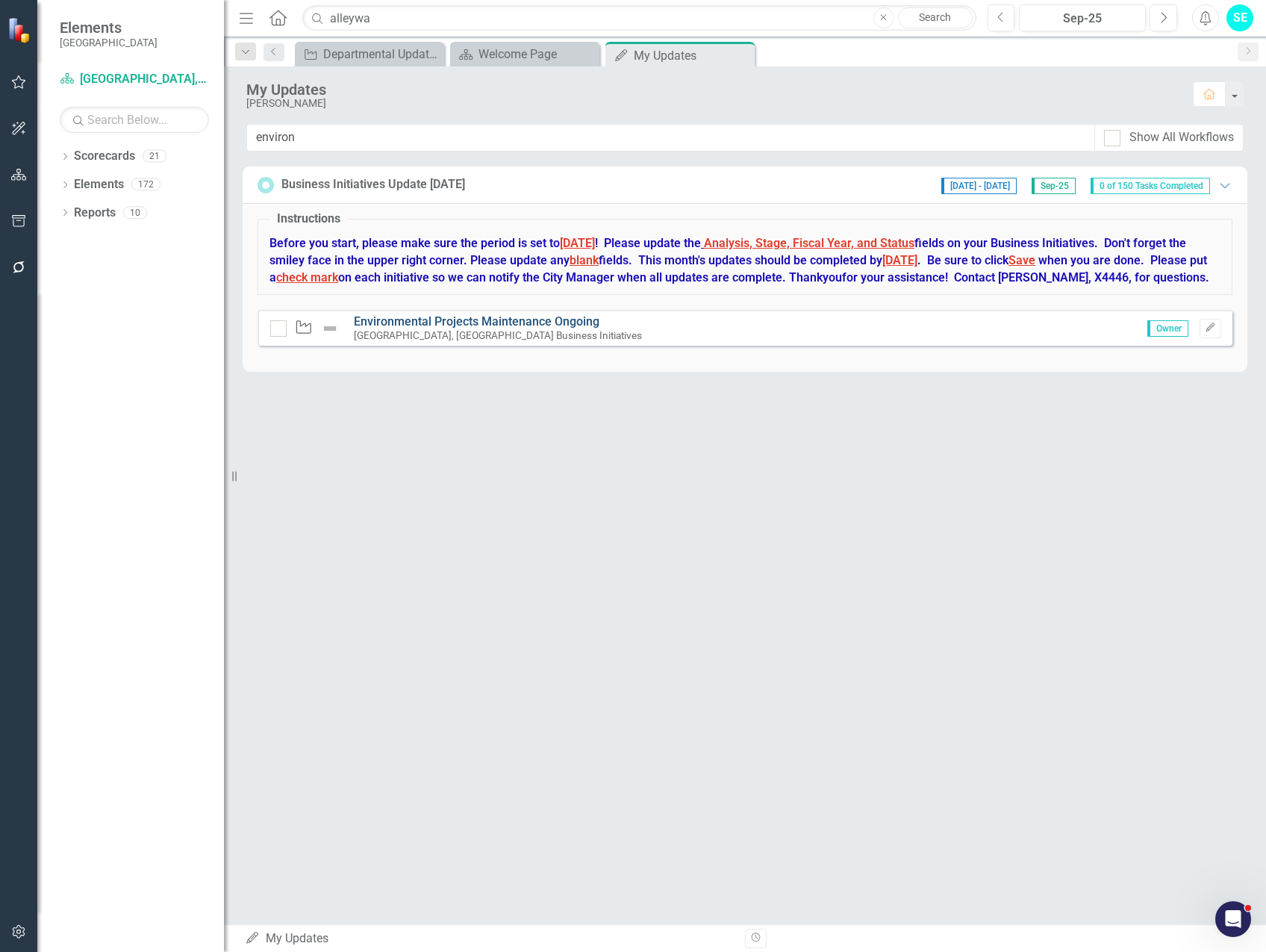
click at [562, 329] on link "Environmental Projects Maintenance Ongoing" at bounding box center [476, 321] width 245 height 14
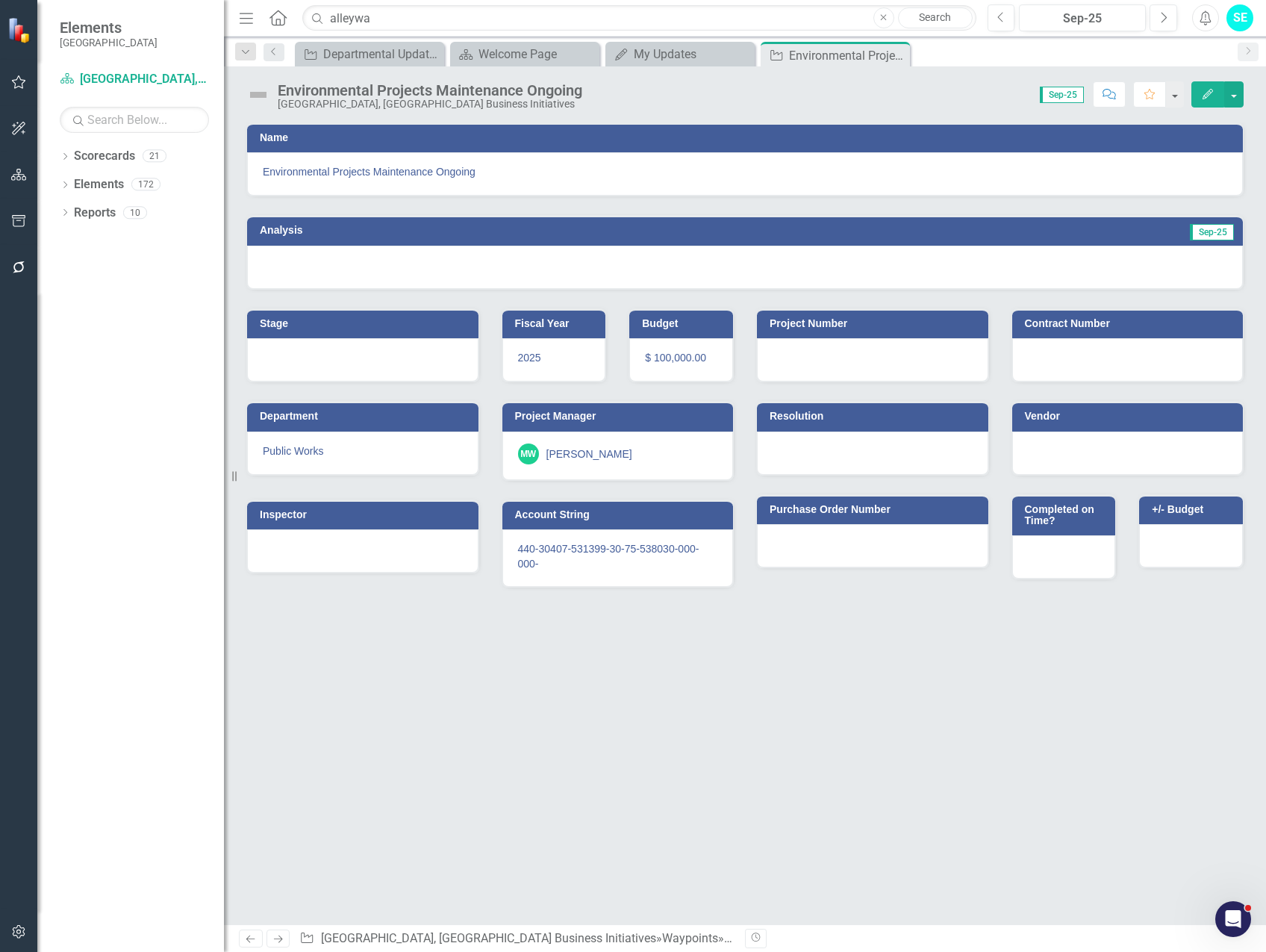
click at [1210, 94] on icon "button" at bounding box center [1208, 93] width 10 height 10
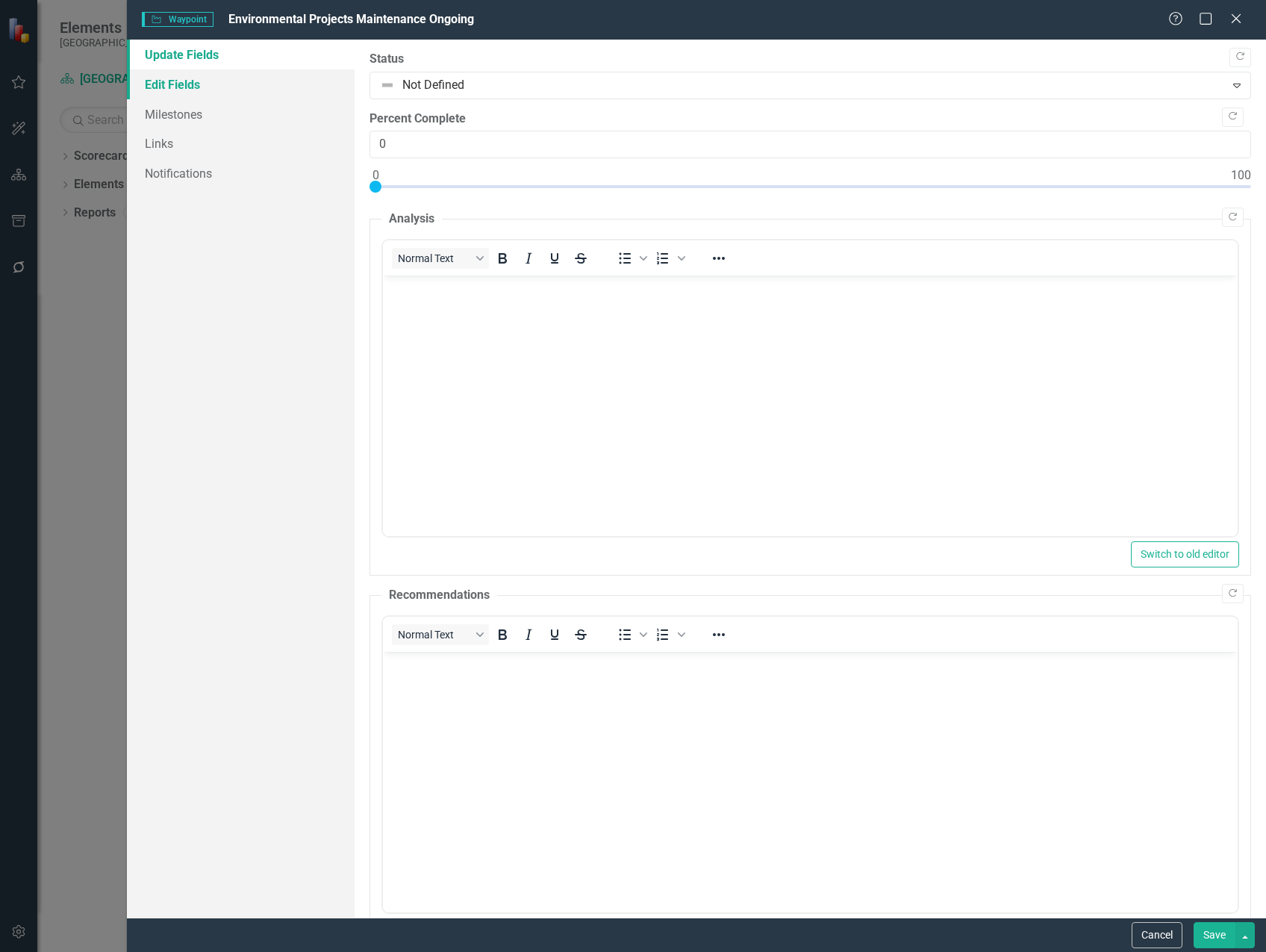
click at [190, 86] on link "Edit Fields" at bounding box center [241, 84] width 227 height 30
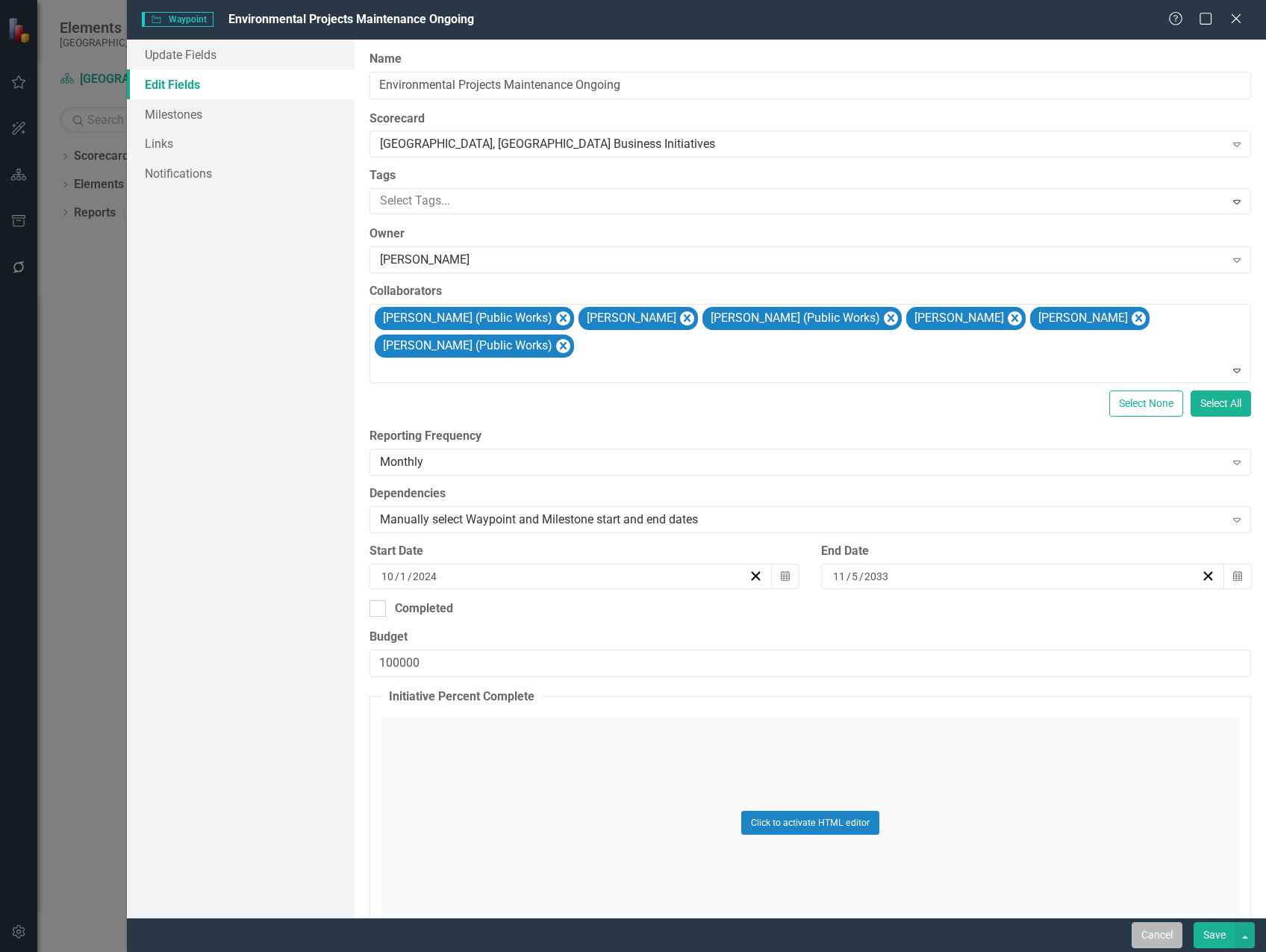
click at [1151, 941] on button "Cancel" at bounding box center [1157, 935] width 51 height 26
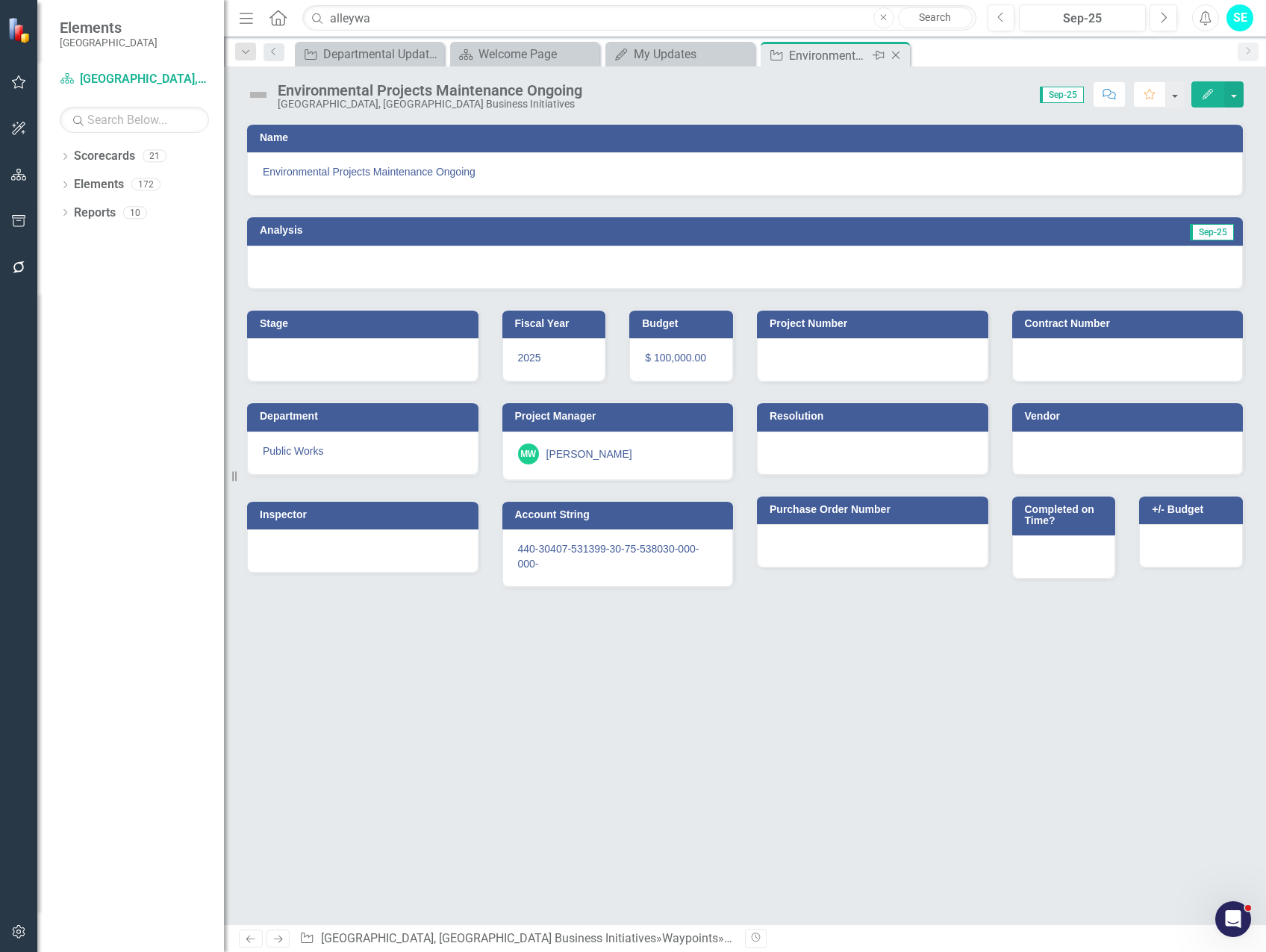
click at [900, 56] on icon "Close" at bounding box center [895, 55] width 15 height 12
